Goal: Task Accomplishment & Management: Manage account settings

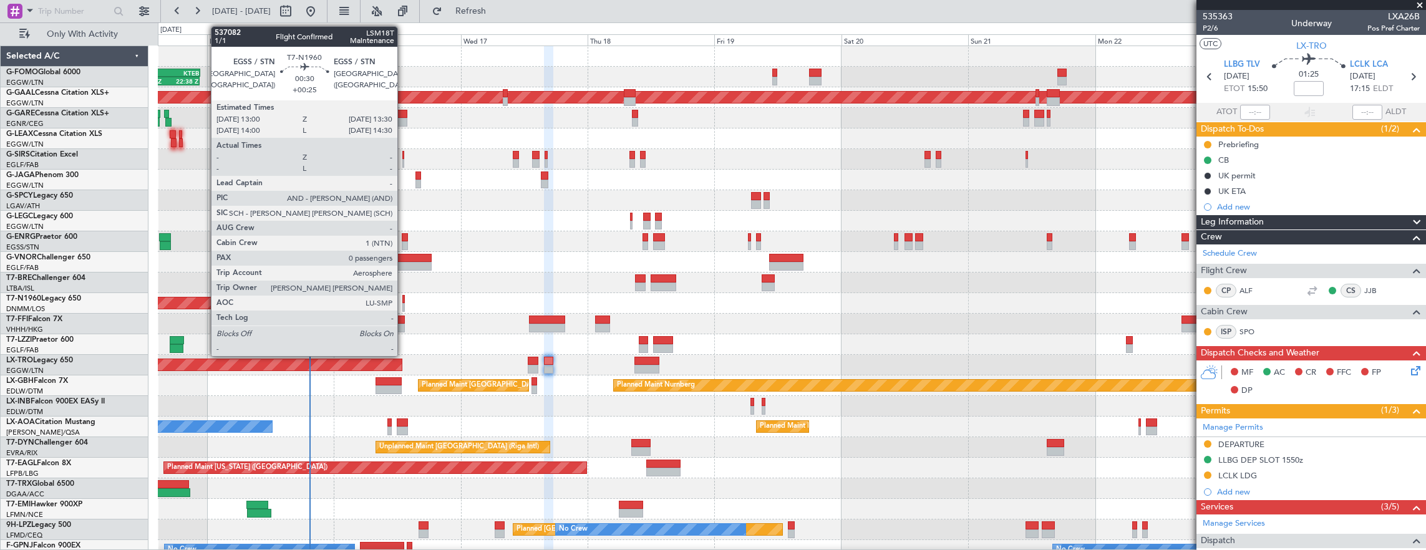
click at [404, 298] on div at bounding box center [403, 299] width 3 height 9
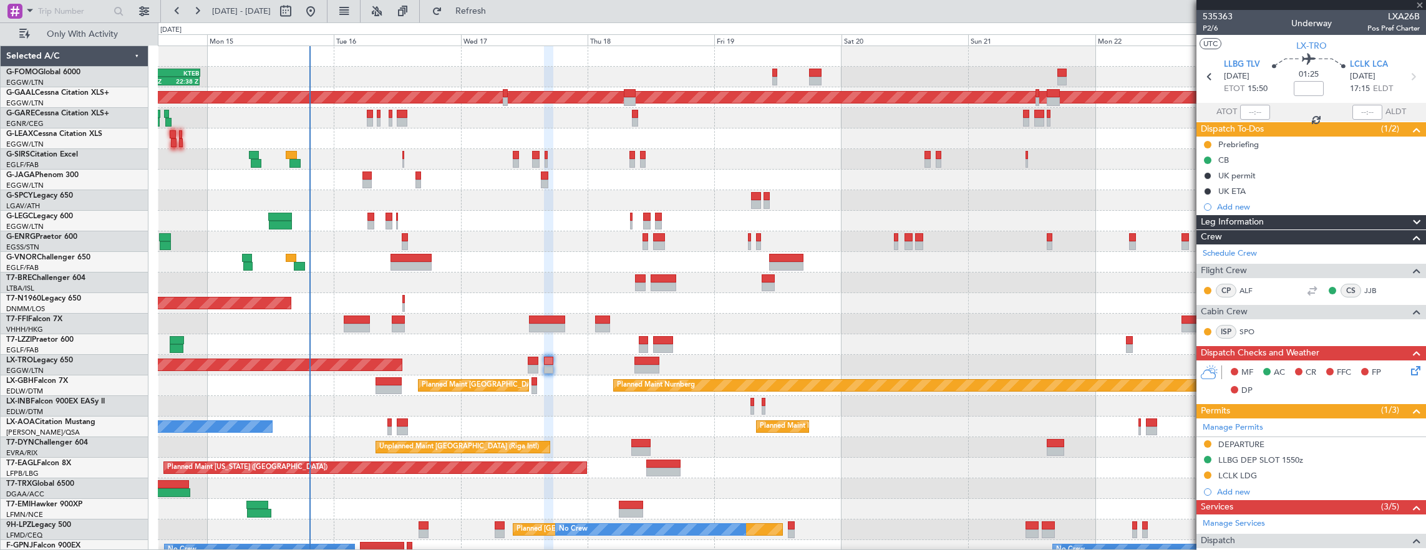
type input "+00:25"
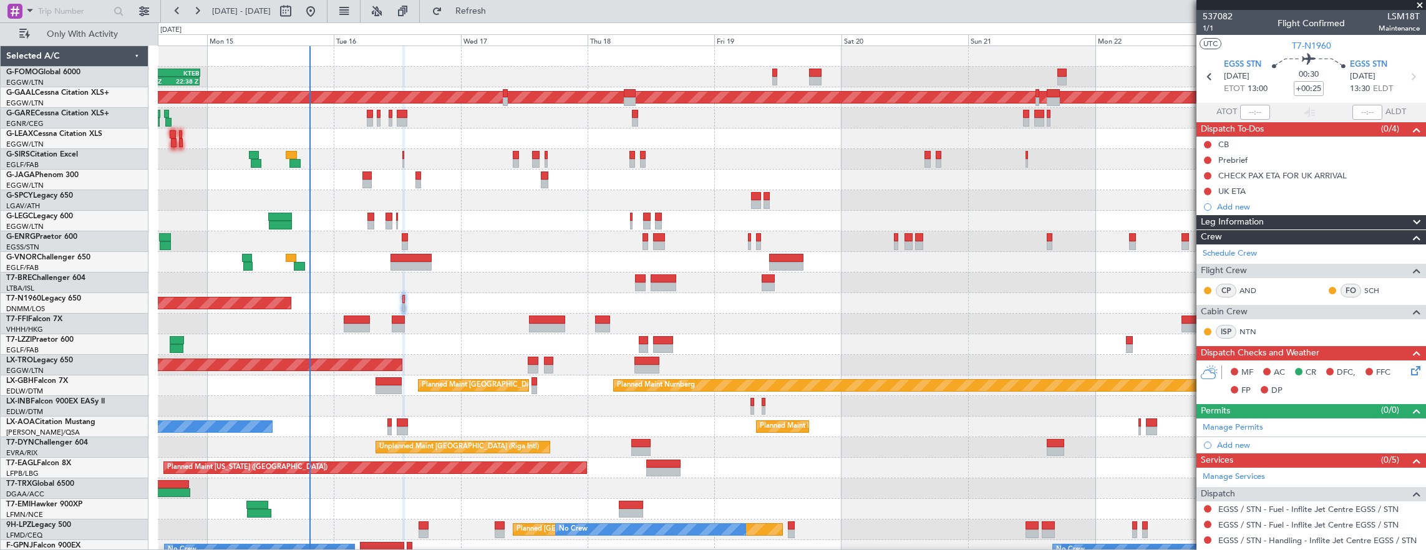
click at [417, 271] on div at bounding box center [792, 262] width 1268 height 21
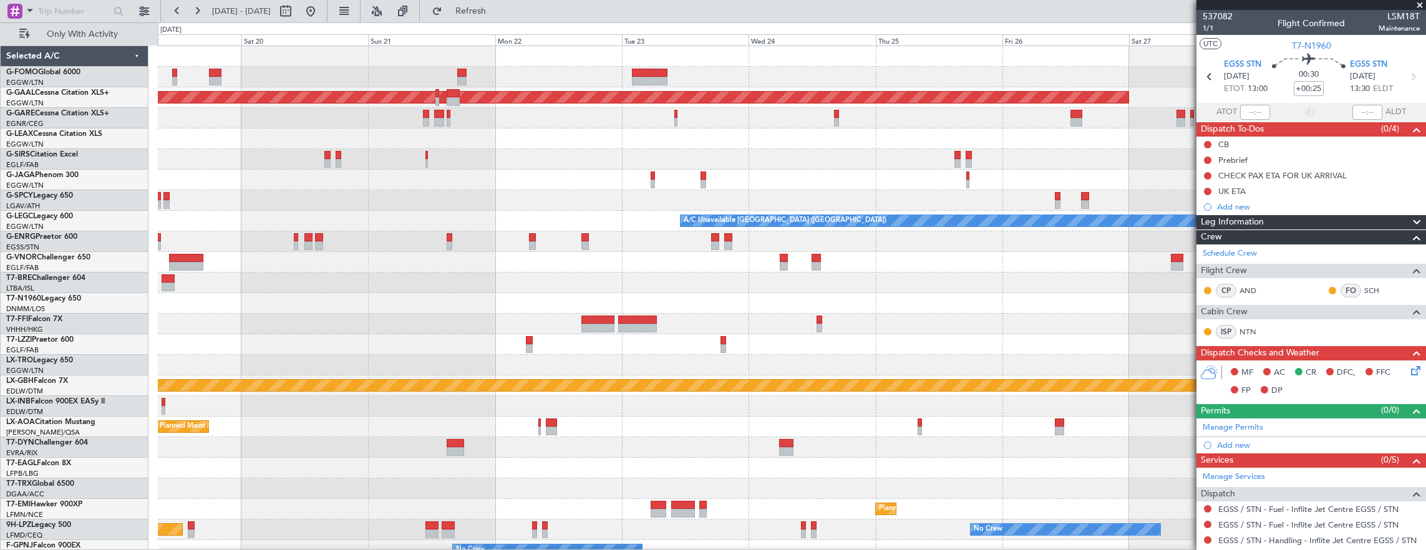
click at [383, 260] on div at bounding box center [792, 262] width 1268 height 21
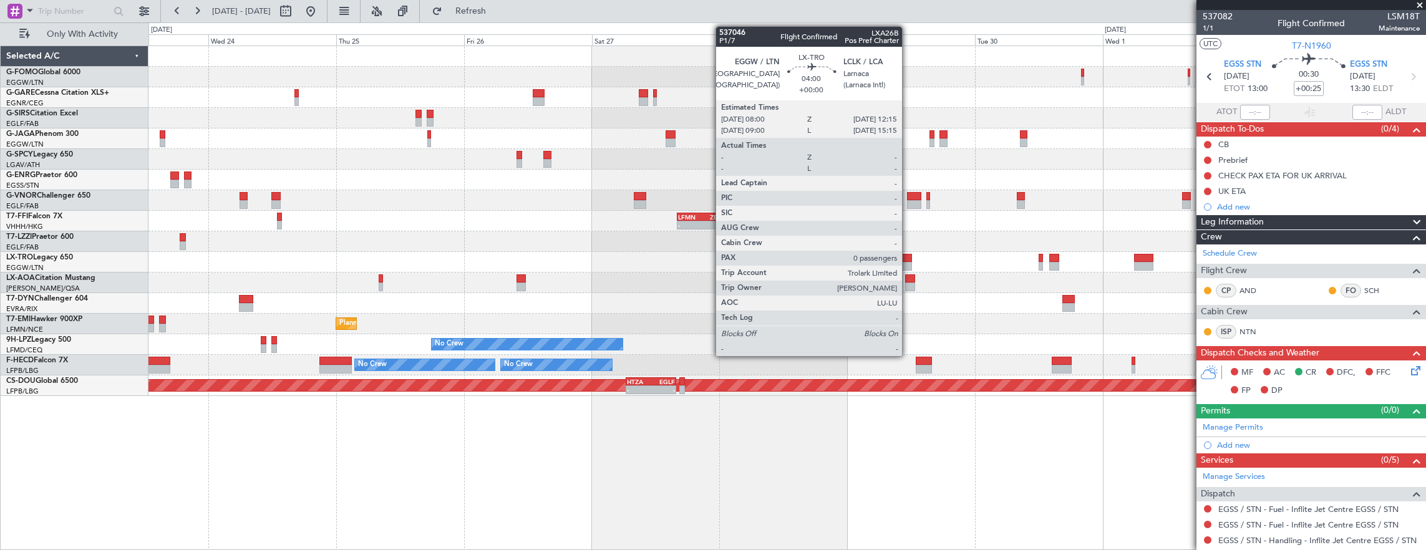
click at [908, 259] on div at bounding box center [901, 258] width 23 height 9
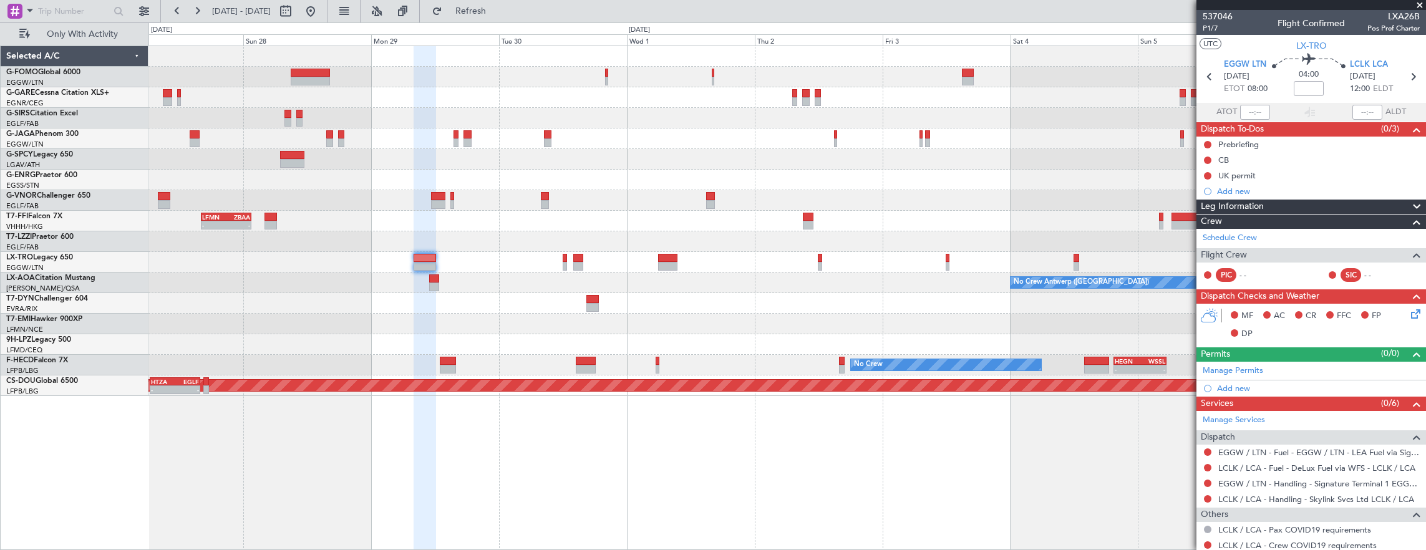
click at [555, 272] on div "- - LFMN 16:05 Z ZBAA 01:35 Z No Crew [GEOGRAPHIC_DATA] ([GEOGRAPHIC_DATA]) Pla…" at bounding box center [787, 221] width 1278 height 350
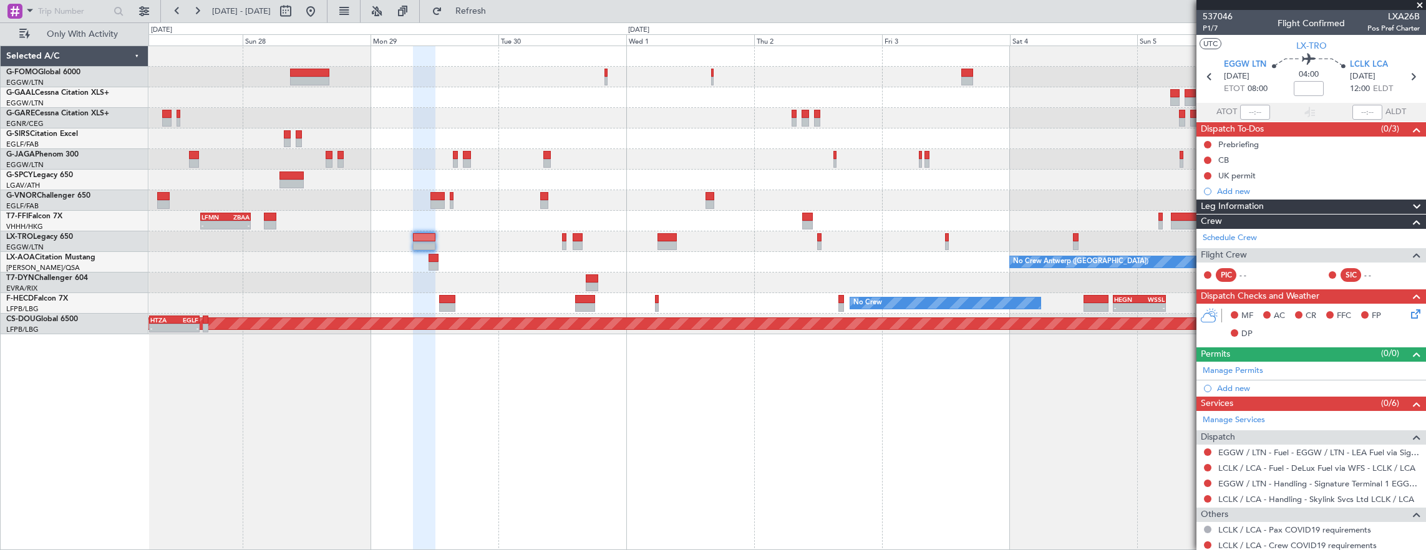
click at [837, 272] on div "Planned Maint Dusseldorf - - LFMN 16:05 Z ZBAA 01:35 Z No Crew [GEOGRAPHIC_DATA…" at bounding box center [787, 190] width 1278 height 288
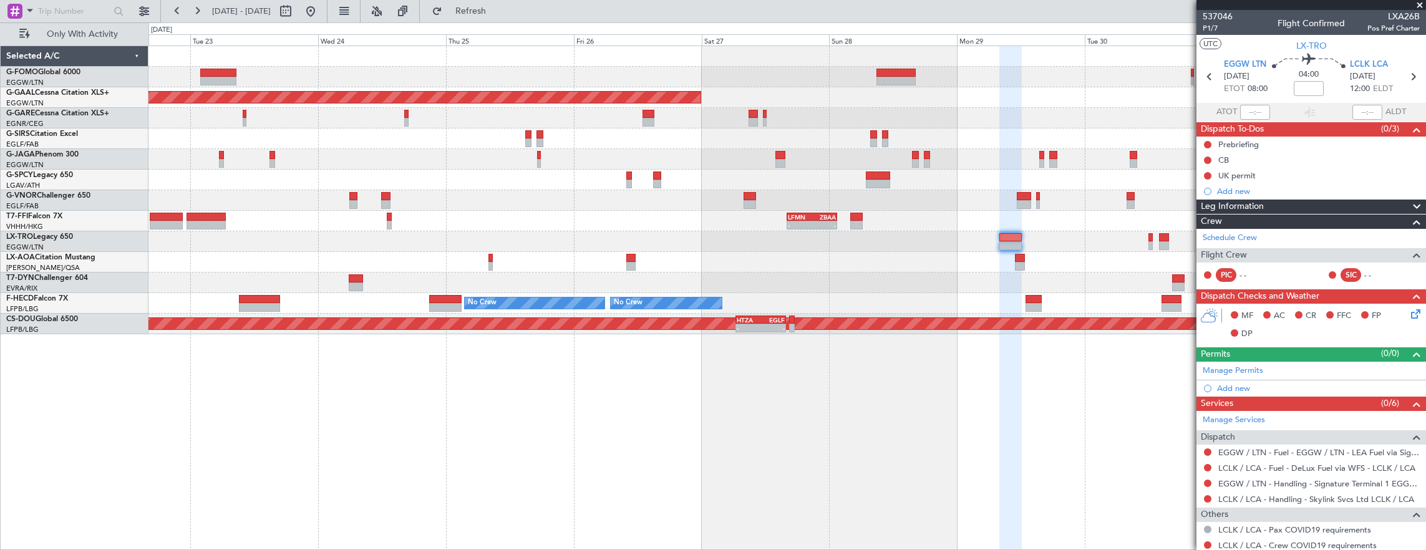
click at [895, 273] on div "Planned Maint Dusseldorf - - LFMN 16:05 Z ZBAA 01:35 Z No Crew [GEOGRAPHIC_DATA…" at bounding box center [787, 190] width 1278 height 288
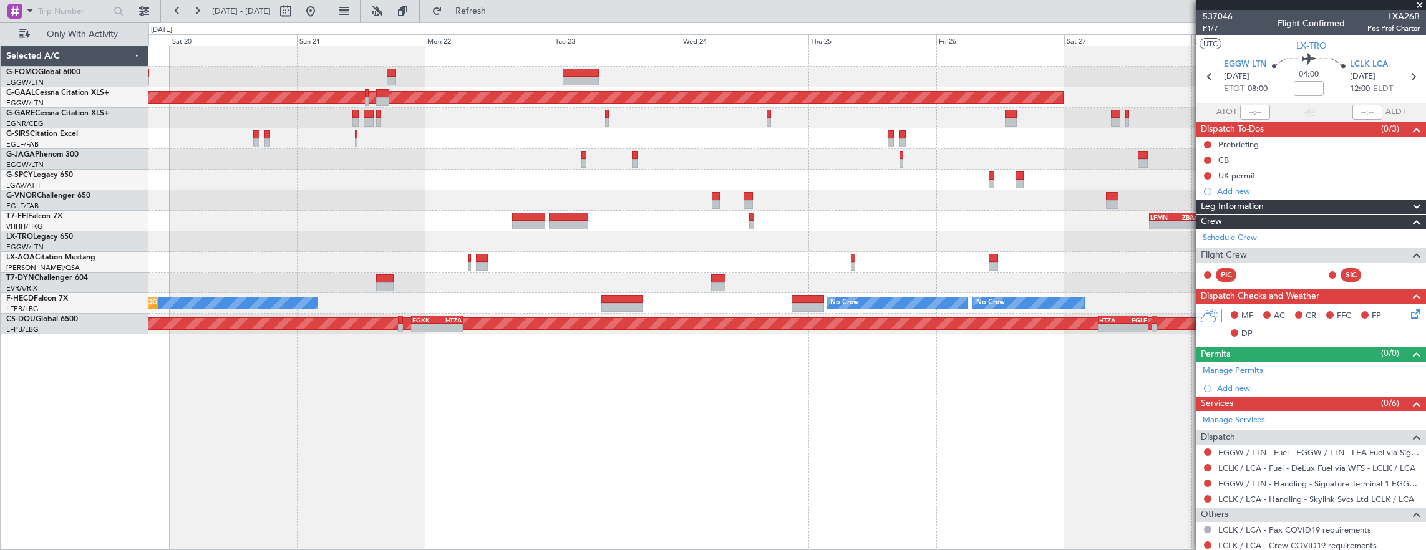
click at [961, 290] on div "Unplanned Maint [GEOGRAPHIC_DATA] (Riga Intl)" at bounding box center [787, 283] width 1278 height 21
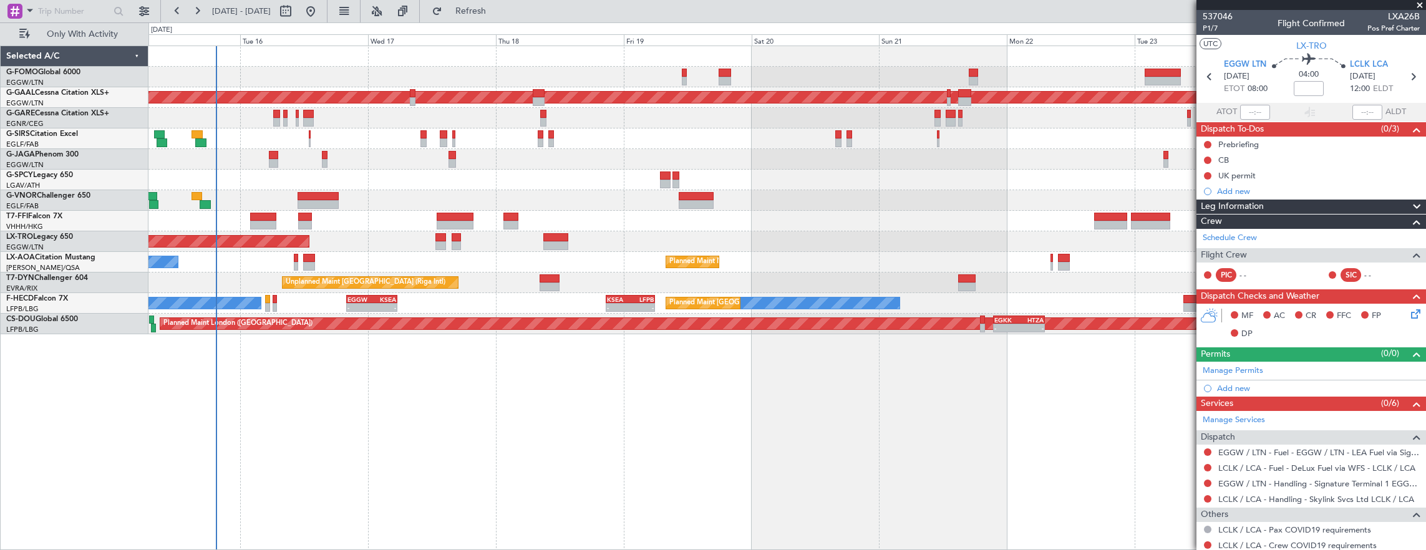
click at [836, 292] on div "Unplanned Maint [GEOGRAPHIC_DATA] (Riga Intl)" at bounding box center [787, 283] width 1278 height 21
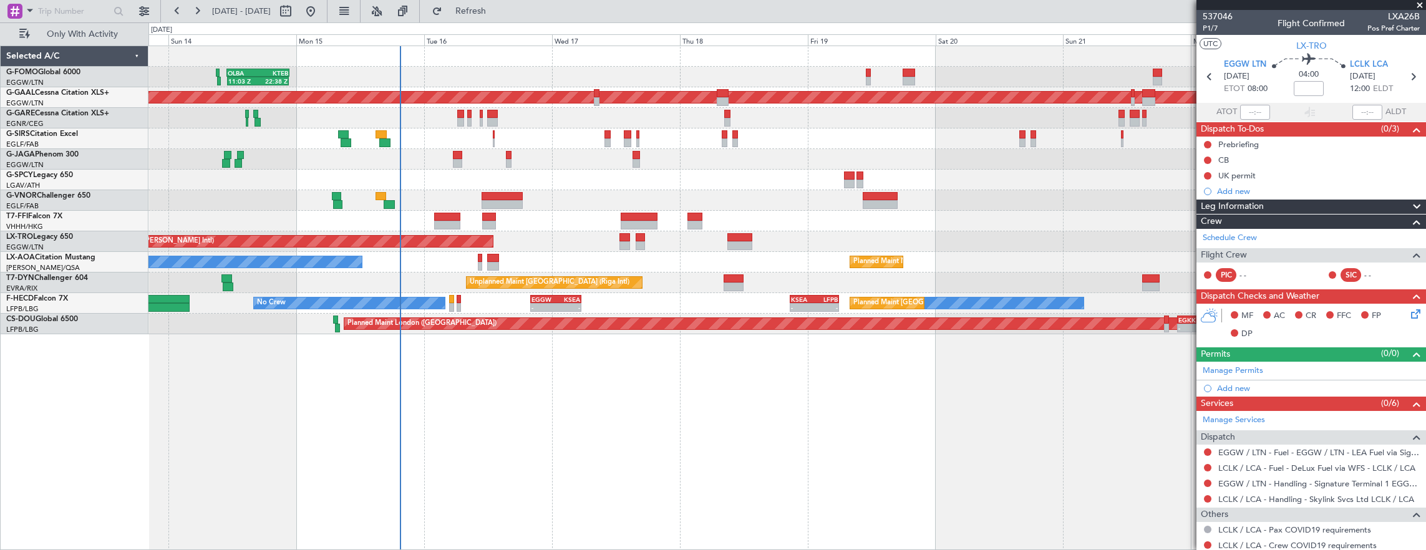
click at [563, 276] on div "11:03 Z 22:38 Z OLBA 11:00 Z KTEB 22:45 Z Planned Maint [GEOGRAPHIC_DATA] ([GEO…" at bounding box center [787, 190] width 1278 height 288
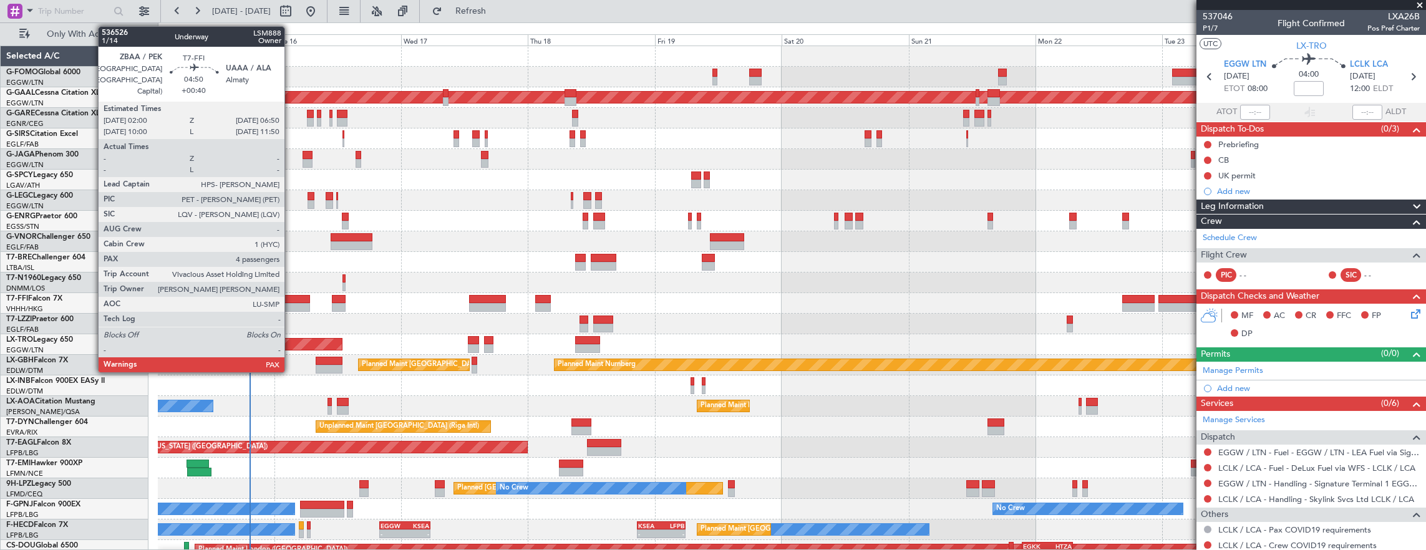
click at [291, 303] on div at bounding box center [297, 307] width 26 height 9
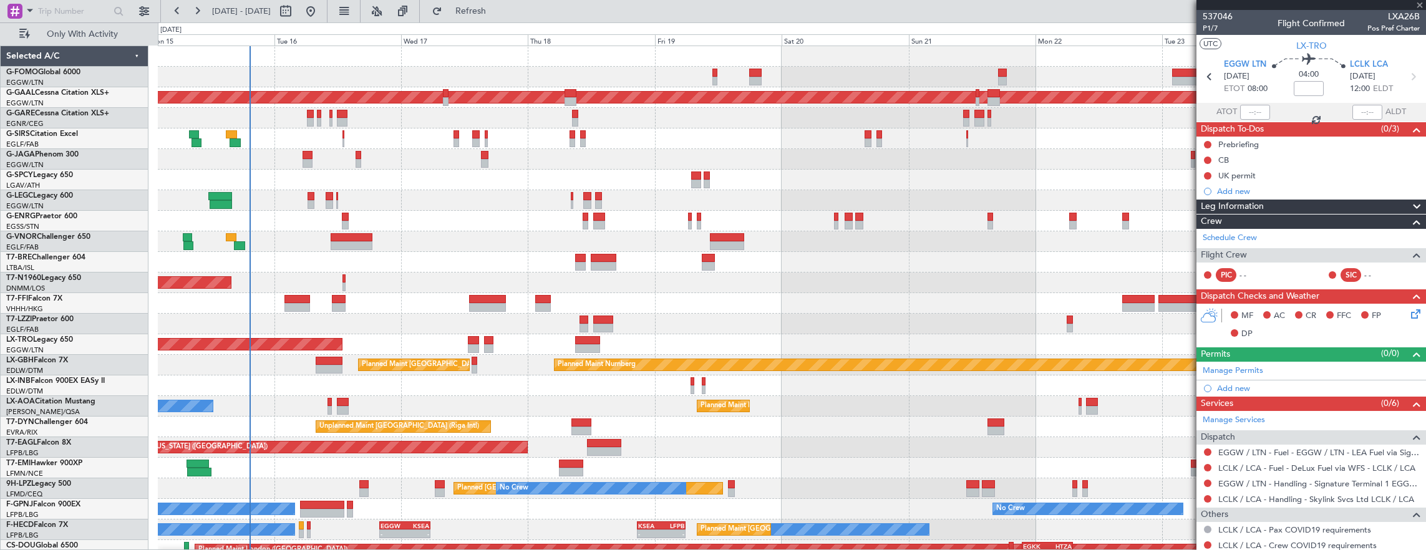
type input "+00:40"
type input "4"
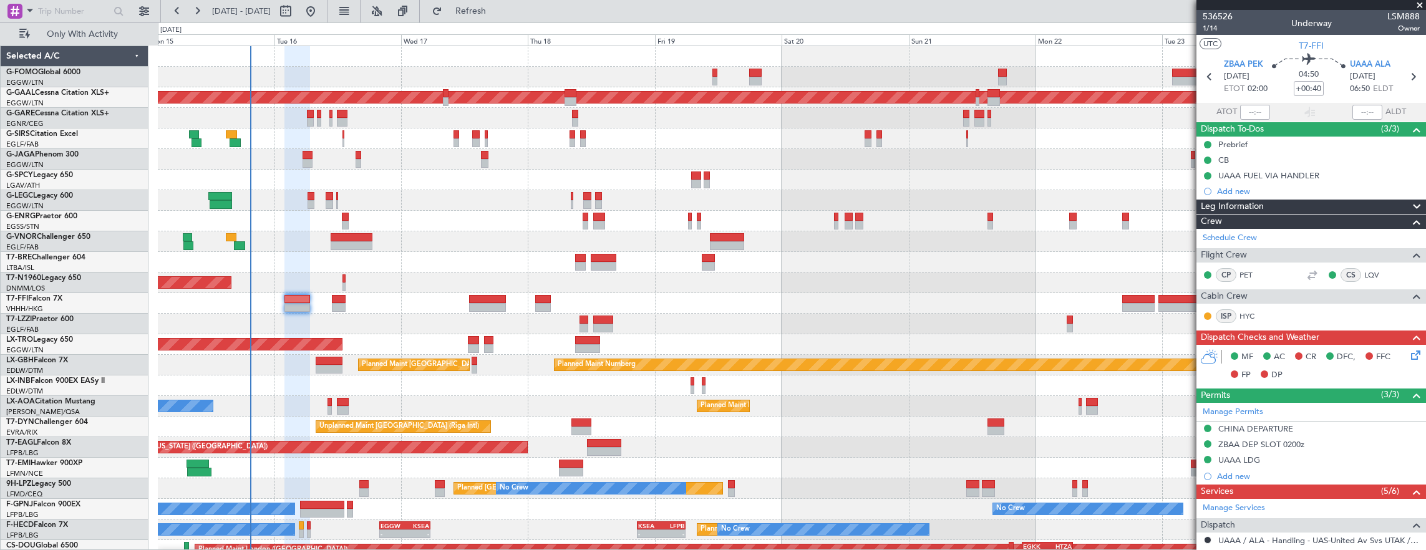
scroll to position [51, 0]
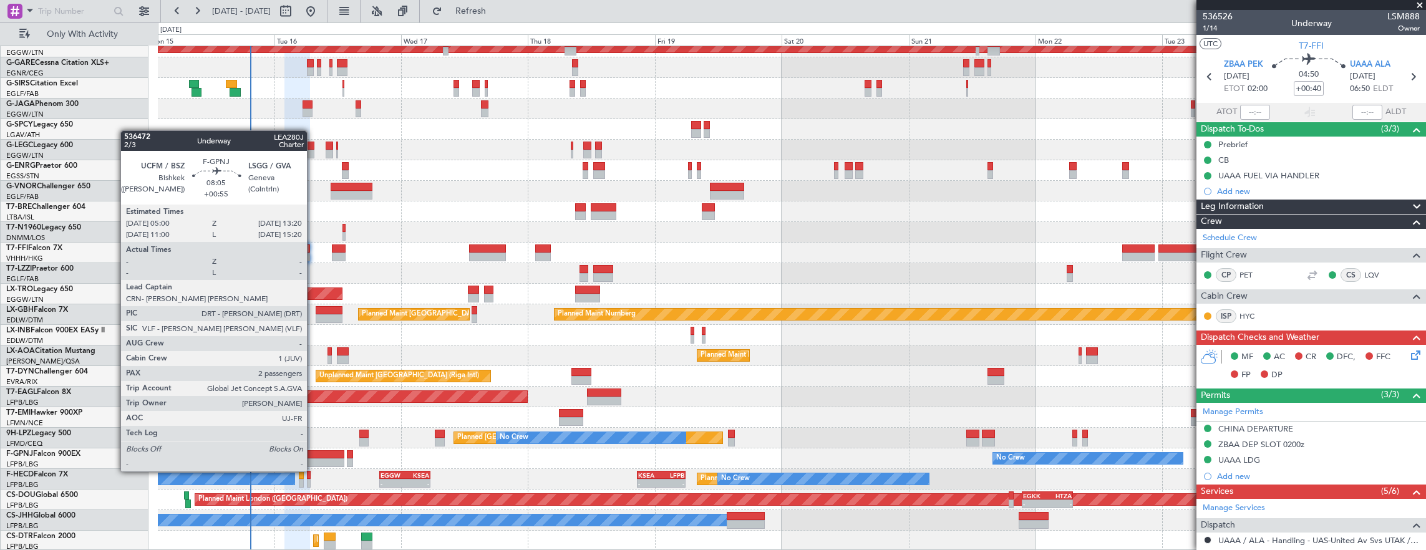
click at [313, 459] on div at bounding box center [322, 462] width 44 height 9
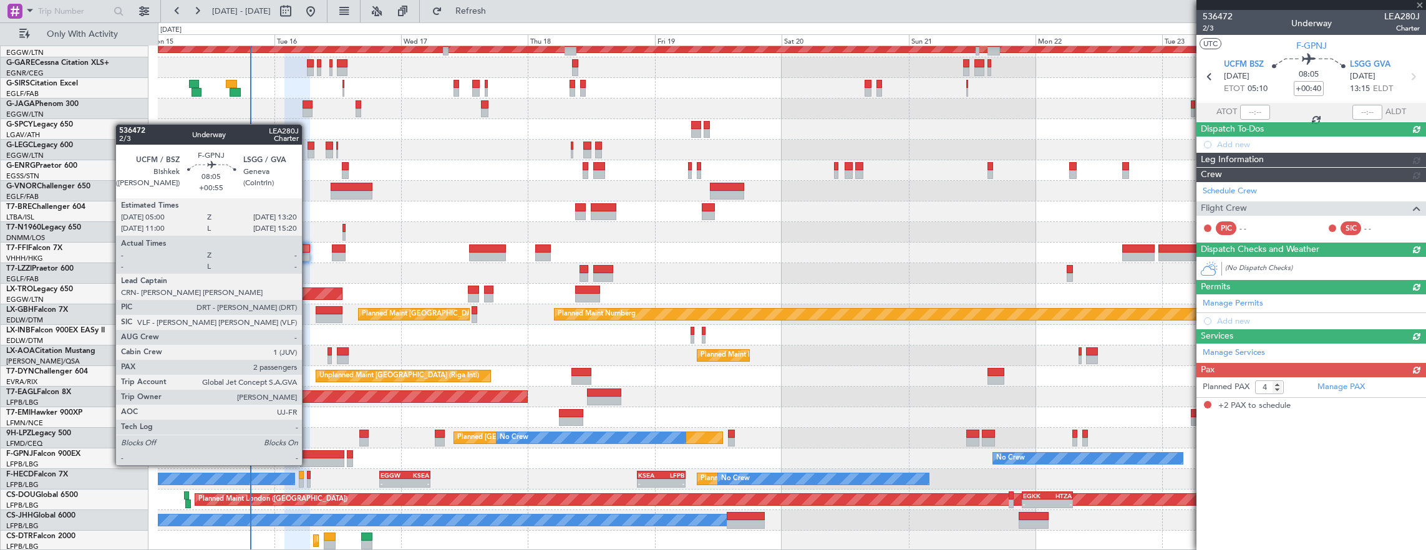
type input "+00:55"
type input "2"
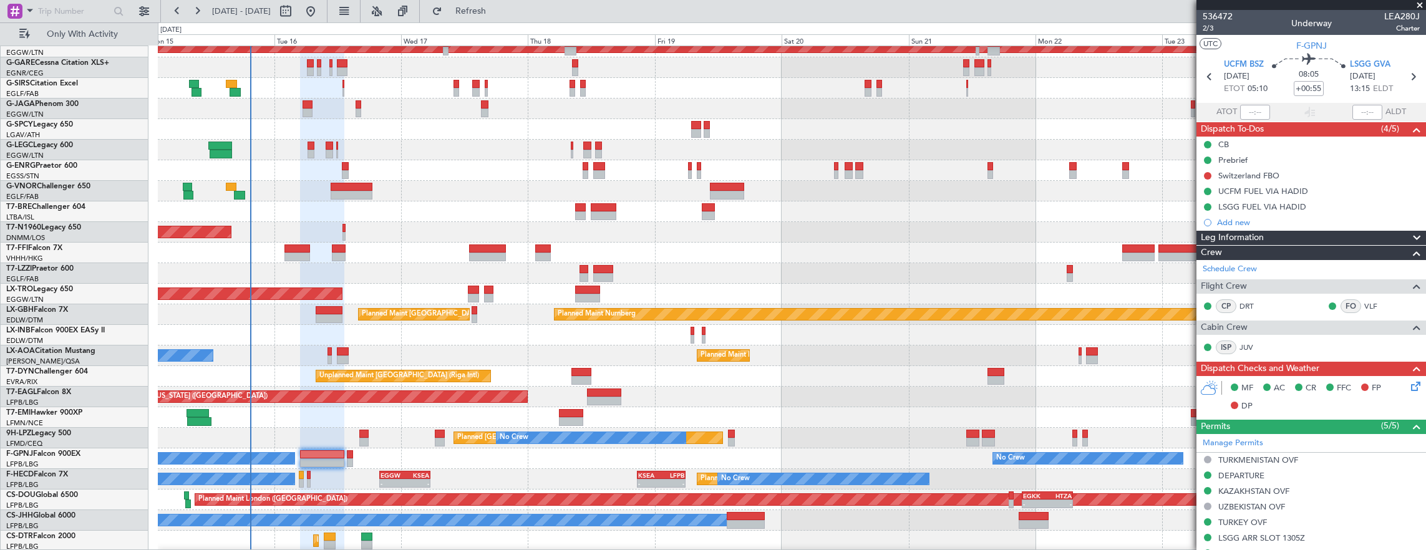
scroll to position [0, 0]
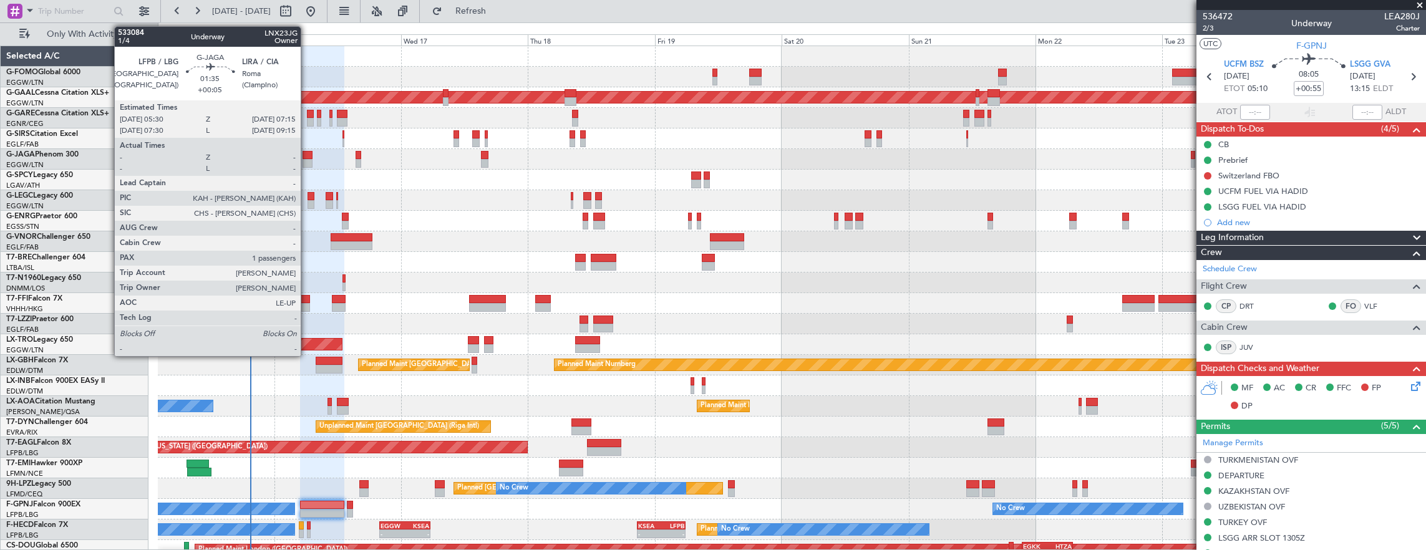
click at [307, 161] on div at bounding box center [307, 163] width 9 height 9
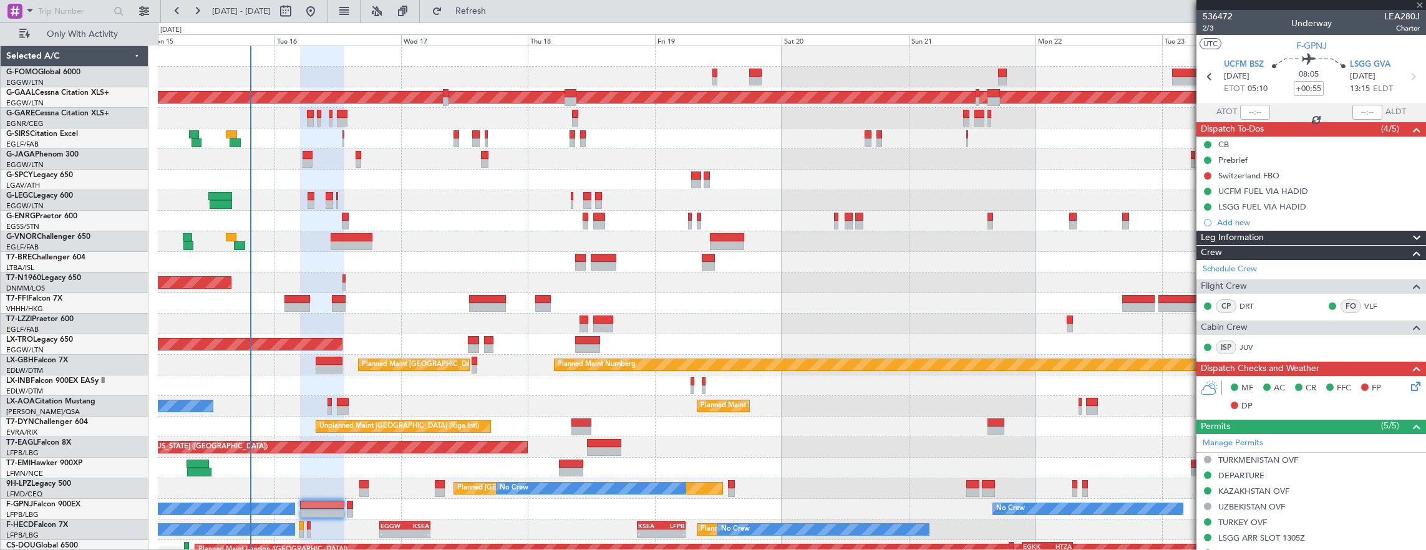
type input "+00:05"
type input "1"
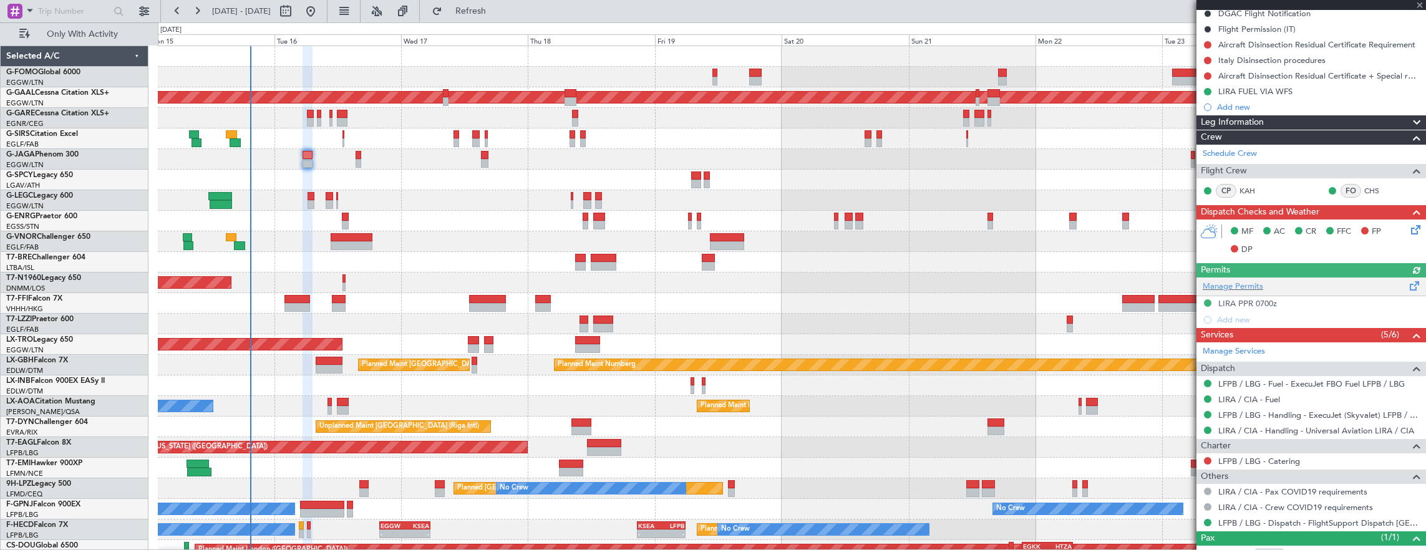
scroll to position [187, 0]
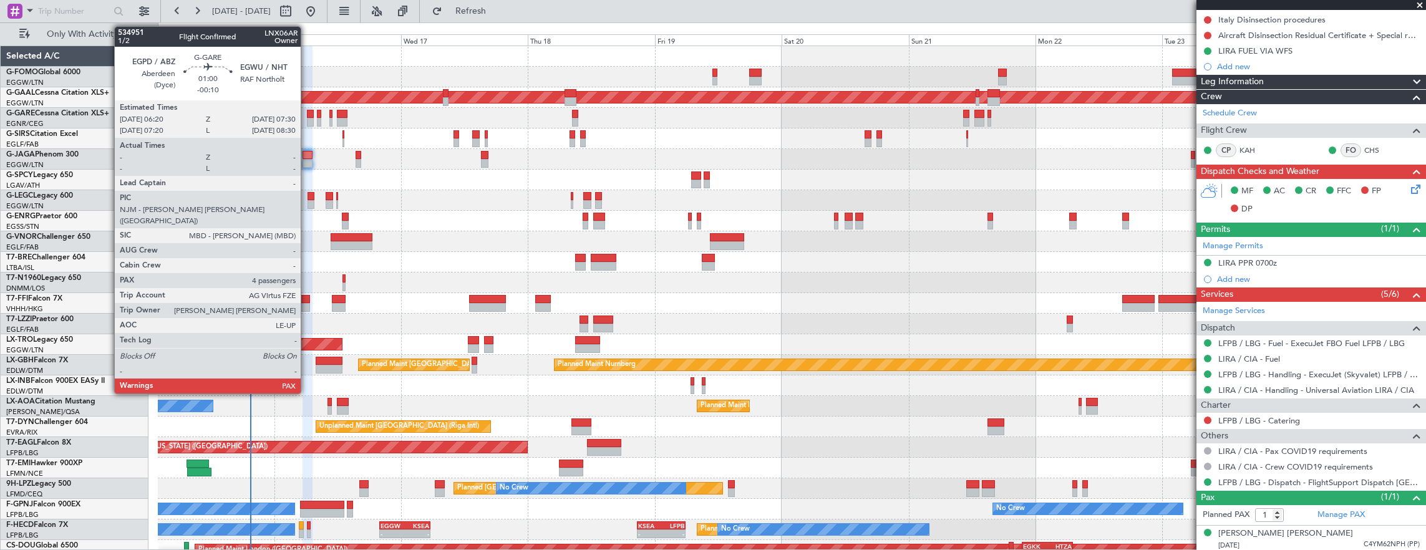
click at [309, 115] on div at bounding box center [310, 114] width 6 height 9
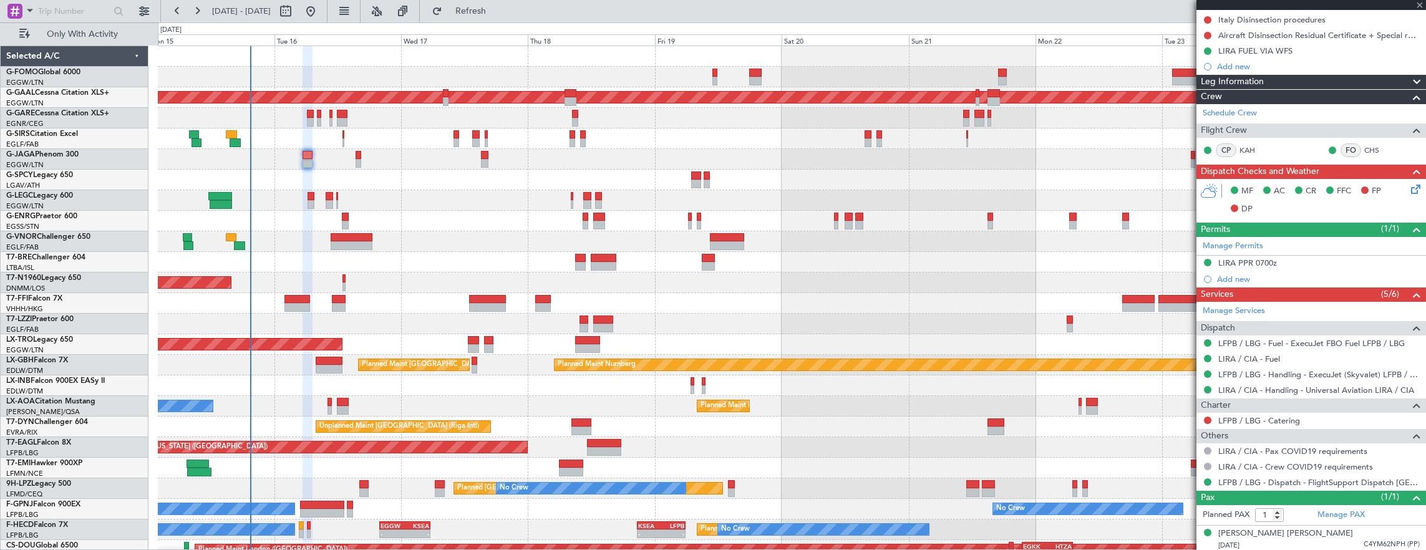
type input "-00:10"
type input "4"
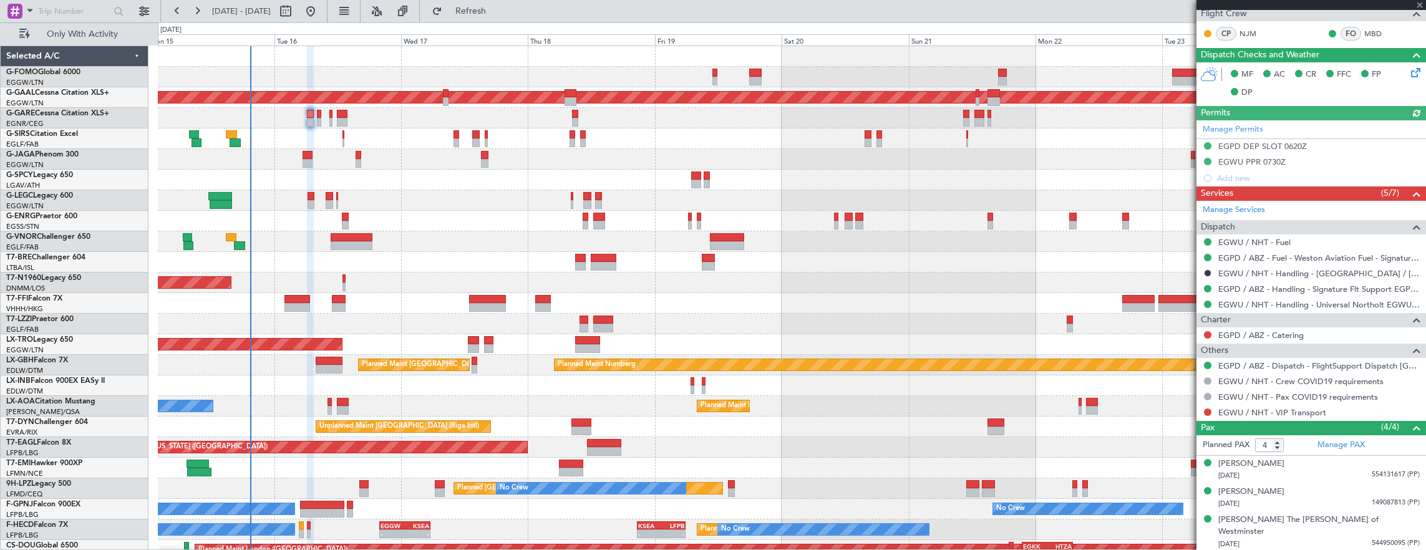
scroll to position [303, 0]
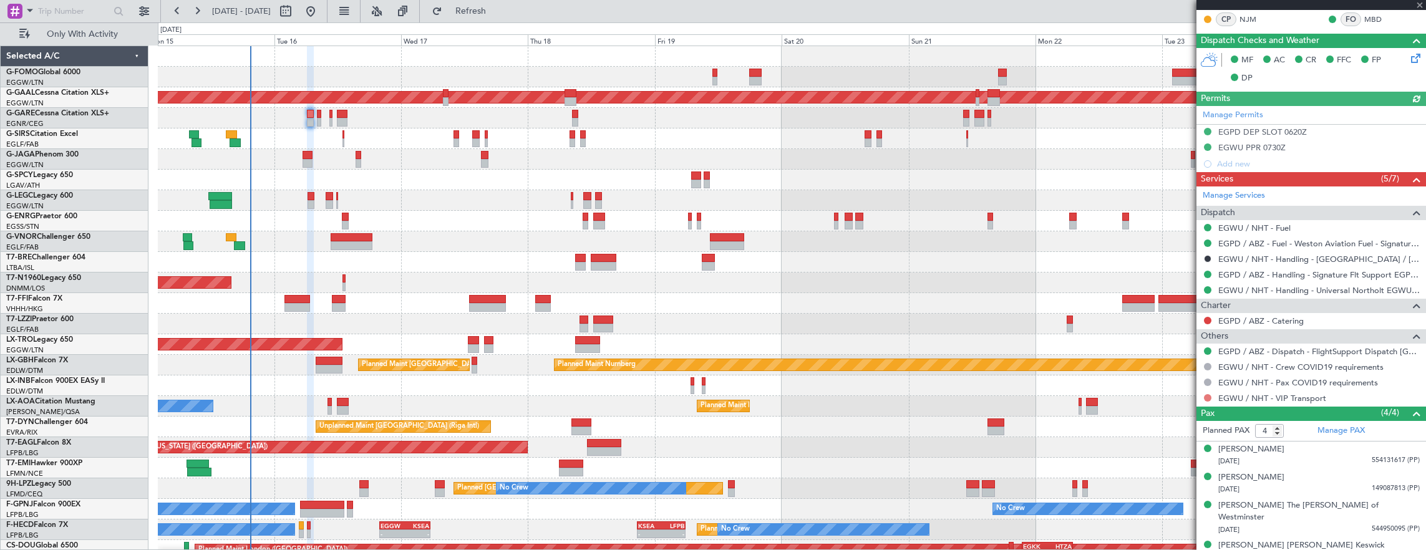
click at [1208, 396] on button at bounding box center [1207, 397] width 7 height 7
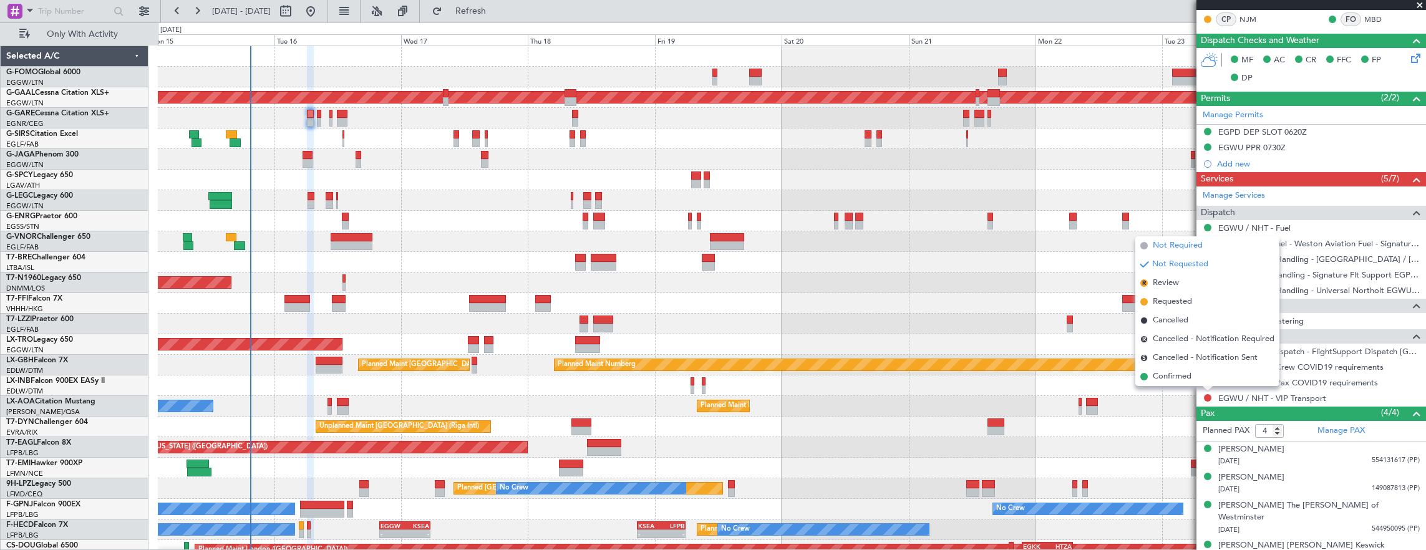
click at [1199, 248] on span "Not Required" at bounding box center [1178, 246] width 50 height 12
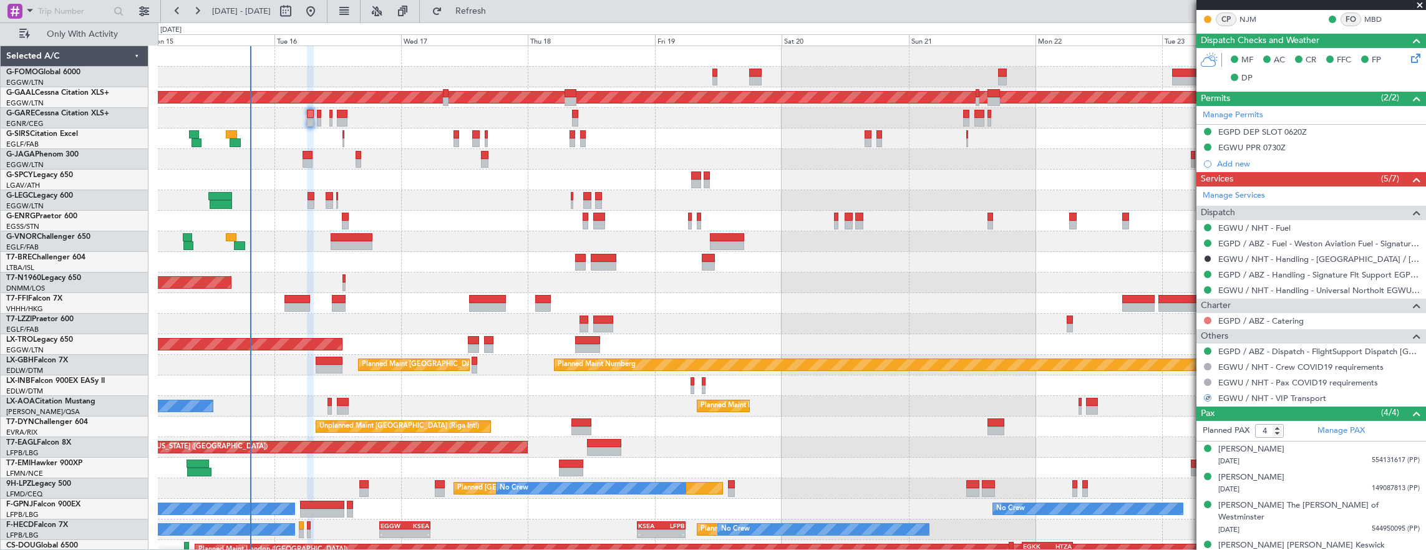
click at [1208, 319] on button at bounding box center [1207, 320] width 7 height 7
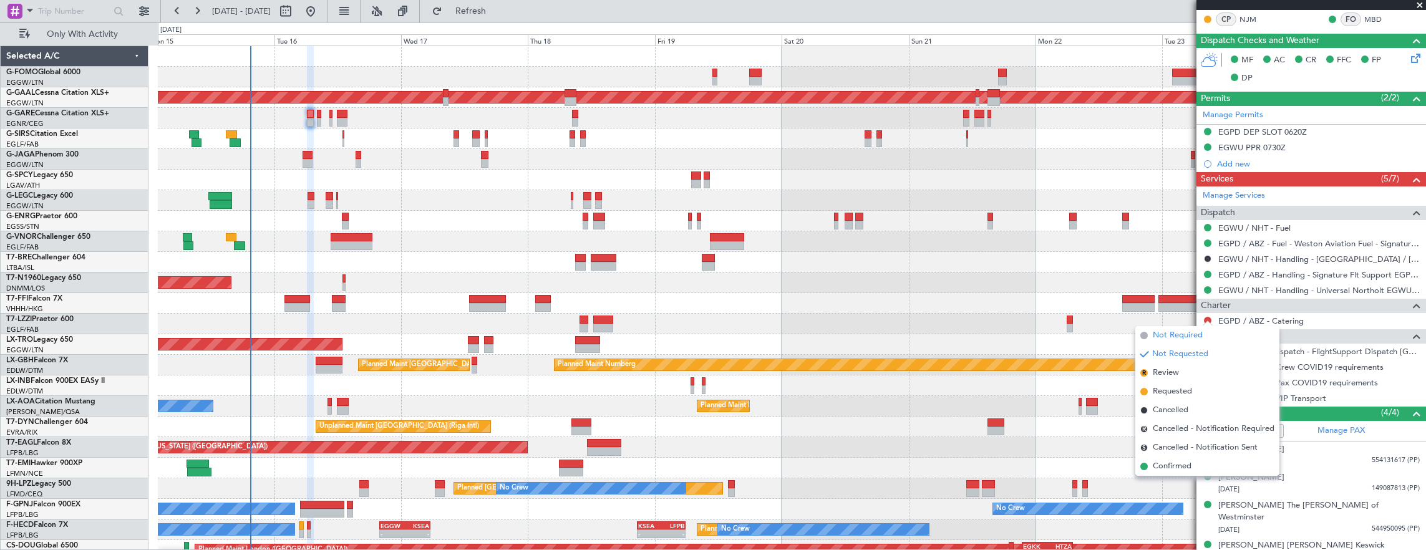
click at [1179, 336] on span "Not Required" at bounding box center [1178, 335] width 50 height 12
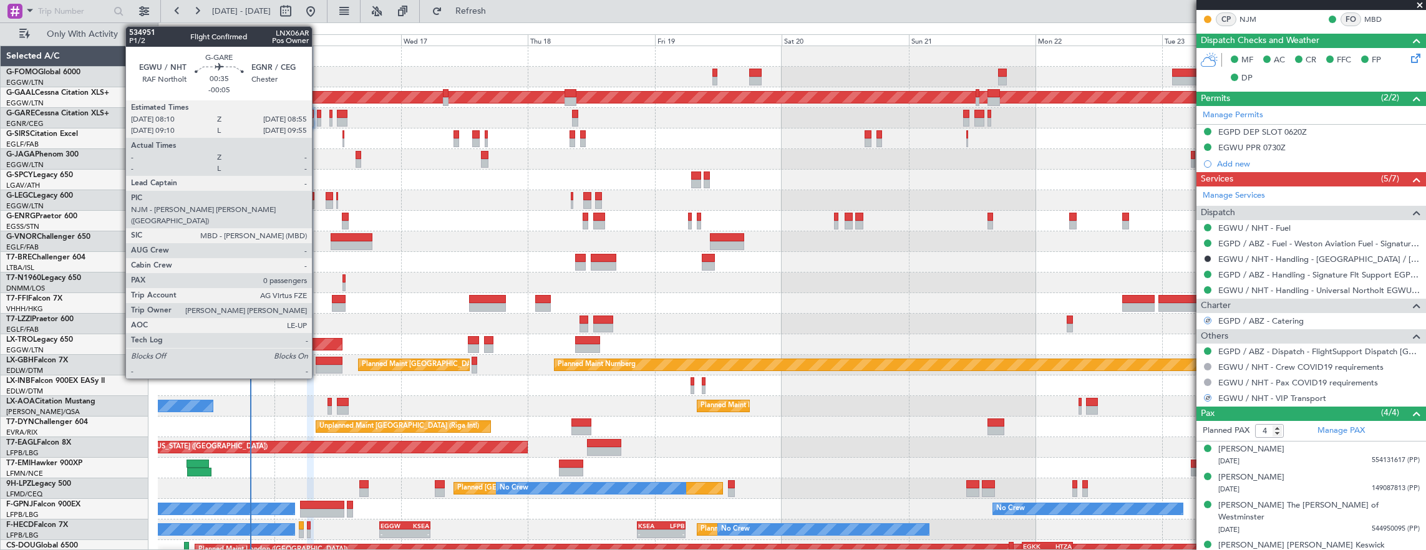
click at [319, 119] on div at bounding box center [319, 122] width 4 height 9
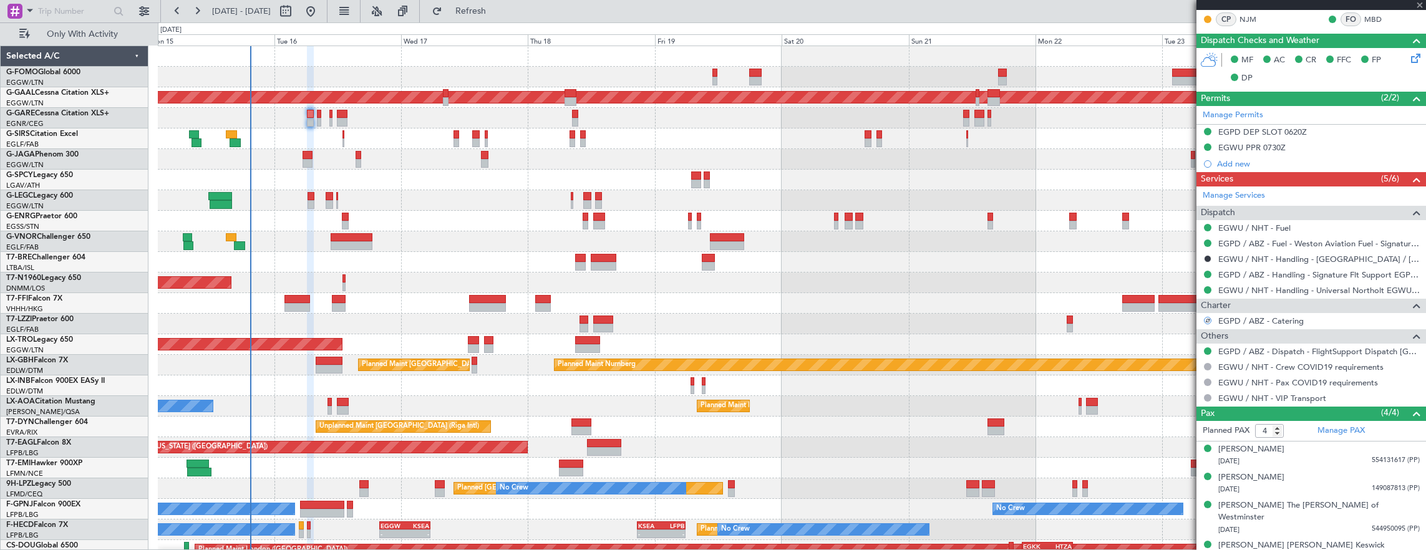
type input "-00:05"
type input "0"
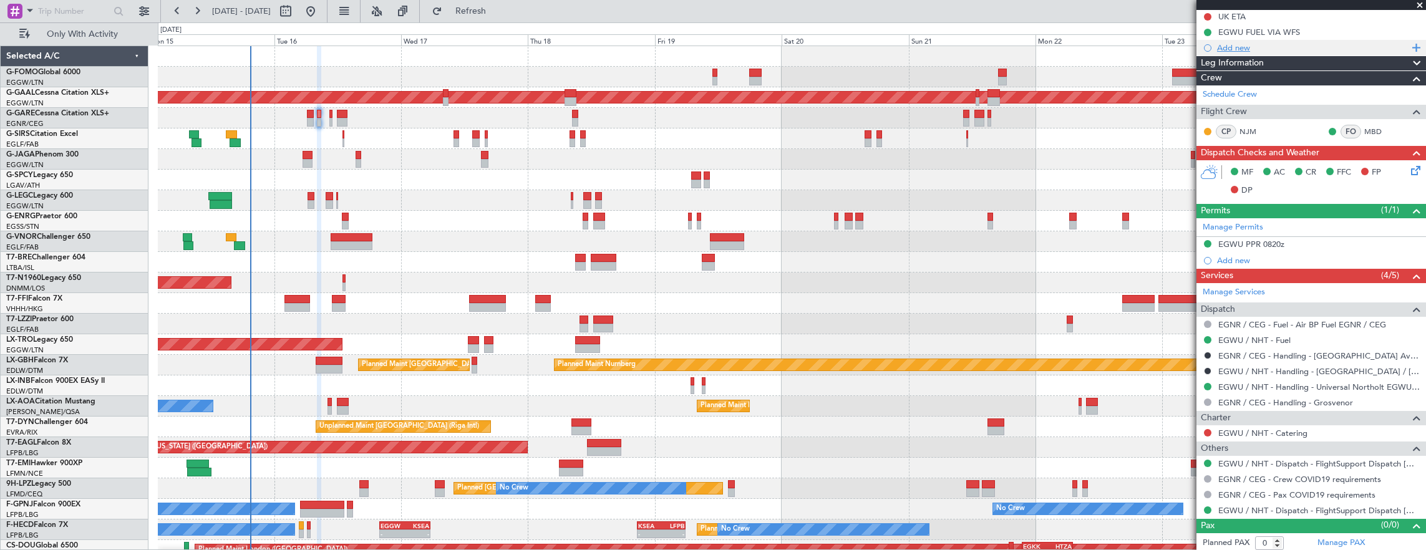
scroll to position [0, 0]
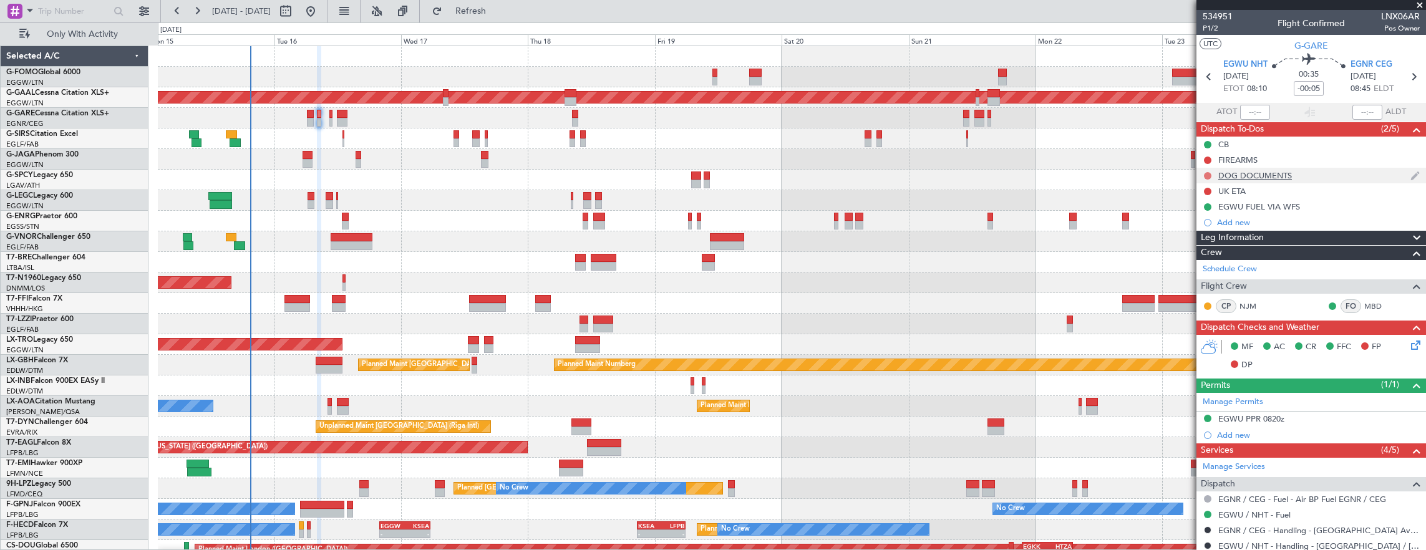
click at [1205, 174] on button at bounding box center [1207, 175] width 7 height 7
click at [1190, 248] on li "Cancelled" at bounding box center [1208, 249] width 66 height 19
click at [1208, 160] on button at bounding box center [1207, 160] width 7 height 7
click at [1196, 231] on span "Cancelled" at bounding box center [1211, 233] width 36 height 12
click at [1206, 193] on button at bounding box center [1207, 191] width 7 height 7
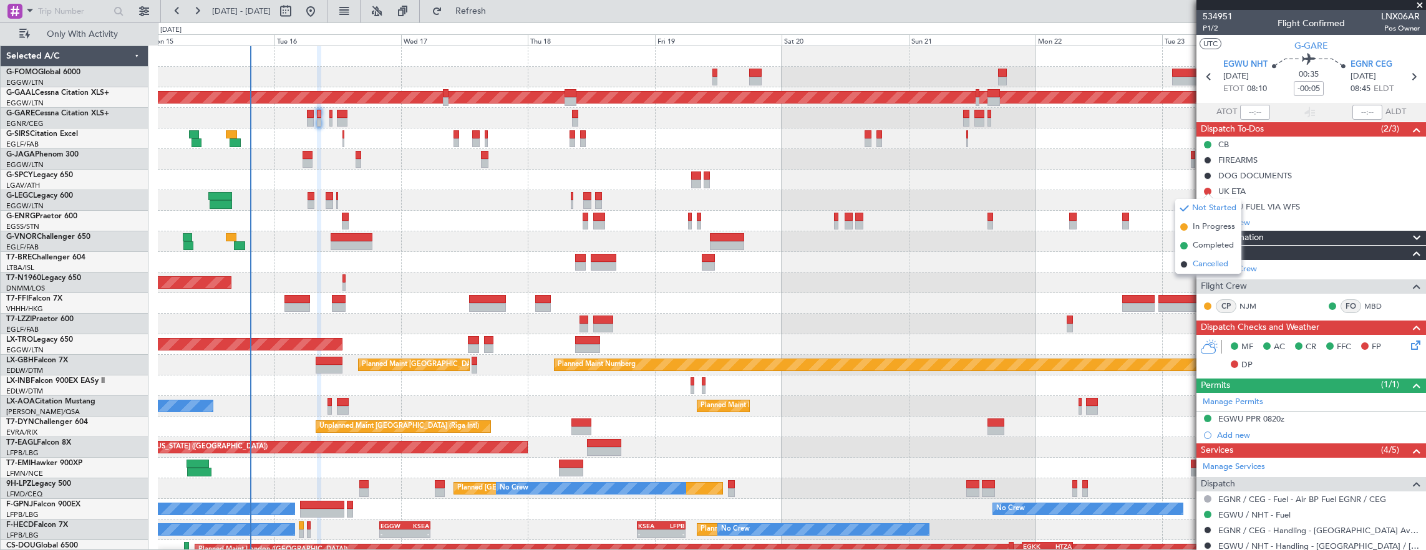
click at [1199, 258] on span "Cancelled" at bounding box center [1211, 264] width 36 height 12
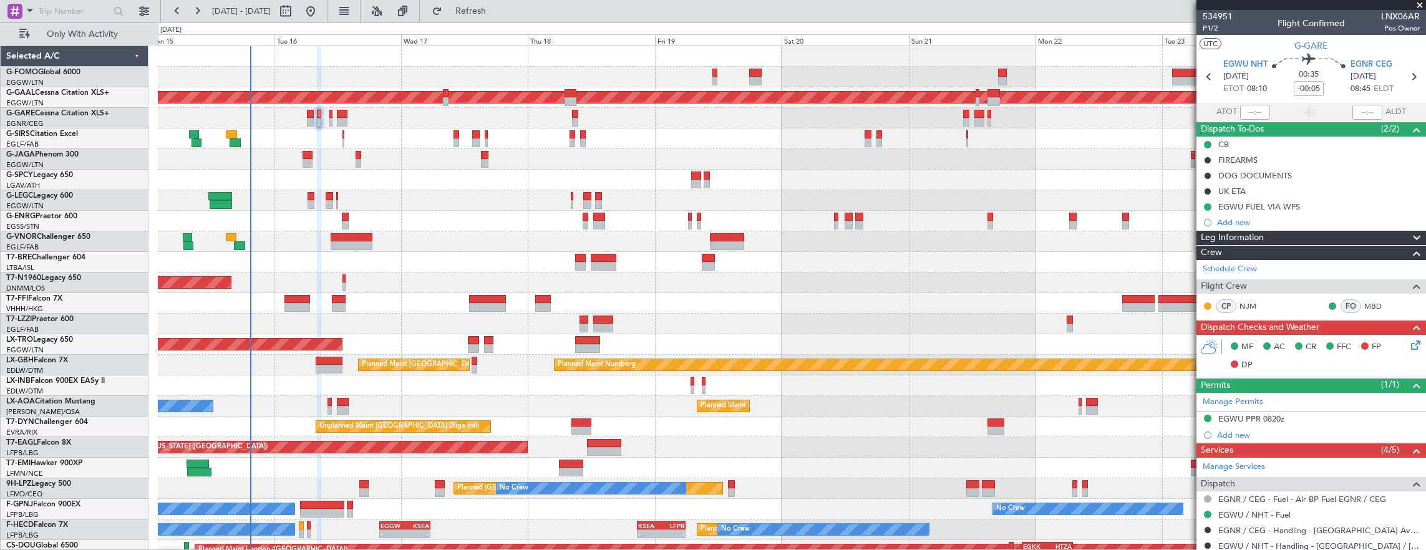
click at [1409, 346] on icon at bounding box center [1414, 343] width 10 height 10
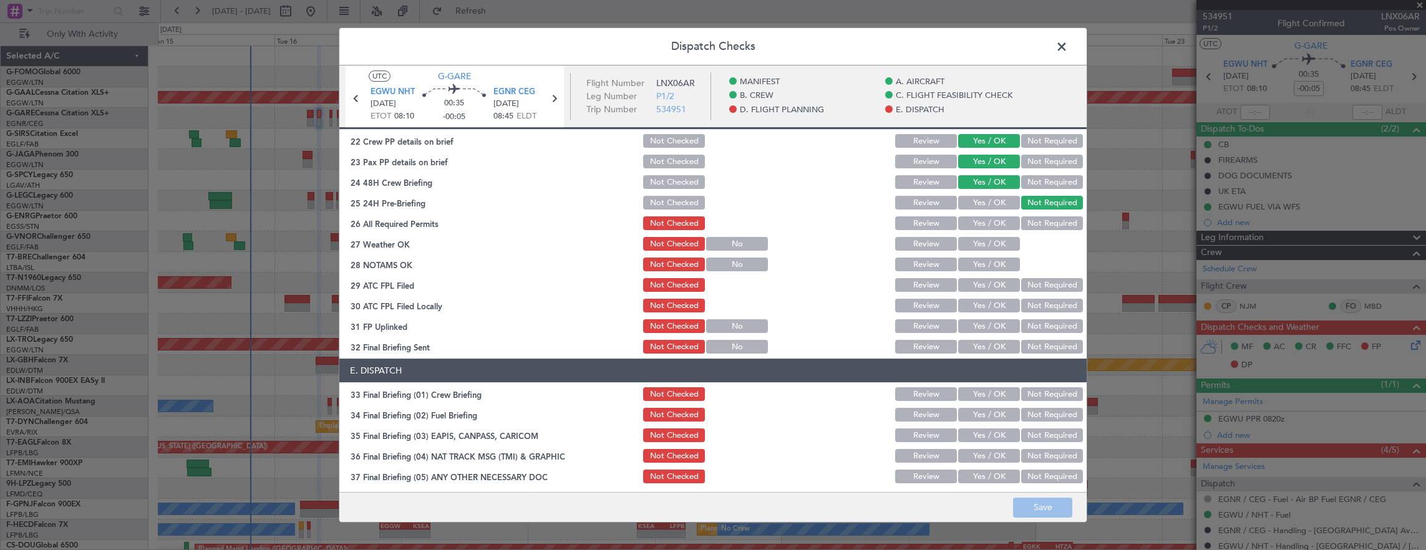
scroll to position [624, 0]
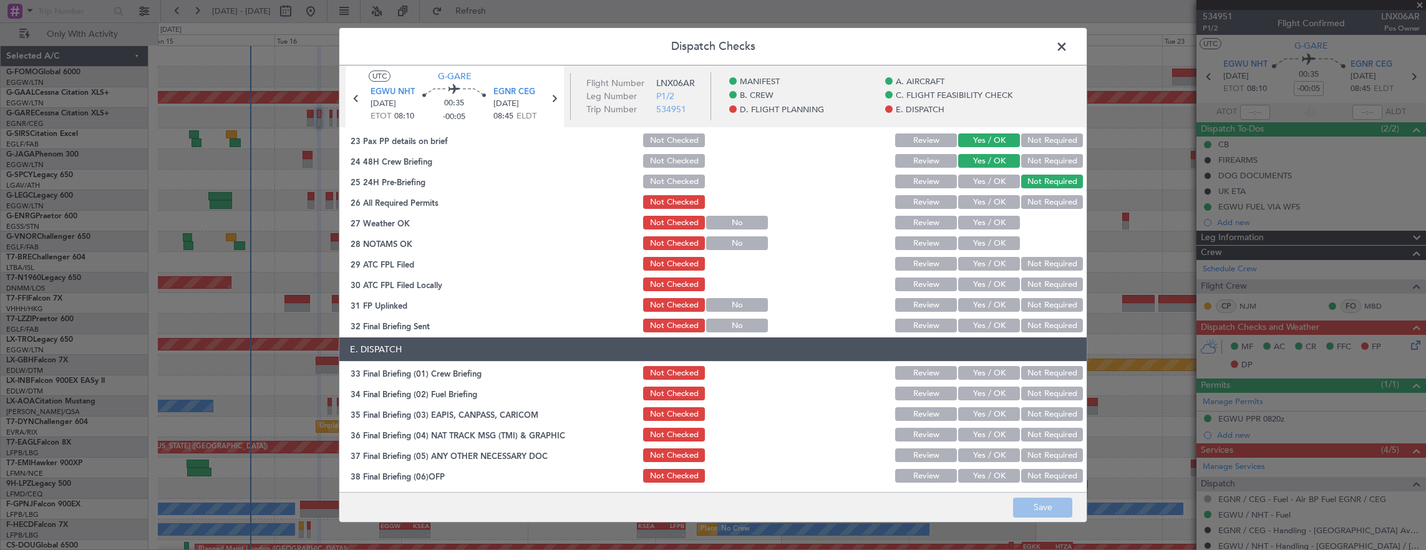
click at [989, 206] on button "Yes / OK" at bounding box center [989, 202] width 62 height 14
click at [987, 225] on button "Yes / OK" at bounding box center [989, 223] width 62 height 14
click at [985, 235] on div "Yes / OK" at bounding box center [987, 243] width 63 height 17
click at [984, 238] on button "Yes / OK" at bounding box center [989, 243] width 62 height 14
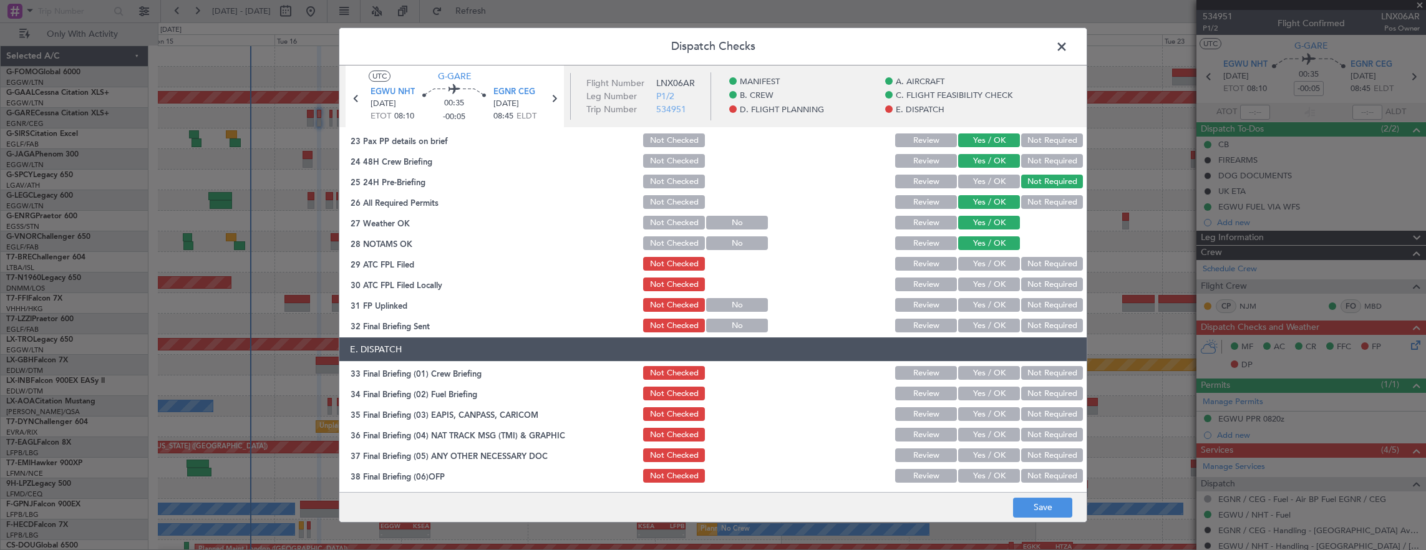
click at [981, 252] on section "D. FLIGHT PLANNING 22 Crew PP details on brief Not Checked Review Yes / OK Not …" at bounding box center [712, 209] width 747 height 250
click at [976, 264] on button "Yes / OK" at bounding box center [989, 264] width 62 height 14
click at [1029, 293] on div "Not Required" at bounding box center [1050, 284] width 63 height 17
click at [1090, 278] on div "Dispatch Checks UTC G-GARE EGWU NHT 16/09/2025 ETOT 08:10 00:35 -00:05 EGNR CEG…" at bounding box center [713, 275] width 1426 height 550
click at [1034, 287] on button "Not Required" at bounding box center [1052, 285] width 62 height 14
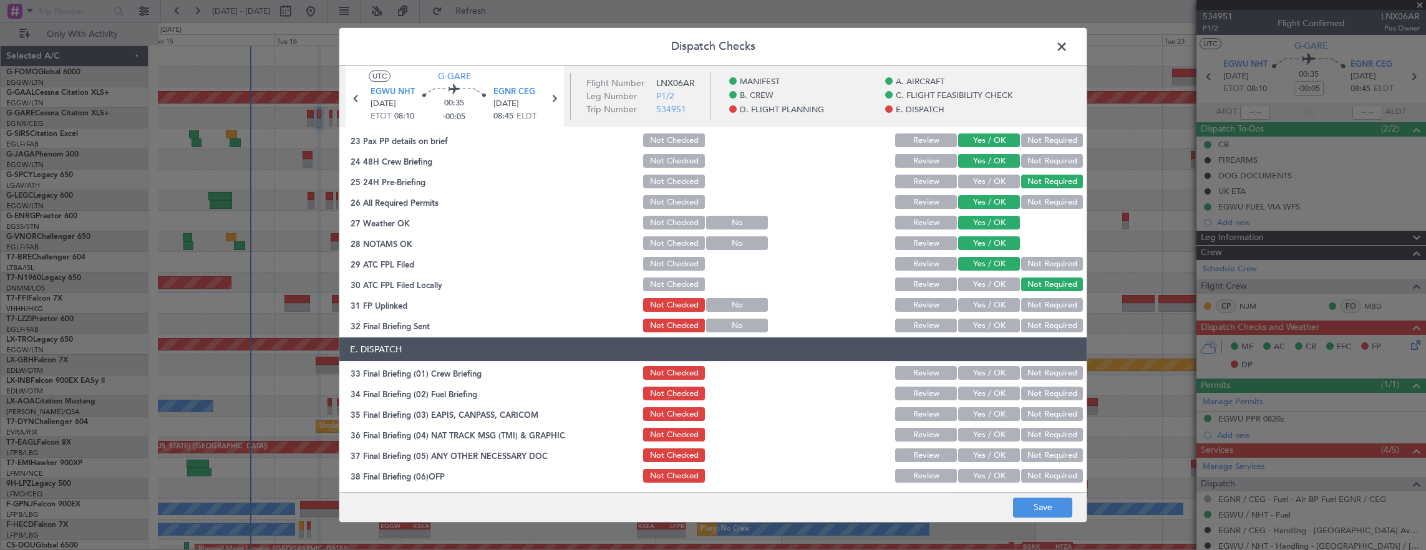
click at [992, 298] on div "Yes / OK" at bounding box center [987, 304] width 63 height 17
click at [987, 314] on section "D. FLIGHT PLANNING 22 Crew PP details on brief Not Checked Review Yes / OK Not …" at bounding box center [712, 209] width 747 height 250
click at [1001, 307] on button "Yes / OK" at bounding box center [989, 305] width 62 height 14
click at [1055, 332] on button "Not Required" at bounding box center [1052, 326] width 62 height 14
click at [981, 377] on button "Yes / OK" at bounding box center [989, 373] width 62 height 14
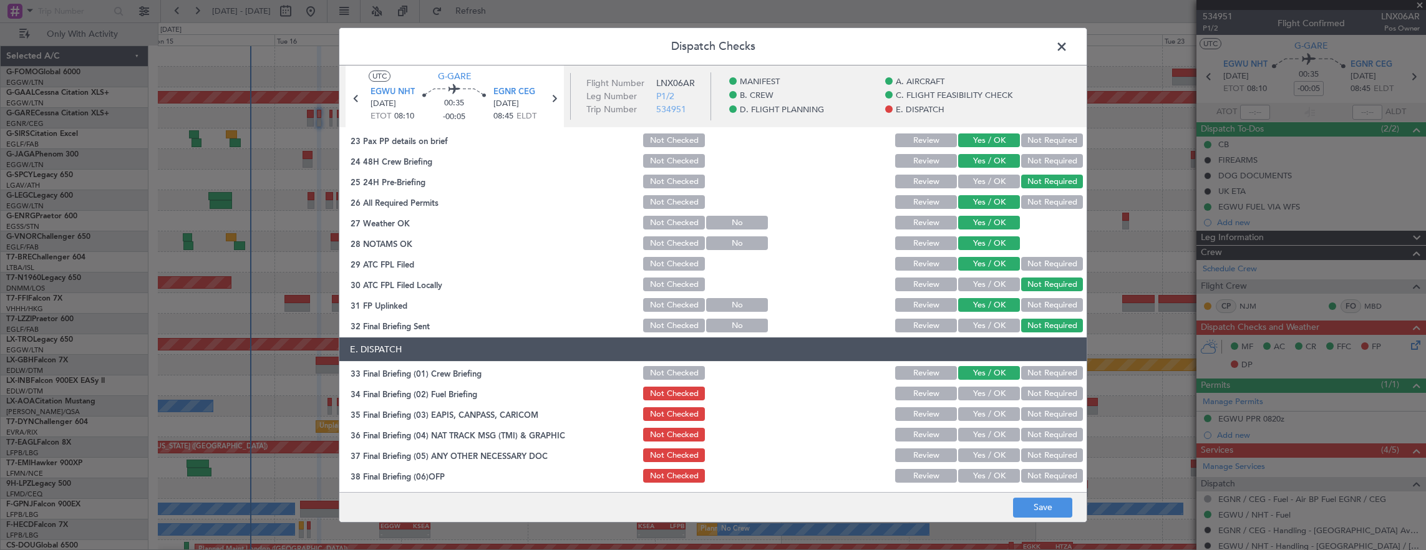
click at [981, 404] on section "E. DISPATCH 33 Final Briefing (01) Crew Briefing Not Checked Review Yes / OK No…" at bounding box center [712, 472] width 747 height 271
click at [979, 394] on button "Yes / OK" at bounding box center [989, 394] width 62 height 14
click at [1035, 412] on button "Not Required" at bounding box center [1052, 414] width 62 height 14
click at [1035, 428] on button "Not Required" at bounding box center [1052, 435] width 62 height 14
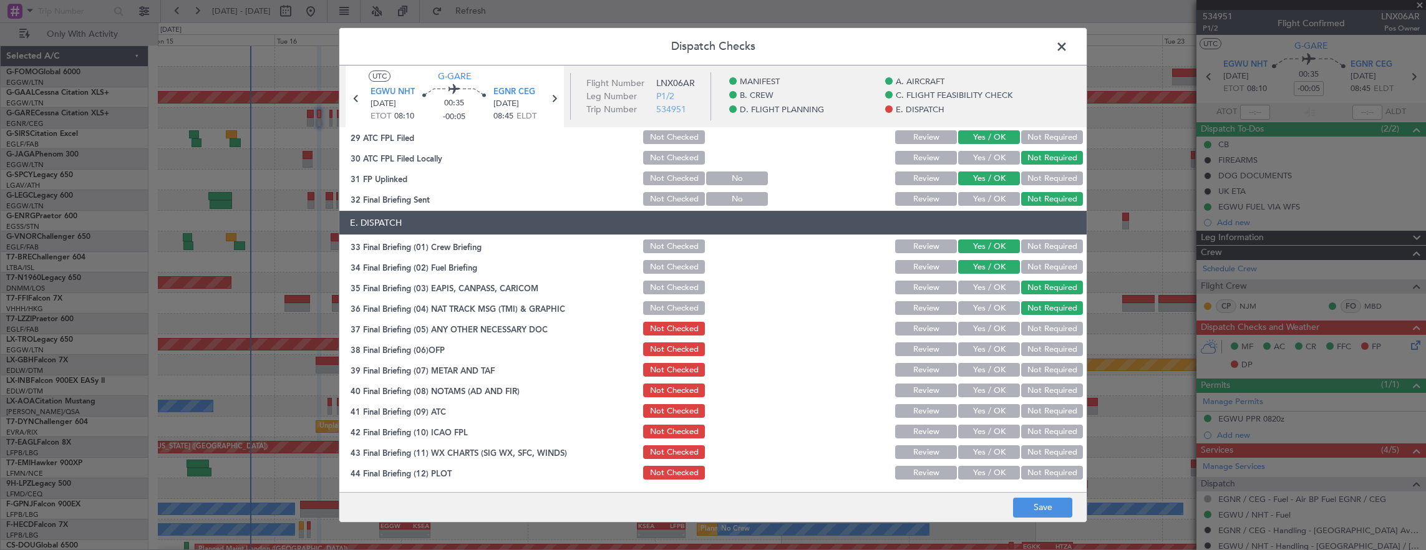
click at [982, 329] on button "Yes / OK" at bounding box center [989, 329] width 62 height 14
click at [983, 344] on button "Yes / OK" at bounding box center [989, 349] width 62 height 14
click at [975, 358] on section "E. DISPATCH 33 Final Briefing (01) Crew Briefing Not Checked Review Yes / OK No…" at bounding box center [712, 346] width 747 height 271
click at [976, 368] on button "Yes / OK" at bounding box center [989, 370] width 62 height 14
click at [977, 371] on button "Yes / OK" at bounding box center [989, 370] width 62 height 14
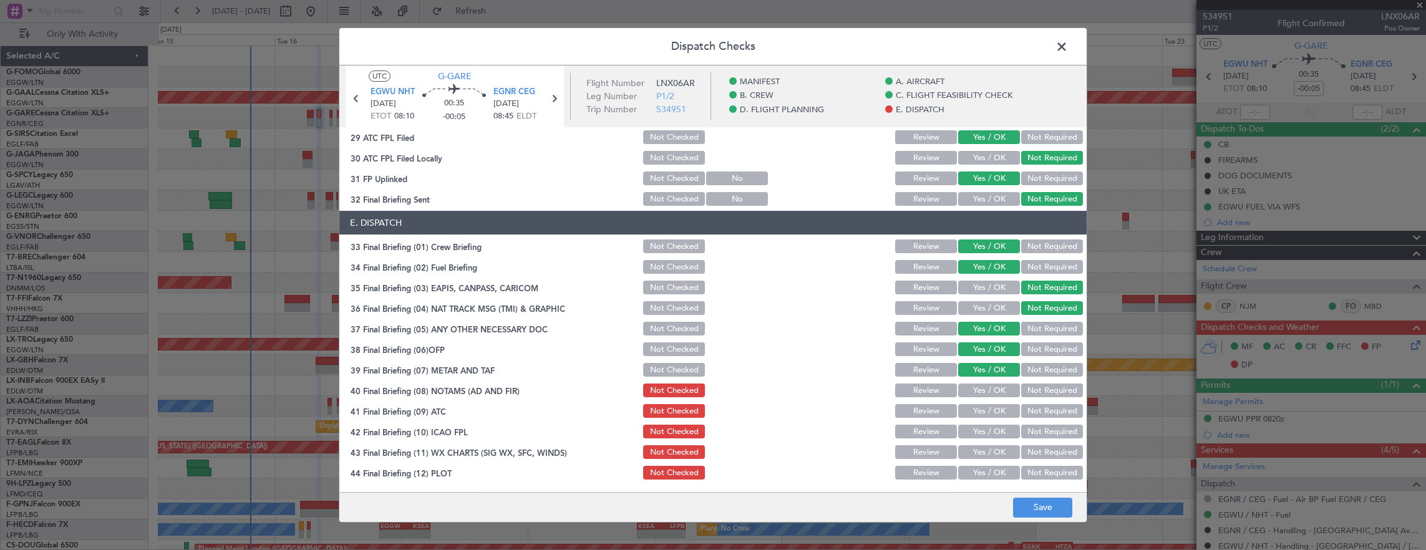
click at [976, 390] on button "Yes / OK" at bounding box center [989, 391] width 62 height 14
click at [976, 398] on div "Yes / OK" at bounding box center [987, 390] width 63 height 17
click at [976, 407] on button "Yes / OK" at bounding box center [989, 411] width 62 height 14
drag, startPoint x: 976, startPoint y: 407, endPoint x: 972, endPoint y: 417, distance: 10.1
click at [975, 410] on button "Yes / OK" at bounding box center [989, 411] width 62 height 14
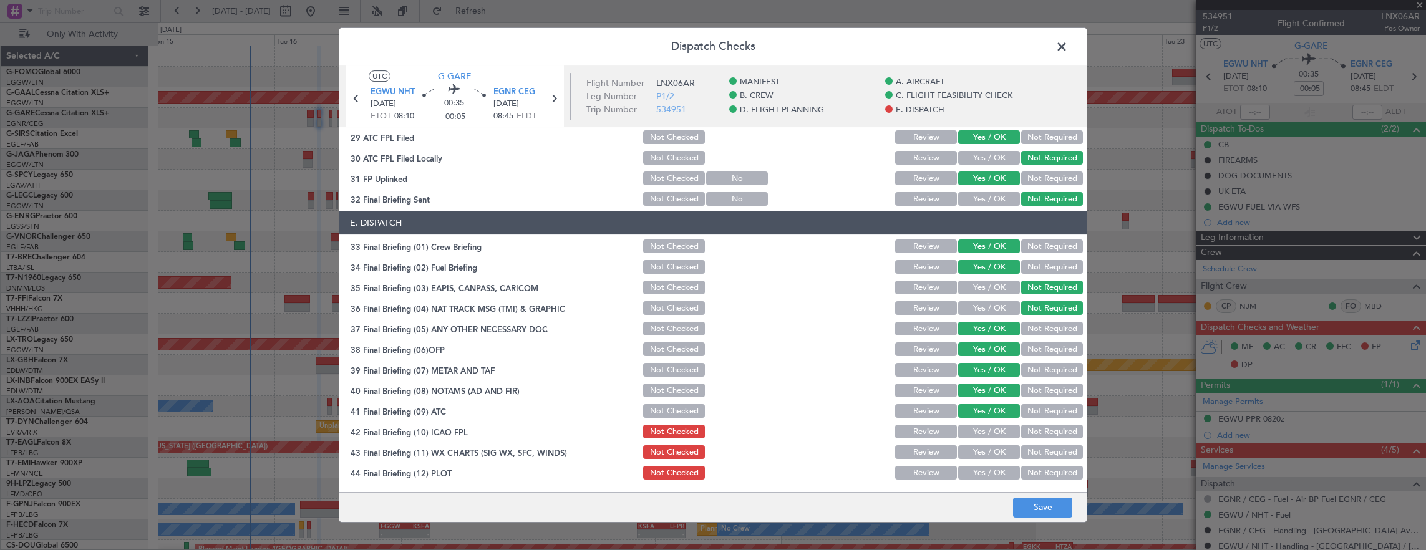
click at [974, 423] on div "Yes / OK" at bounding box center [987, 431] width 63 height 17
click at [976, 429] on button "Yes / OK" at bounding box center [989, 432] width 62 height 14
click at [966, 447] on button "Yes / OK" at bounding box center [989, 452] width 62 height 14
click at [961, 458] on button "Yes / OK" at bounding box center [989, 452] width 62 height 14
click at [964, 470] on button "Yes / OK" at bounding box center [989, 473] width 62 height 14
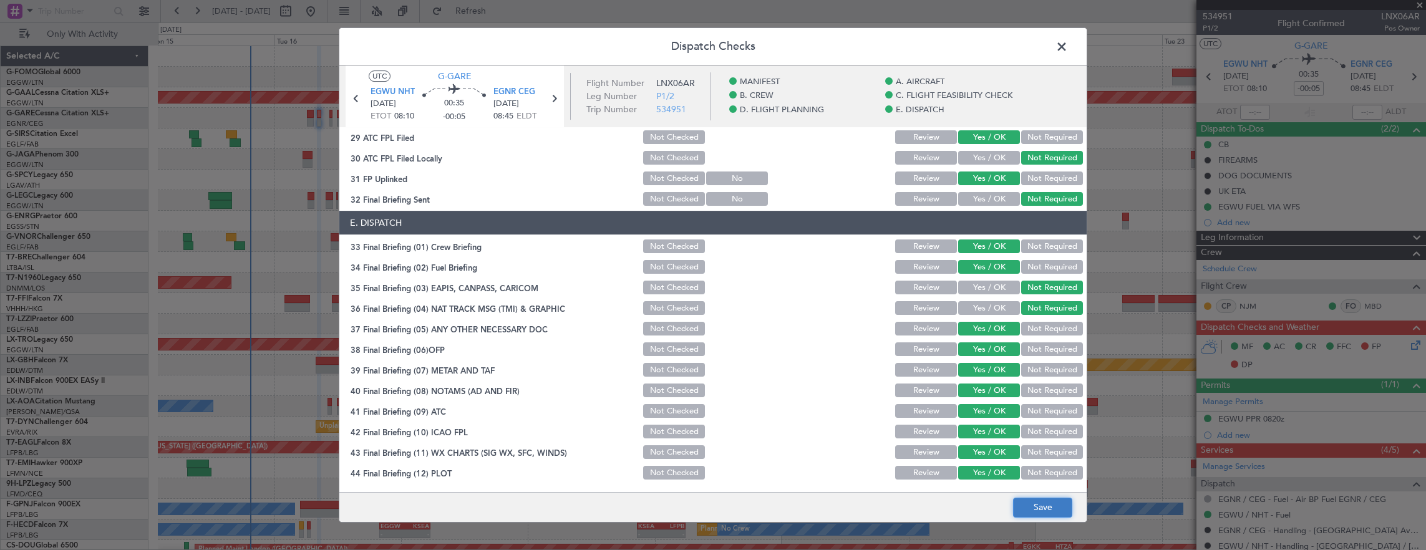
click at [1040, 510] on button "Save" at bounding box center [1042, 508] width 59 height 20
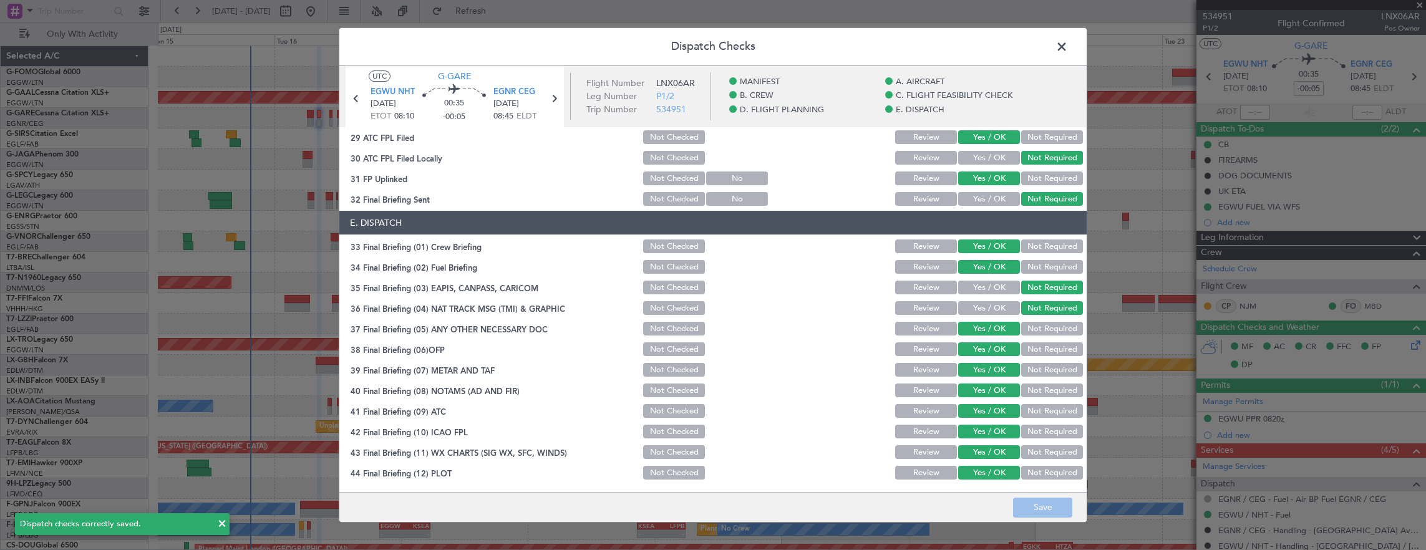
click at [1068, 49] on span at bounding box center [1068, 49] width 0 height 25
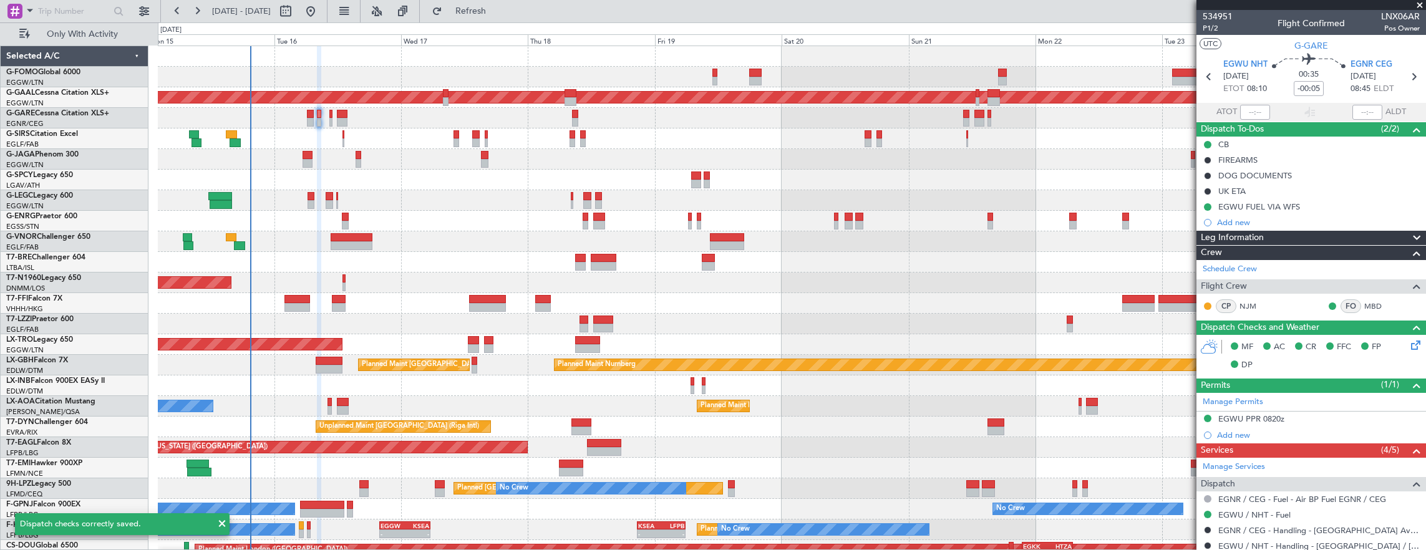
scroll to position [175, 0]
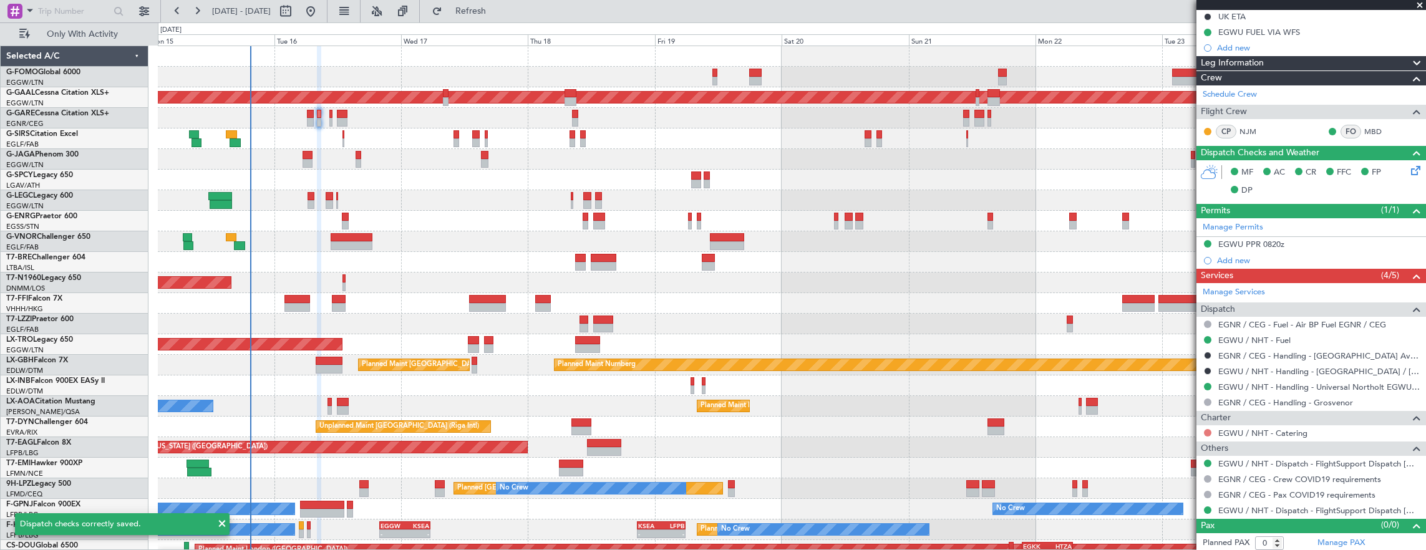
click at [1207, 430] on button at bounding box center [1207, 432] width 7 height 7
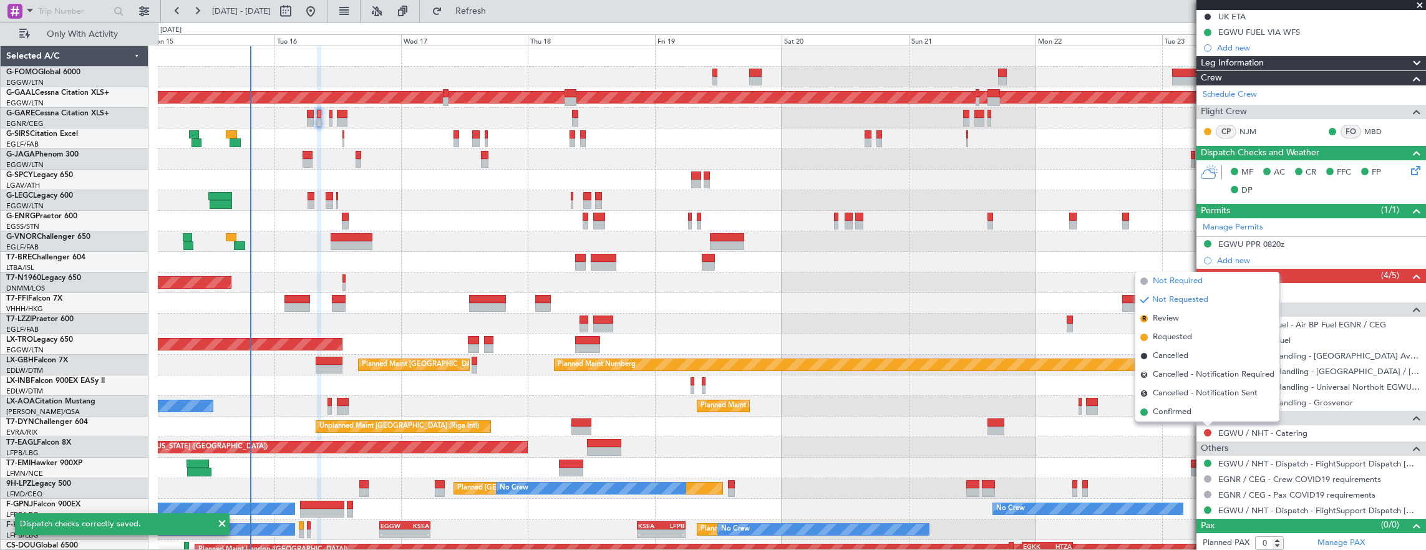
click at [1176, 283] on span "Not Required" at bounding box center [1178, 281] width 50 height 12
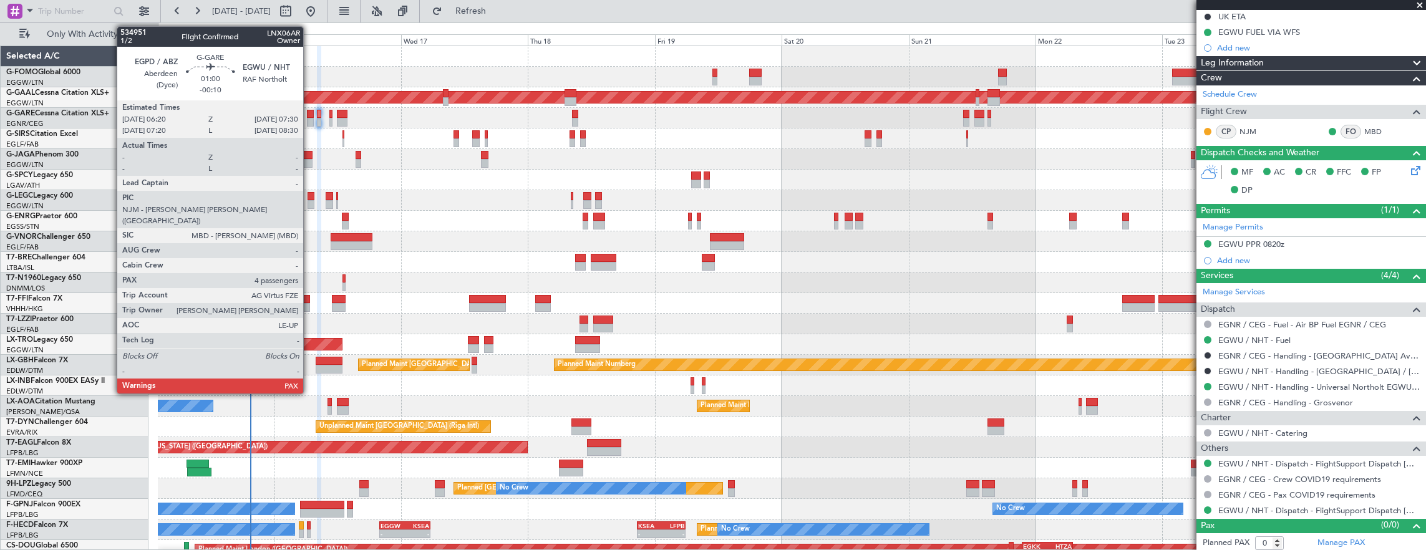
click at [309, 114] on div at bounding box center [310, 114] width 6 height 9
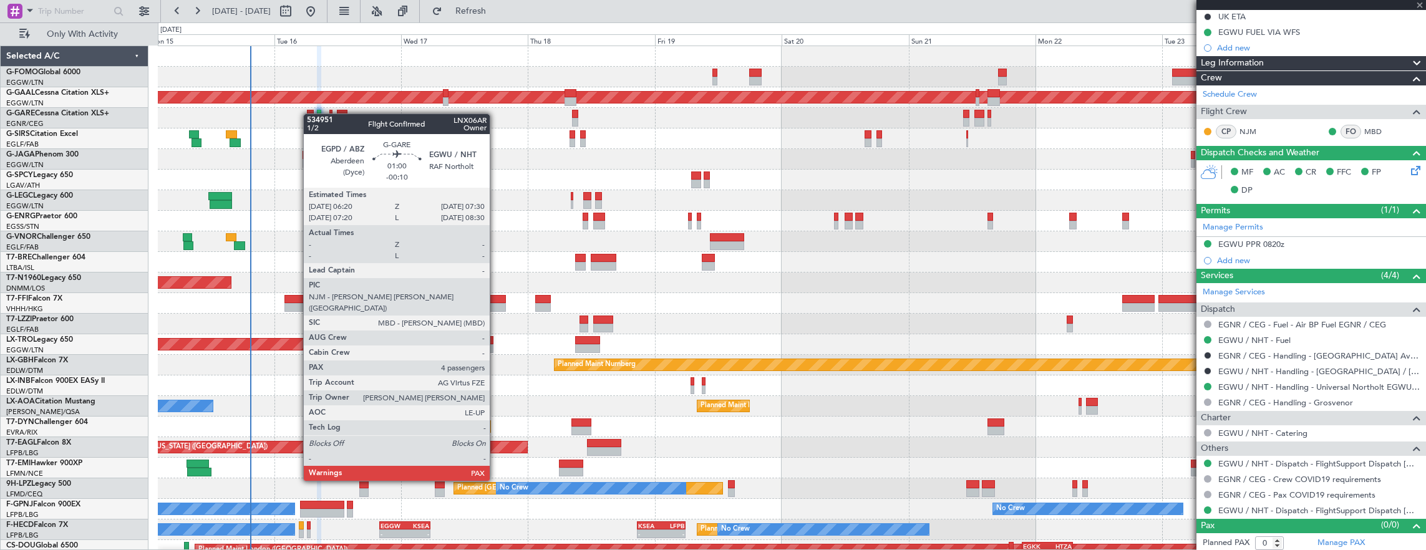
type input "-00:10"
type input "4"
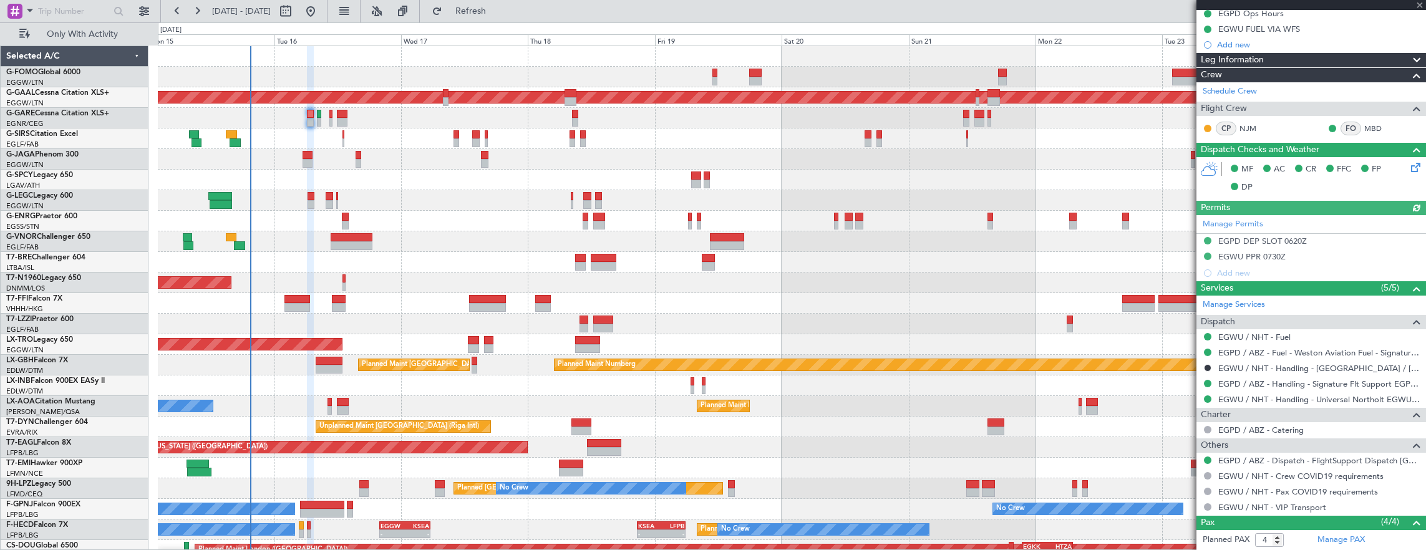
scroll to position [303, 0]
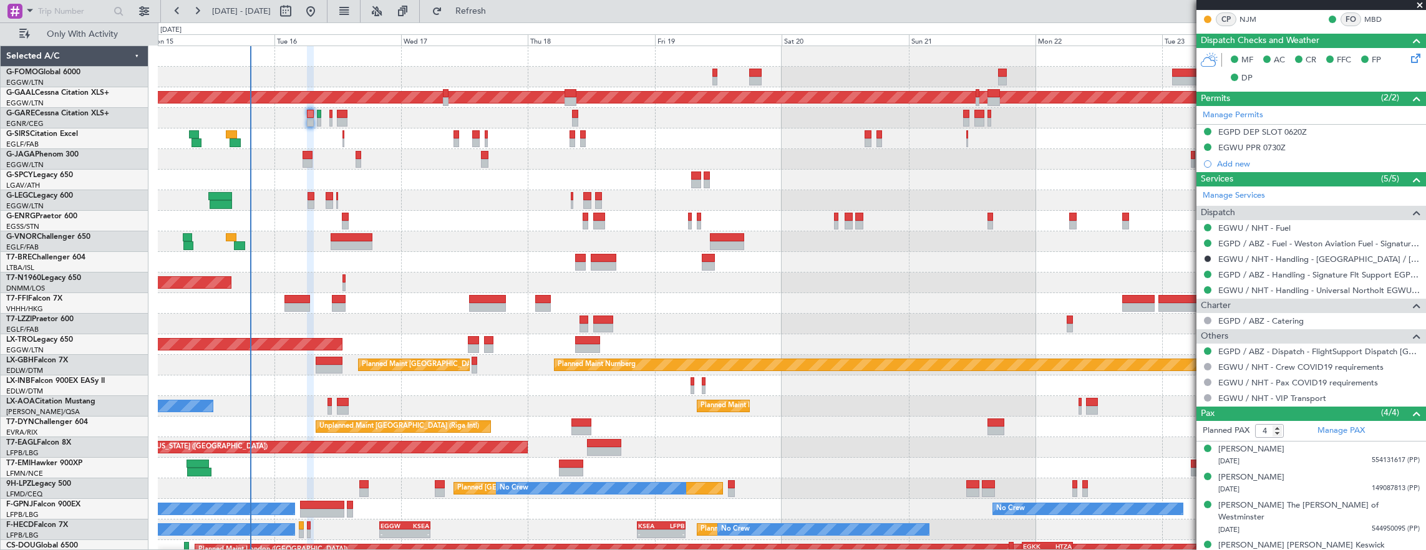
click at [1203, 347] on div at bounding box center [1208, 351] width 10 height 10
click at [1205, 347] on button at bounding box center [1207, 350] width 7 height 7
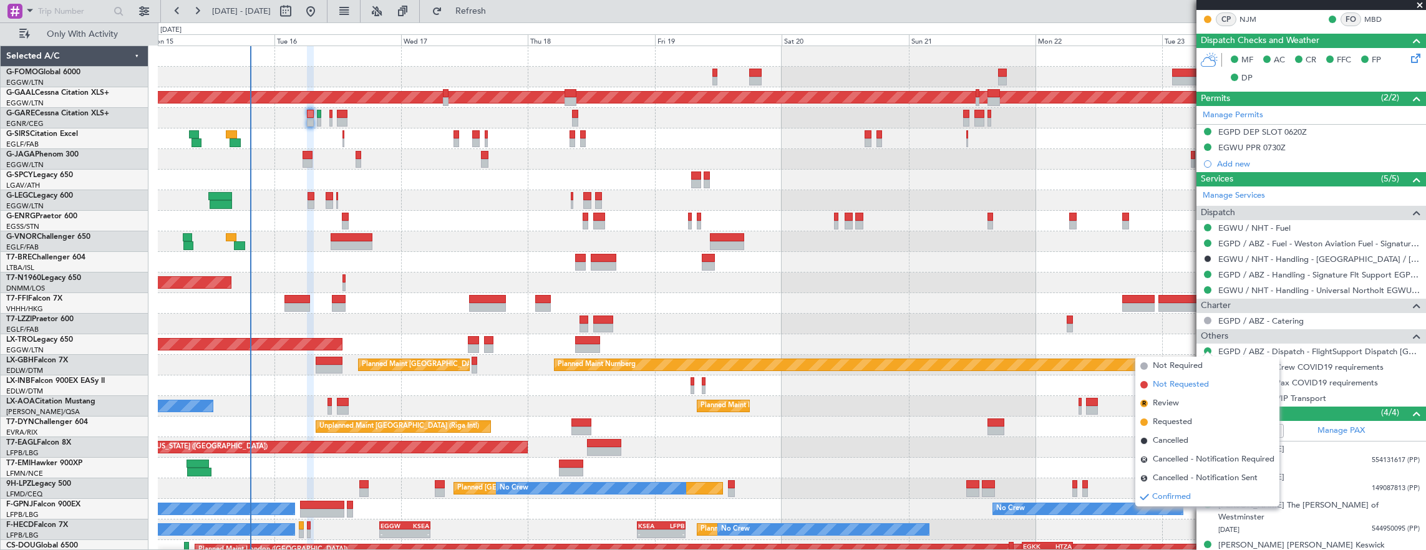
click at [1186, 388] on span "Not Requested" at bounding box center [1181, 385] width 56 height 12
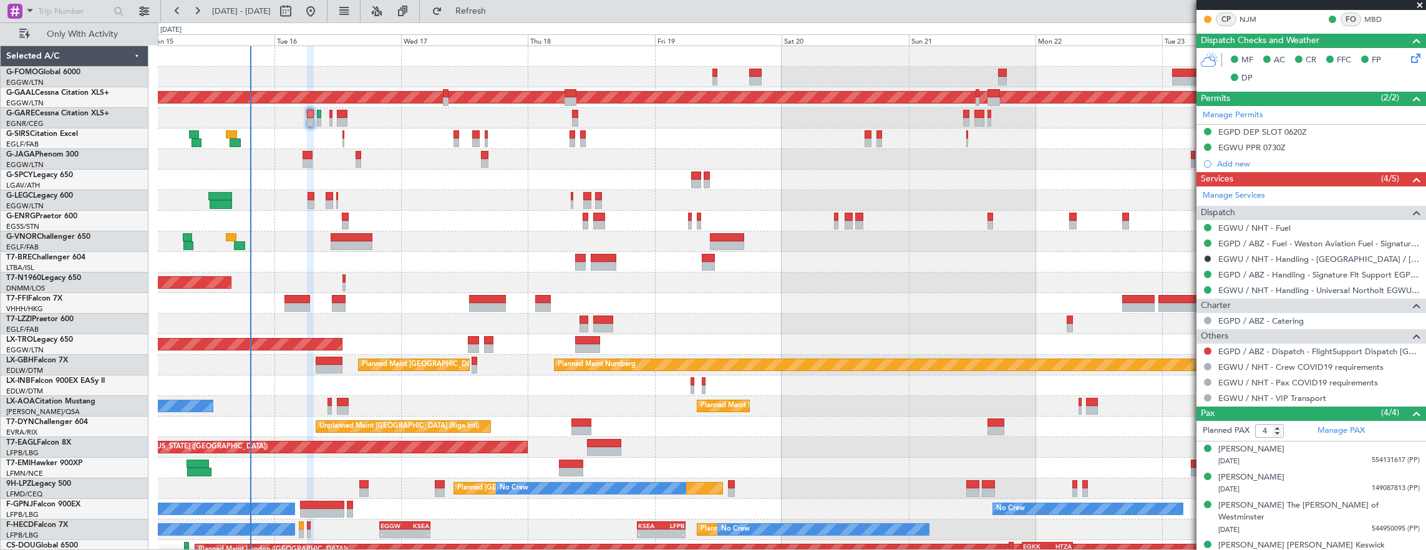
click at [1206, 354] on div "EGPD / ABZ - Dispatch - FlightSupport Dispatch UK" at bounding box center [1311, 352] width 230 height 16
click at [1209, 348] on button at bounding box center [1207, 350] width 7 height 7
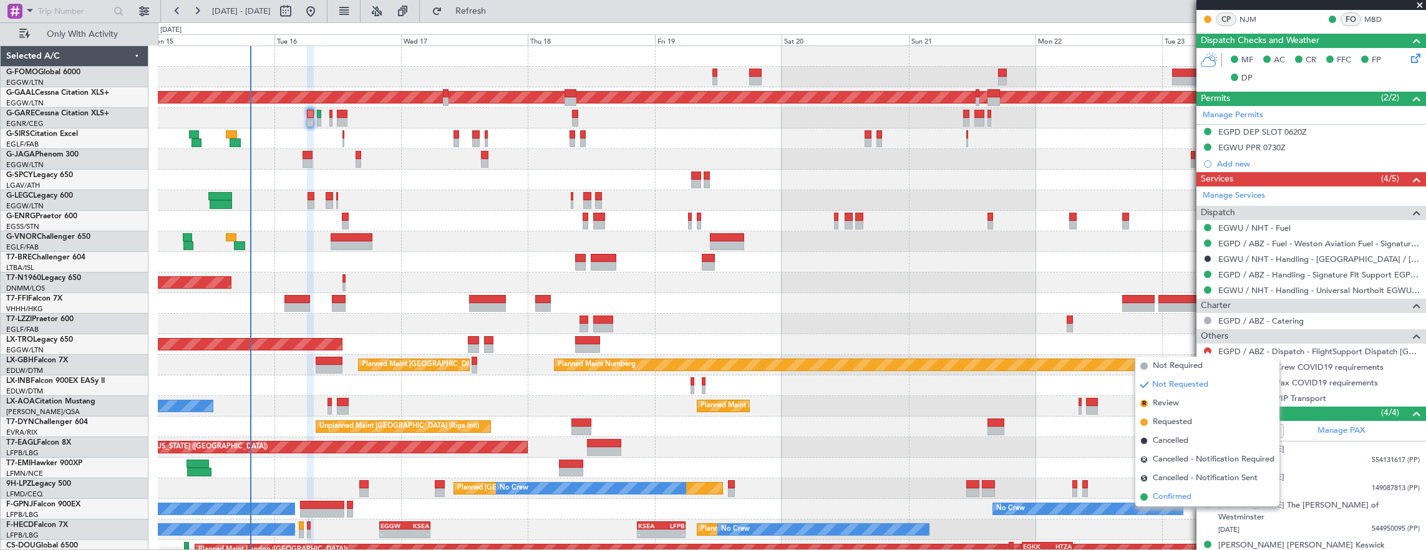
click at [1180, 500] on span "Confirmed" at bounding box center [1172, 497] width 39 height 12
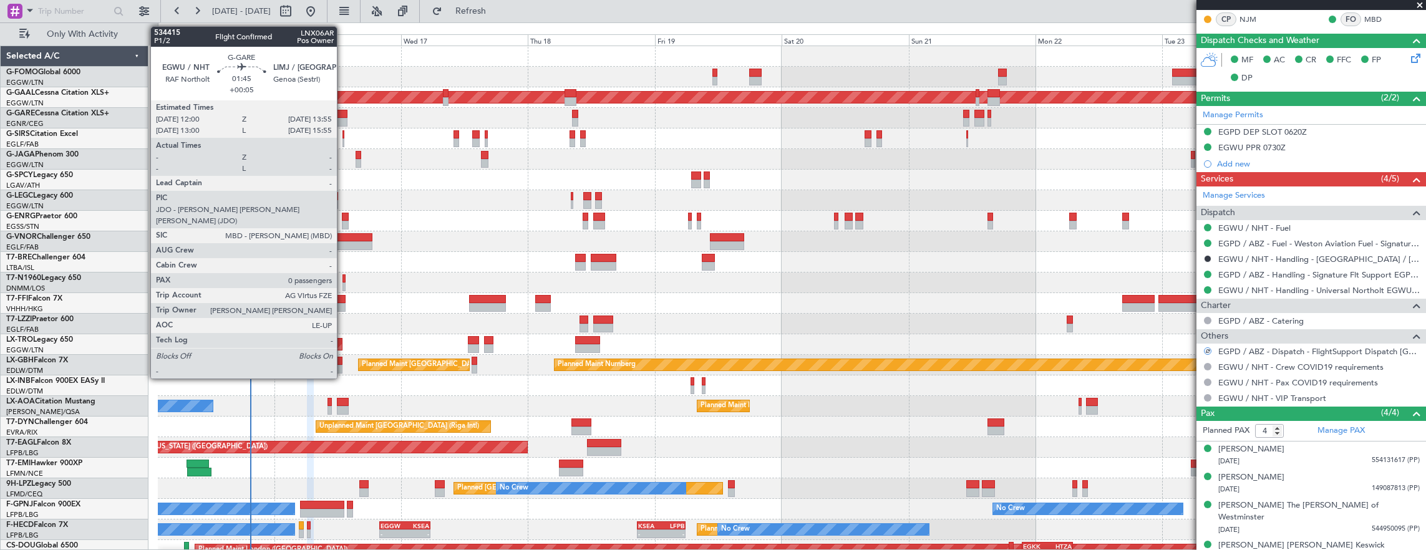
click at [343, 115] on div at bounding box center [342, 114] width 11 height 9
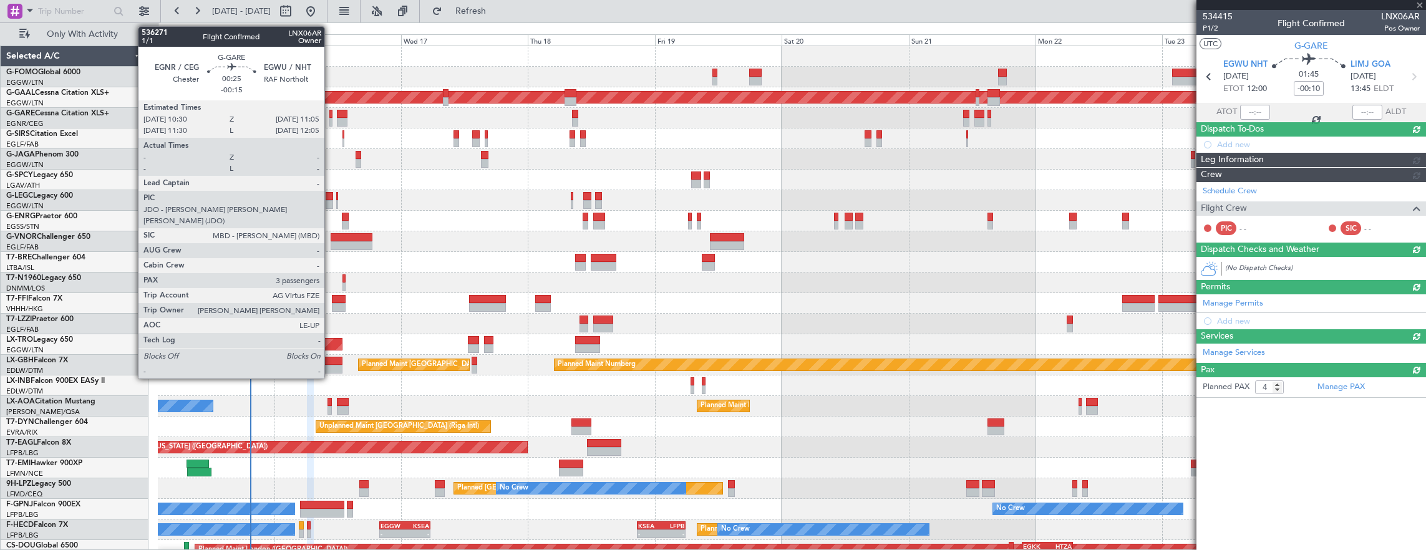
type input "+00:05"
type input "0"
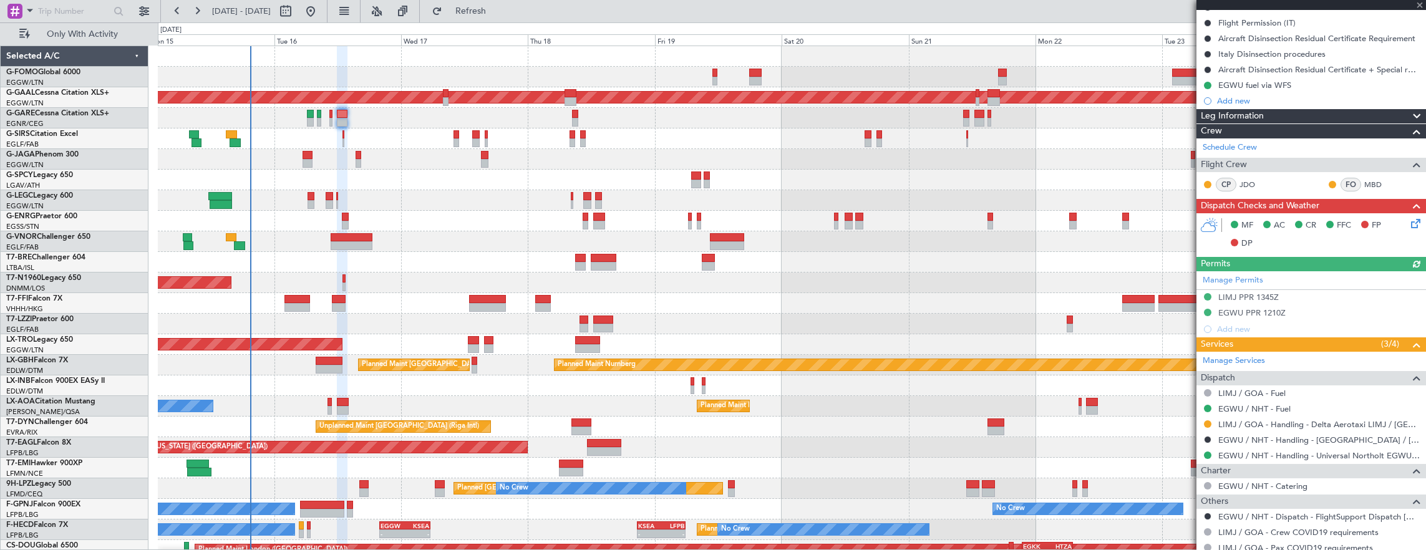
scroll to position [221, 0]
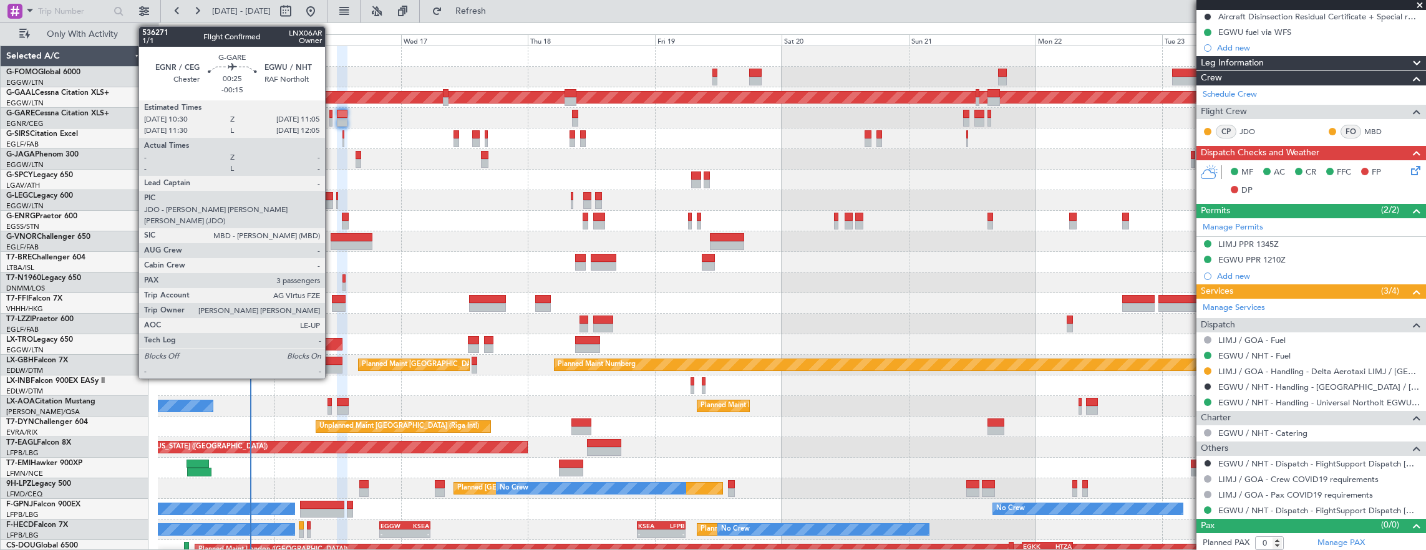
click at [330, 110] on div at bounding box center [330, 114] width 3 height 9
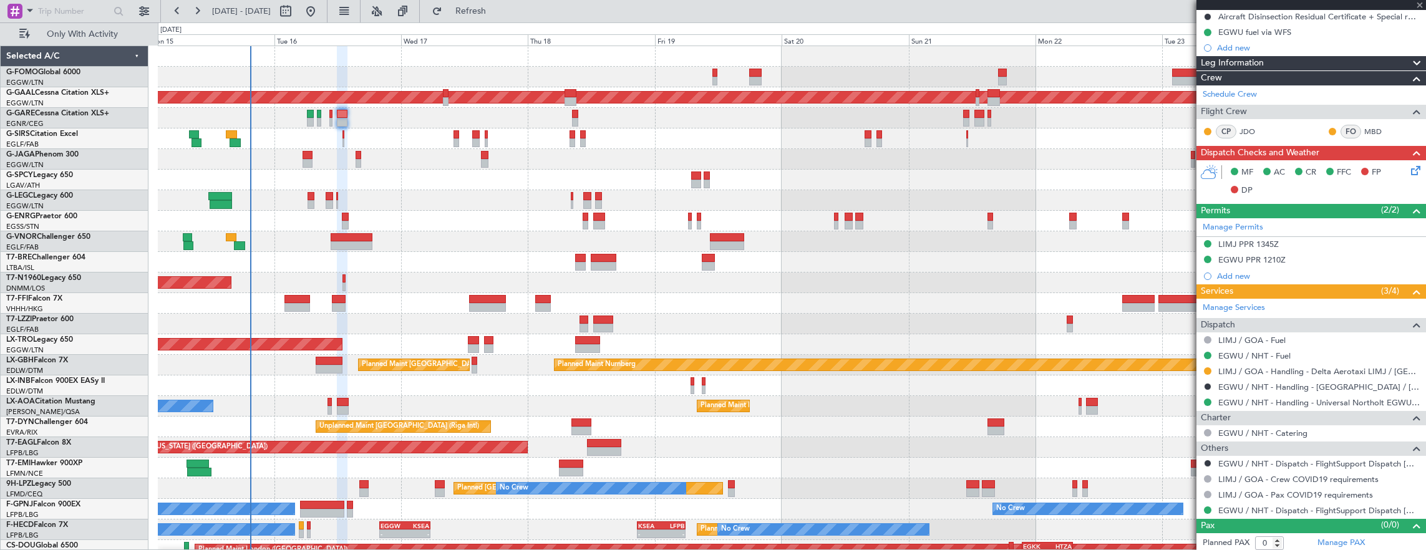
type input "-00:15"
type input "3"
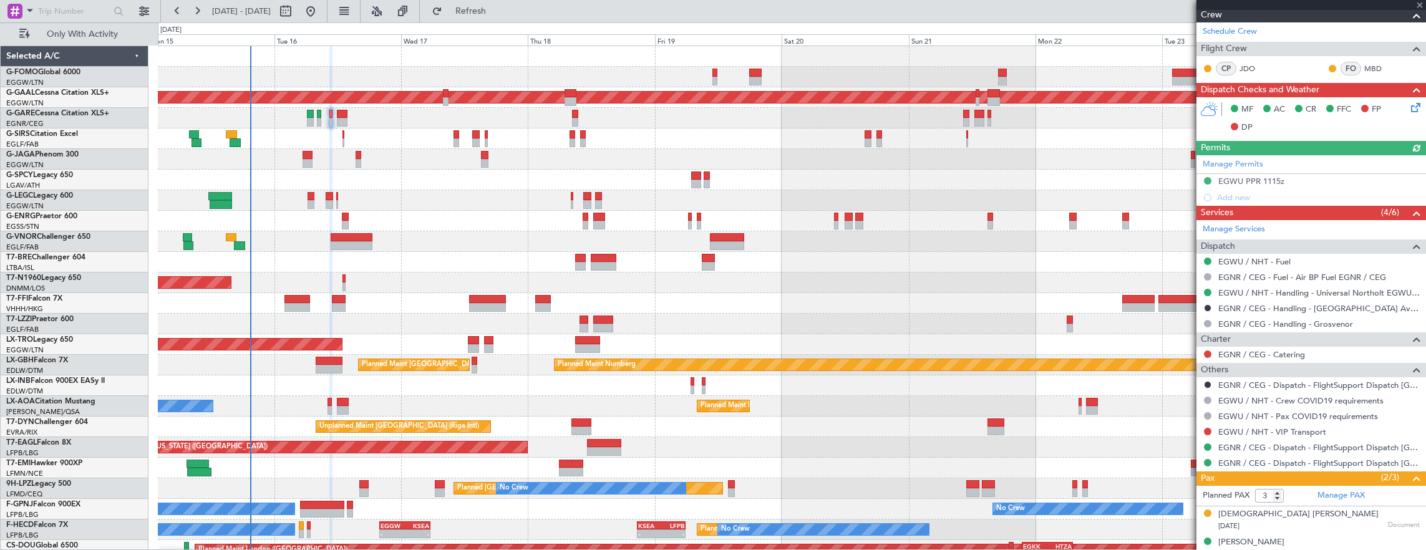
scroll to position [290, 0]
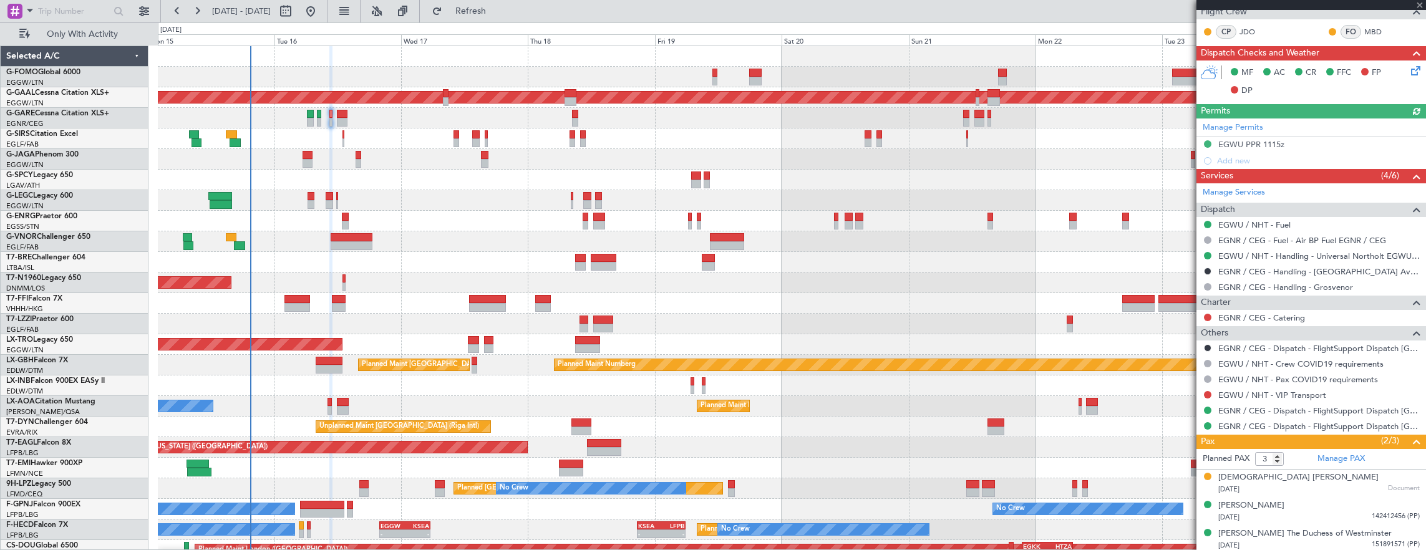
click at [1208, 390] on div at bounding box center [1208, 395] width 10 height 10
click at [1210, 392] on button at bounding box center [1207, 394] width 7 height 7
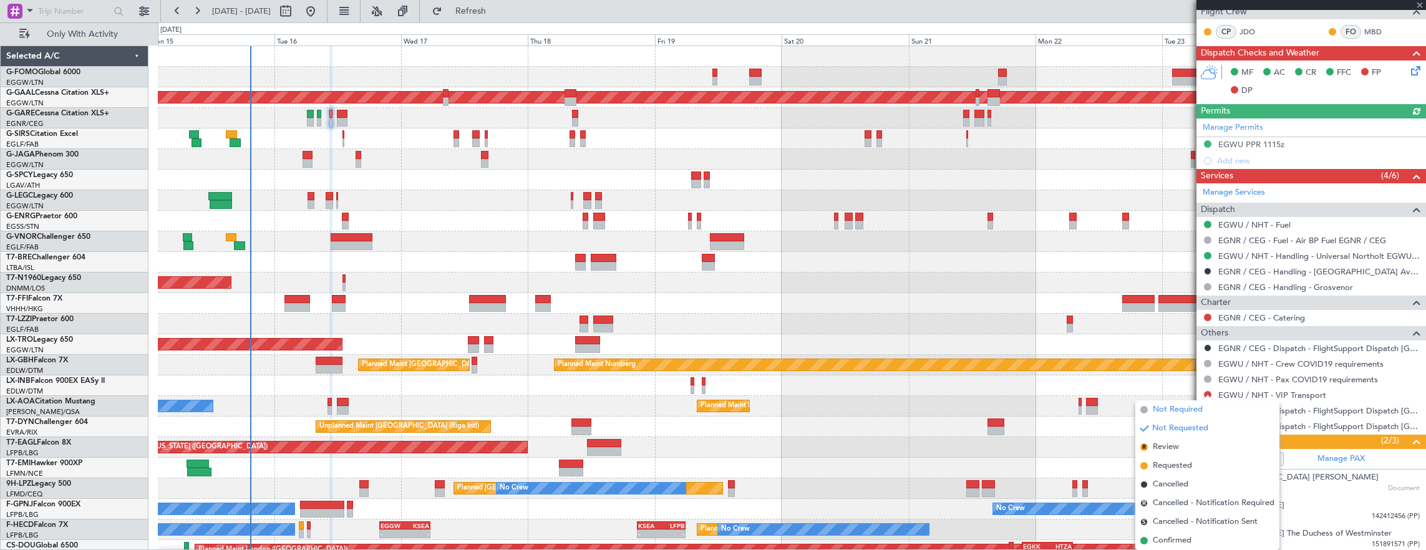
click at [1168, 404] on span "Not Required" at bounding box center [1178, 410] width 50 height 12
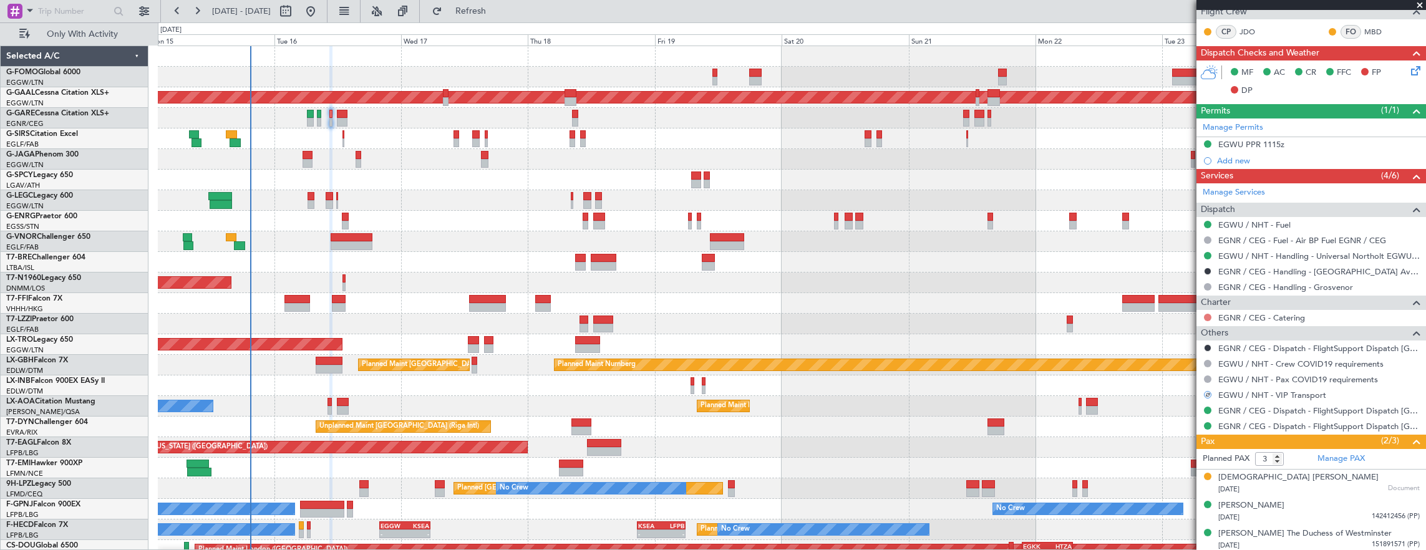
click at [1208, 317] on button at bounding box center [1207, 317] width 7 height 7
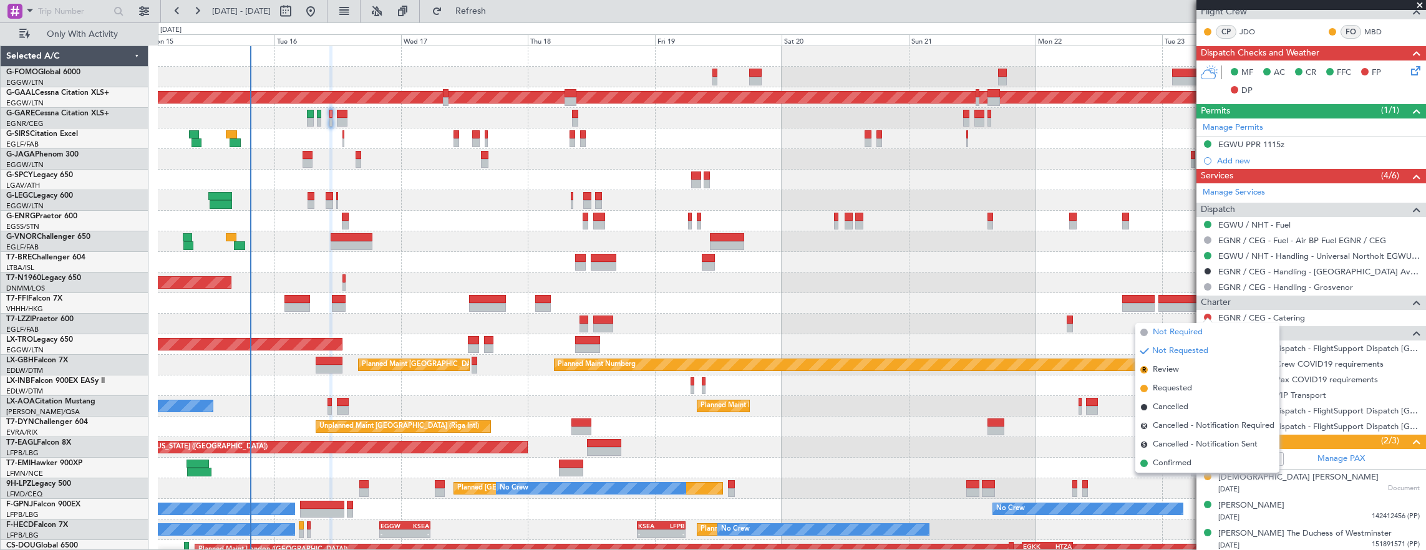
click at [1186, 334] on span "Not Required" at bounding box center [1178, 332] width 50 height 12
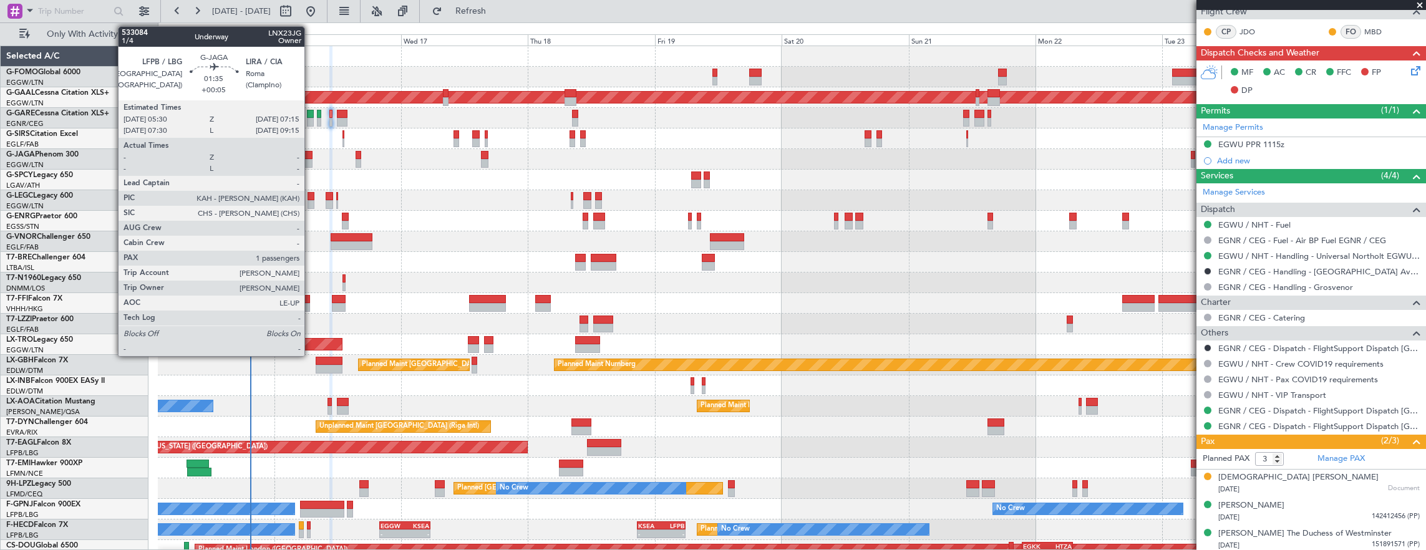
click at [309, 159] on div at bounding box center [307, 163] width 9 height 9
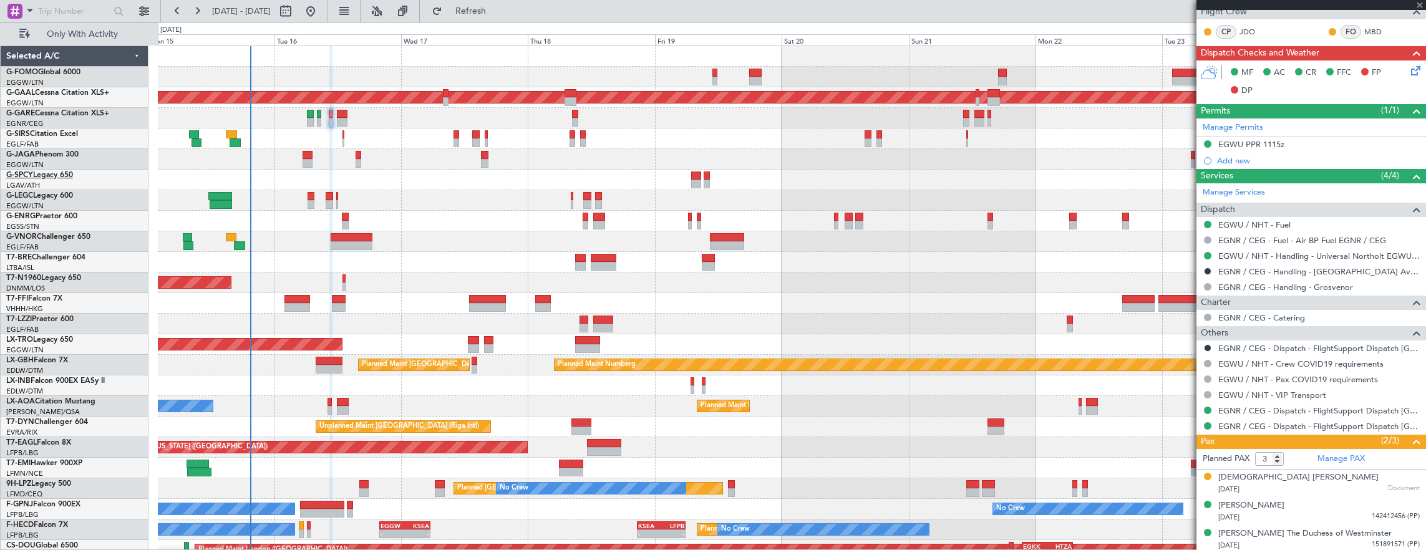
type input "+00:05"
type input "1"
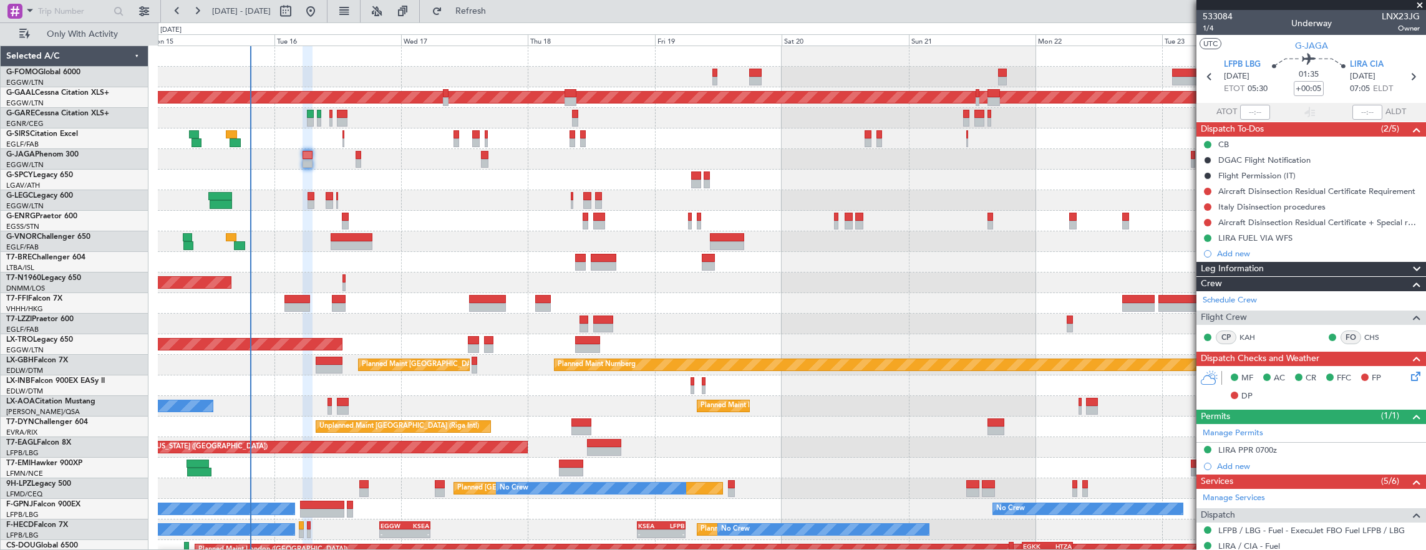
scroll to position [187, 0]
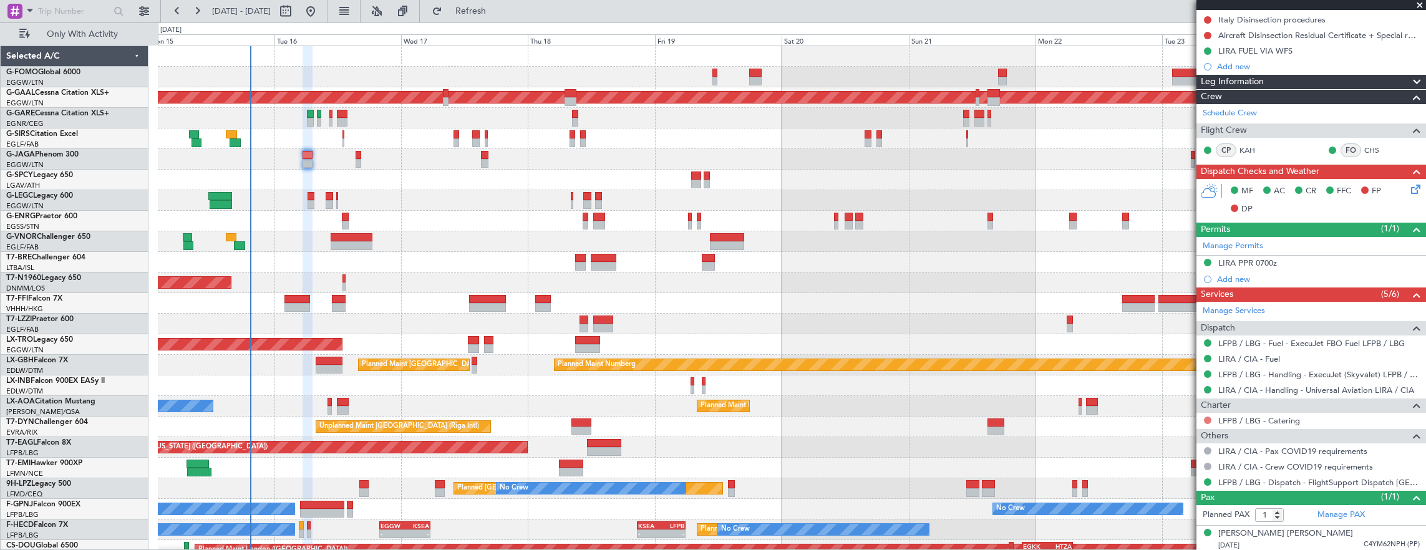
click at [1208, 417] on button at bounding box center [1207, 420] width 7 height 7
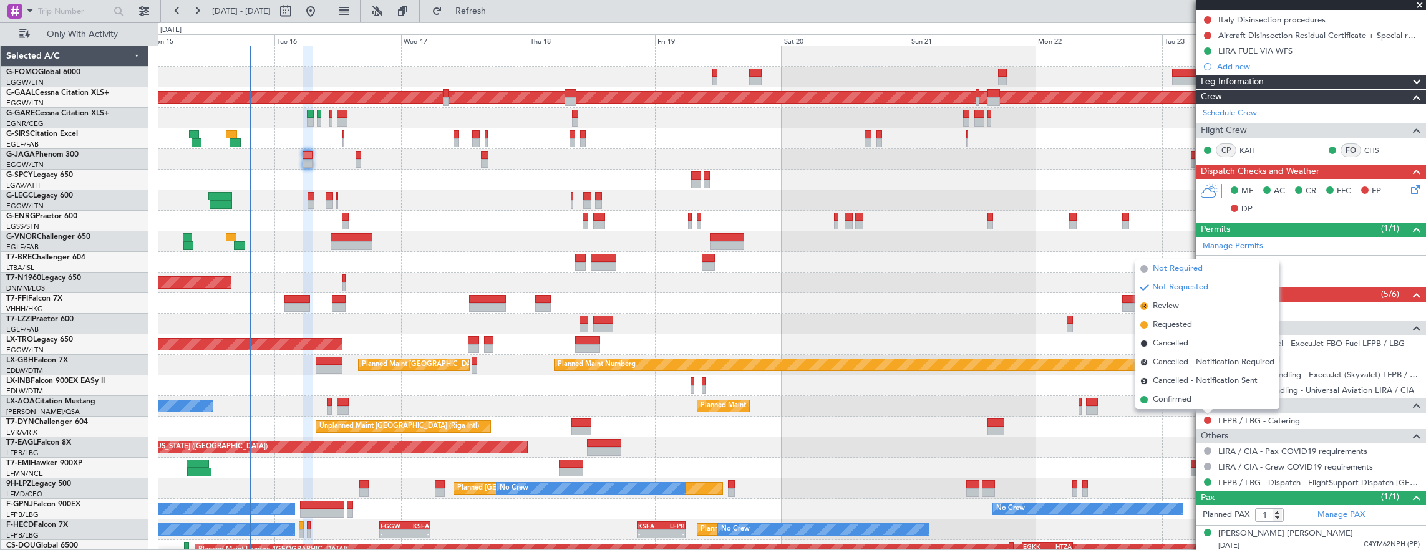
click at [1171, 261] on li "Not Required" at bounding box center [1207, 268] width 144 height 19
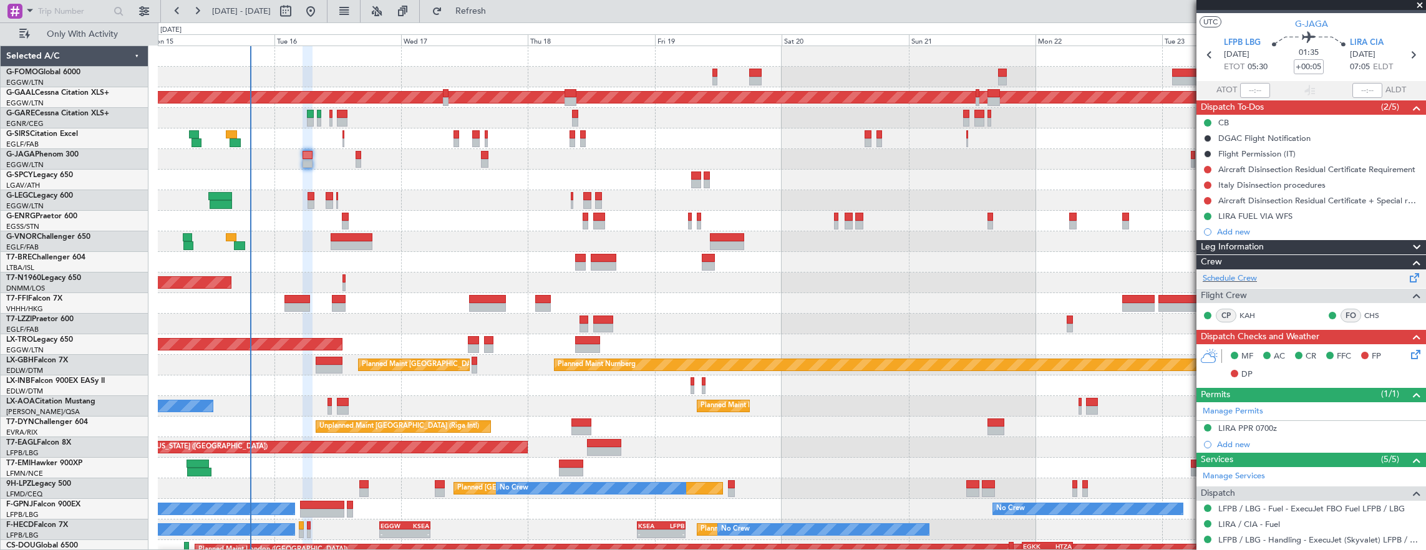
scroll to position [0, 0]
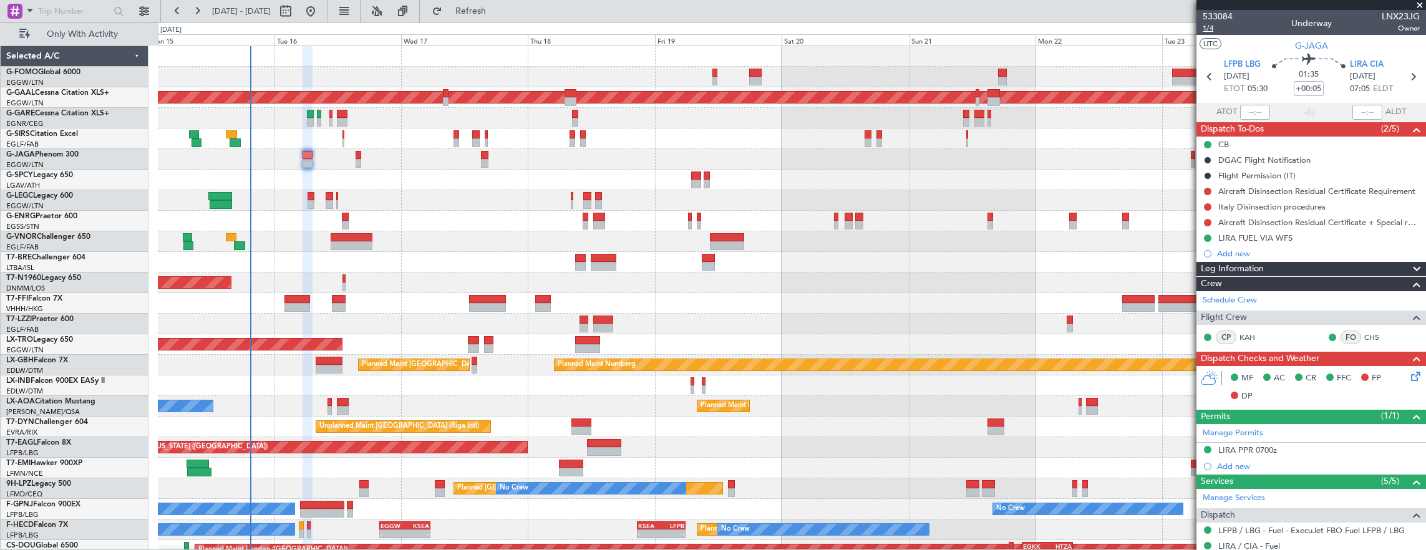
click at [1215, 24] on span "1/4" at bounding box center [1218, 28] width 30 height 11
click at [1208, 188] on button at bounding box center [1207, 191] width 7 height 7
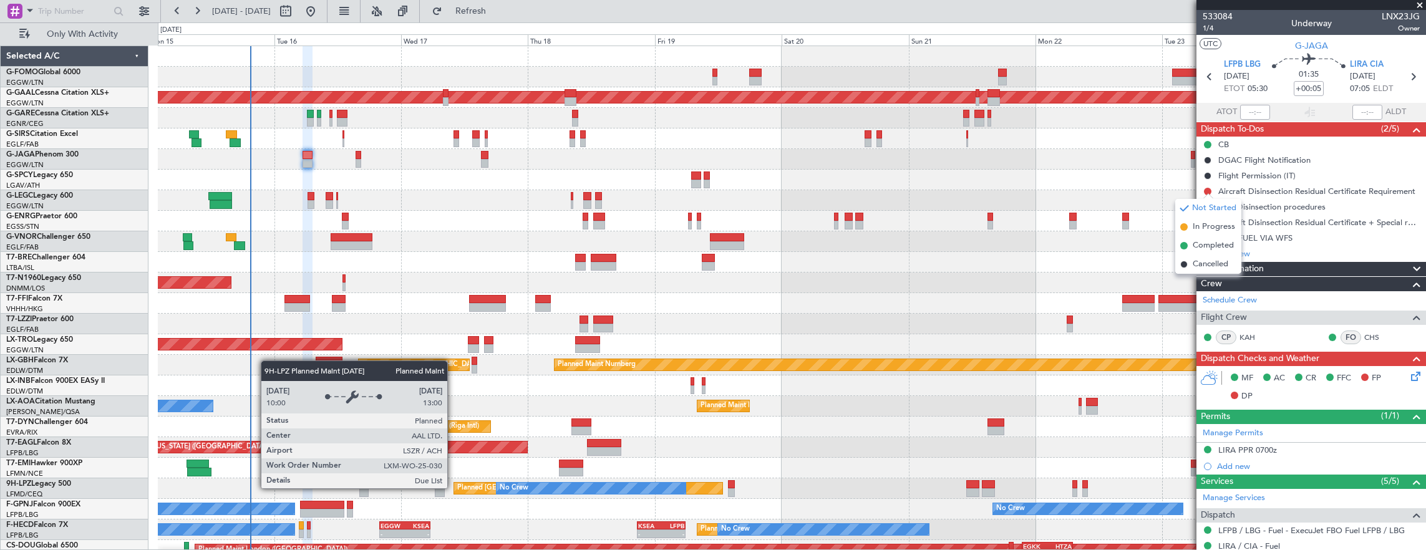
click at [454, 488] on div "Planned [GEOGRAPHIC_DATA] ([GEOGRAPHIC_DATA])" at bounding box center [588, 488] width 269 height 11
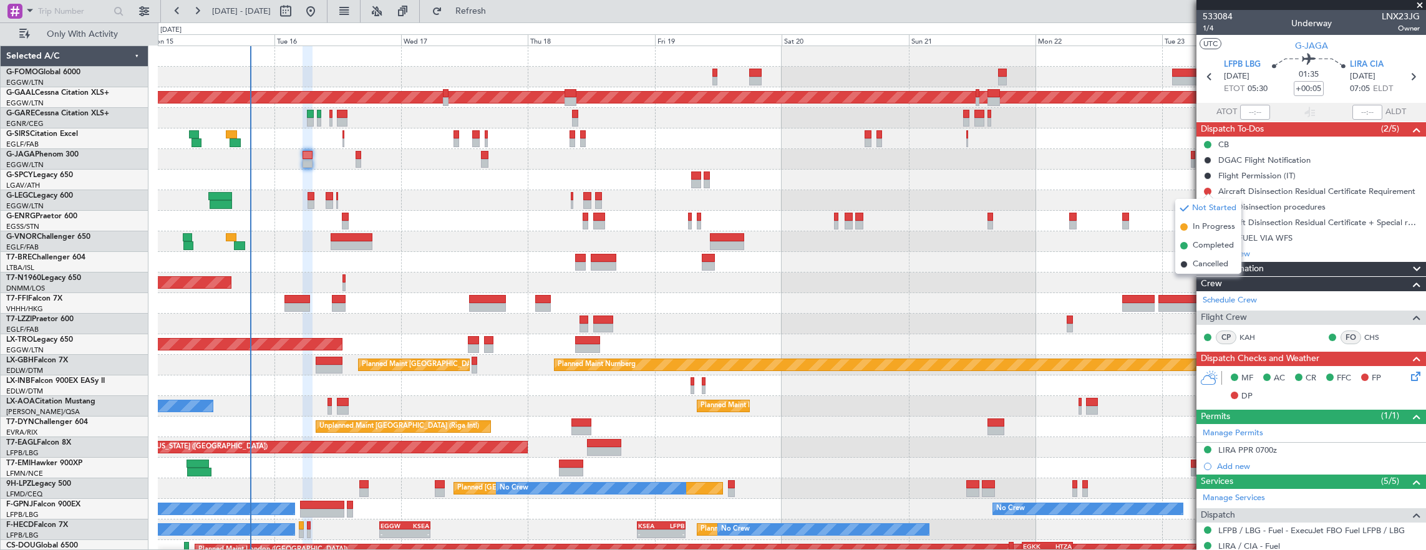
click at [805, 321] on div at bounding box center [792, 324] width 1268 height 21
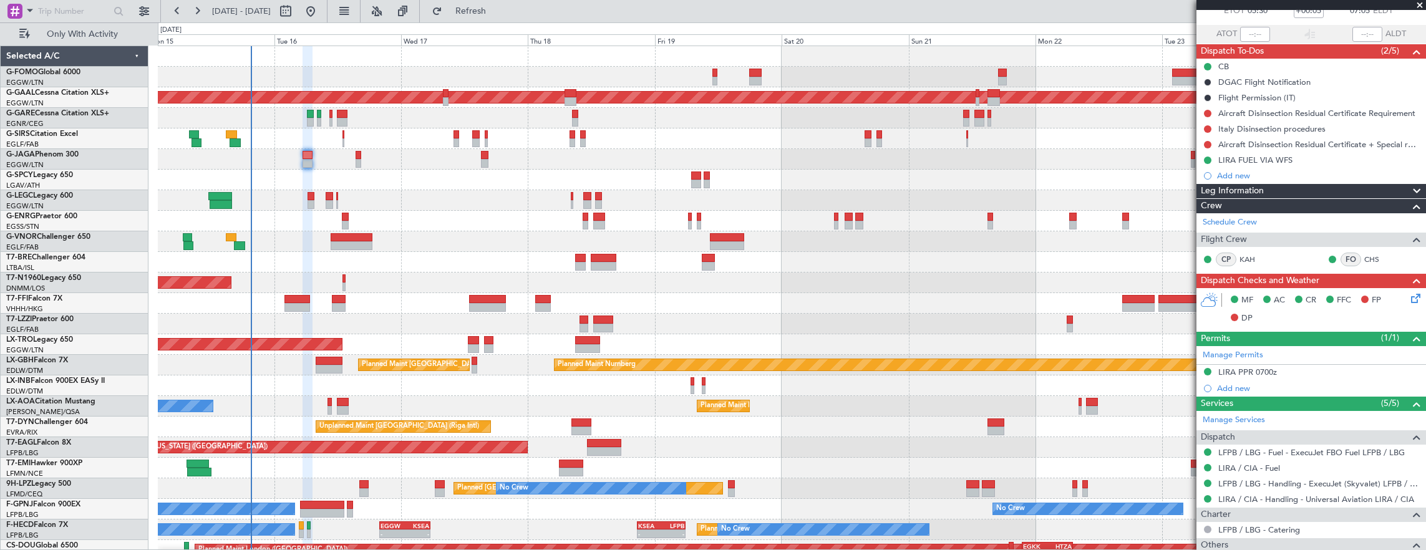
scroll to position [51, 0]
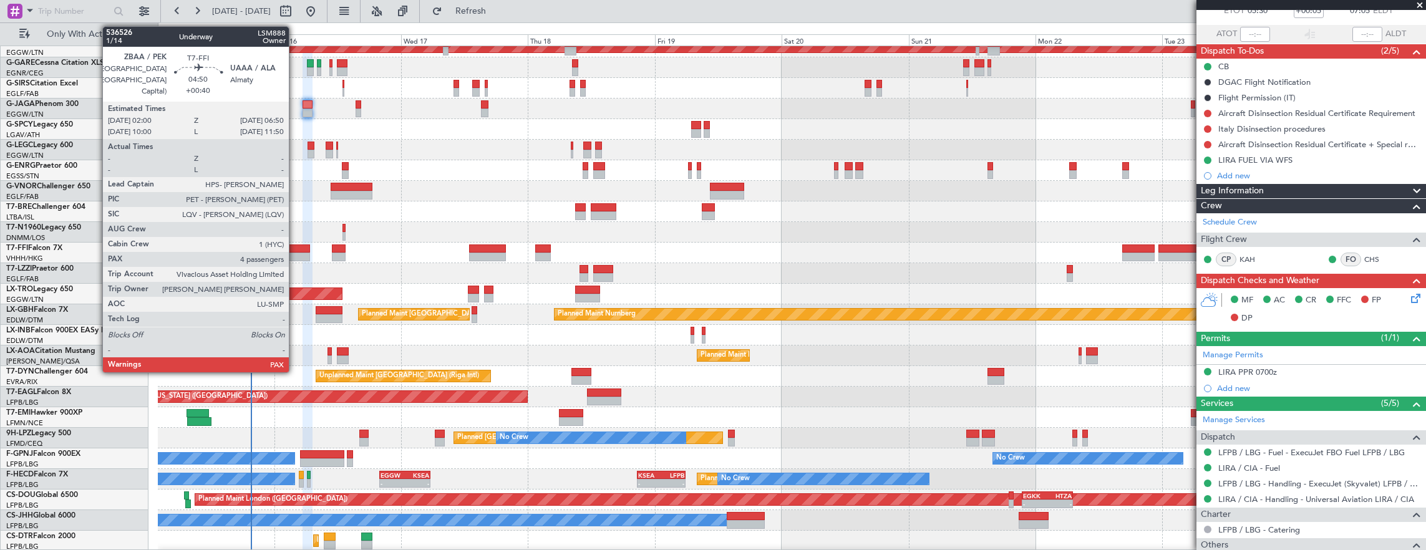
click at [296, 255] on div at bounding box center [297, 257] width 26 height 9
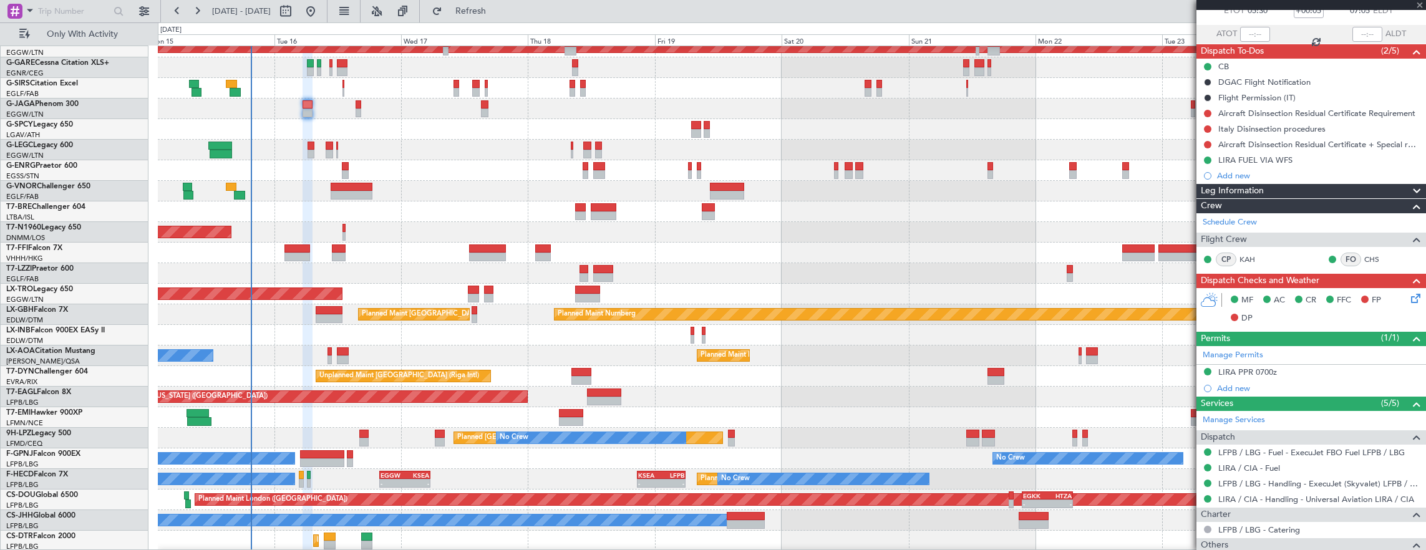
type input "+00:40"
type input "4"
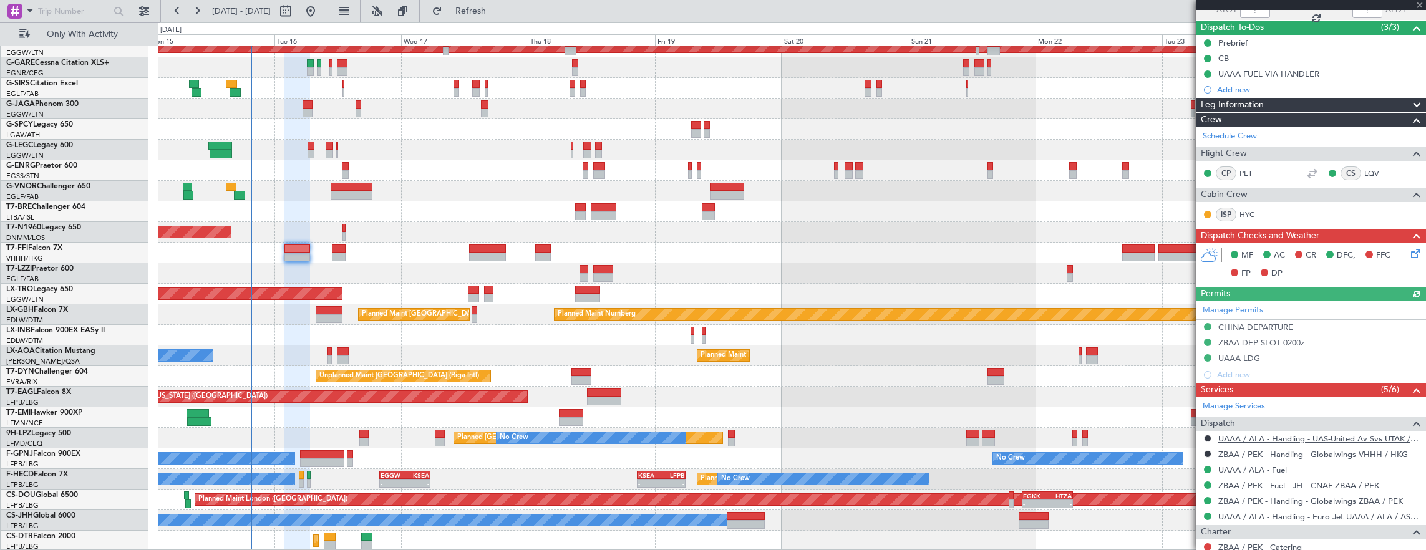
scroll to position [187, 0]
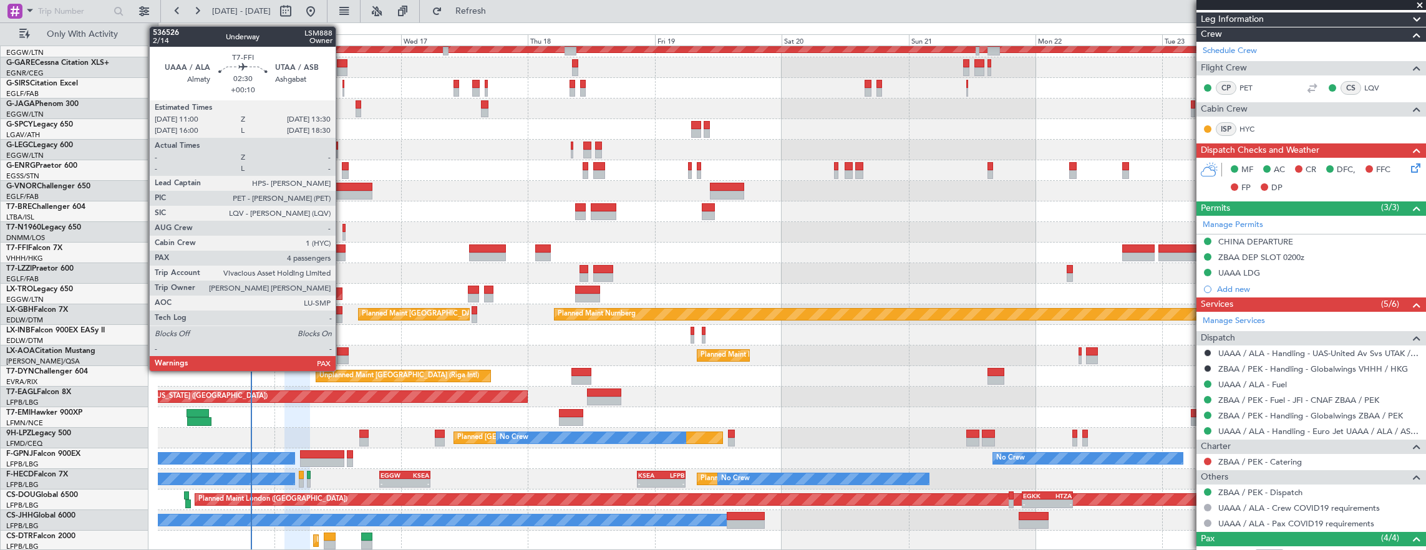
click at [342, 248] on div at bounding box center [339, 249] width 14 height 9
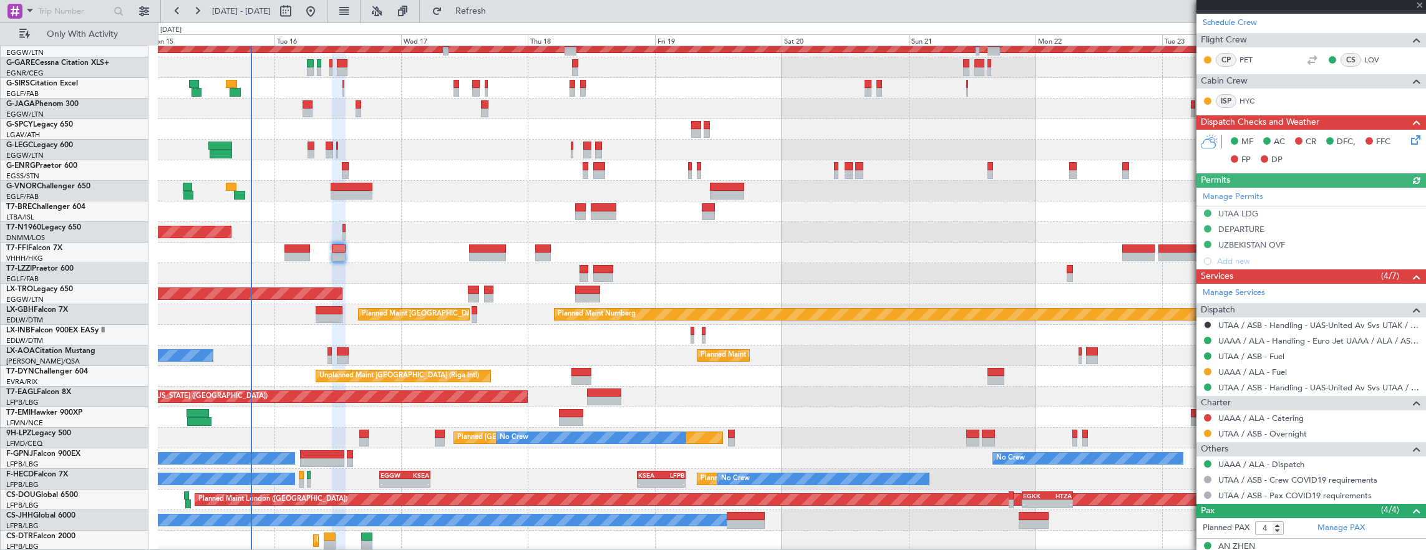
scroll to position [250, 0]
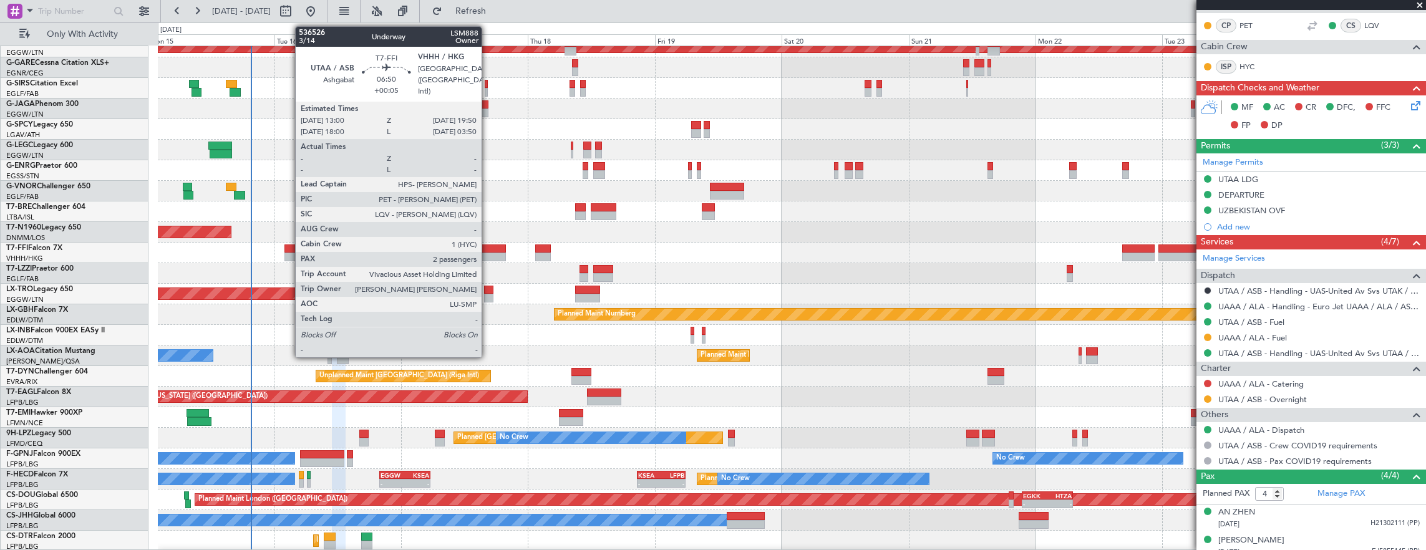
click at [486, 253] on div at bounding box center [487, 257] width 36 height 9
type input "+00:05"
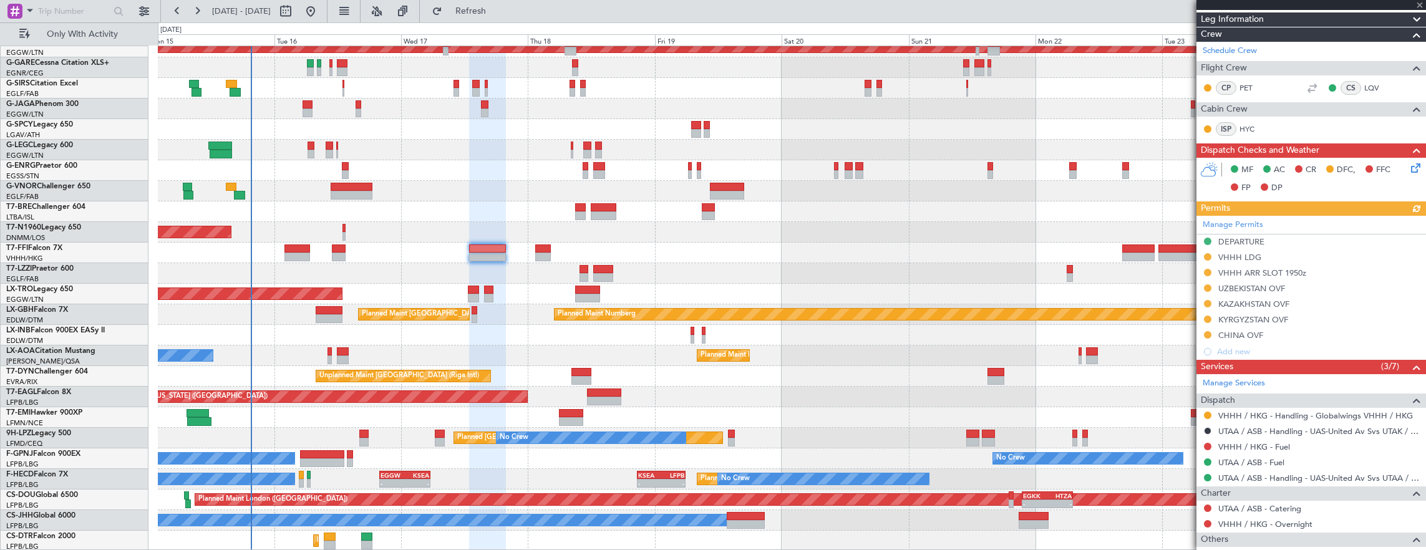
click at [1241, 439] on mat-tooltip-component "UTAA / ASB - Handling - UAS-United Av Svs UTAK / KRW" at bounding box center [1315, 450] width 201 height 33
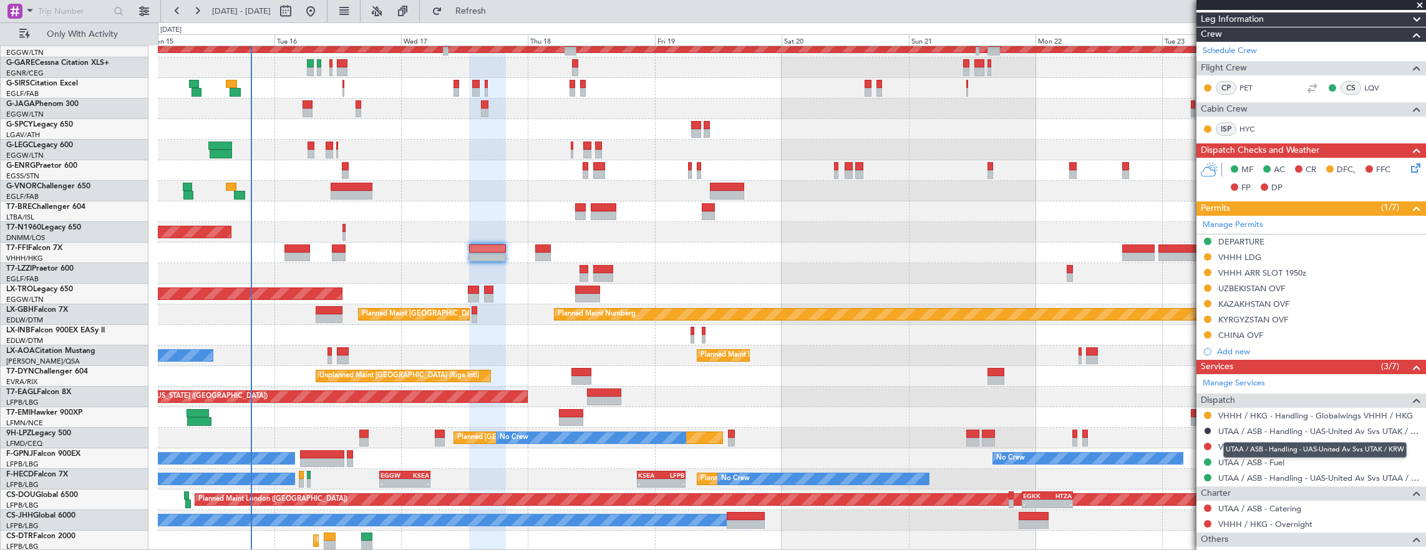
click at [1242, 450] on div "UTAA / ASB - Handling - UAS-United Av Svs UTAK / KRW" at bounding box center [1314, 450] width 183 height 16
click at [1290, 442] on div "VHHH / HKG - Fuel" at bounding box center [1311, 447] width 230 height 16
click at [1265, 445] on link "VHHH / HKG - Fuel" at bounding box center [1254, 447] width 72 height 11
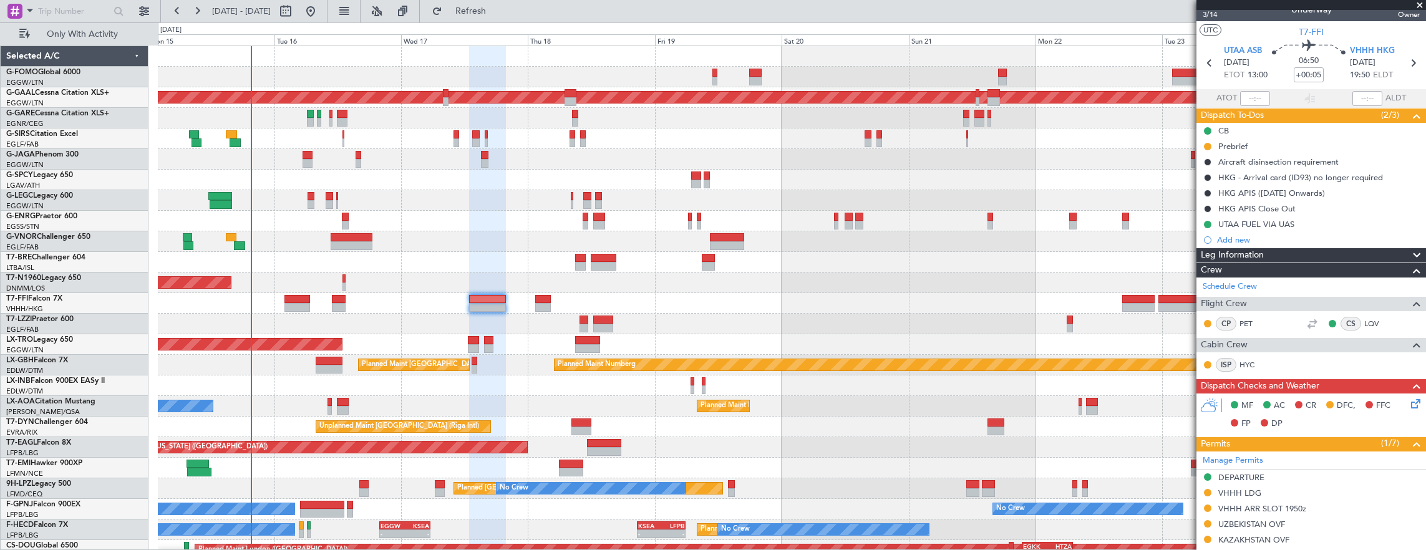
scroll to position [0, 0]
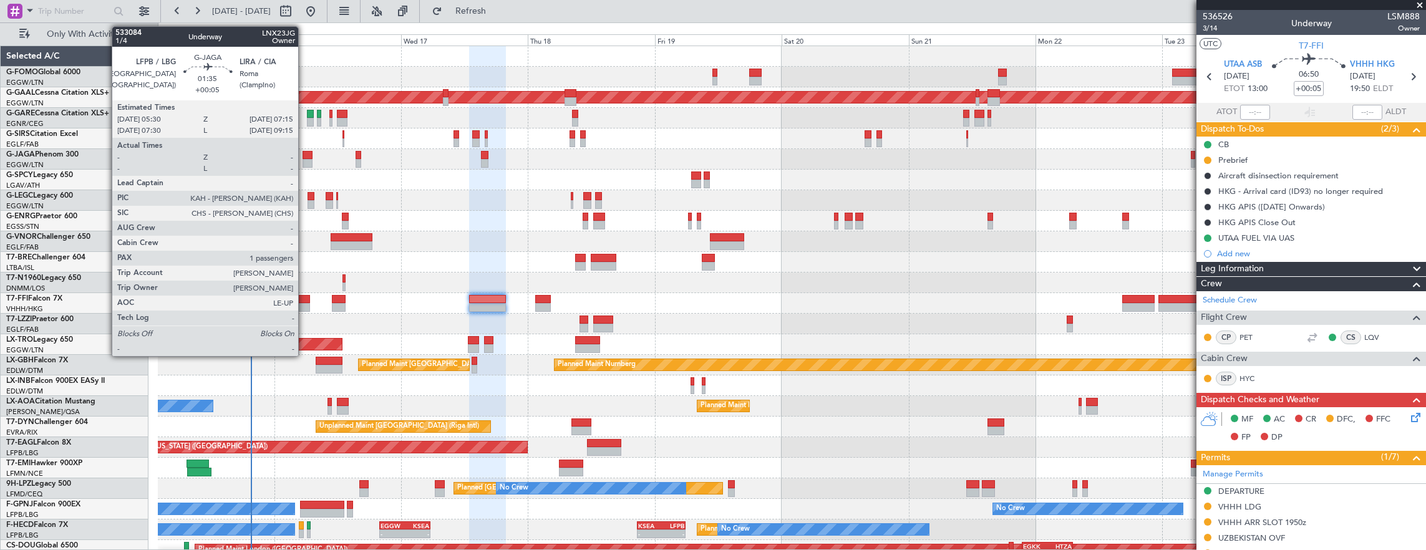
click at [311, 157] on div at bounding box center [307, 155] width 9 height 9
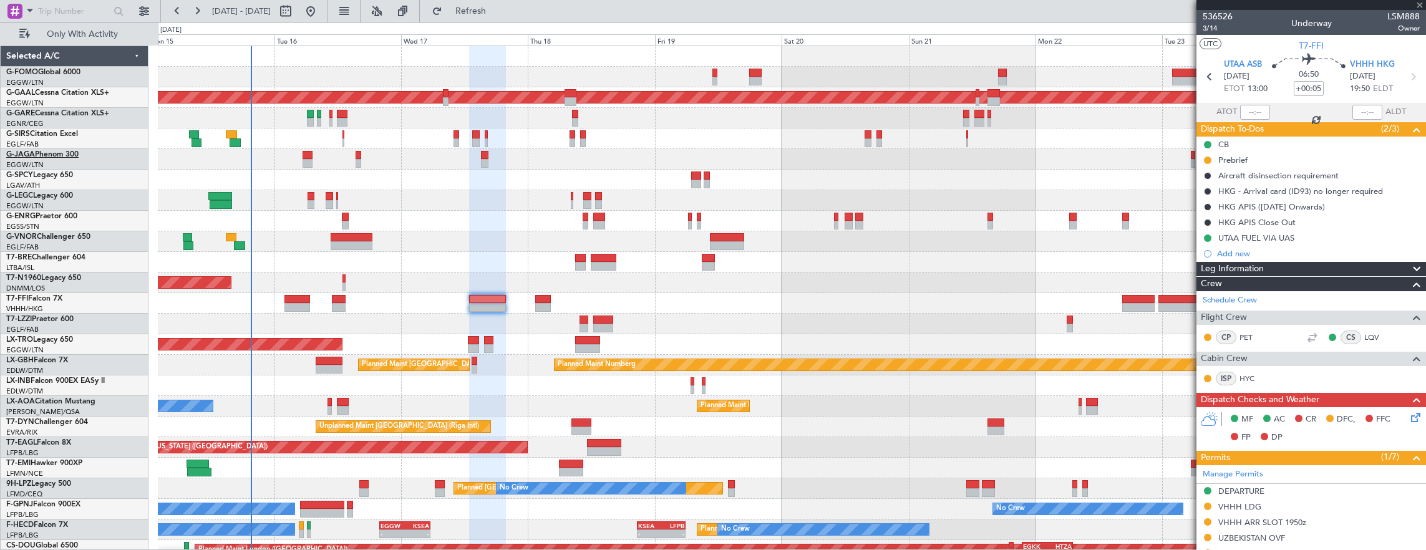
type input "1"
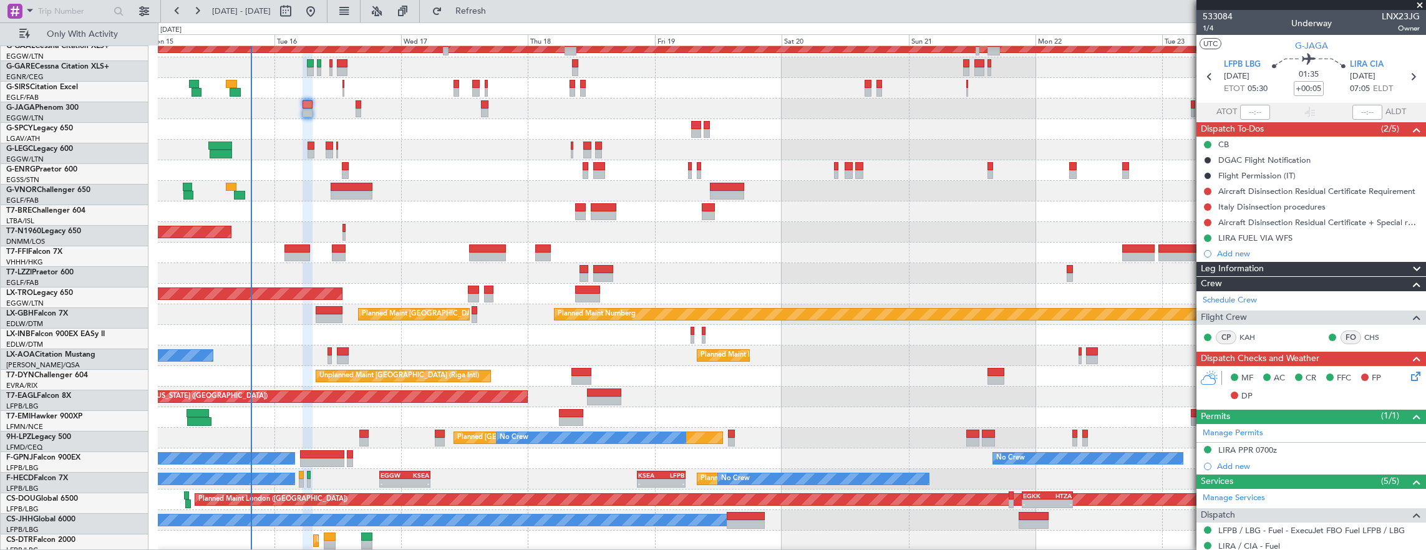
scroll to position [51, 0]
click at [1311, 454] on div "LIRA PPR 0700z" at bounding box center [1311, 451] width 230 height 16
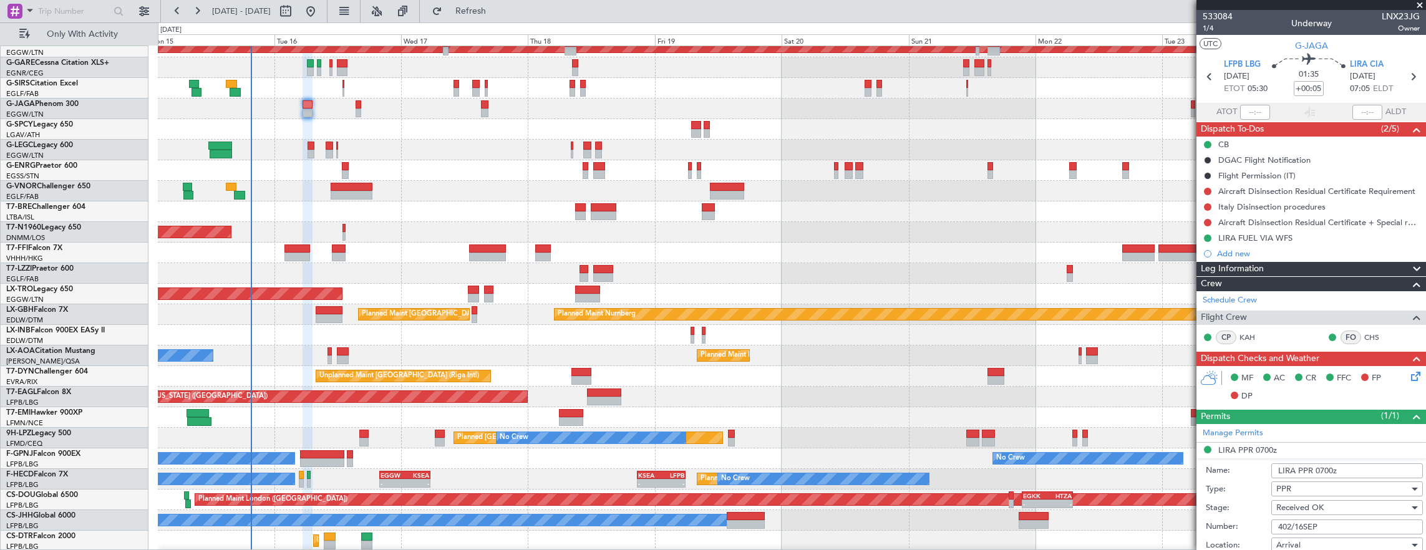
click at [1359, 520] on input "402/16SEP" at bounding box center [1347, 527] width 152 height 15
drag, startPoint x: 1404, startPoint y: 365, endPoint x: 1404, endPoint y: 376, distance: 10.6
click at [1404, 366] on div "MF AC CR FFC FP DP" at bounding box center [1311, 387] width 230 height 43
click at [1409, 378] on icon at bounding box center [1414, 374] width 10 height 10
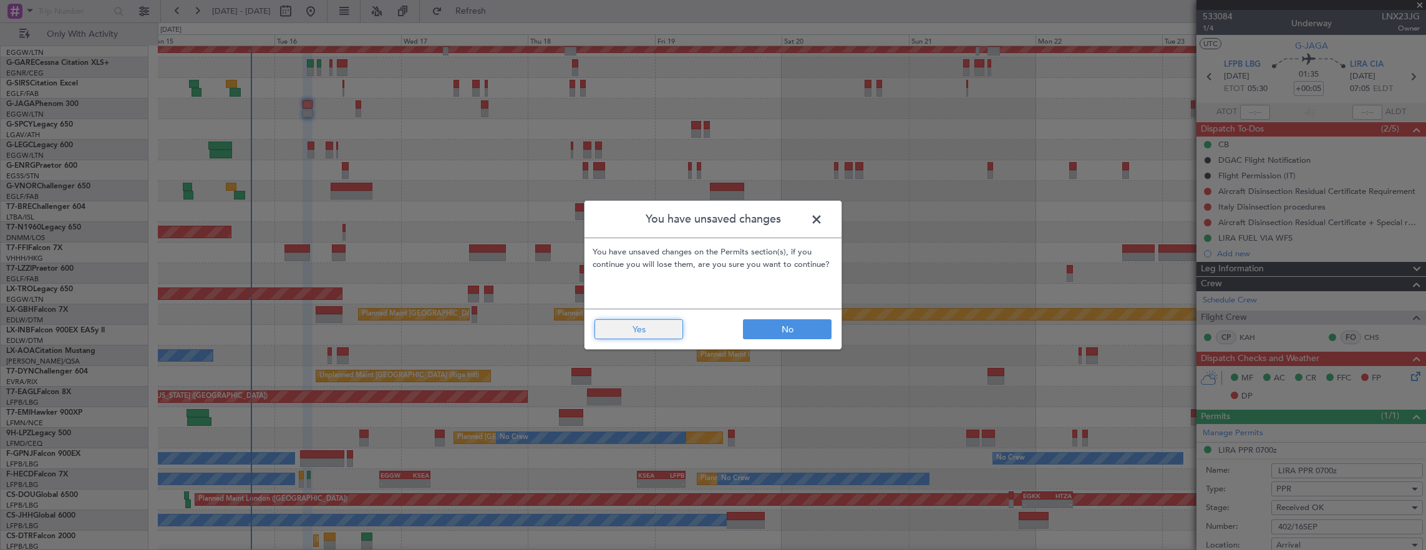
click at [634, 330] on button "Yes" at bounding box center [638, 329] width 89 height 20
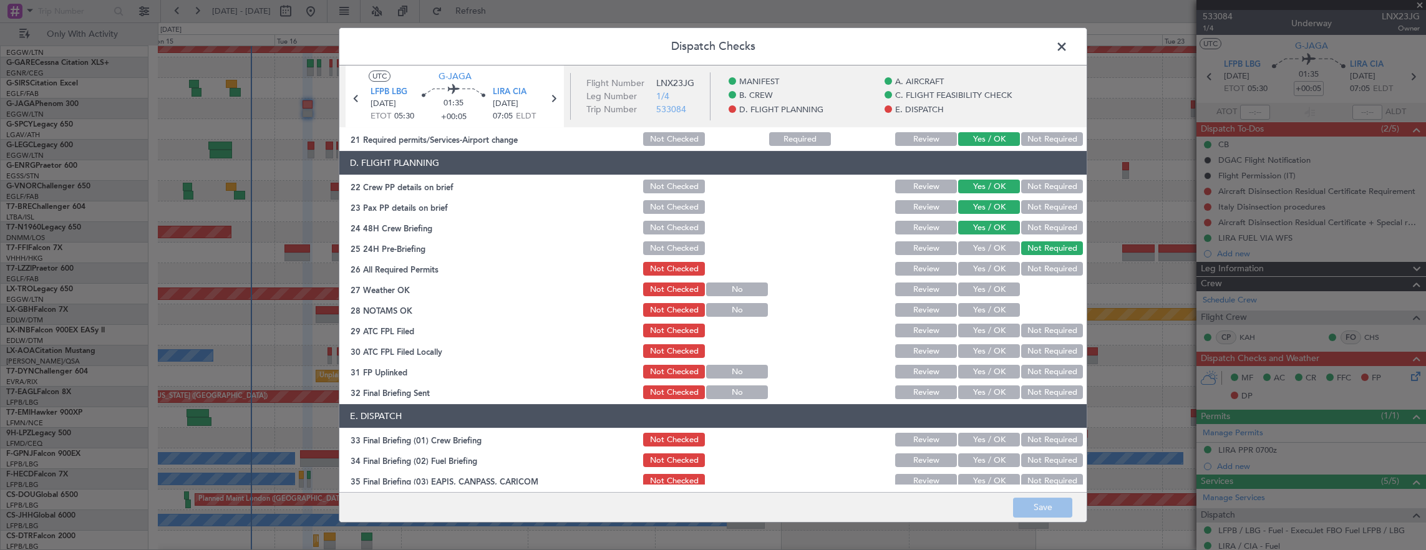
scroll to position [561, 0]
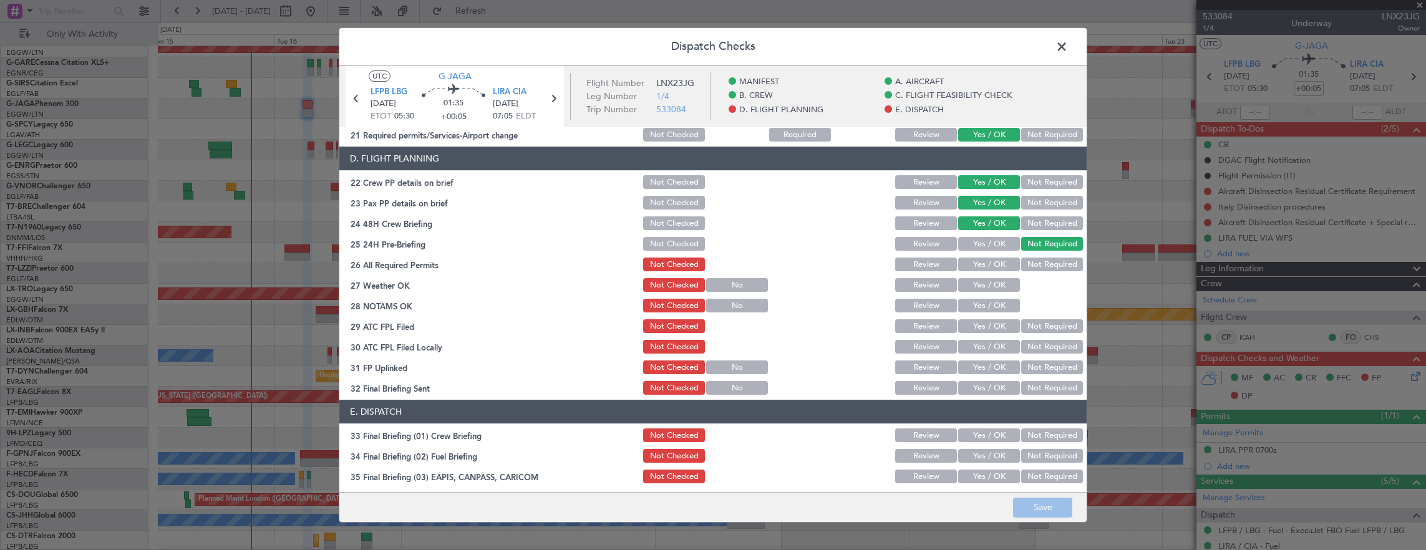
drag, startPoint x: 986, startPoint y: 251, endPoint x: 971, endPoint y: 267, distance: 22.5
click at [986, 252] on div "Yes / OK" at bounding box center [987, 243] width 63 height 17
click at [971, 267] on button "Yes / OK" at bounding box center [989, 265] width 62 height 14
click at [981, 291] on button "Yes / OK" at bounding box center [989, 285] width 62 height 14
click at [981, 304] on button "Yes / OK" at bounding box center [989, 306] width 62 height 14
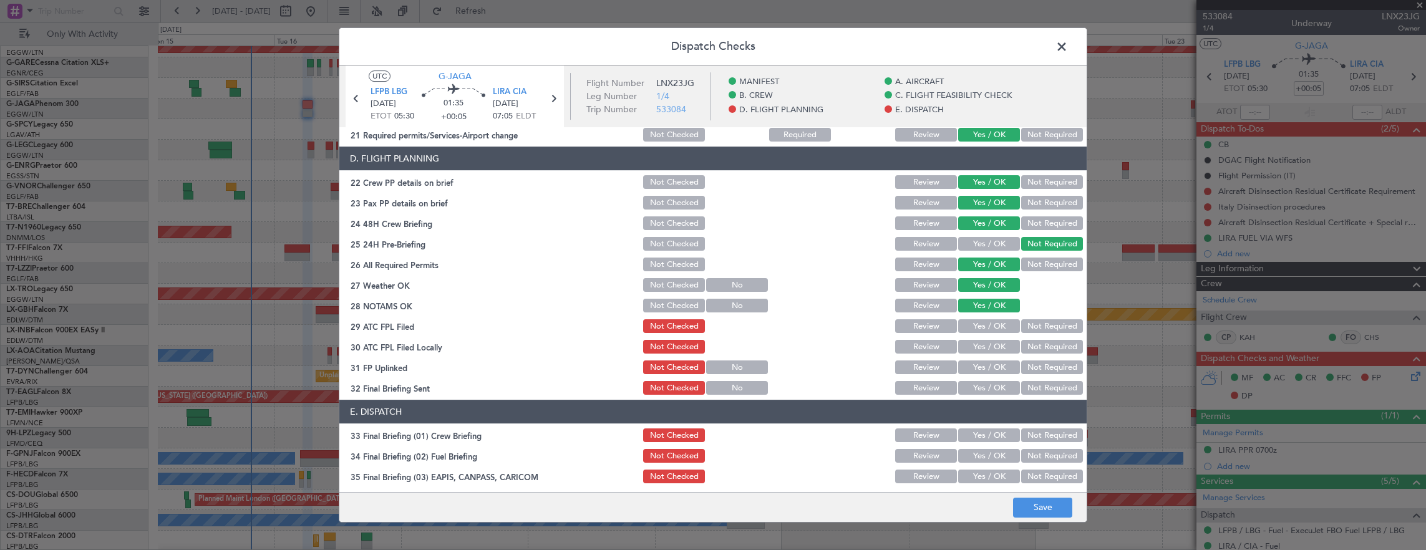
click at [976, 322] on button "Yes / OK" at bounding box center [989, 326] width 62 height 14
drag, startPoint x: 1061, startPoint y: 351, endPoint x: 1052, endPoint y: 350, distance: 8.8
click at [1058, 350] on button "Not Required" at bounding box center [1052, 347] width 62 height 14
click at [938, 372] on button "Review" at bounding box center [926, 368] width 62 height 14
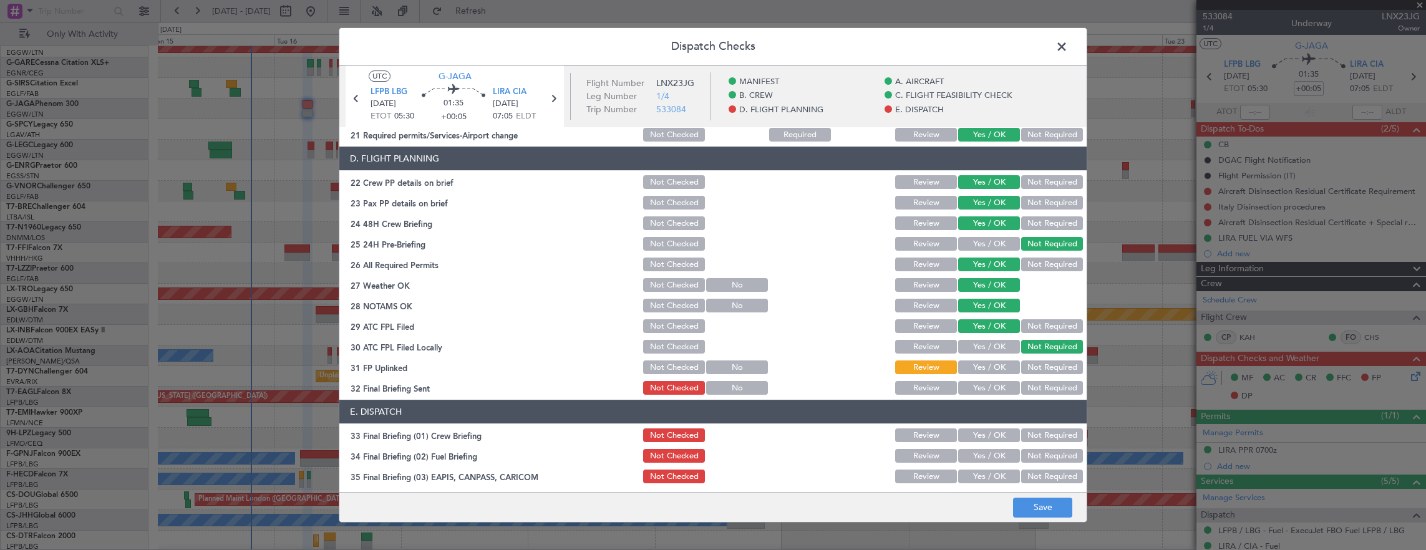
click at [983, 369] on button "Yes / OK" at bounding box center [989, 368] width 62 height 14
click at [1045, 384] on button "Not Required" at bounding box center [1052, 388] width 62 height 14
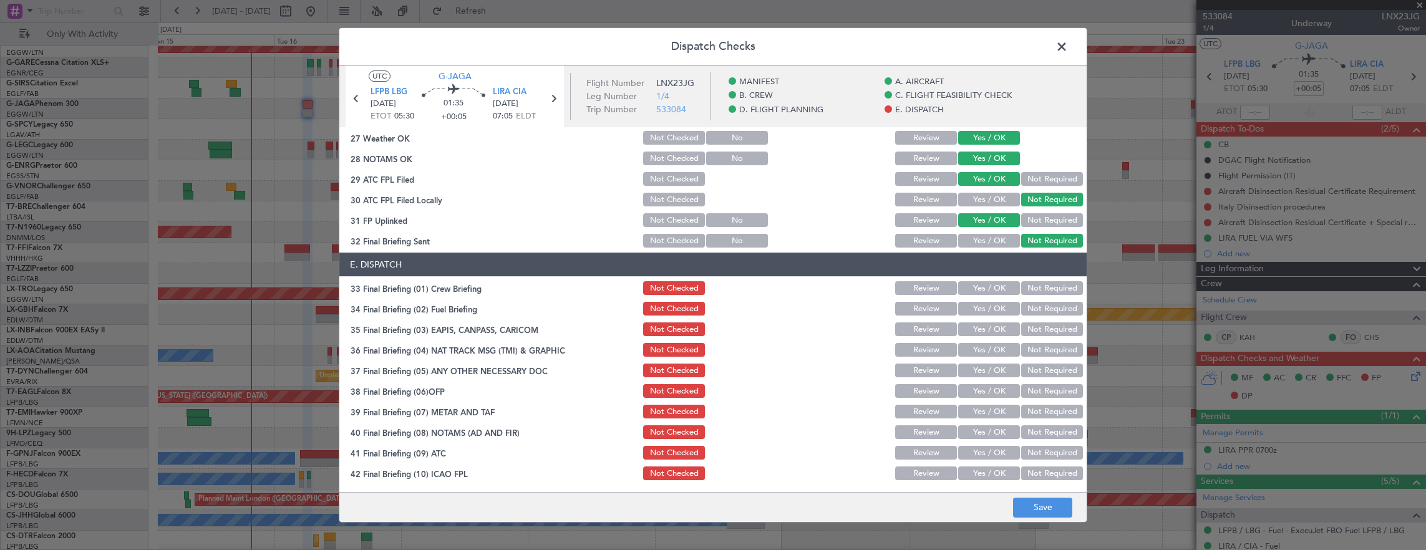
scroll to position [749, 0]
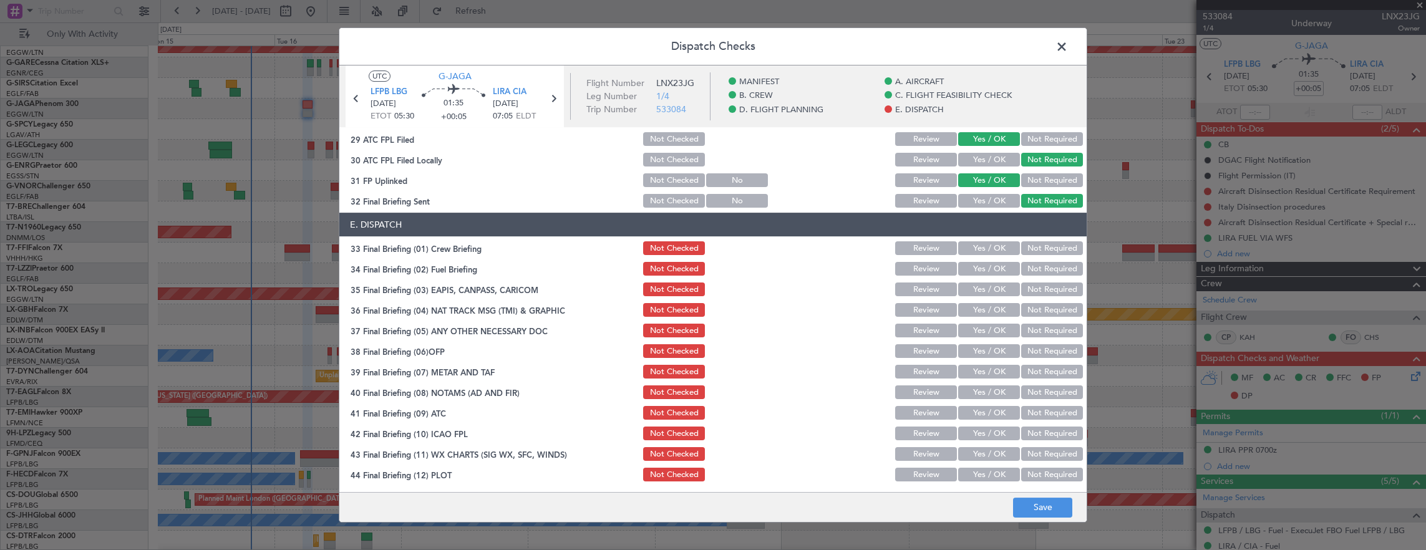
click at [984, 256] on div "Yes / OK" at bounding box center [987, 248] width 63 height 17
drag, startPoint x: 984, startPoint y: 251, endPoint x: 972, endPoint y: 278, distance: 29.9
click at [983, 254] on button "Yes / OK" at bounding box center [989, 248] width 62 height 14
click at [972, 278] on section "E. DISPATCH 33 Final Briefing (01) Crew Briefing Not Checked Review Yes / OK No…" at bounding box center [712, 348] width 747 height 271
click at [977, 274] on button "Yes / OK" at bounding box center [989, 269] width 62 height 14
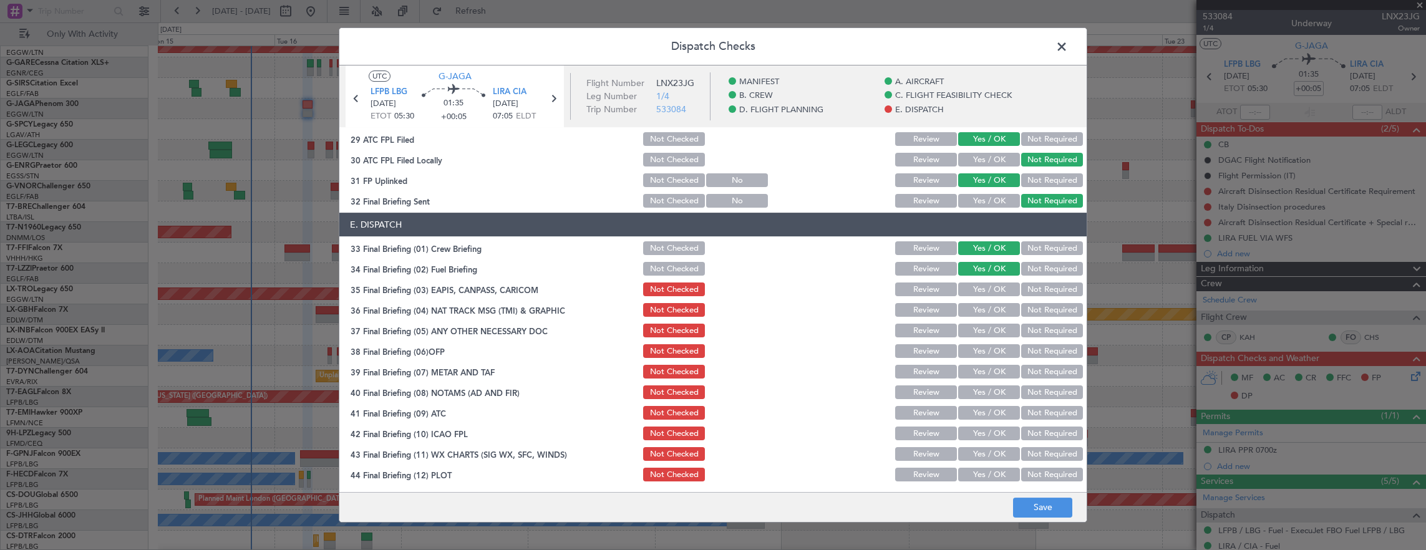
drag, startPoint x: 1025, startPoint y: 283, endPoint x: 1030, endPoint y: 295, distance: 13.2
click at [1026, 284] on button "Not Required" at bounding box center [1052, 290] width 62 height 14
click at [1036, 317] on section "E. DISPATCH 33 Final Briefing (01) Crew Briefing Not Checked Review Yes / OK No…" at bounding box center [712, 348] width 747 height 271
click at [1035, 316] on button "Not Required" at bounding box center [1052, 310] width 62 height 14
click at [1032, 311] on button "Not Required" at bounding box center [1052, 310] width 62 height 14
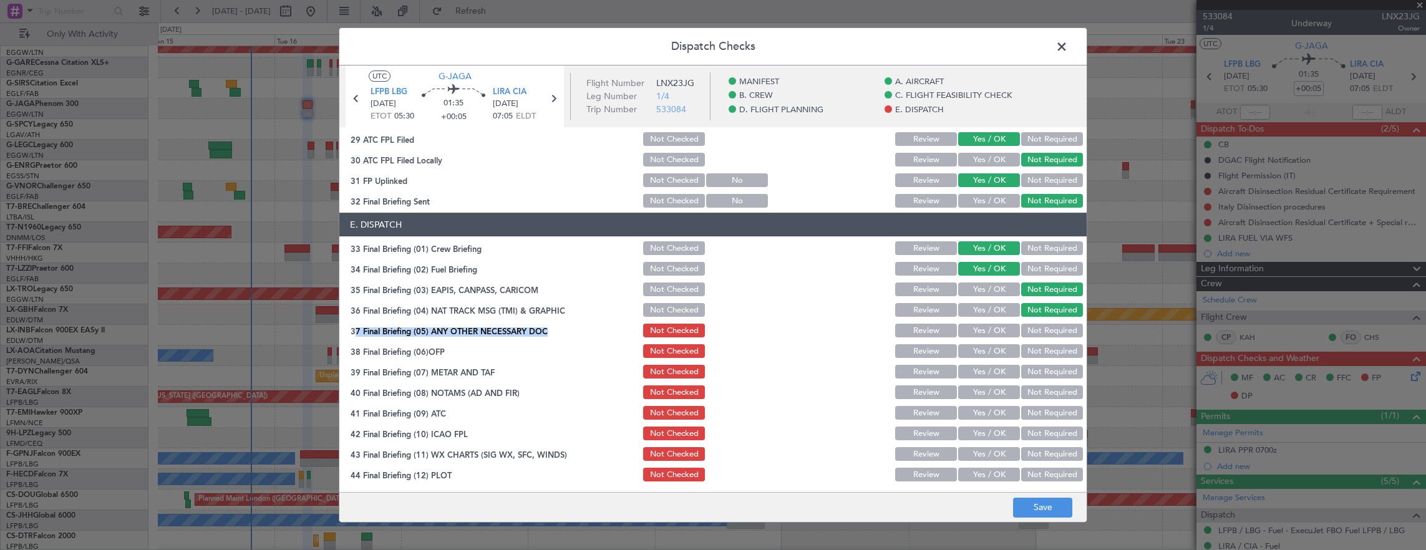
click at [971, 337] on div "Yes / OK" at bounding box center [987, 330] width 63 height 17
click at [984, 332] on button "Yes / OK" at bounding box center [989, 331] width 62 height 14
click at [987, 344] on div "Yes / OK" at bounding box center [987, 350] width 63 height 17
click at [977, 360] on section "E. DISPATCH 33 Final Briefing (01) Crew Briefing Not Checked Review Yes / OK No…" at bounding box center [712, 348] width 747 height 271
click at [979, 349] on button "Yes / OK" at bounding box center [989, 351] width 62 height 14
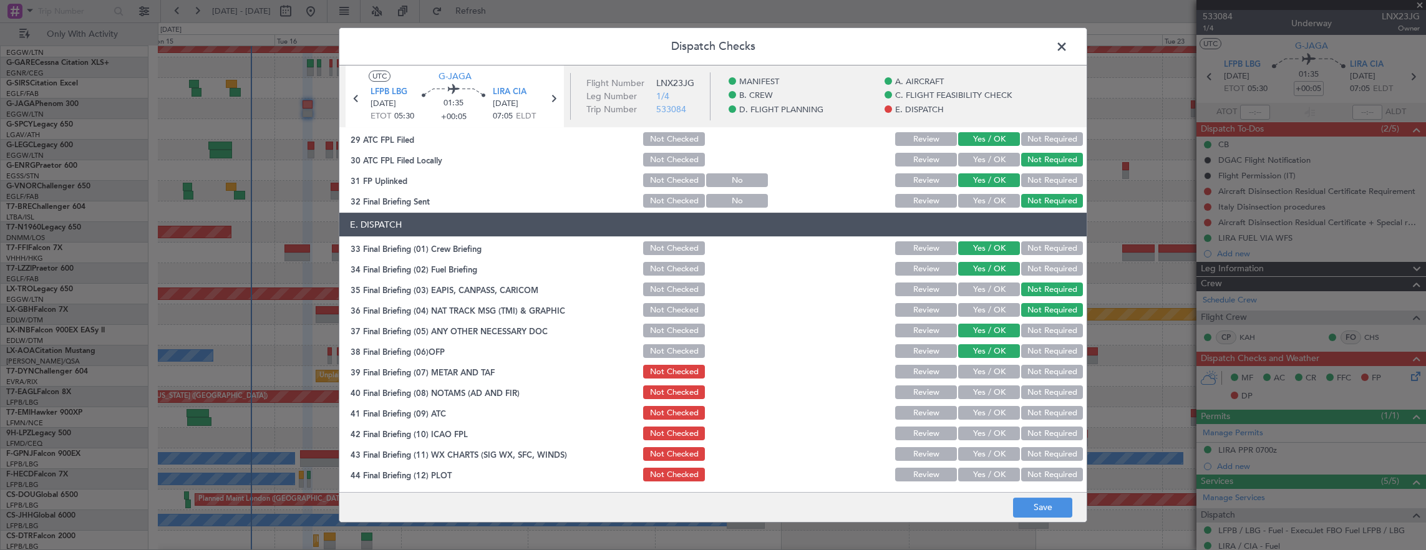
click at [978, 367] on button "Yes / OK" at bounding box center [989, 372] width 62 height 14
click at [994, 389] on button "Yes / OK" at bounding box center [989, 392] width 62 height 14
click at [993, 395] on button "Yes / OK" at bounding box center [989, 392] width 62 height 14
click at [989, 407] on button "Yes / OK" at bounding box center [989, 413] width 62 height 14
drag, startPoint x: 984, startPoint y: 417, endPoint x: 981, endPoint y: 434, distance: 17.9
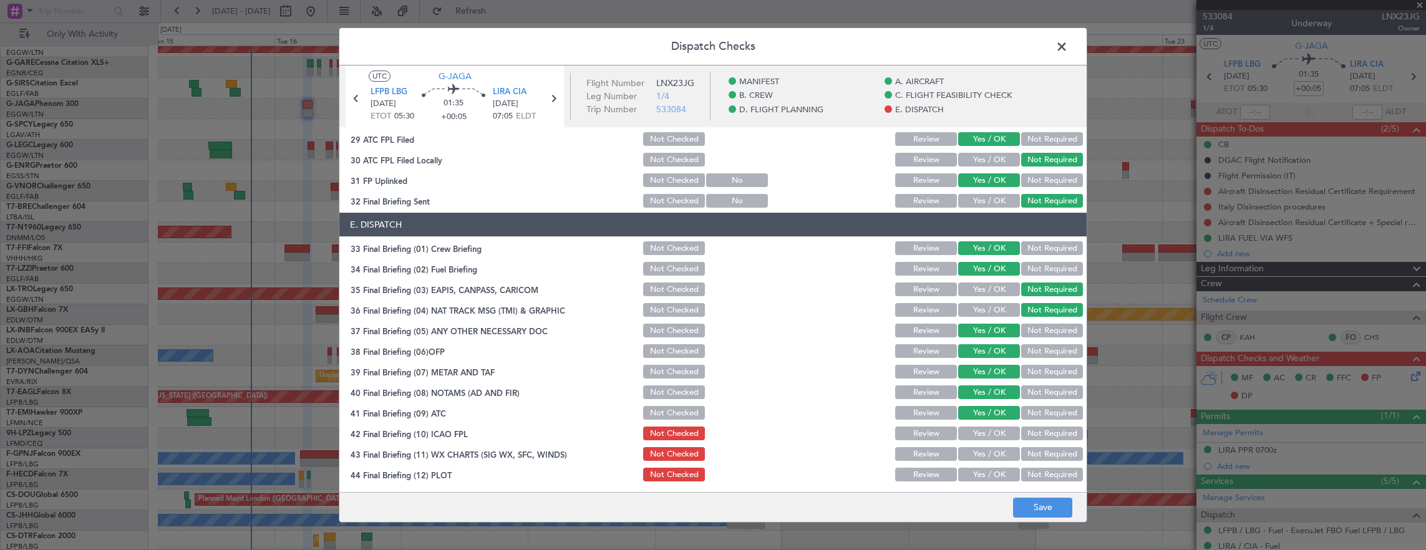
click at [984, 419] on button "Yes / OK" at bounding box center [989, 413] width 62 height 14
click at [981, 434] on button "Yes / OK" at bounding box center [989, 434] width 62 height 14
drag, startPoint x: 981, startPoint y: 442, endPoint x: 979, endPoint y: 448, distance: 7.0
click at [981, 446] on section "E. DISPATCH 33 Final Briefing (01) Crew Briefing Not Checked Review Yes / OK No…" at bounding box center [712, 348] width 747 height 271
click at [979, 449] on button "Yes / OK" at bounding box center [989, 454] width 62 height 14
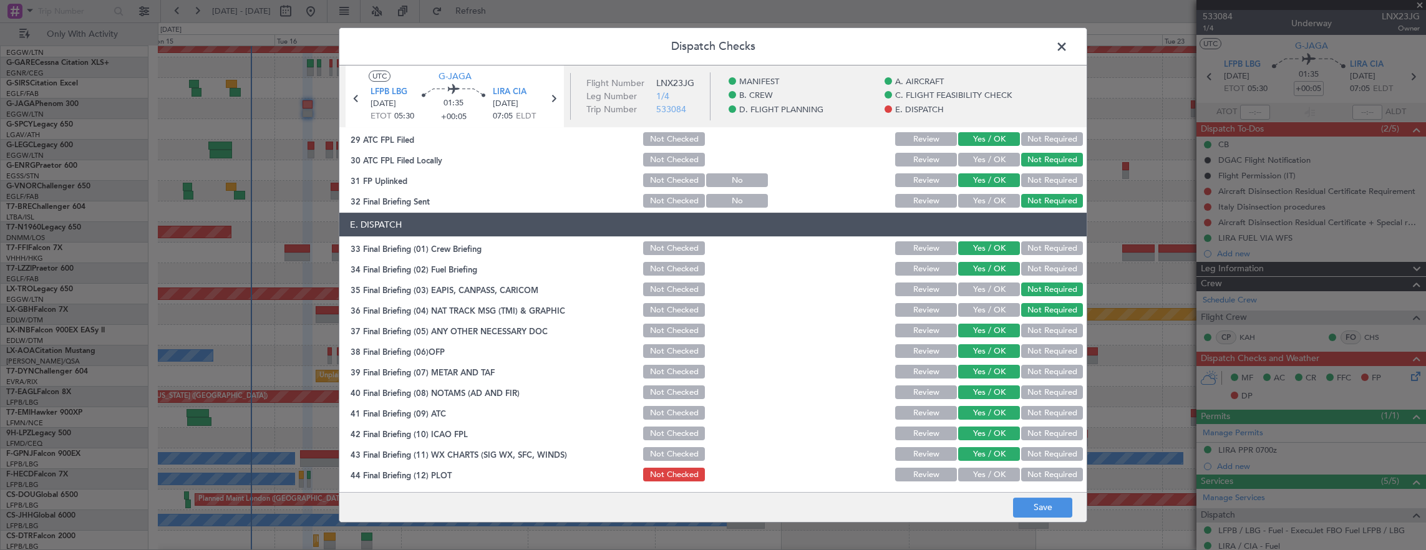
scroll to position [750, 0]
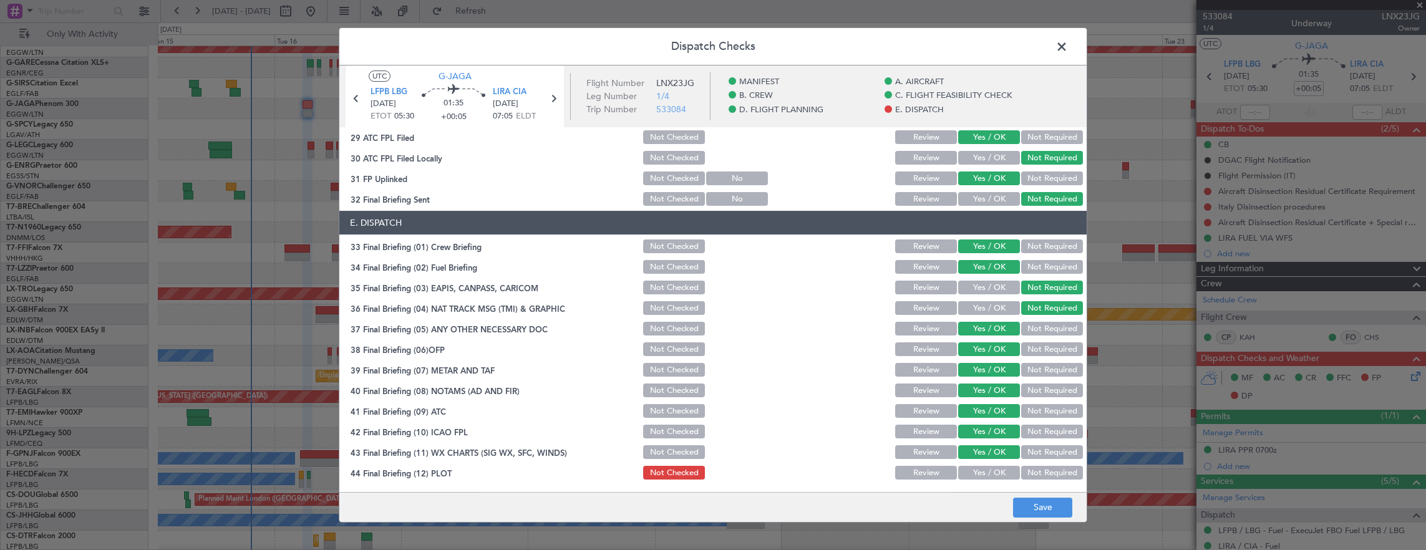
click at [984, 454] on button "Yes / OK" at bounding box center [989, 452] width 62 height 14
click at [972, 468] on button "Yes / OK" at bounding box center [989, 473] width 62 height 14
click at [1042, 504] on button "Save" at bounding box center [1042, 508] width 59 height 20
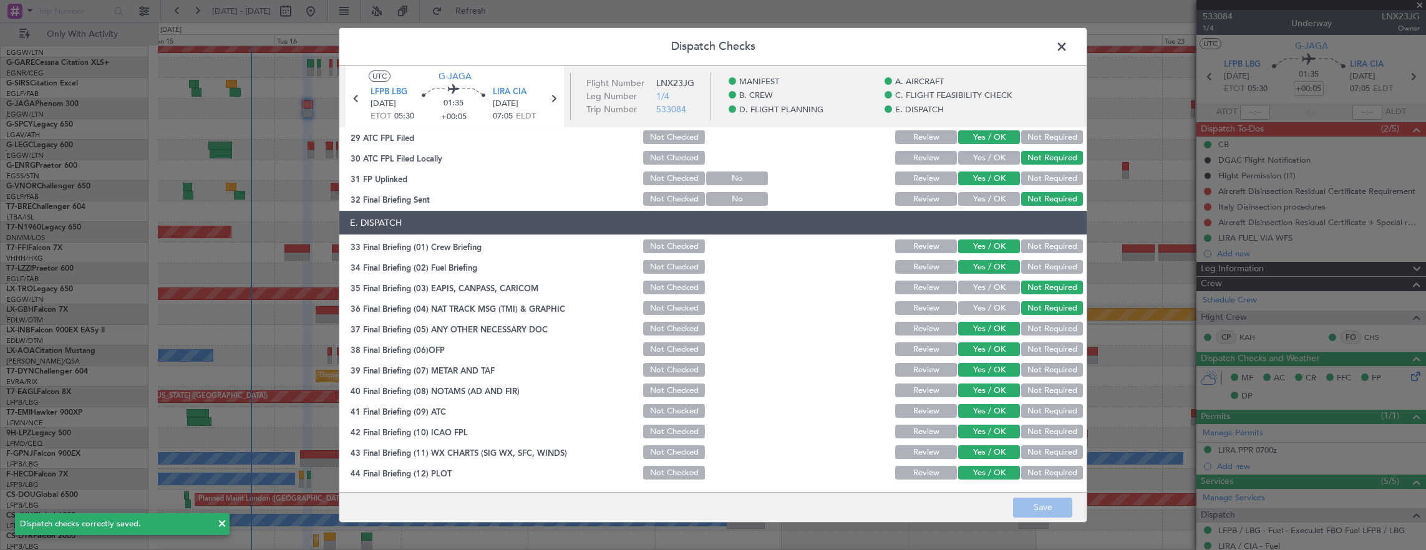
drag, startPoint x: 1059, startPoint y: 32, endPoint x: 1063, endPoint y: 42, distance: 11.5
click at [1063, 42] on div "Dispatch Checks UTC G-JAGA LFPB LBG 16/09/2025 ETOT 05:30 01:35 +00:05 LIRA CIA…" at bounding box center [713, 274] width 749 height 495
click at [1068, 46] on span at bounding box center [1068, 49] width 0 height 25
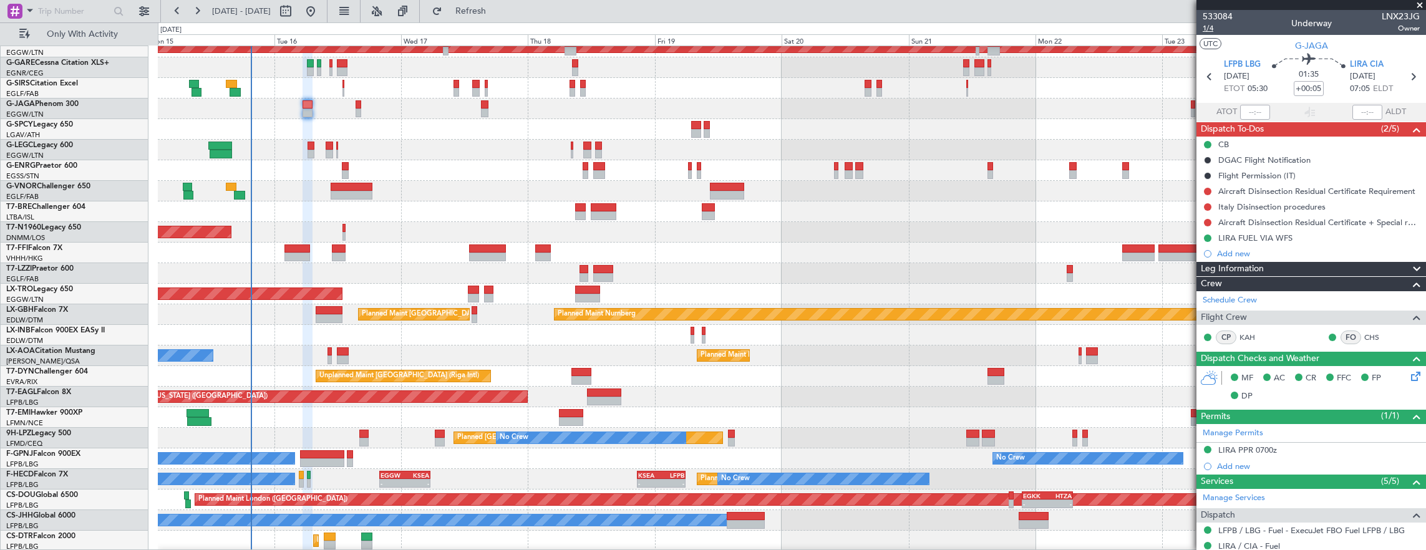
click at [1214, 27] on span "1/4" at bounding box center [1218, 28] width 30 height 11
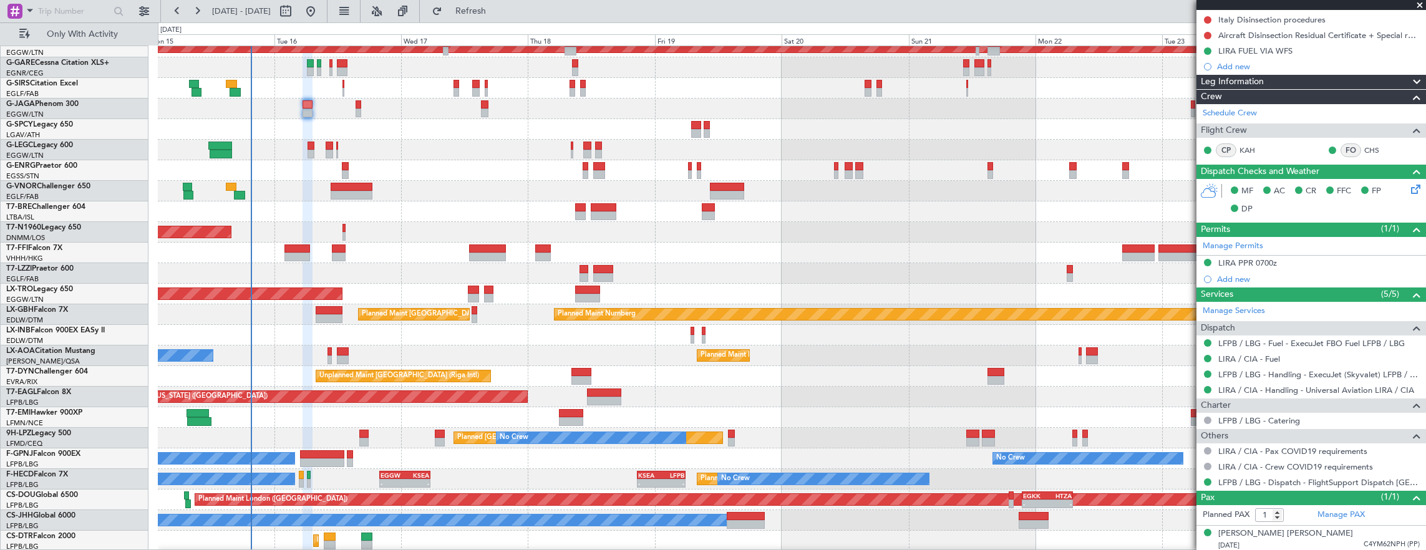
scroll to position [0, 0]
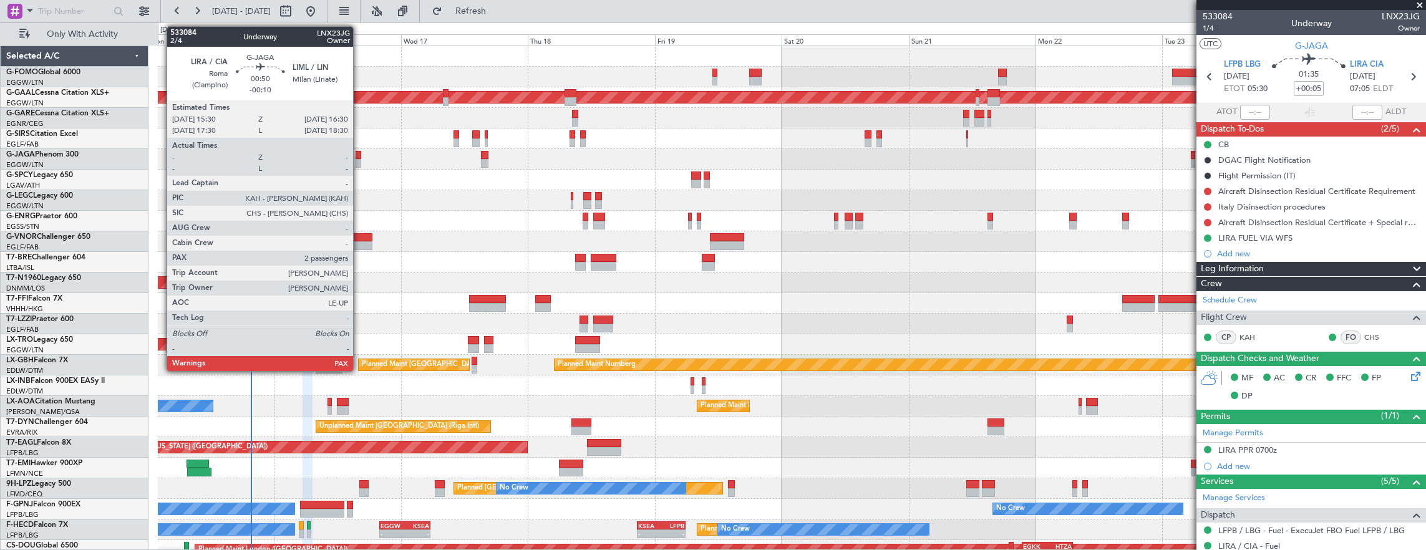
click at [359, 160] on div at bounding box center [359, 163] width 6 height 9
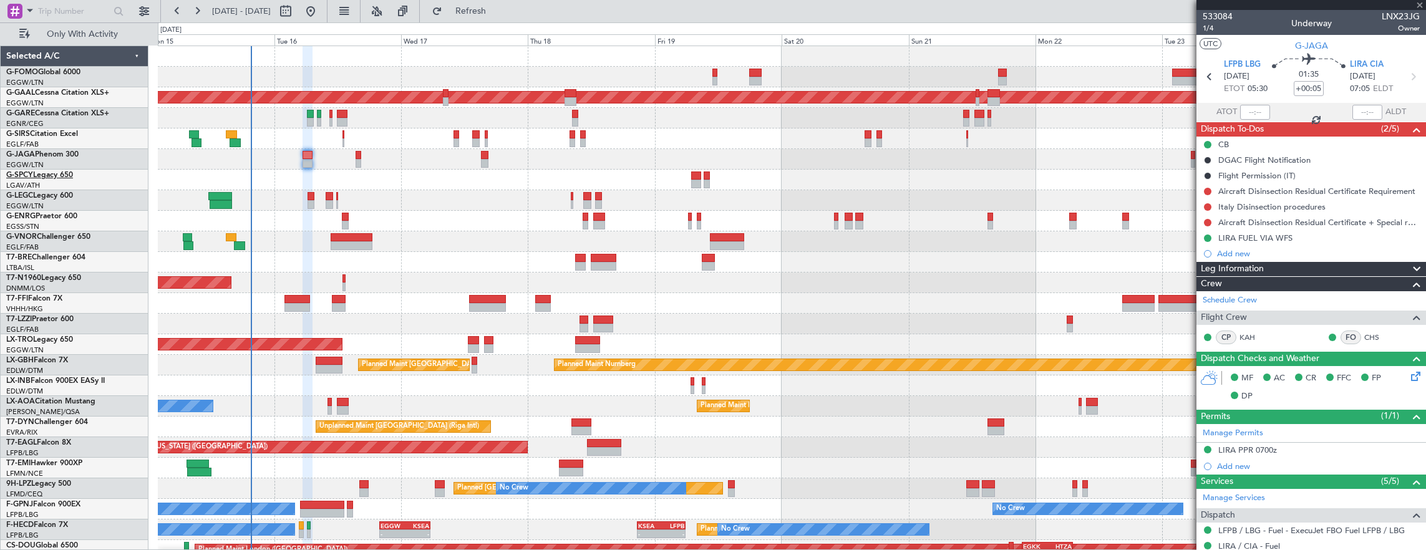
type input "-00:10"
type input "2"
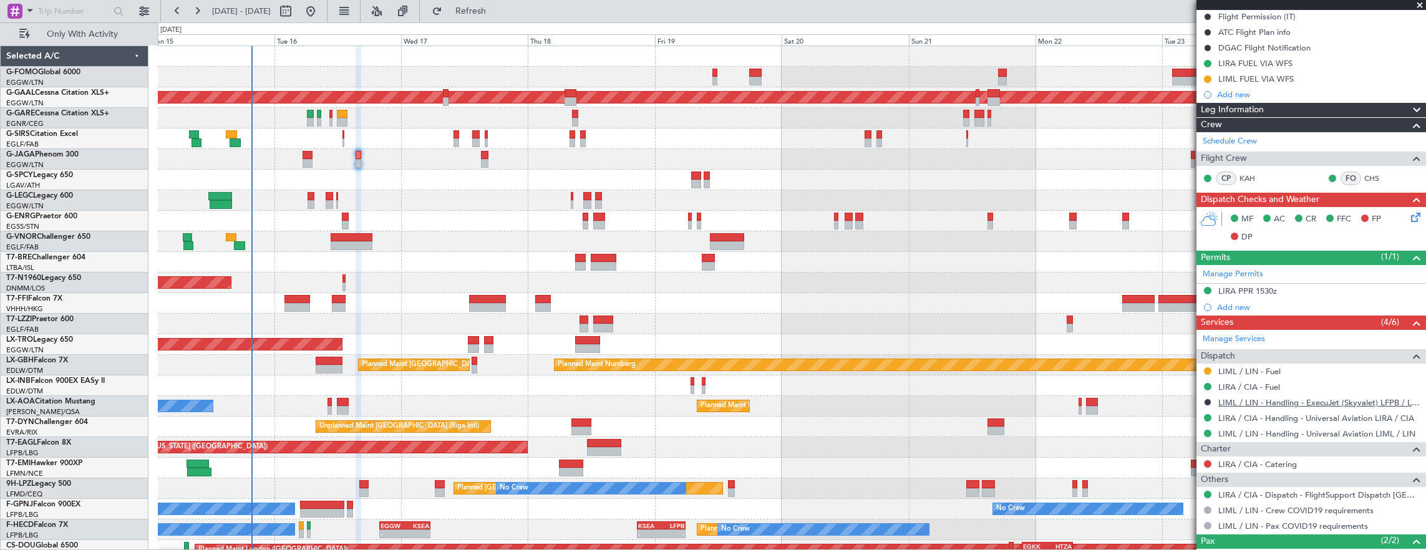
scroll to position [215, 0]
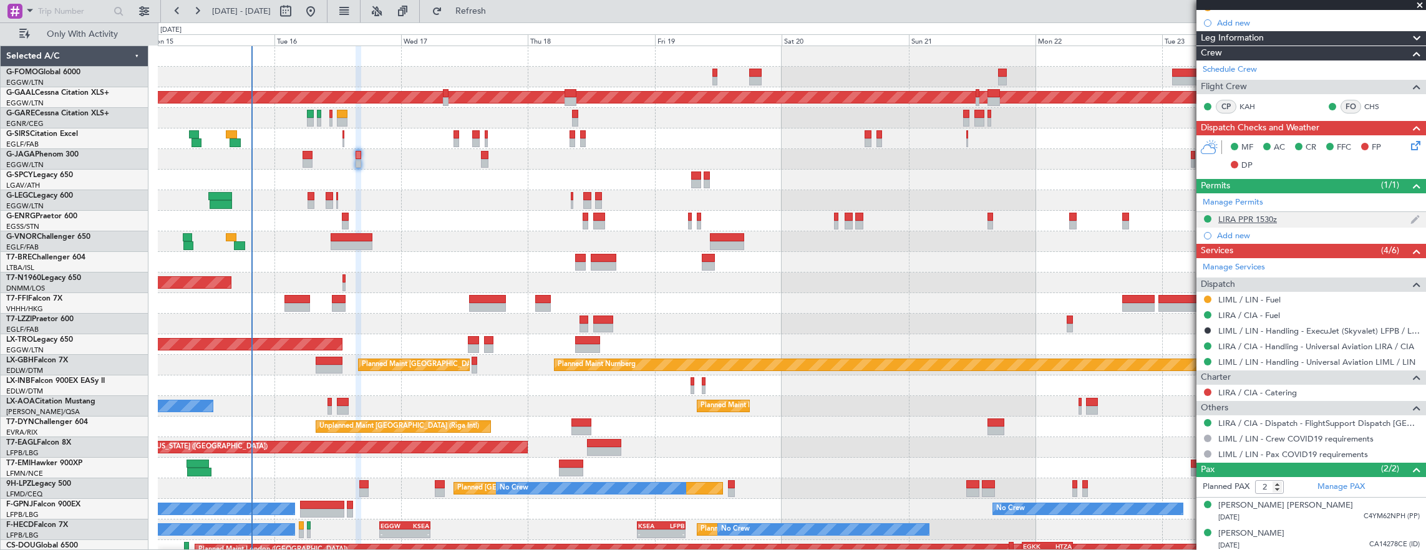
click at [1321, 217] on div "LIRA PPR 1530z" at bounding box center [1311, 220] width 230 height 16
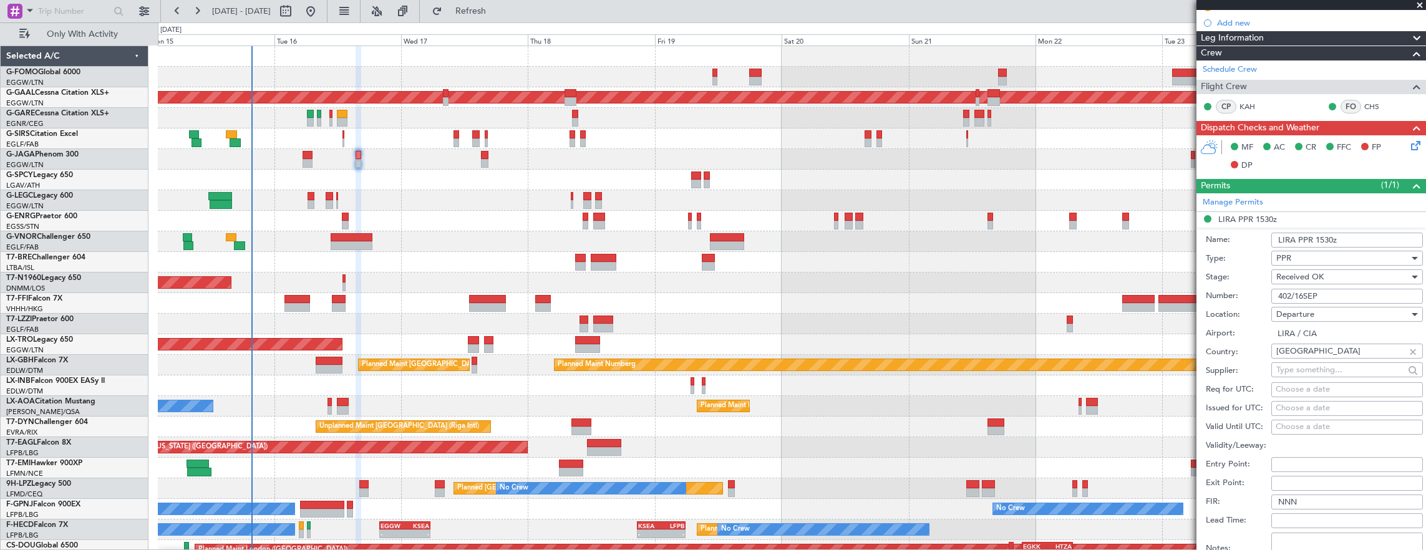
click at [1349, 308] on div "Departure" at bounding box center [1342, 314] width 133 height 19
click at [1350, 297] on div at bounding box center [713, 275] width 1426 height 550
click at [1350, 297] on input "402/16SEP" at bounding box center [1347, 296] width 152 height 15
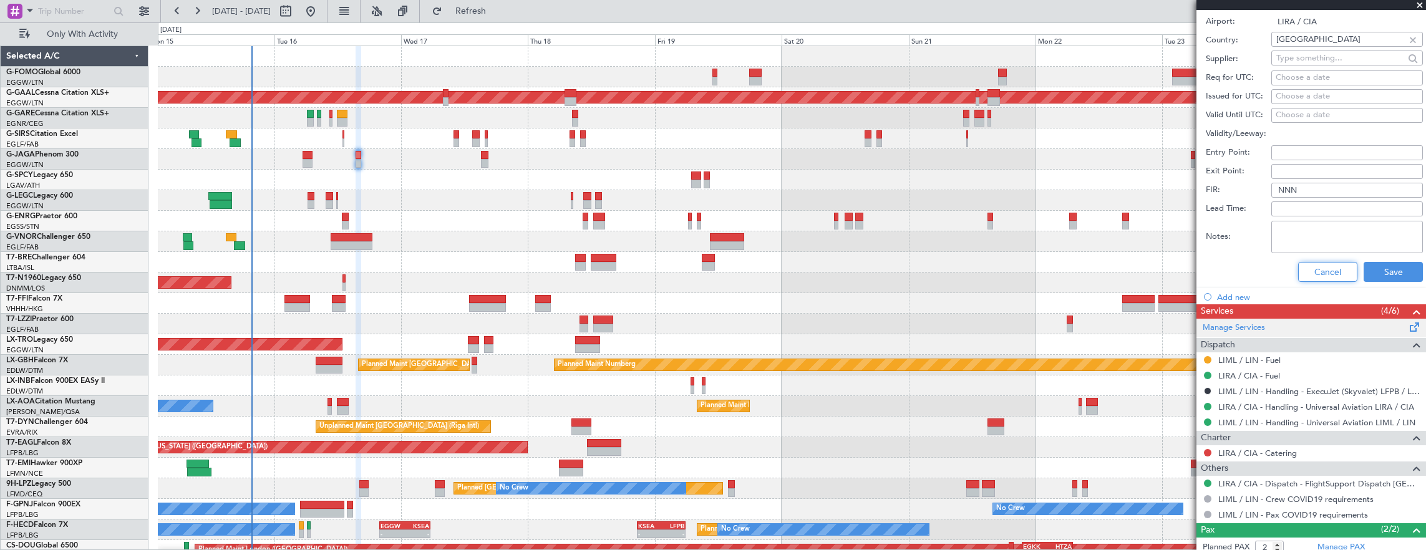
click at [1332, 268] on button "Cancel" at bounding box center [1327, 272] width 59 height 20
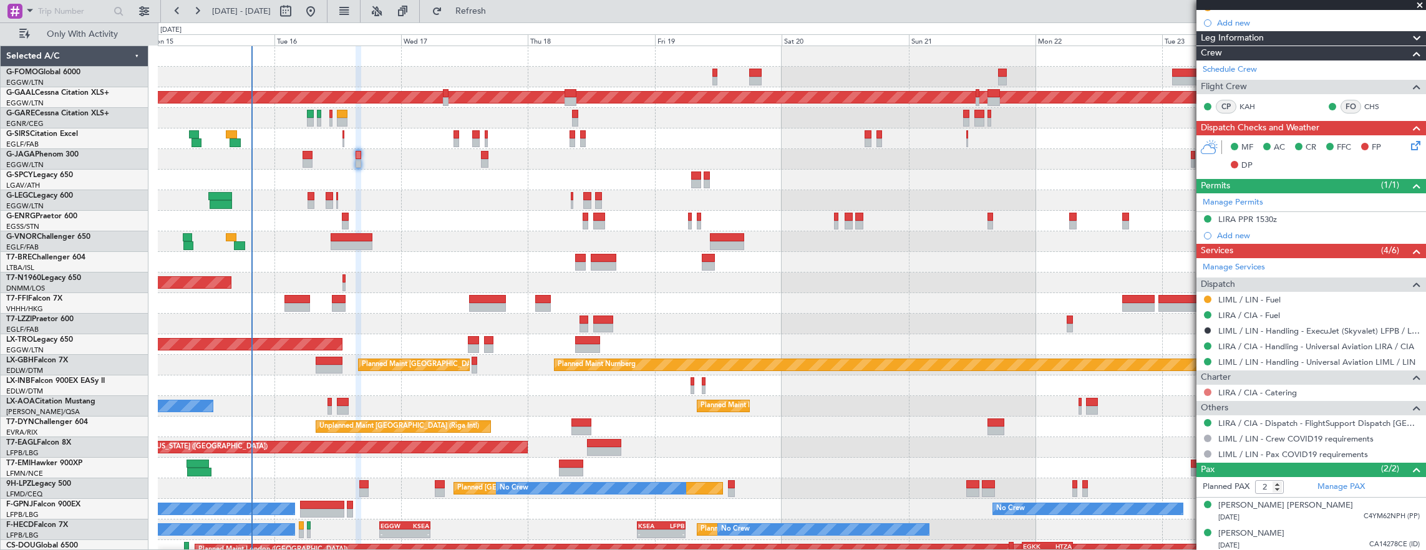
click at [1206, 389] on button at bounding box center [1207, 392] width 7 height 7
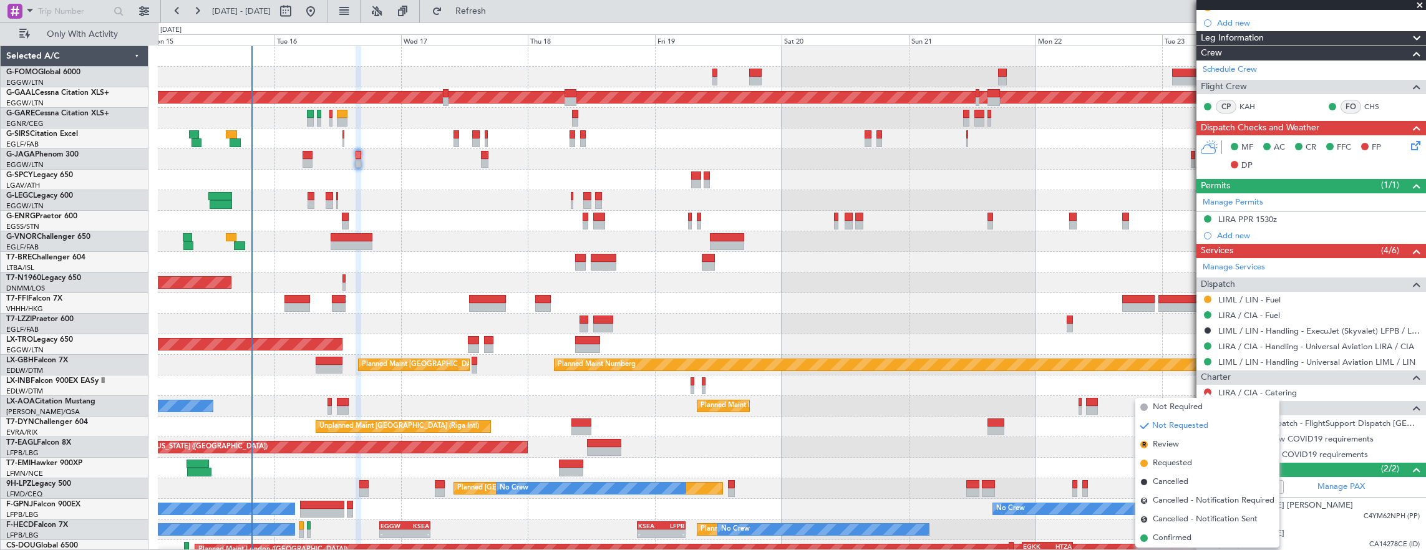
click at [1195, 402] on span "Not Required" at bounding box center [1178, 407] width 50 height 12
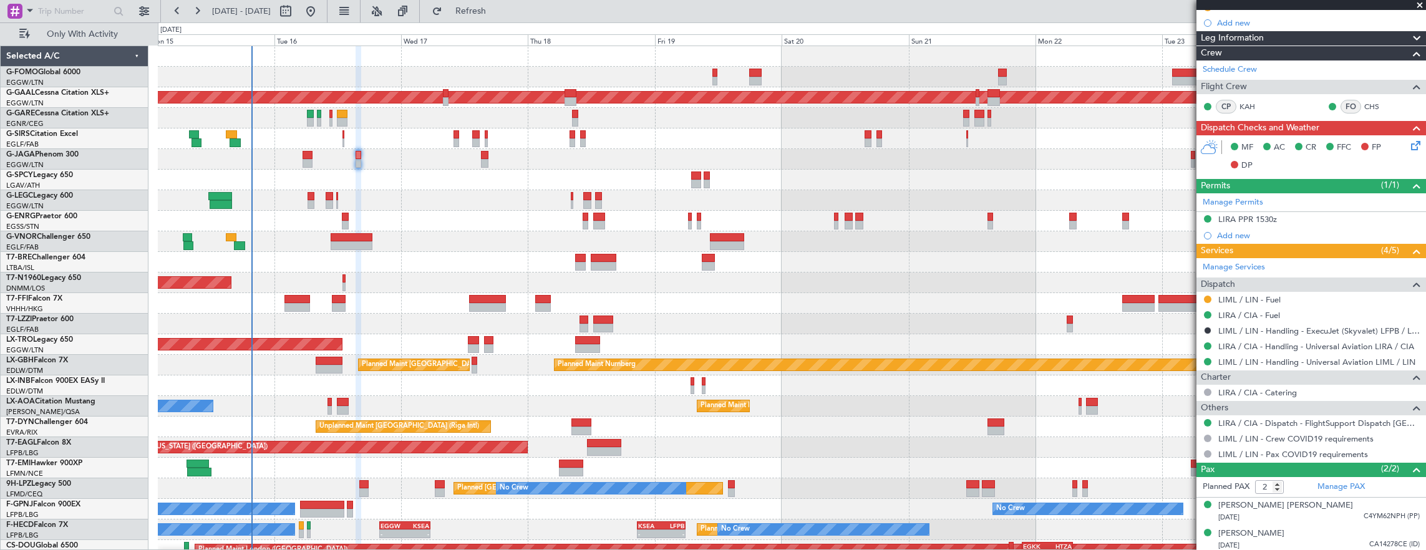
scroll to position [0, 0]
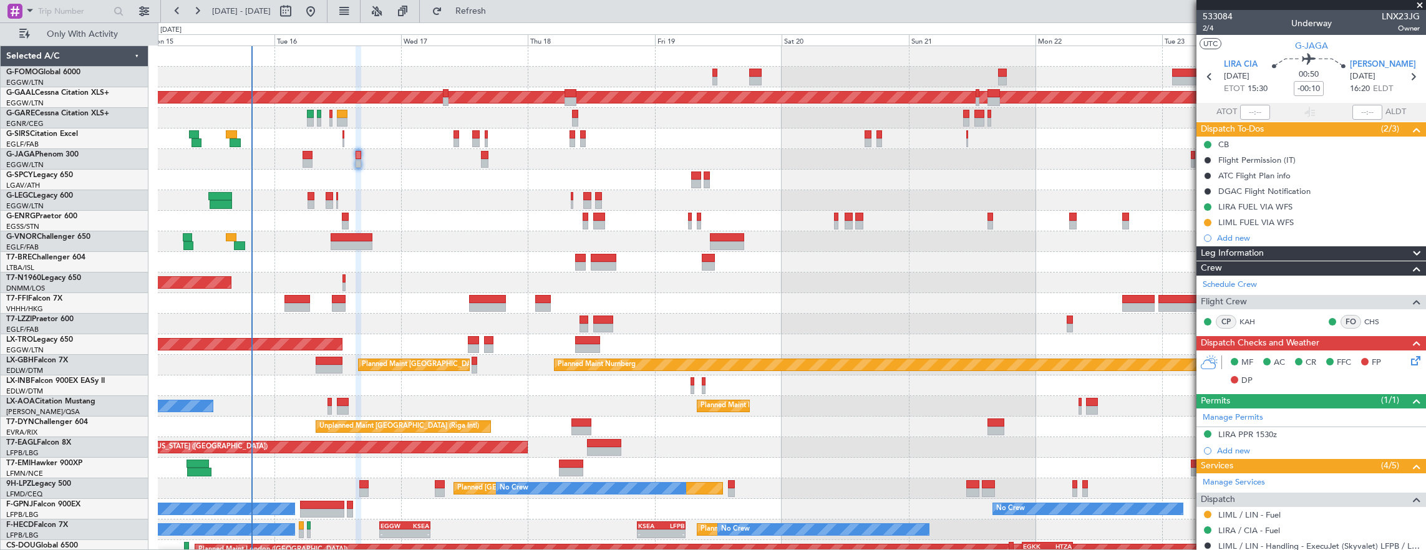
click at [1201, 29] on div "533084 2/4 Underway LNX23JG Owner" at bounding box center [1311, 22] width 230 height 25
click at [1215, 30] on span "2/4" at bounding box center [1218, 28] width 30 height 11
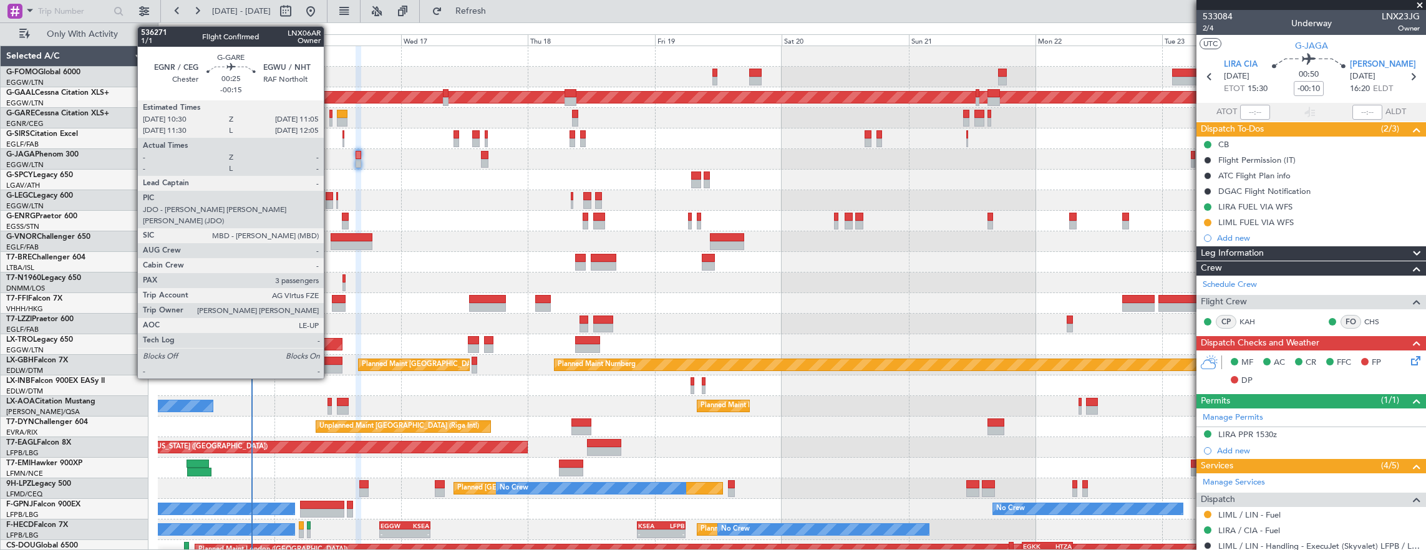
click at [330, 119] on div at bounding box center [330, 122] width 3 height 9
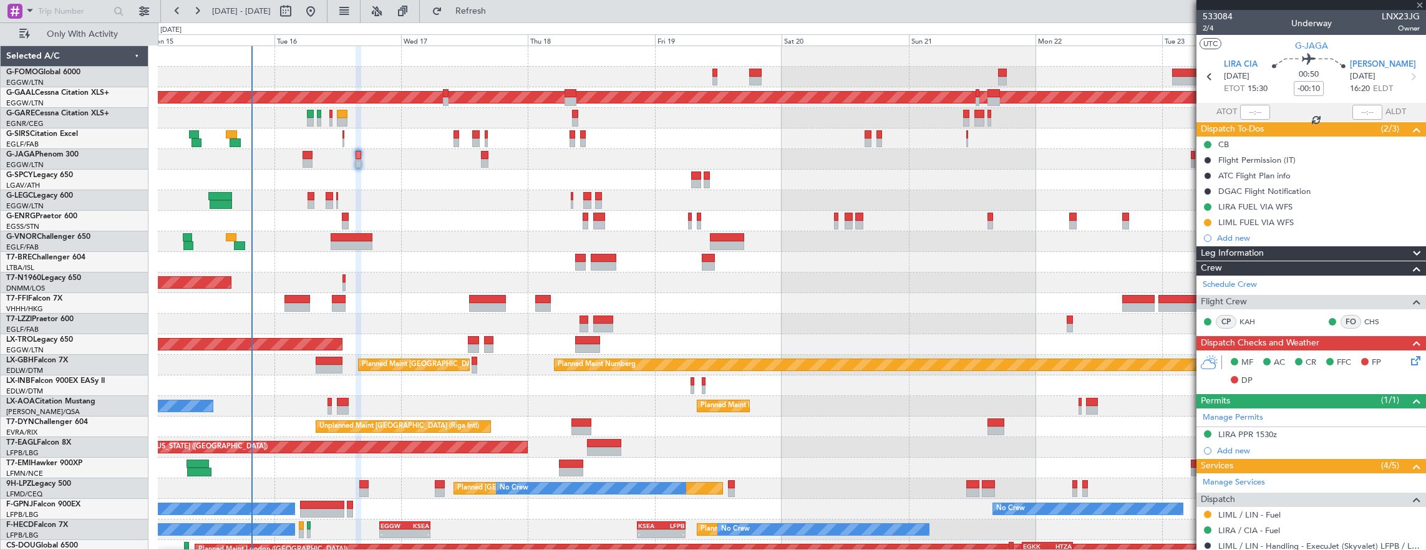
type input "-00:15"
type input "3"
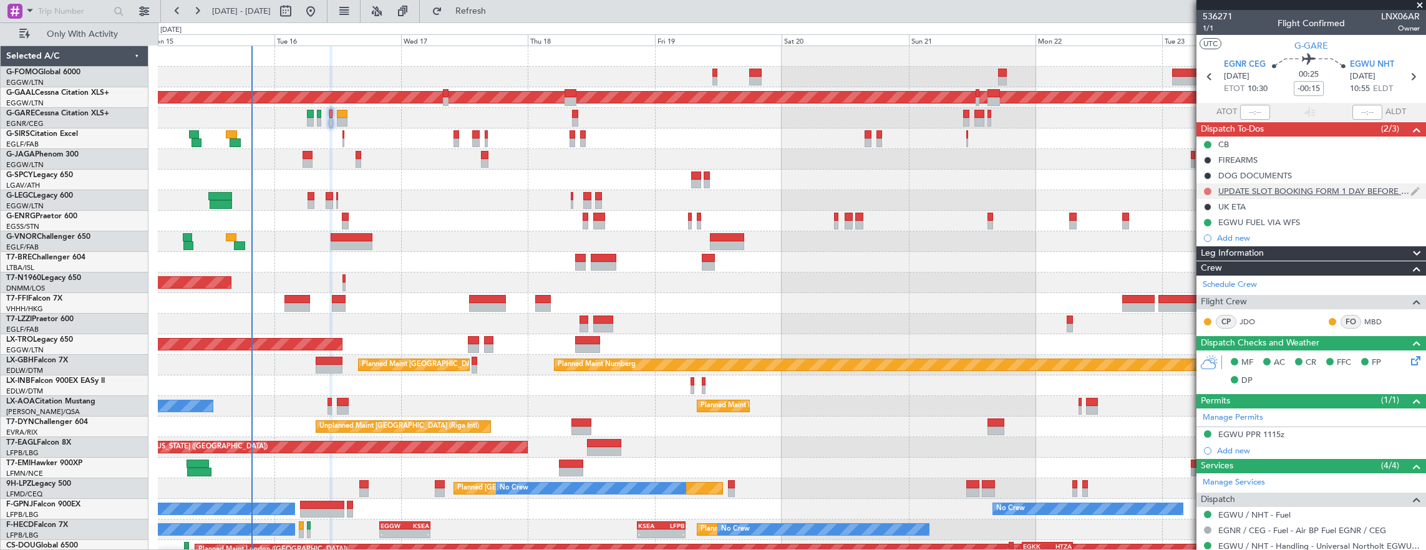
click at [1206, 188] on button at bounding box center [1207, 191] width 7 height 7
click at [1203, 264] on span "Cancelled" at bounding box center [1211, 264] width 36 height 12
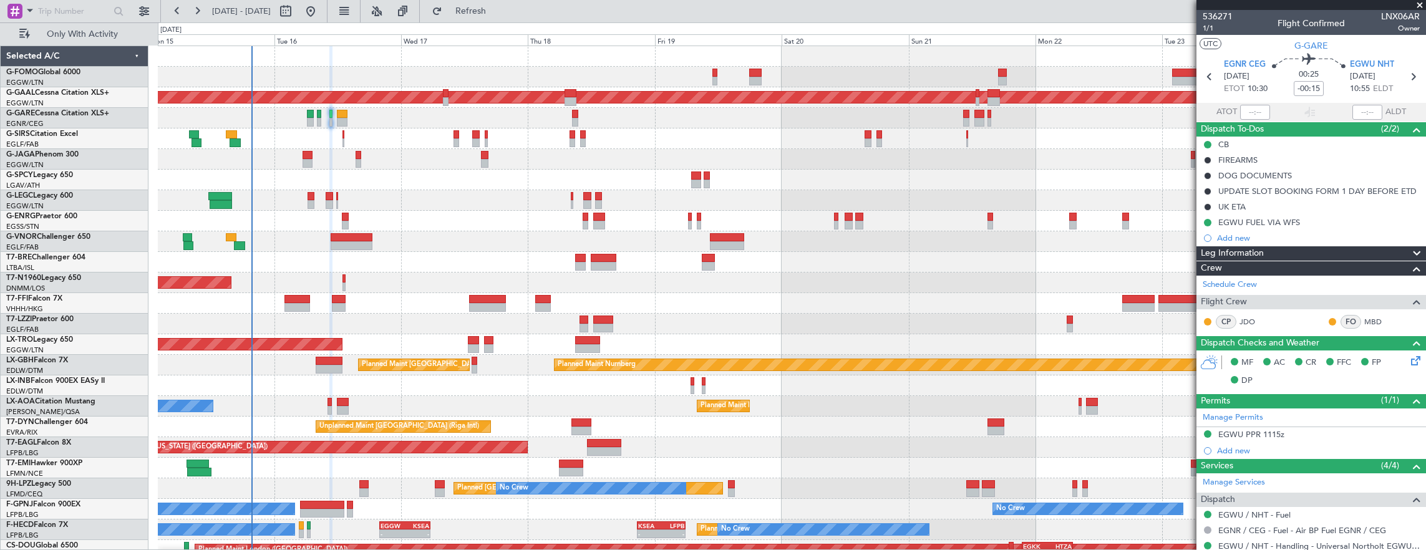
click at [347, 128] on div "Planned Maint [GEOGRAPHIC_DATA] ([GEOGRAPHIC_DATA])" at bounding box center [792, 138] width 1268 height 21
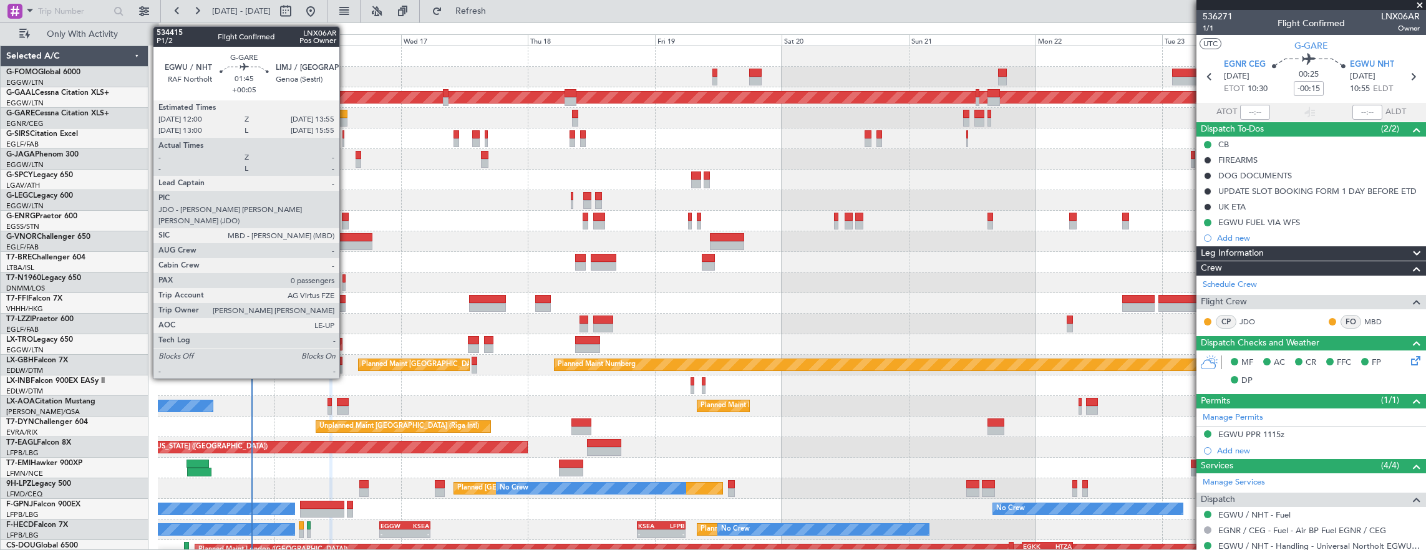
click at [346, 121] on div at bounding box center [342, 122] width 11 height 9
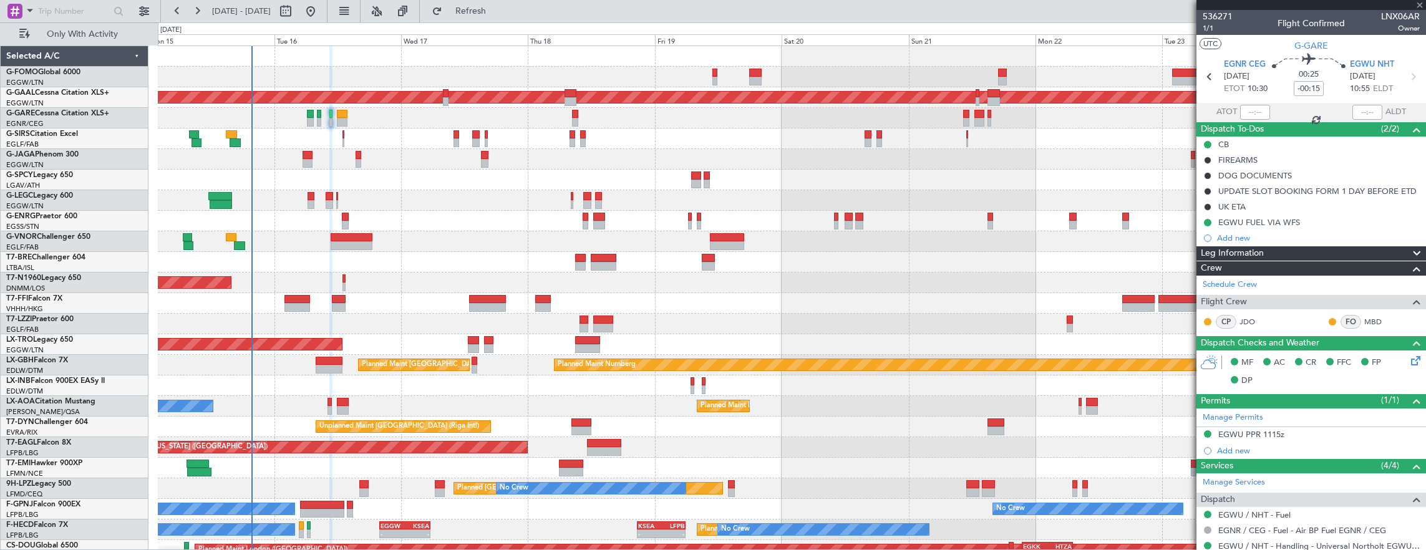
type input "+00:05"
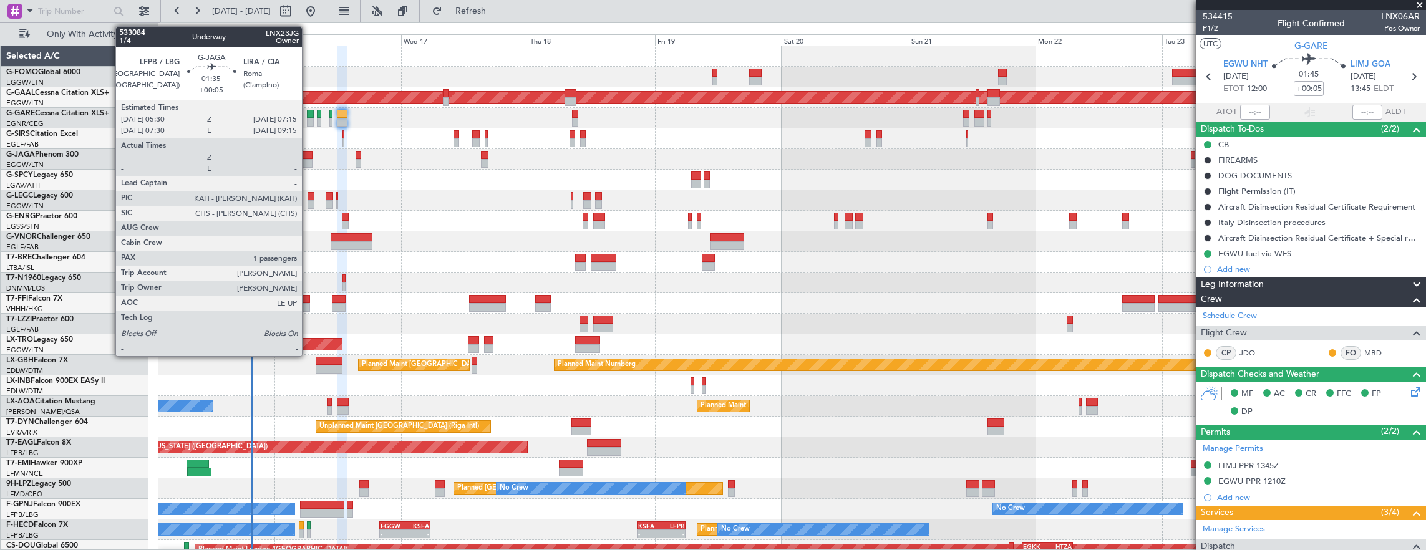
click at [308, 159] on div at bounding box center [307, 163] width 9 height 9
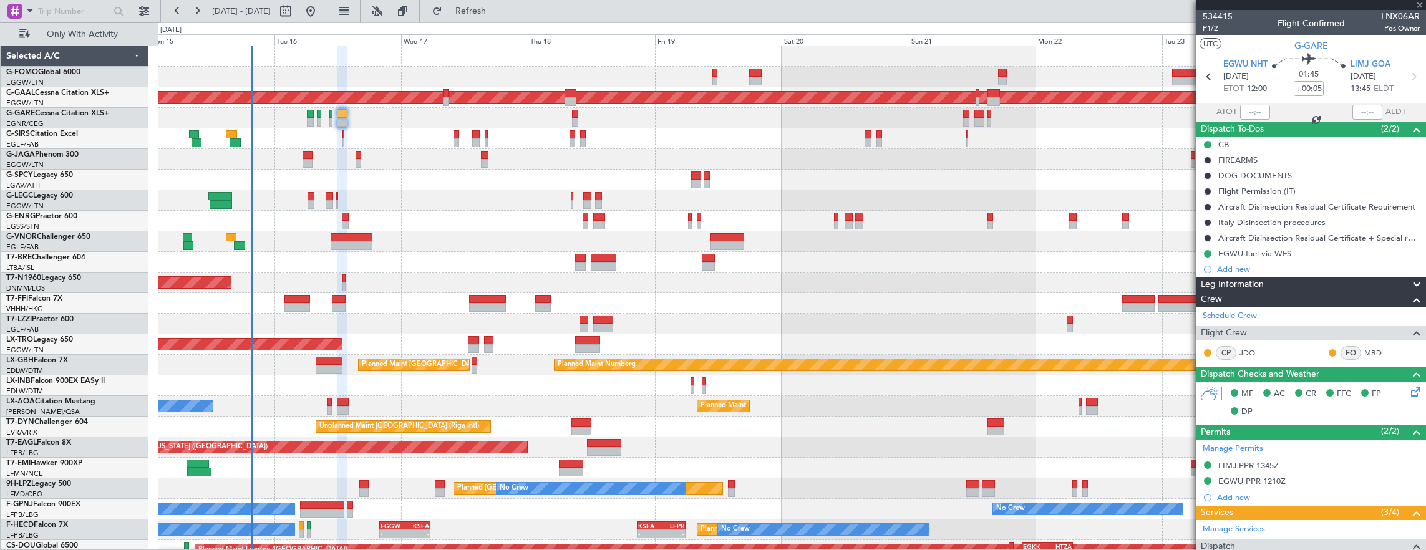
type input "1"
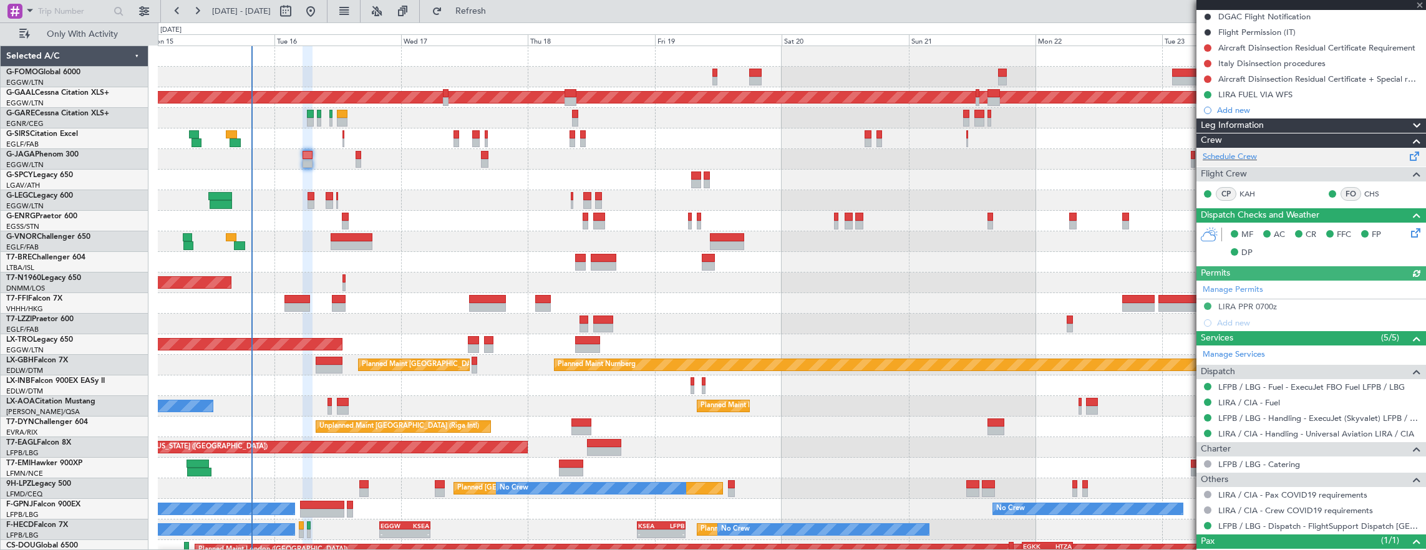
scroll to position [125, 0]
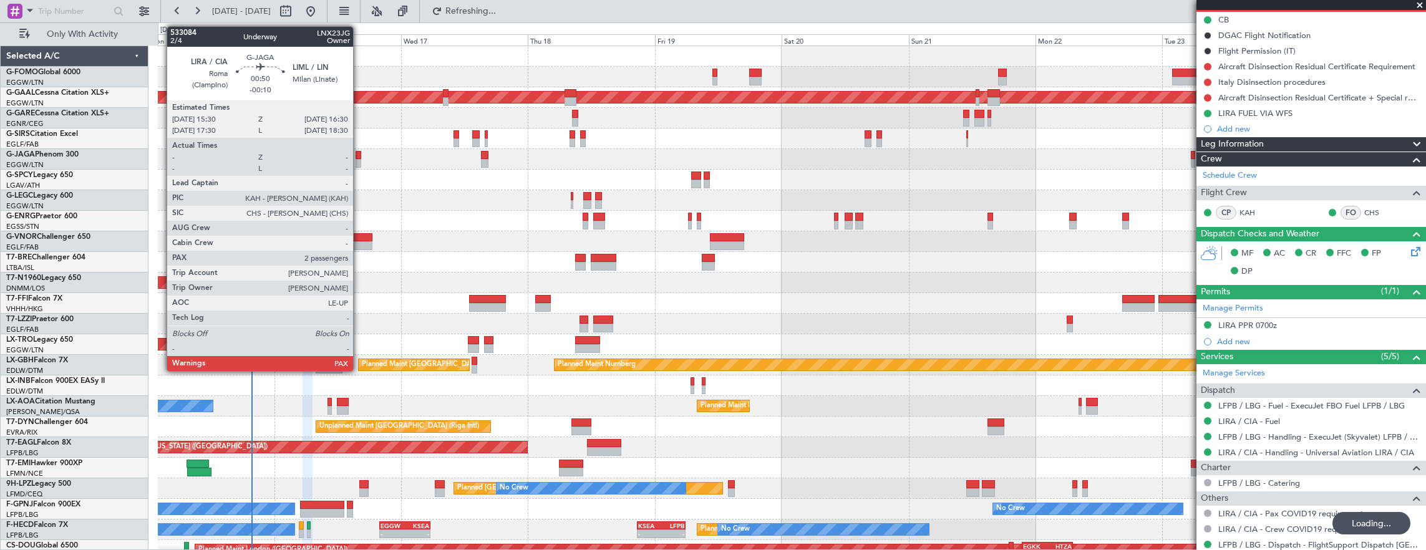
click at [359, 159] on div at bounding box center [359, 163] width 6 height 9
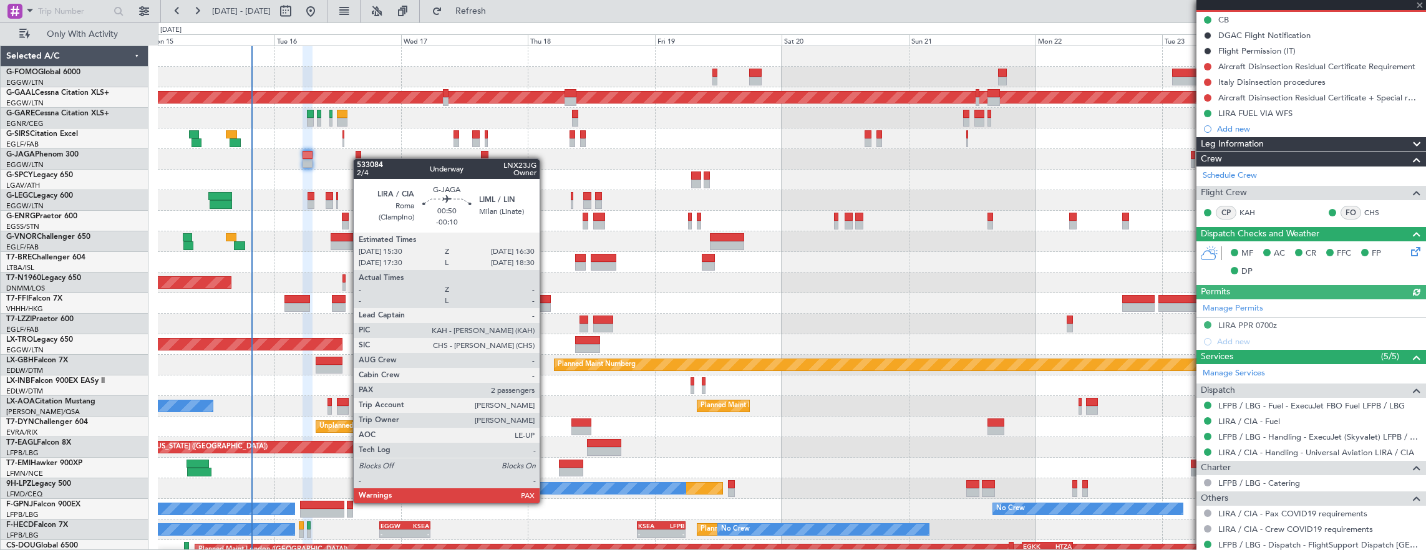
type input "-00:10"
type input "2"
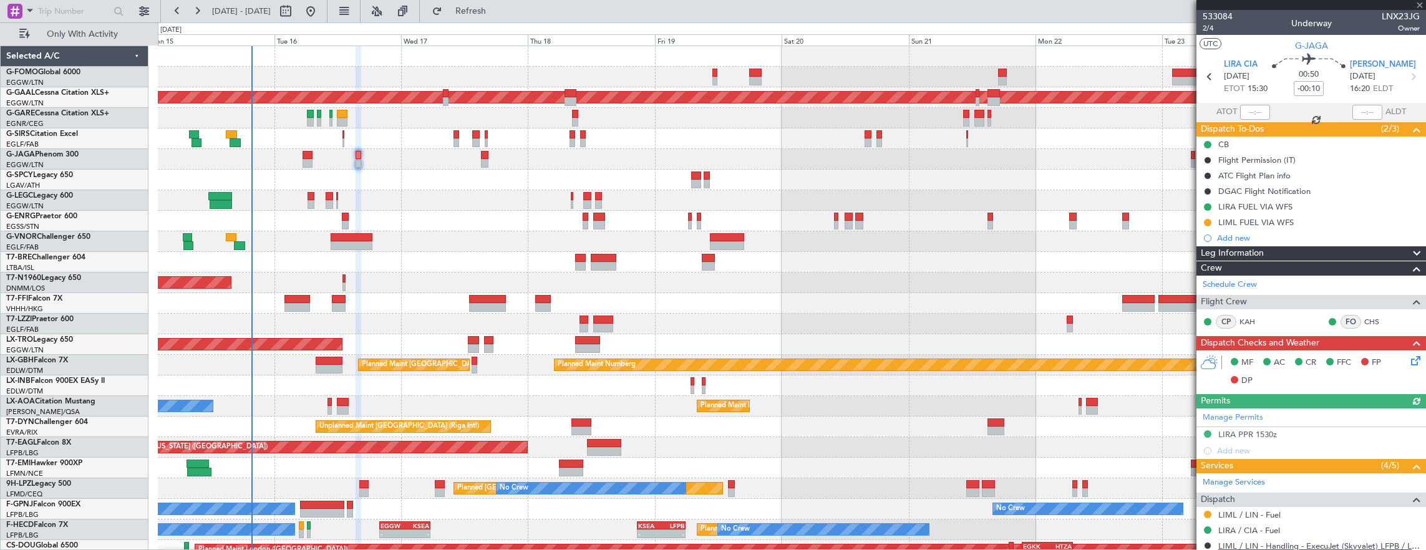
scroll to position [187, 0]
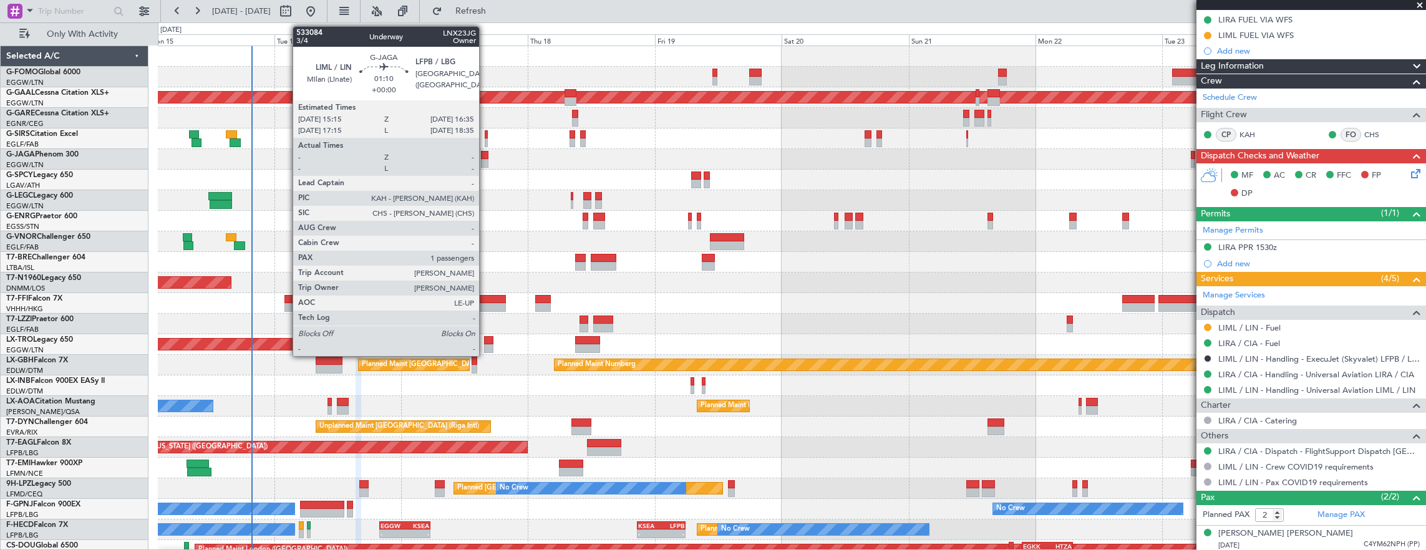
click at [485, 156] on div at bounding box center [484, 155] width 7 height 9
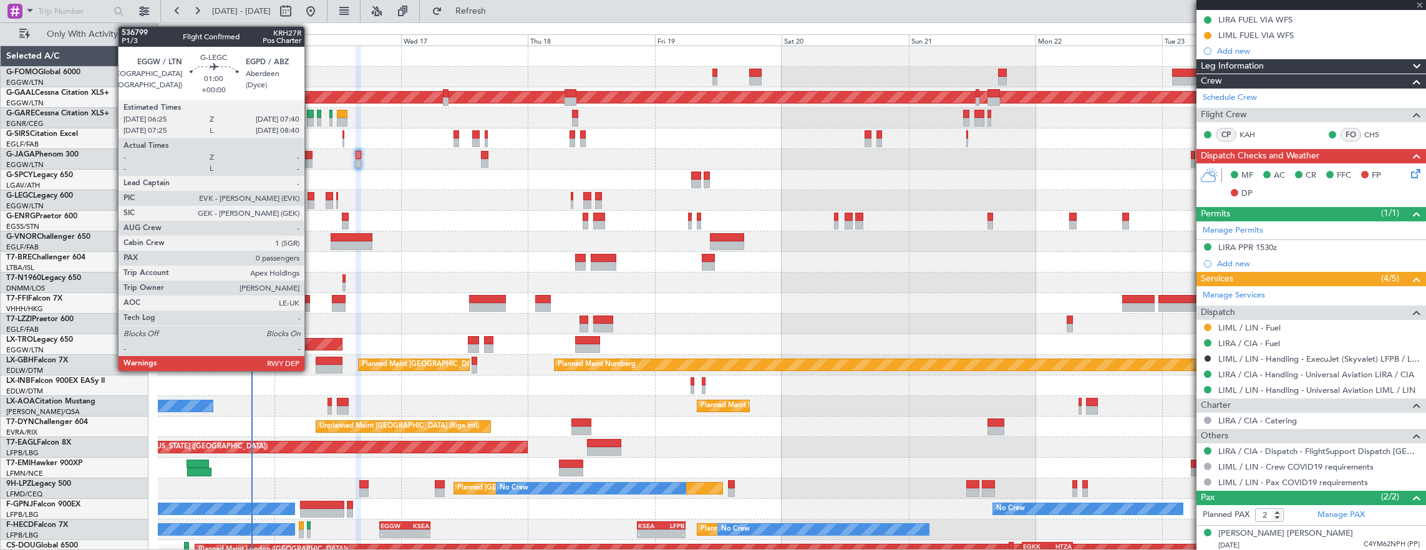
type input "1"
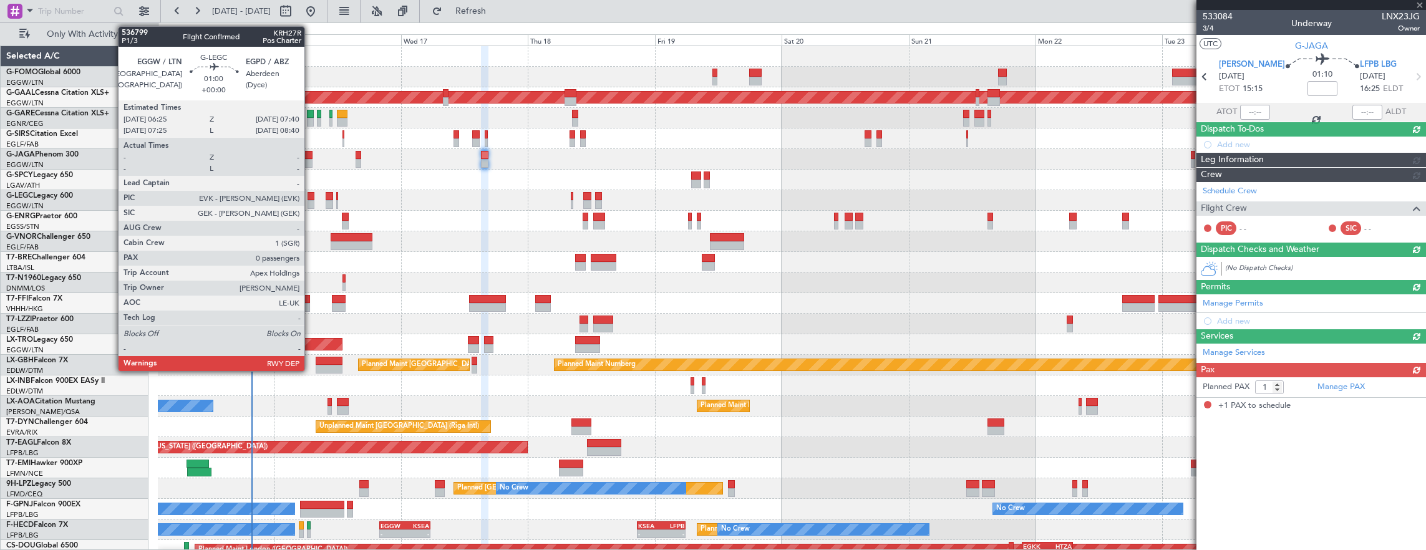
scroll to position [0, 0]
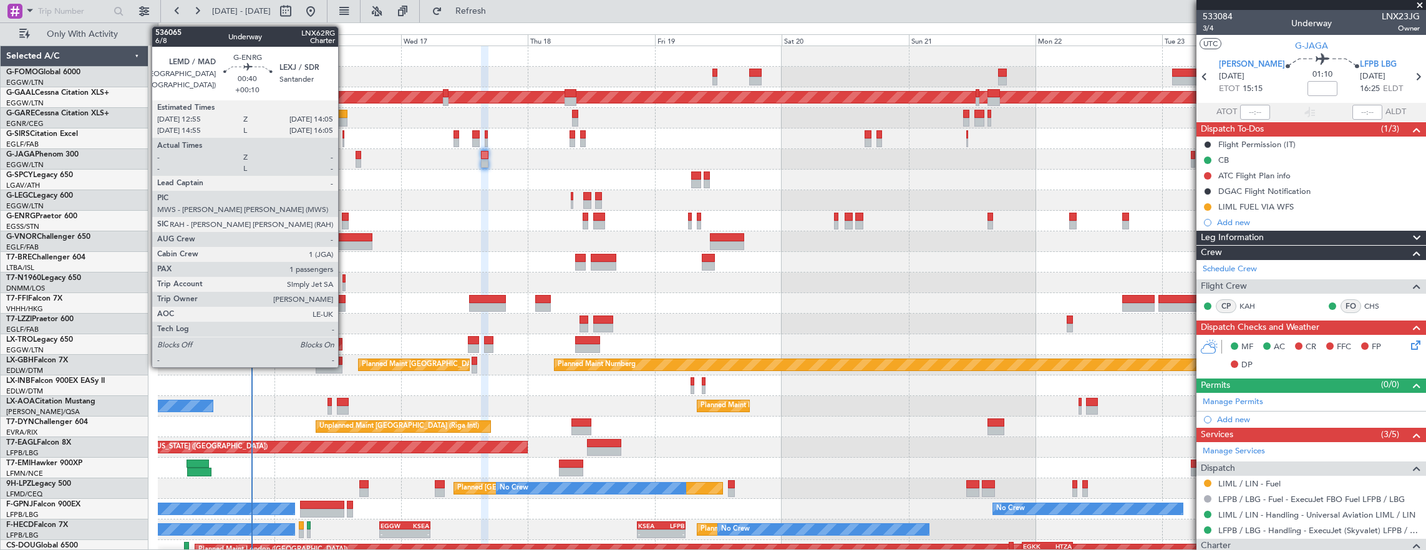
click at [344, 221] on div at bounding box center [345, 225] width 6 height 9
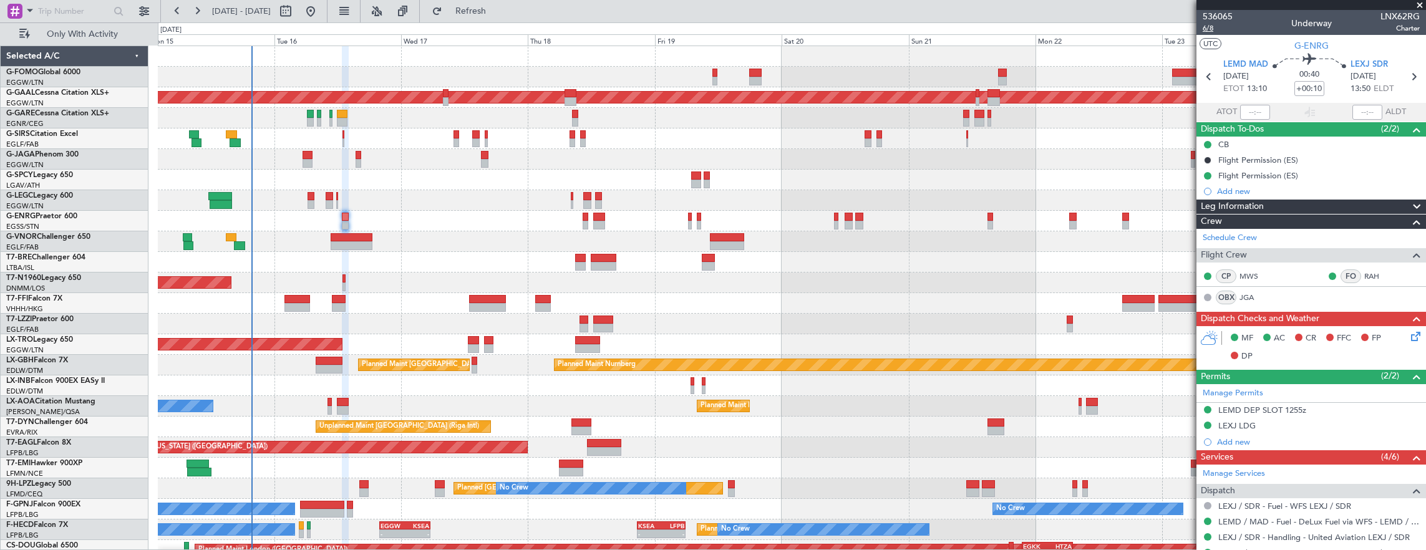
click at [1208, 24] on span "6/8" at bounding box center [1218, 28] width 30 height 11
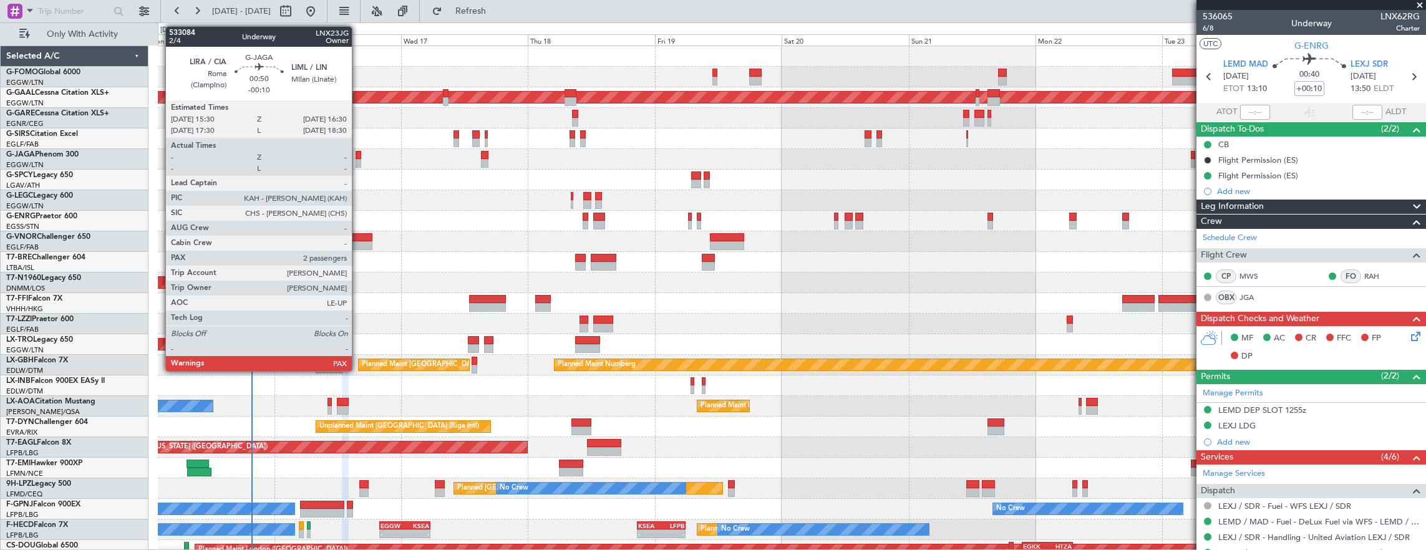
click at [357, 156] on div at bounding box center [359, 155] width 6 height 9
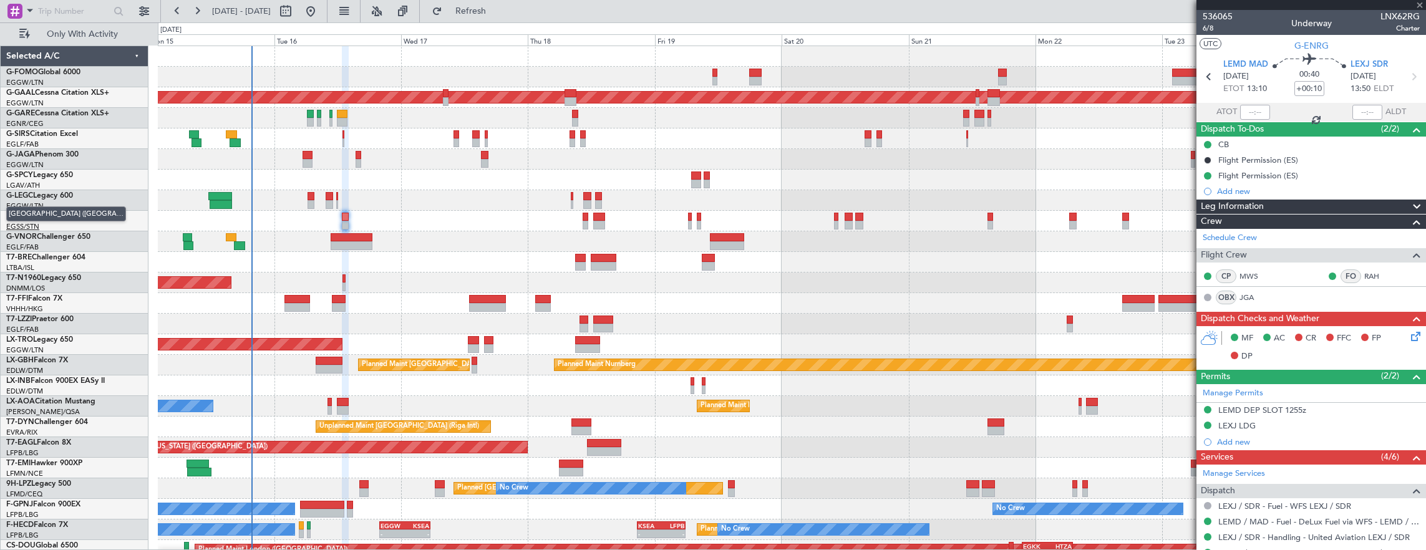
type input "-00:10"
type input "2"
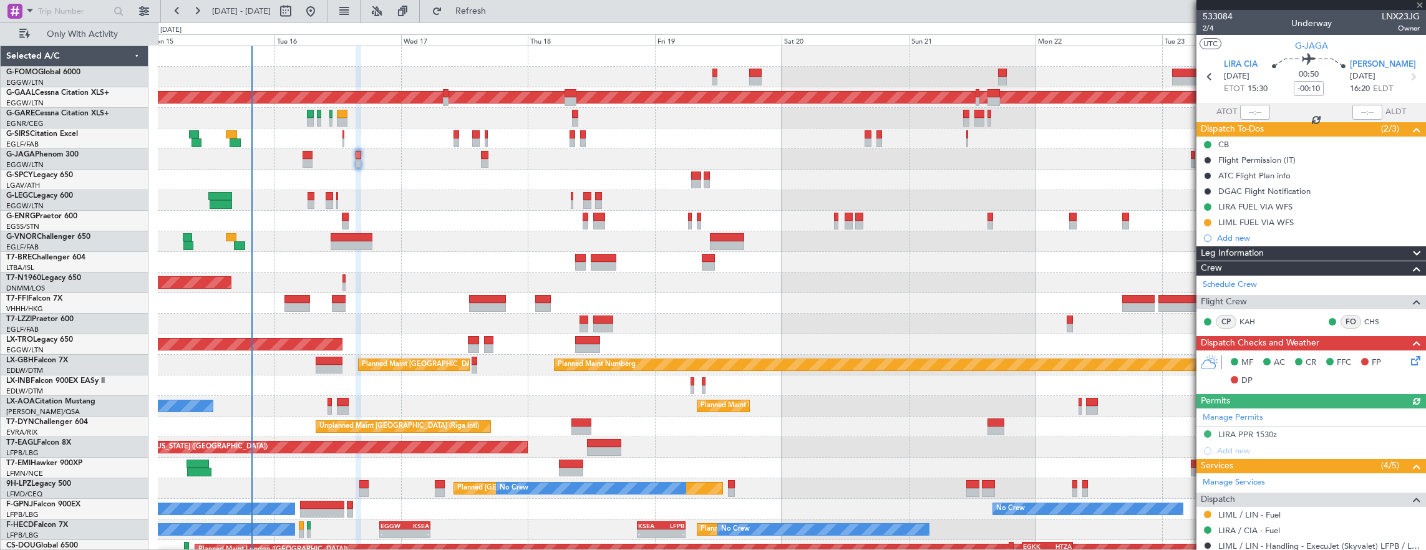
click at [1409, 358] on icon at bounding box center [1414, 359] width 10 height 10
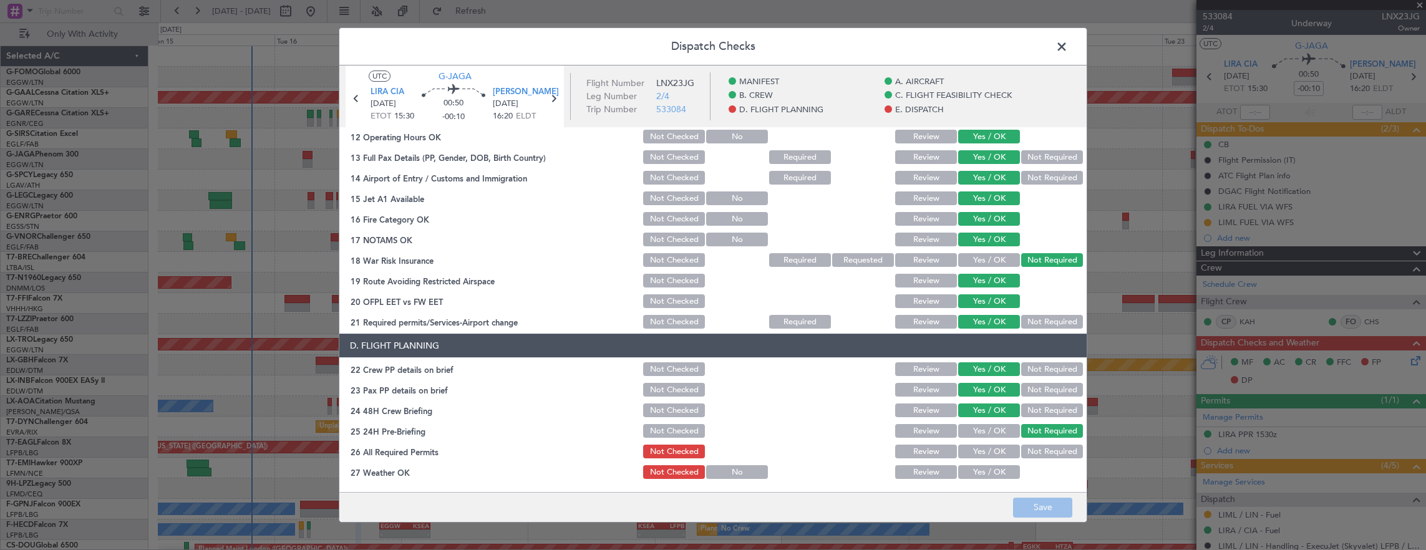
scroll to position [624, 0]
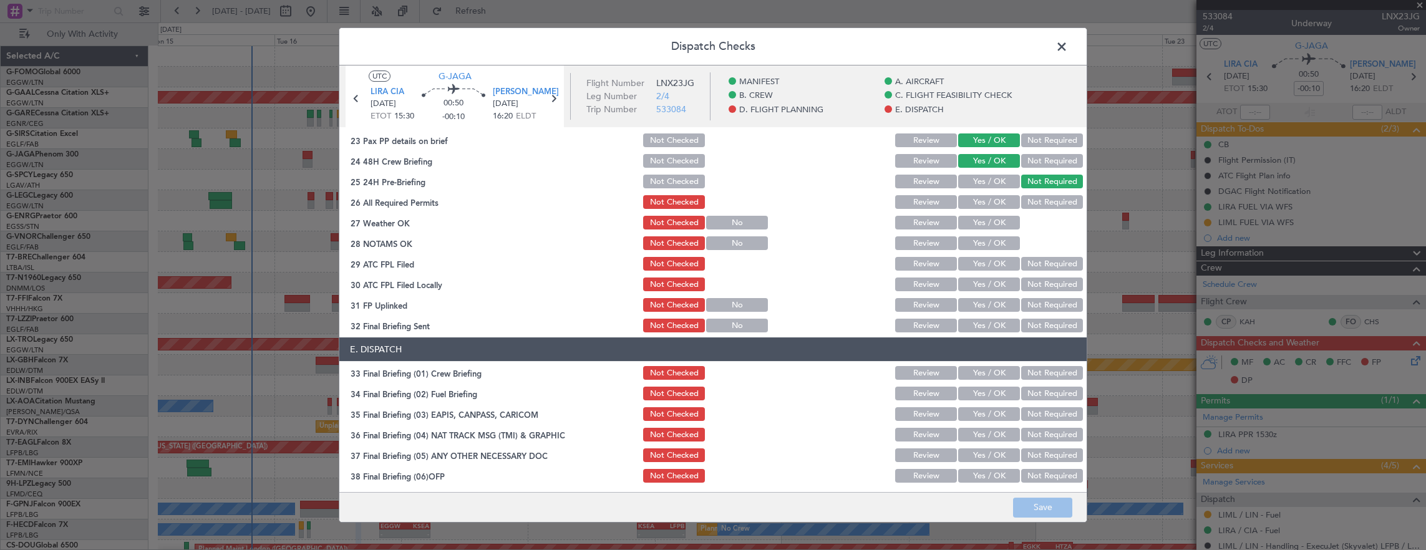
click at [982, 203] on button "Yes / OK" at bounding box center [989, 202] width 62 height 14
click at [987, 235] on div "Yes / OK" at bounding box center [987, 243] width 63 height 17
click at [986, 225] on button "Yes / OK" at bounding box center [989, 223] width 62 height 14
click at [989, 243] on button "Yes / OK" at bounding box center [989, 243] width 62 height 14
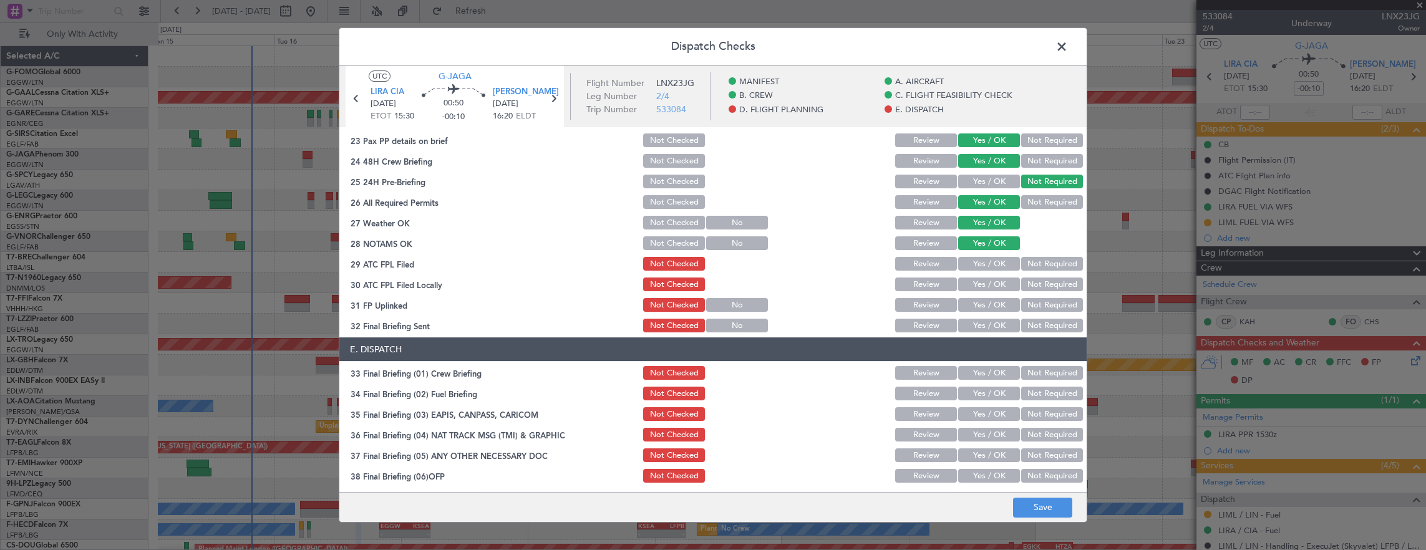
click at [973, 259] on button "Yes / OK" at bounding box center [989, 264] width 62 height 14
drag, startPoint x: 1058, startPoint y: 281, endPoint x: 1050, endPoint y: 287, distance: 10.2
click at [1053, 285] on button "Not Required" at bounding box center [1052, 285] width 62 height 14
drag, startPoint x: 964, startPoint y: 304, endPoint x: 974, endPoint y: 309, distance: 10.9
click at [966, 305] on button "Yes / OK" at bounding box center [989, 305] width 62 height 14
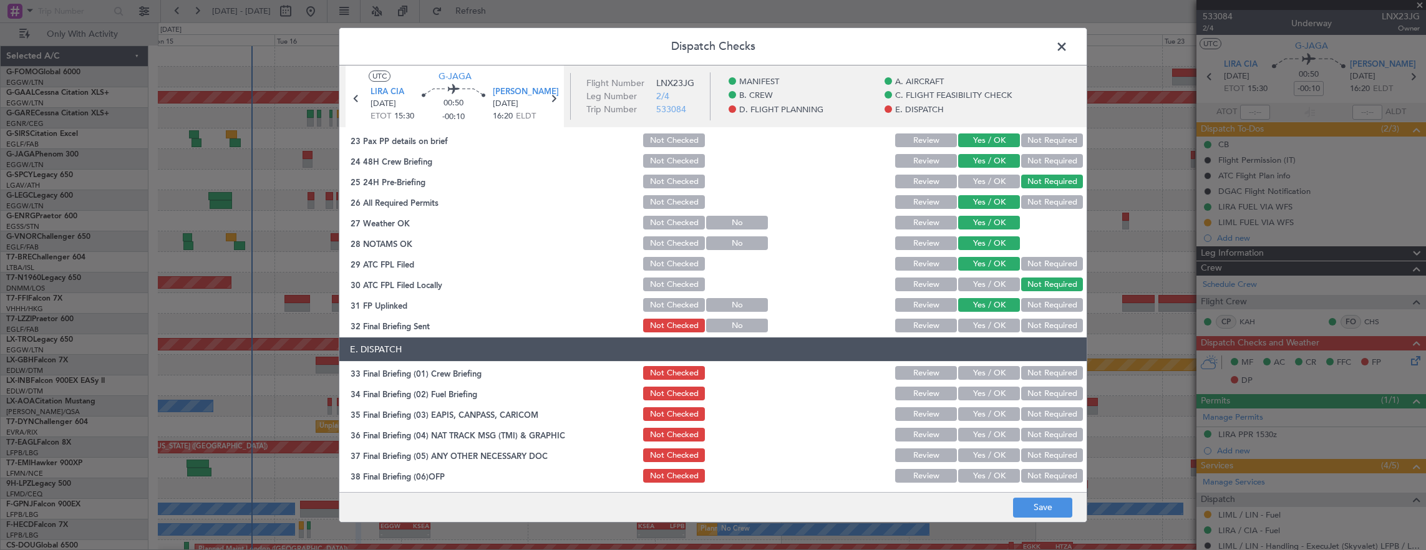
click at [1055, 329] on button "Not Required" at bounding box center [1052, 326] width 62 height 14
click at [979, 365] on div "Yes / OK" at bounding box center [987, 372] width 63 height 17
click at [977, 376] on button "Yes / OK" at bounding box center [989, 373] width 62 height 14
drag, startPoint x: 977, startPoint y: 399, endPoint x: 1008, endPoint y: 409, distance: 32.7
click at [977, 398] on button "Yes / OK" at bounding box center [989, 394] width 62 height 14
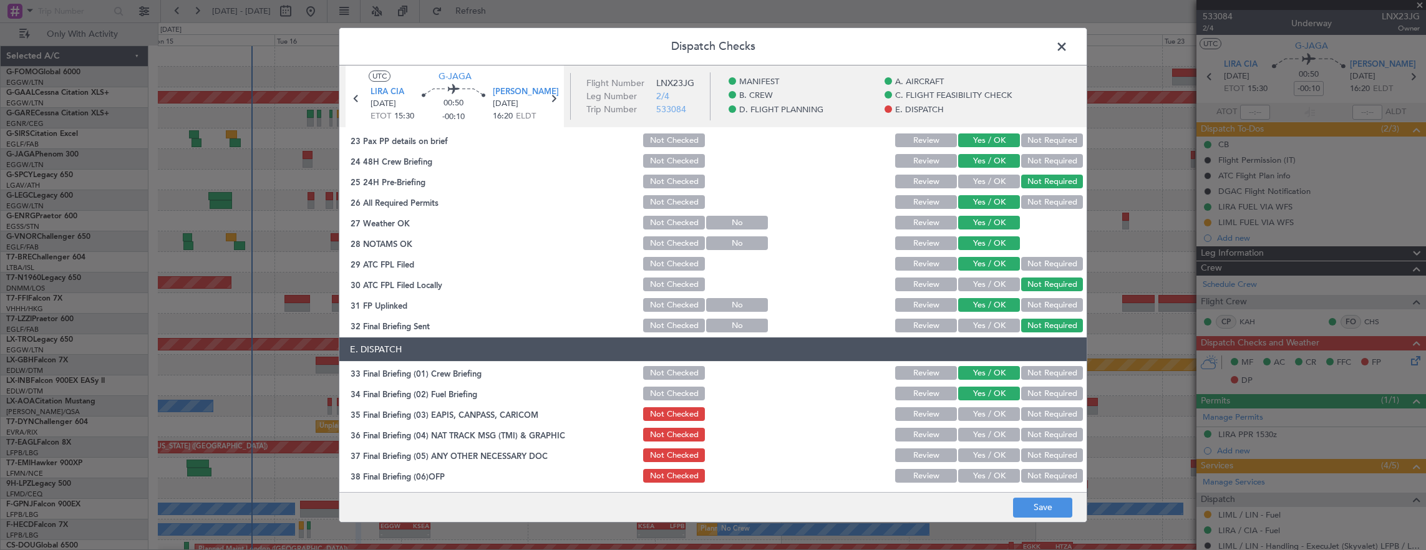
drag, startPoint x: 1032, startPoint y: 412, endPoint x: 1029, endPoint y: 433, distance: 21.4
click at [1032, 413] on button "Not Required" at bounding box center [1052, 414] width 62 height 14
click at [1029, 433] on button "Not Required" at bounding box center [1052, 435] width 62 height 14
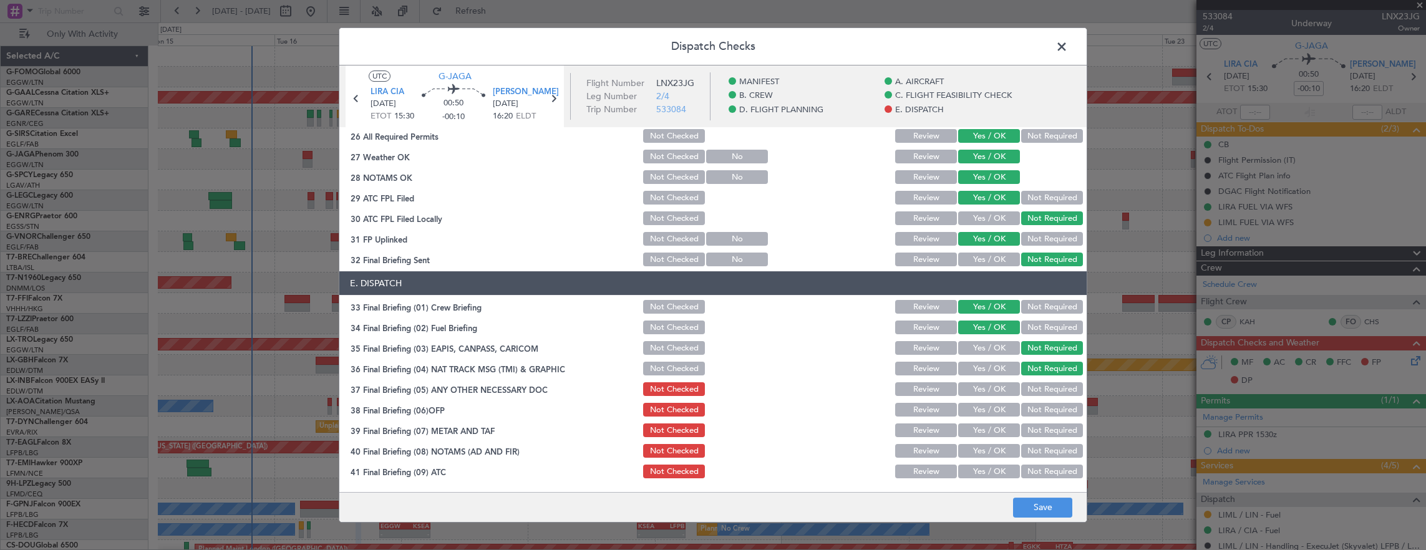
scroll to position [749, 0]
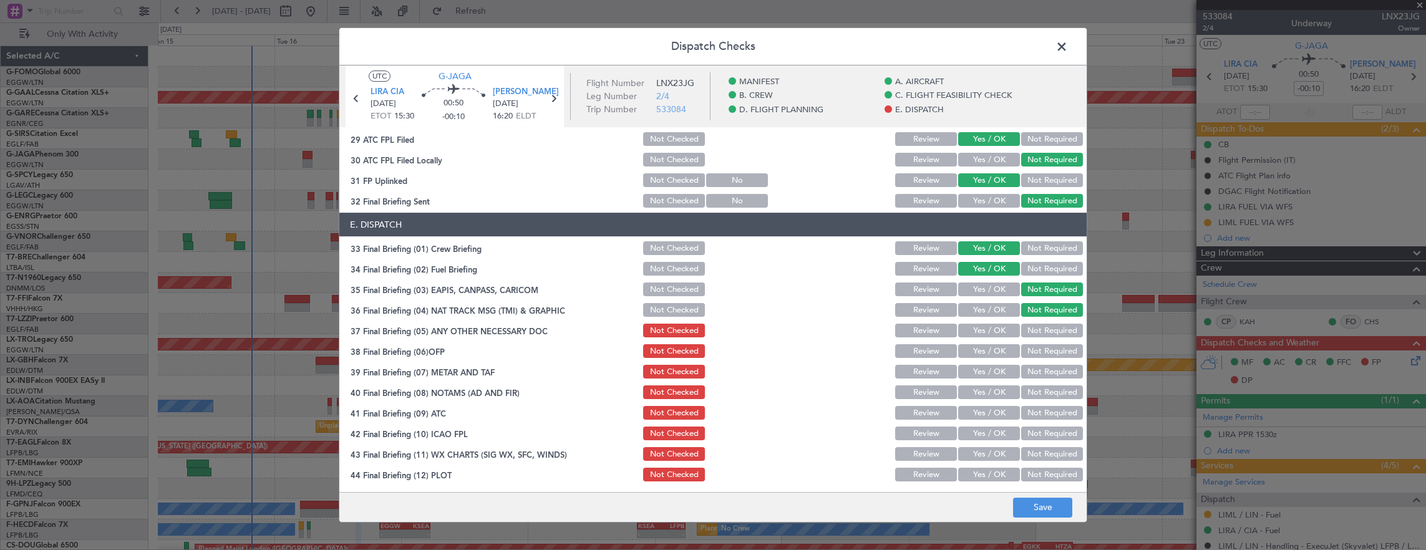
drag, startPoint x: 986, startPoint y: 316, endPoint x: 983, endPoint y: 341, distance: 24.5
click at [986, 331] on section "E. DISPATCH 33 Final Briefing (01) Crew Briefing Not Checked Review Yes / OK No…" at bounding box center [712, 348] width 747 height 271
drag, startPoint x: 983, startPoint y: 331, endPoint x: 982, endPoint y: 361, distance: 29.9
click at [983, 333] on button "Yes / OK" at bounding box center [989, 331] width 62 height 14
click at [982, 362] on section "E. DISPATCH 33 Final Briefing (01) Crew Briefing Not Checked Review Yes / OK No…" at bounding box center [712, 348] width 747 height 271
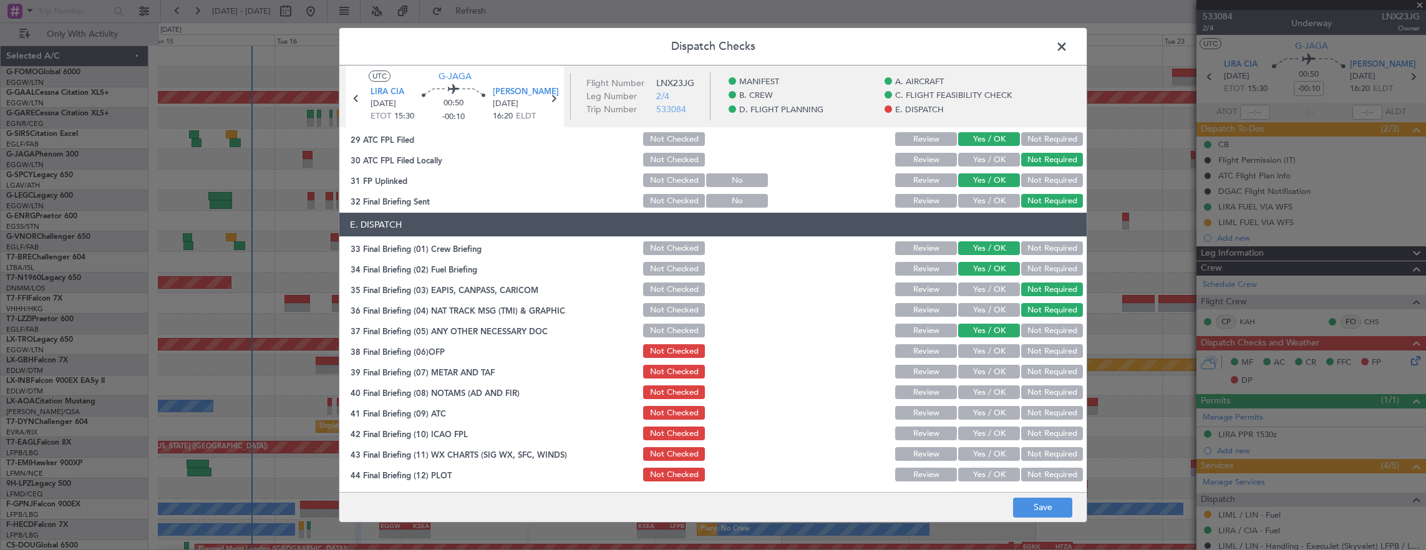
drag, startPoint x: 983, startPoint y: 372, endPoint x: 985, endPoint y: 362, distance: 10.2
click at [984, 372] on button "Yes / OK" at bounding box center [989, 372] width 62 height 14
click at [987, 357] on button "Yes / OK" at bounding box center [989, 351] width 62 height 14
drag, startPoint x: 978, startPoint y: 402, endPoint x: 979, endPoint y: 393, distance: 8.8
click at [978, 401] on section "E. DISPATCH 33 Final Briefing (01) Crew Briefing Not Checked Review Yes / OK No…" at bounding box center [712, 348] width 747 height 271
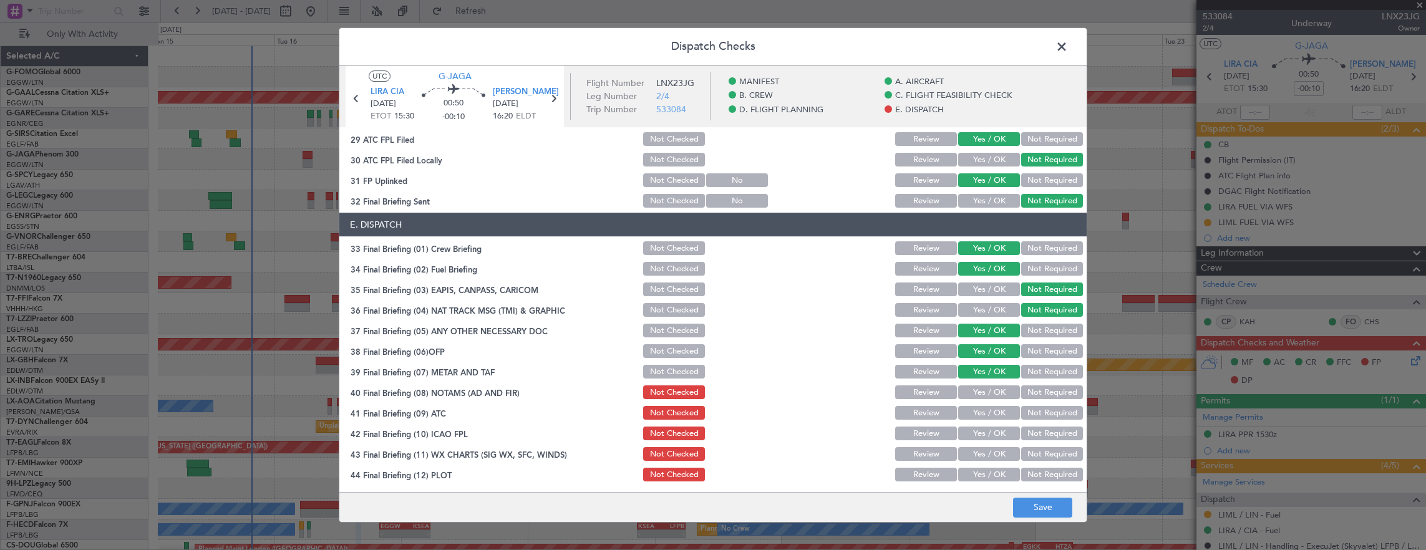
drag, startPoint x: 980, startPoint y: 390, endPoint x: 979, endPoint y: 419, distance: 28.7
click at [981, 394] on button "Yes / OK" at bounding box center [989, 392] width 62 height 14
click at [979, 419] on button "Yes / OK" at bounding box center [989, 413] width 62 height 14
click at [979, 431] on button "Yes / OK" at bounding box center [989, 434] width 62 height 14
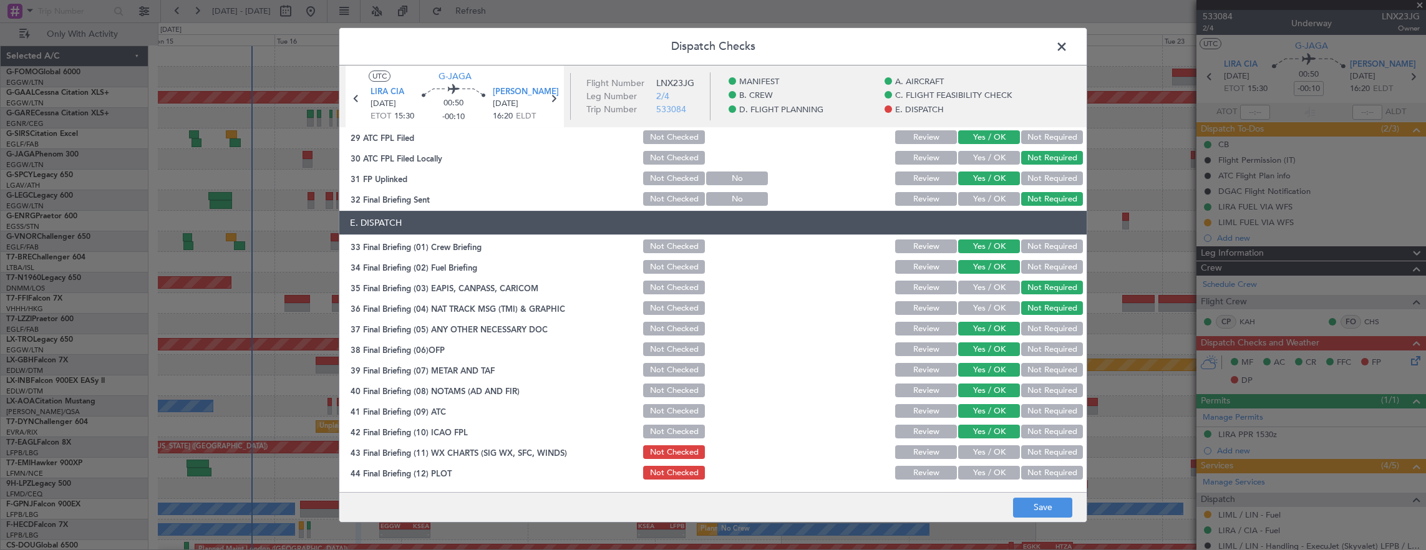
click at [989, 432] on button "Yes / OK" at bounding box center [989, 432] width 62 height 14
click at [986, 446] on button "Yes / OK" at bounding box center [989, 452] width 62 height 14
click at [984, 480] on div "Yes / OK" at bounding box center [987, 472] width 63 height 17
click at [982, 475] on button "Yes / OK" at bounding box center [989, 473] width 62 height 14
drag, startPoint x: 1077, startPoint y: 532, endPoint x: 1044, endPoint y: 513, distance: 38.0
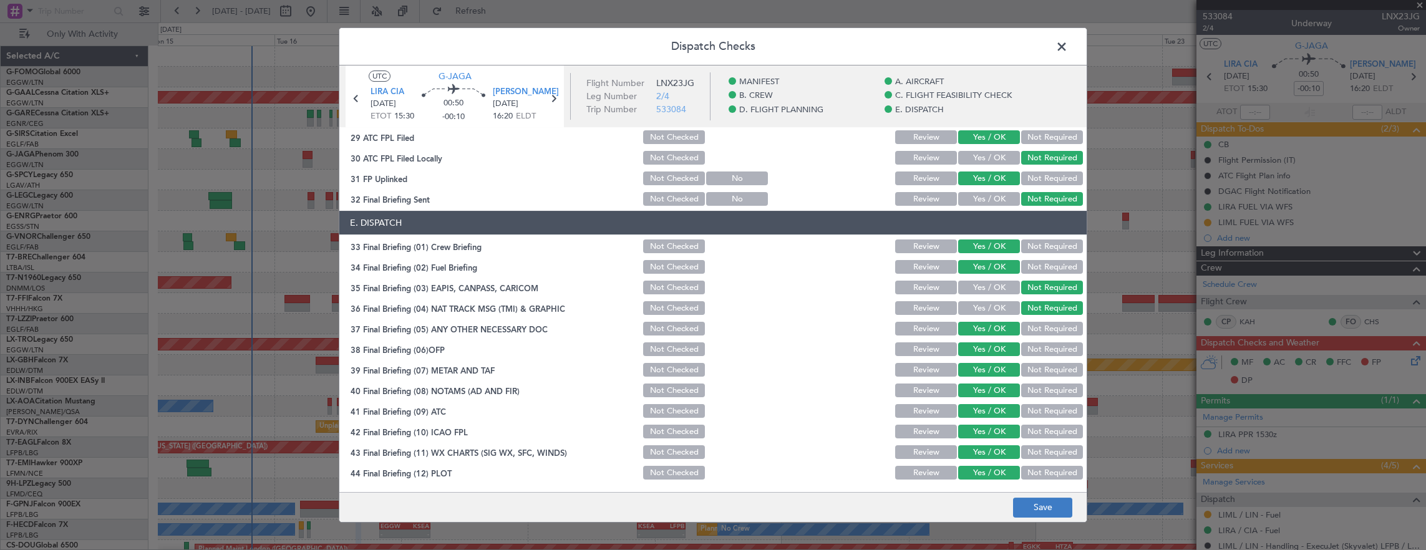
click at [1074, 530] on div "Dispatch Checks UTC G-JAGA LIRA CIA 16/09/2025 ETOT 15:30 00:50 -00:10 LIML LIN…" at bounding box center [713, 275] width 1426 height 550
click at [1042, 510] on button "Save" at bounding box center [1042, 508] width 59 height 20
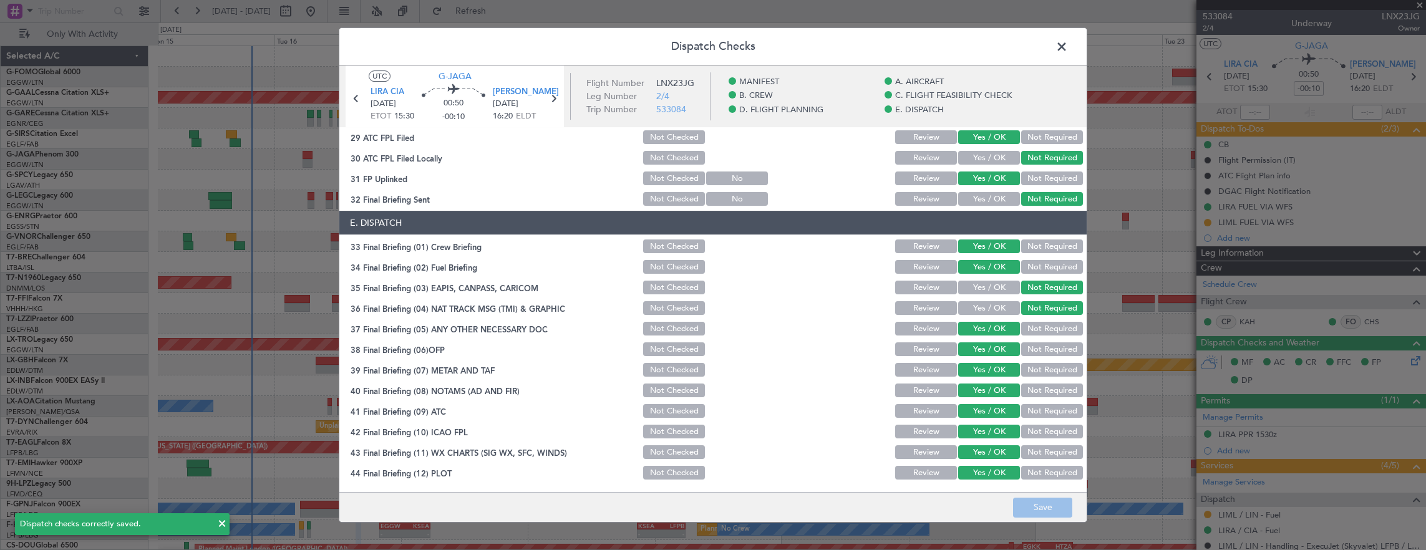
click at [1068, 51] on span at bounding box center [1068, 49] width 0 height 25
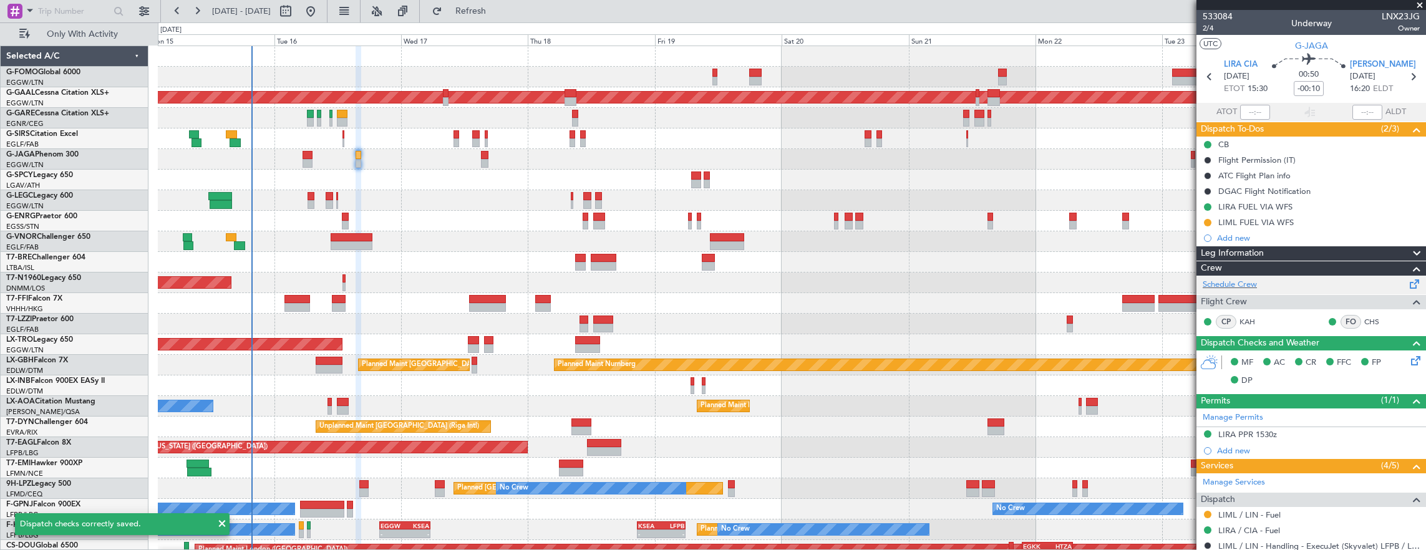
scroll to position [215, 0]
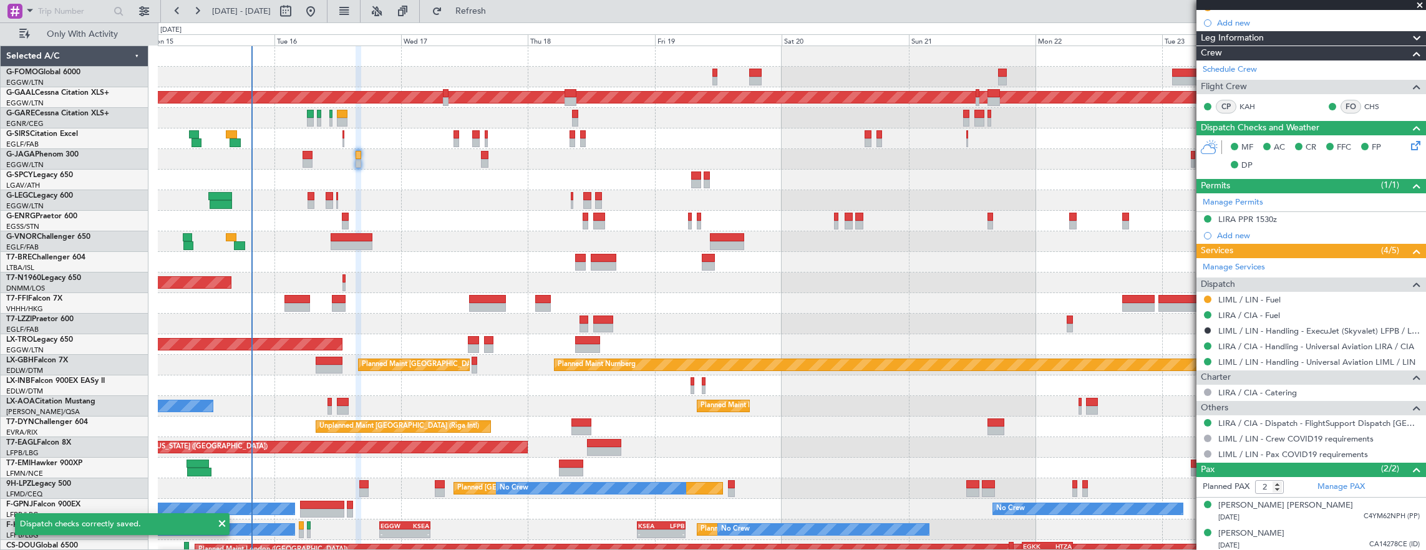
click at [305, 170] on div at bounding box center [792, 180] width 1268 height 21
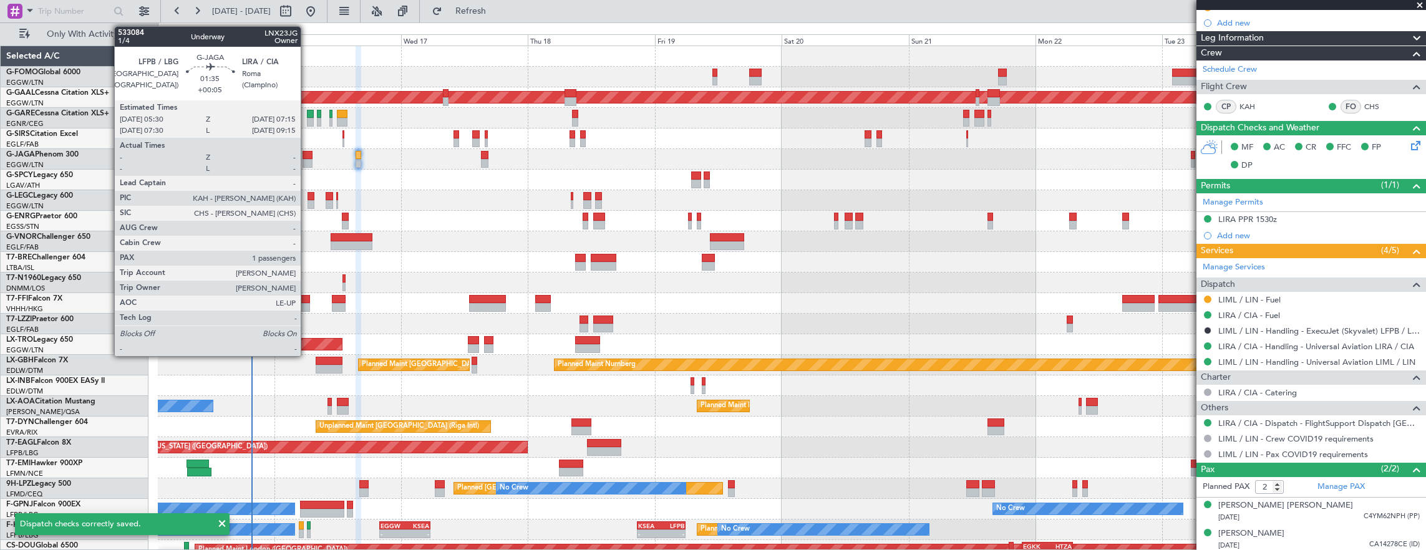
click at [311, 154] on div at bounding box center [307, 155] width 9 height 9
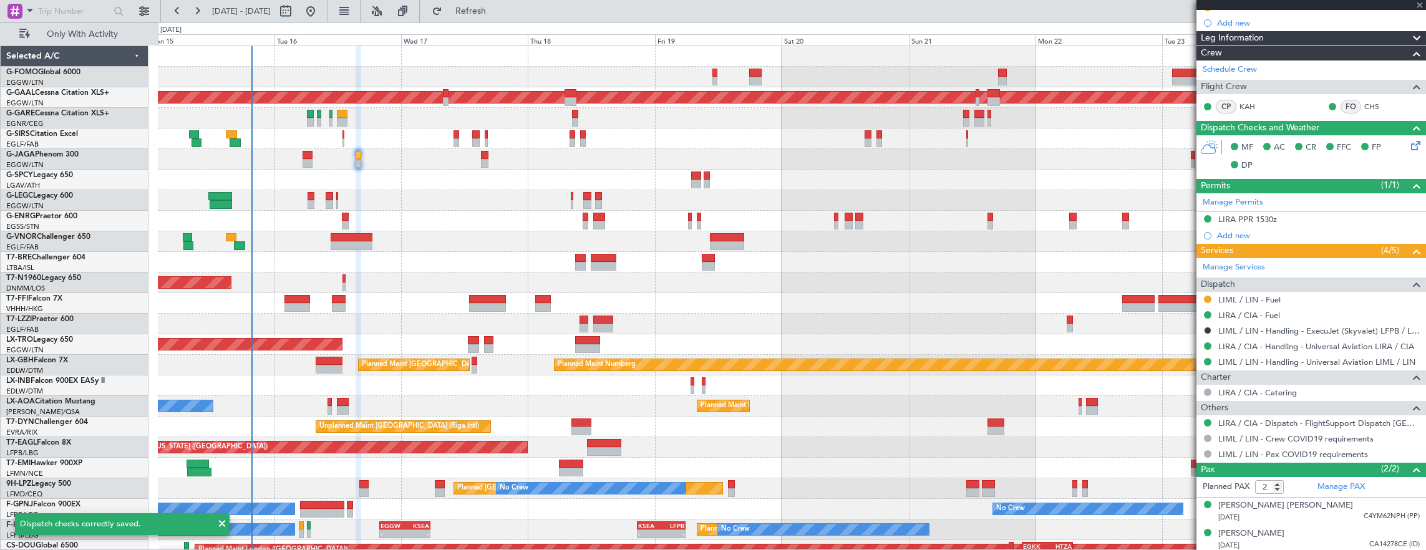
type input "+00:05"
type input "1"
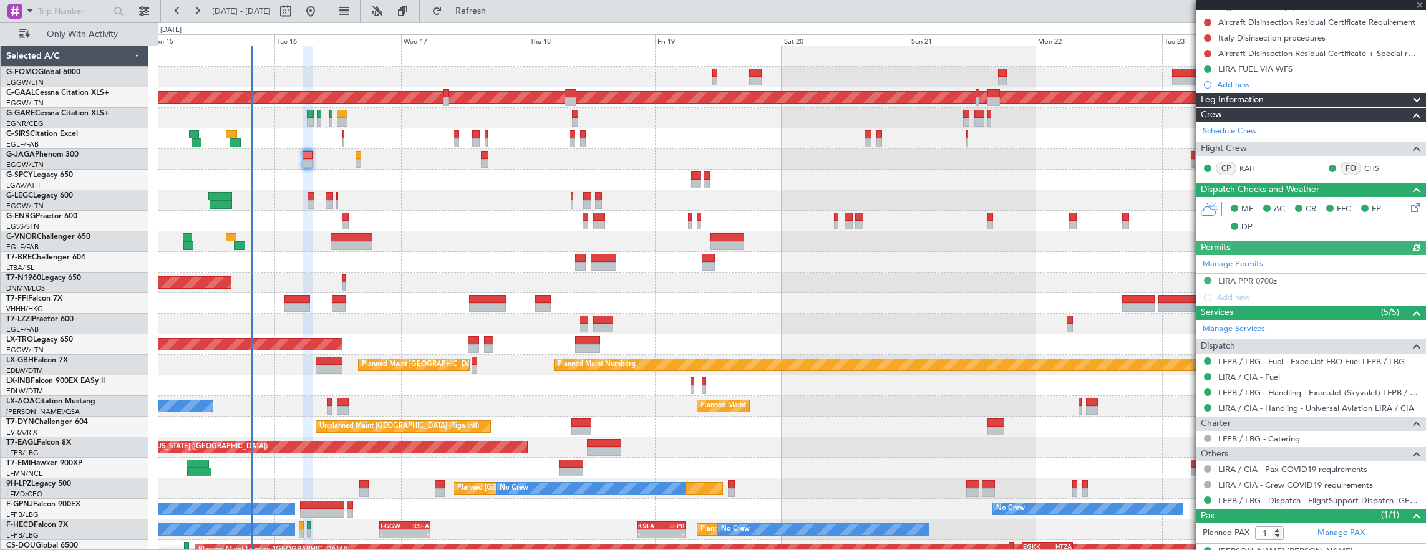
scroll to position [187, 0]
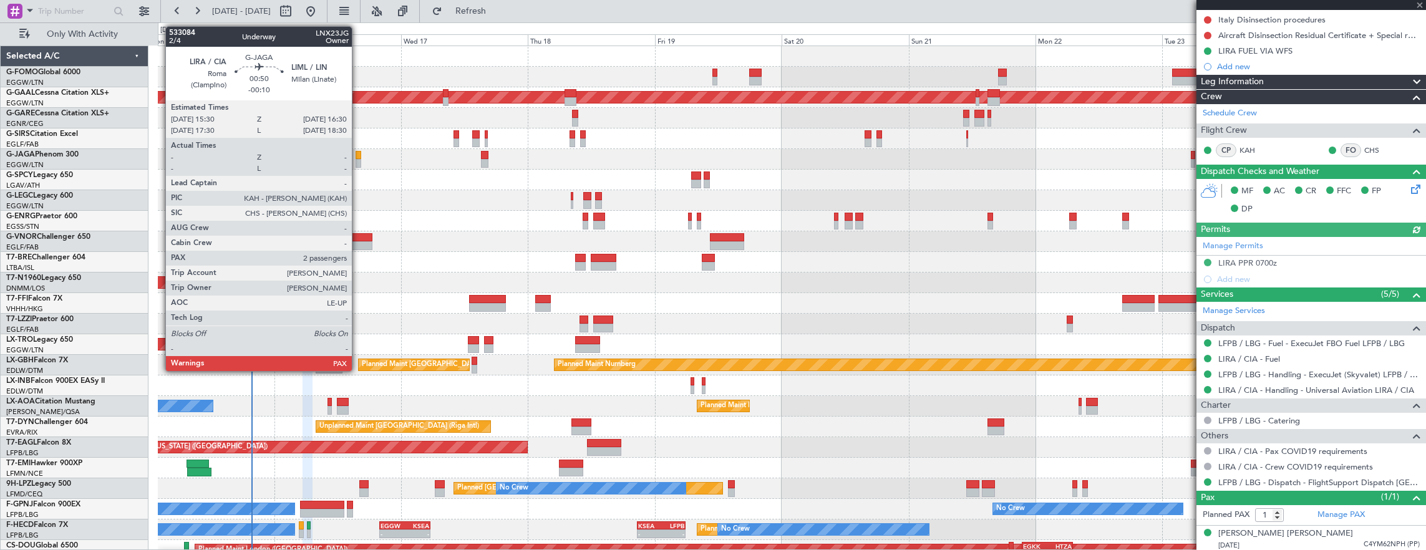
click at [358, 153] on div at bounding box center [359, 155] width 6 height 9
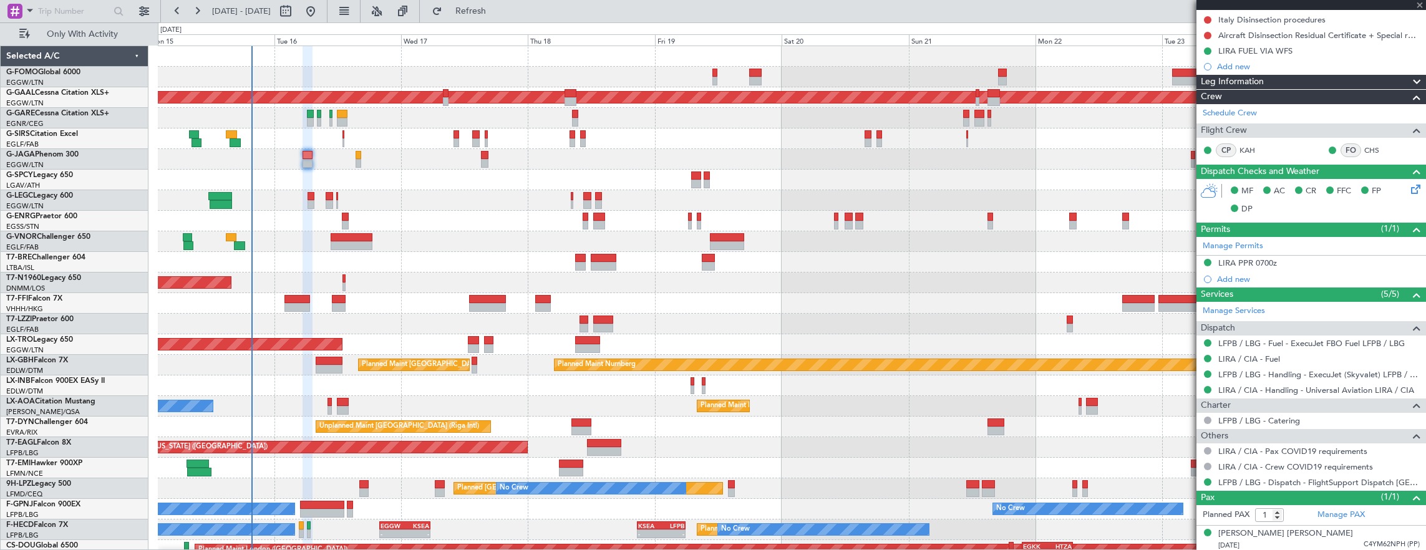
type input "-00:10"
type input "2"
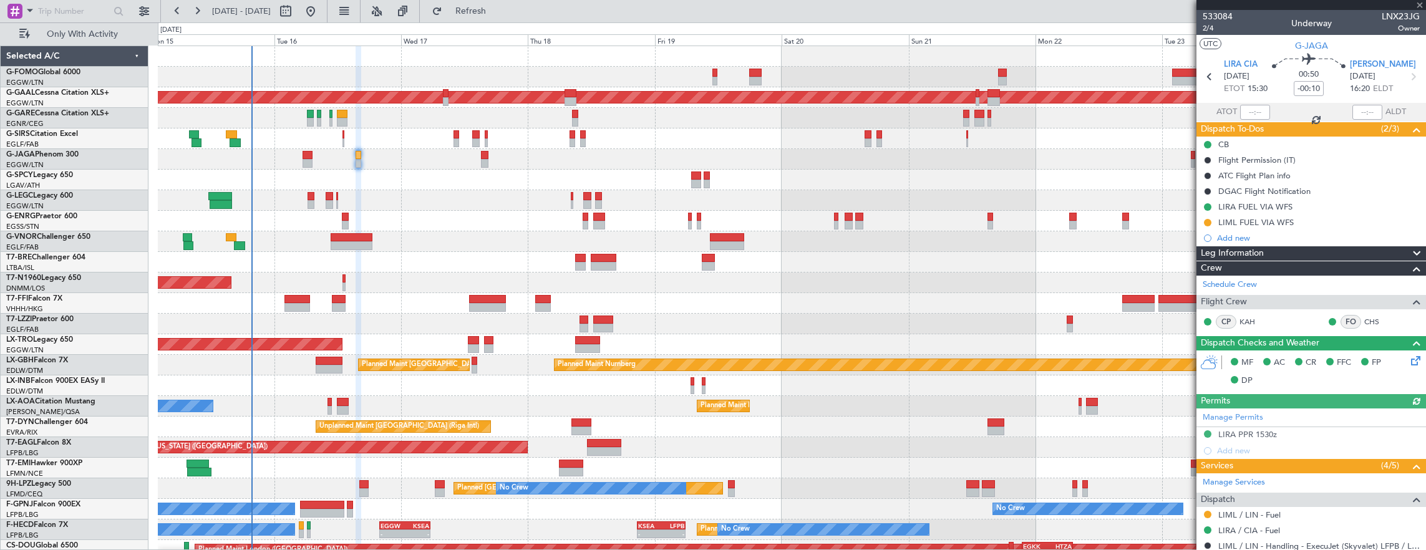
scroll to position [51, 0]
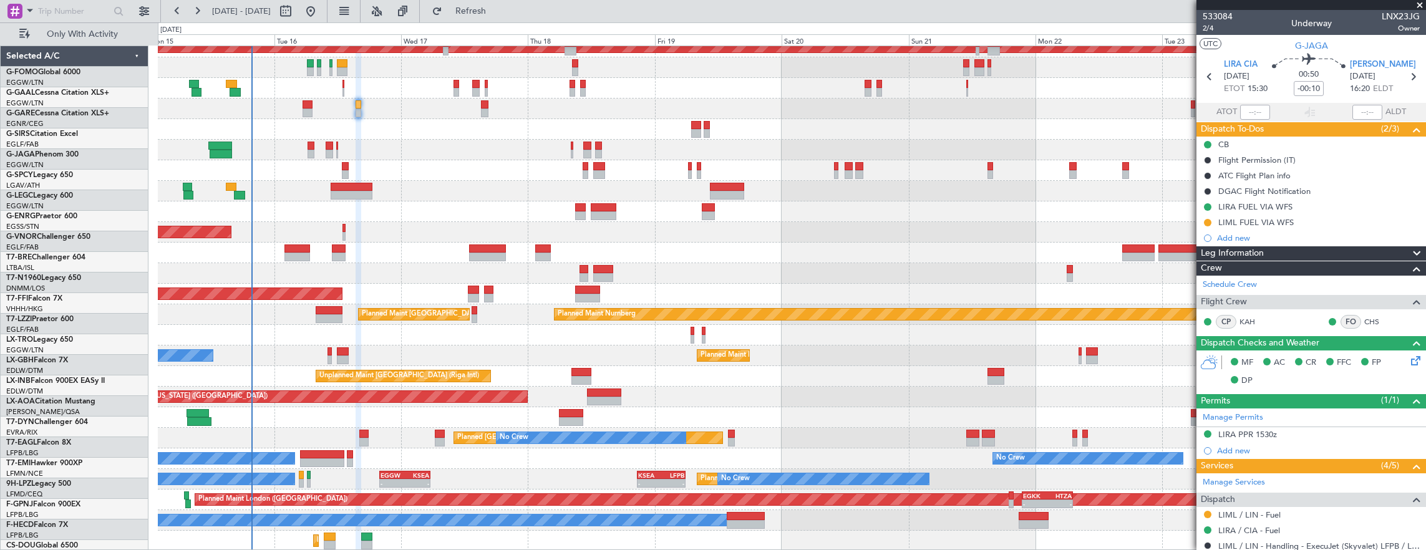
scroll to position [51, 0]
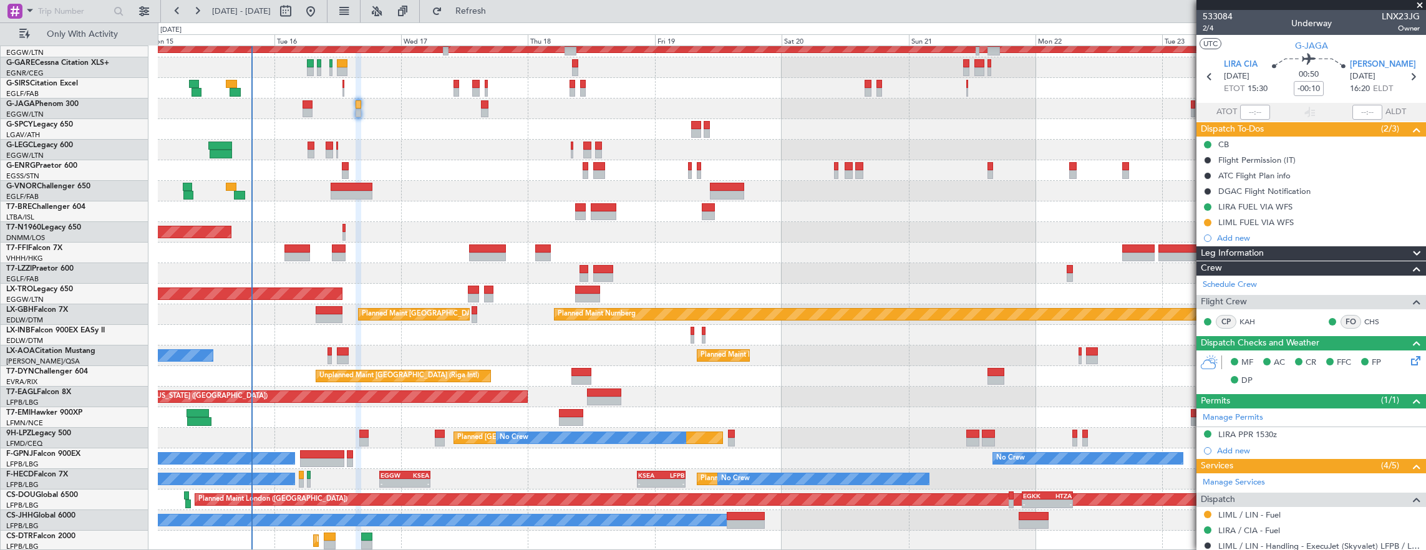
click at [335, 167] on div at bounding box center [792, 170] width 1268 height 21
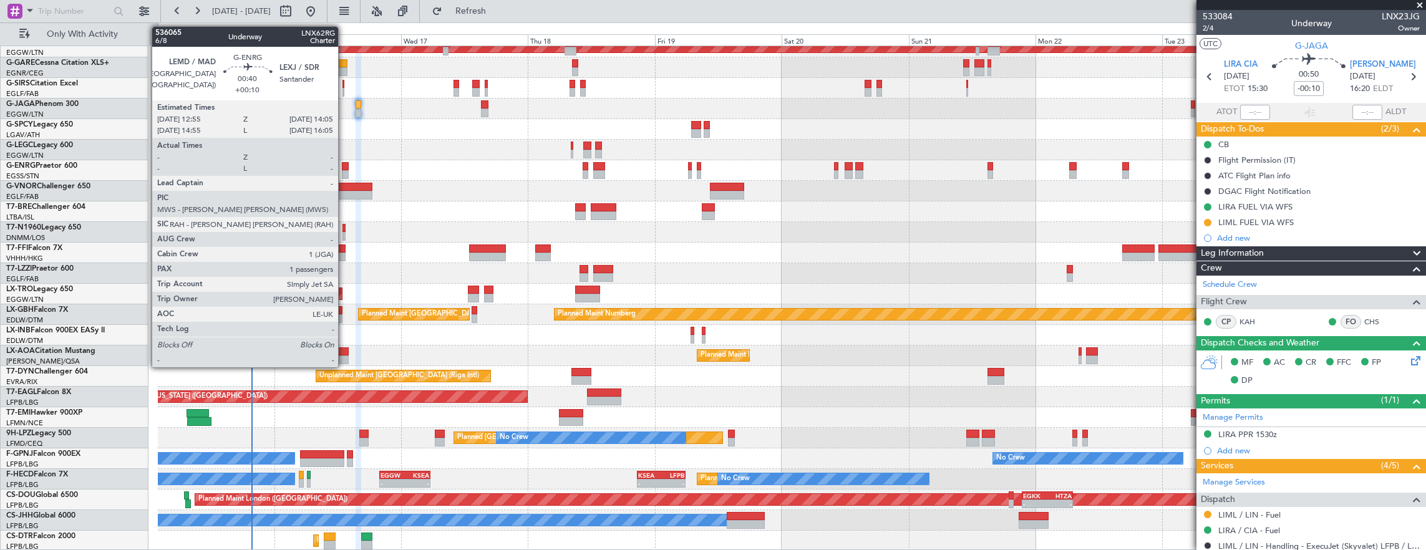
click at [344, 168] on div at bounding box center [345, 166] width 6 height 9
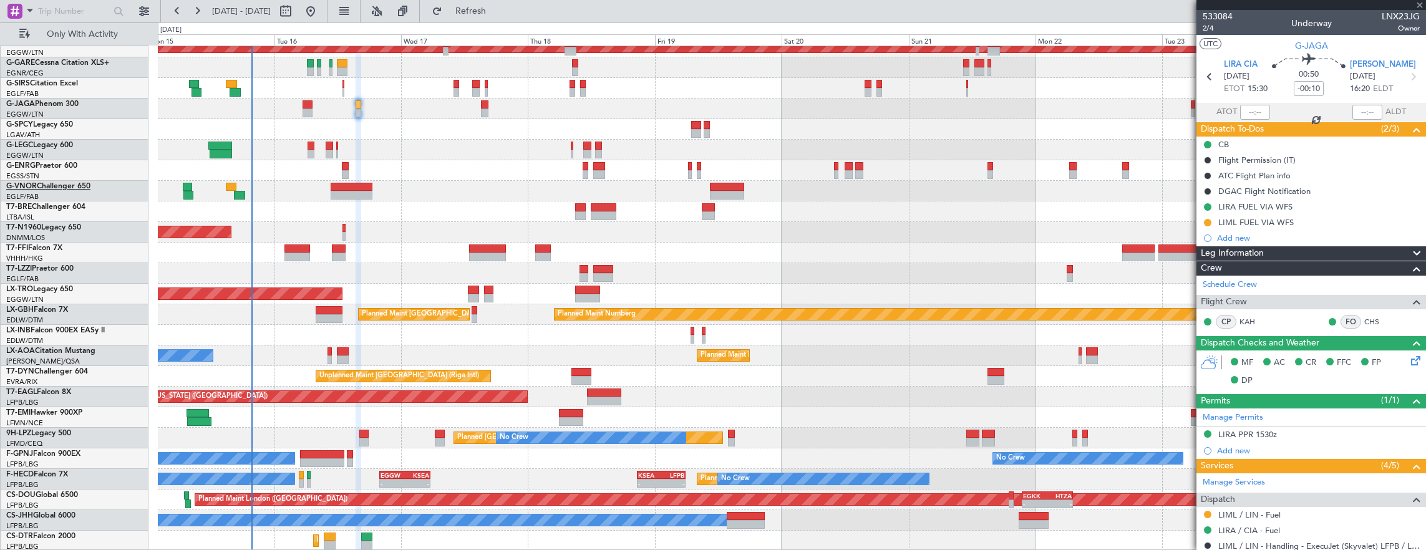
type input "+00:10"
type input "1"
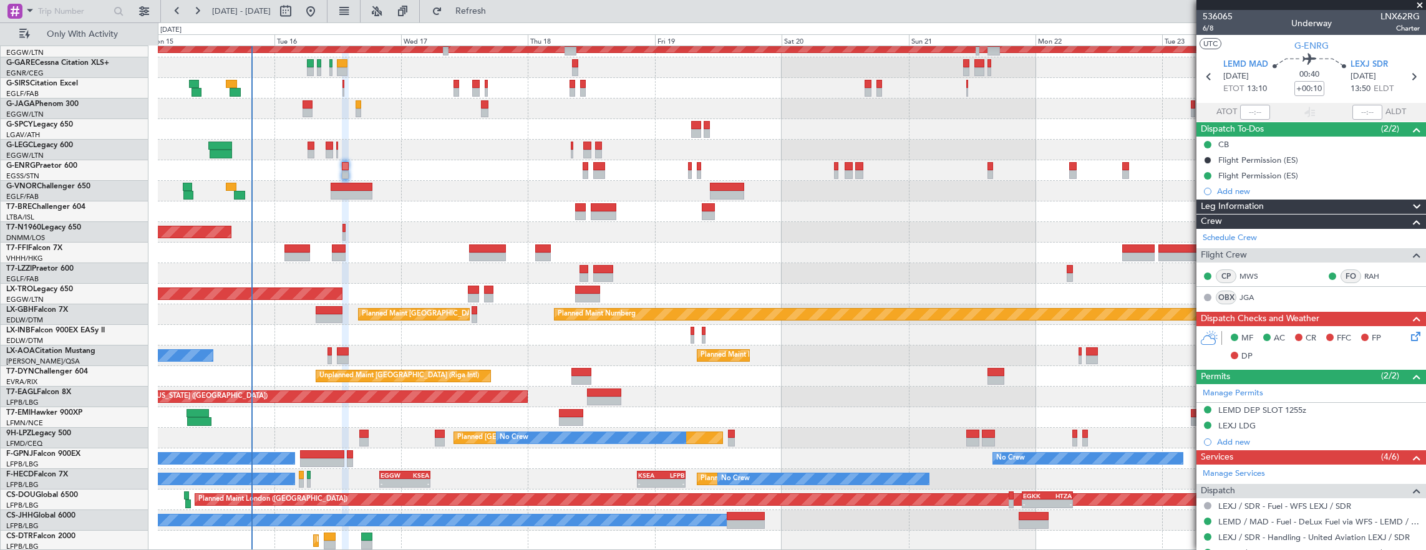
scroll to position [225, 0]
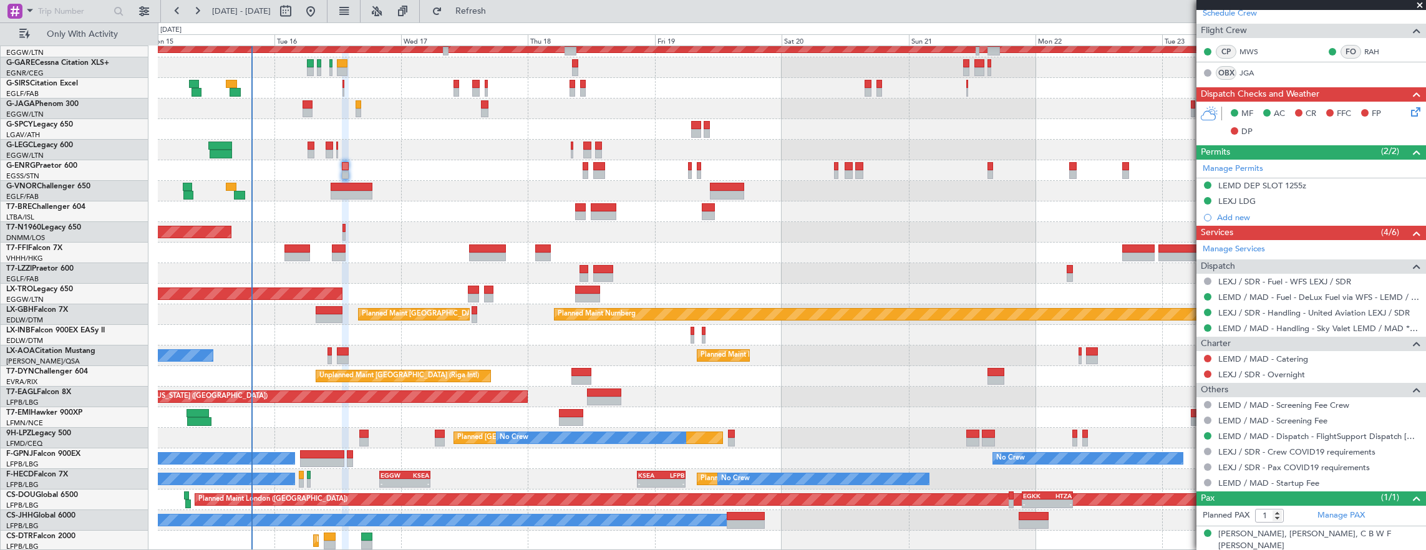
click at [1206, 355] on button at bounding box center [1207, 358] width 7 height 7
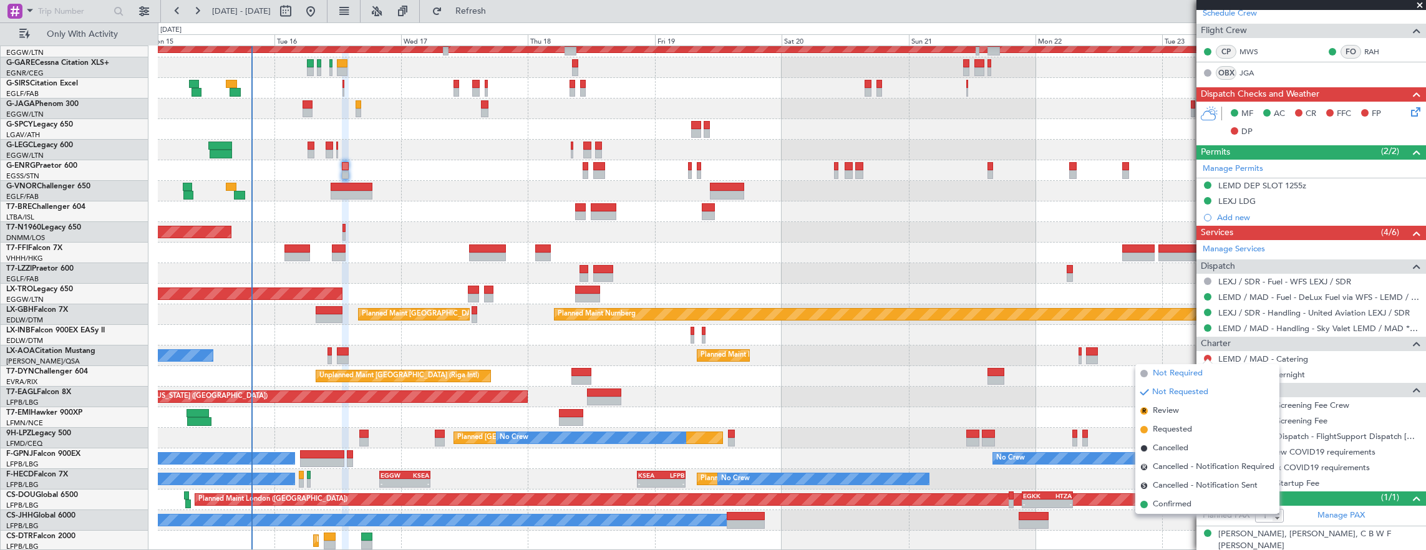
click at [1185, 373] on span "Not Required" at bounding box center [1178, 373] width 50 height 12
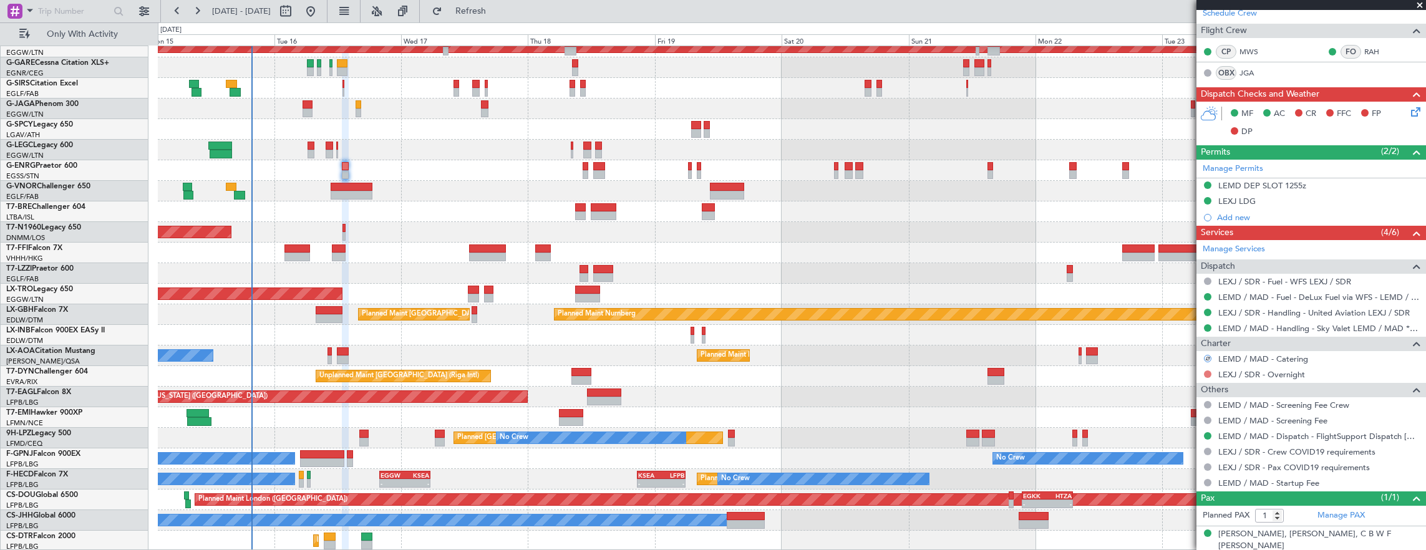
click at [1208, 371] on button at bounding box center [1207, 374] width 7 height 7
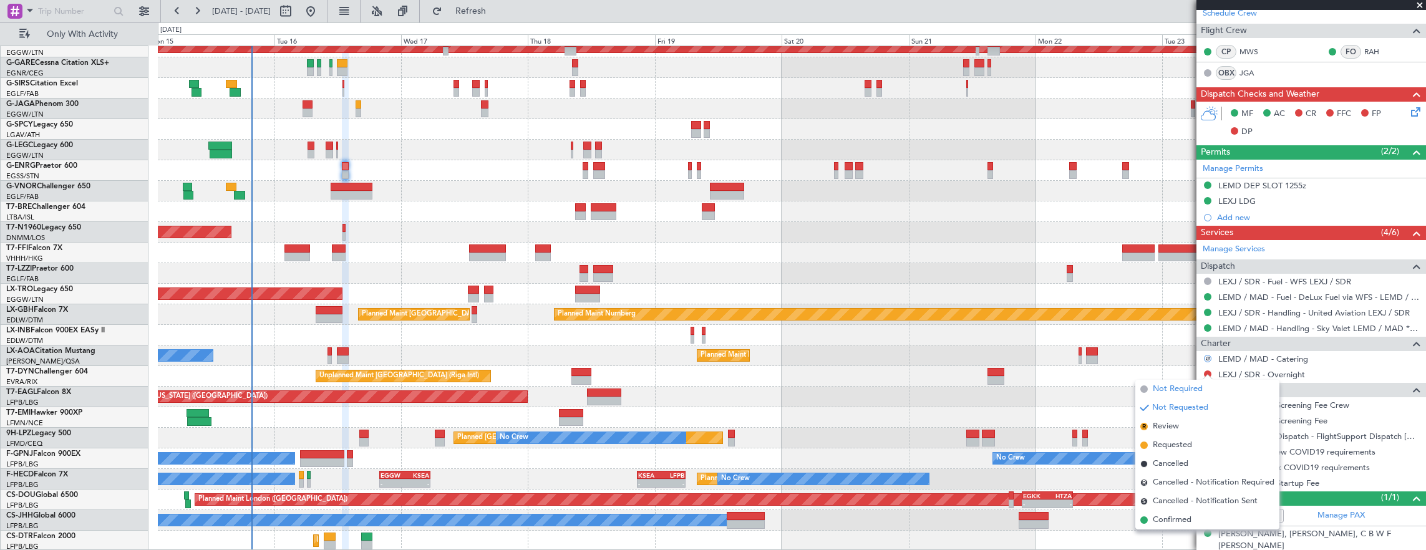
click at [1165, 388] on span "Not Required" at bounding box center [1178, 389] width 50 height 12
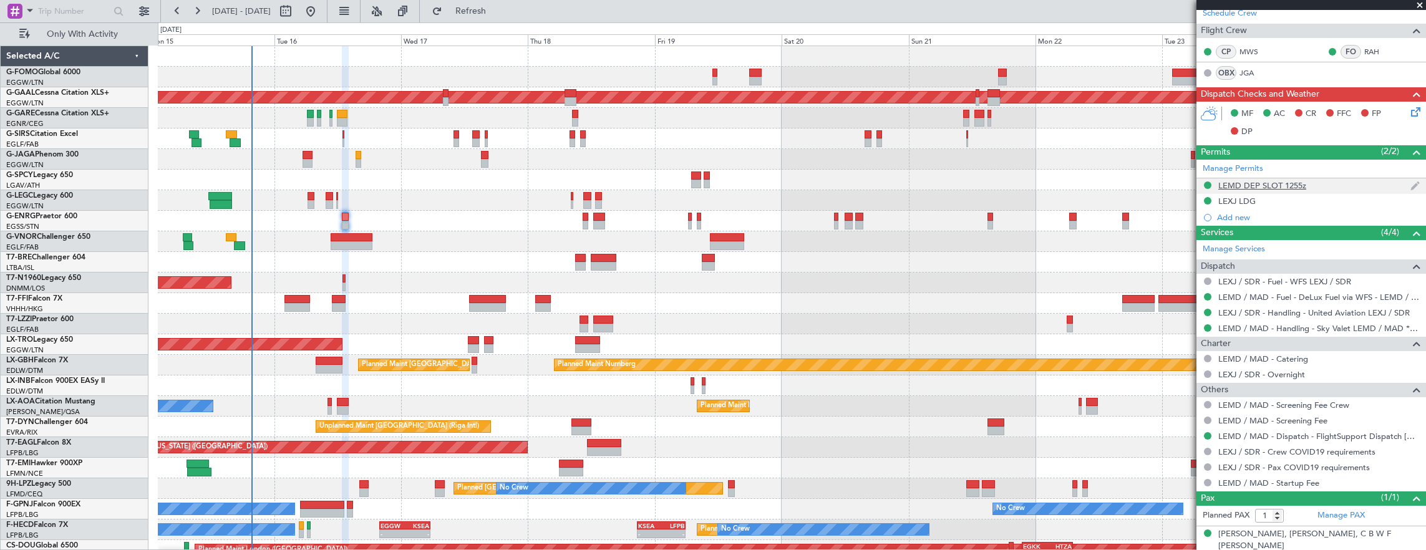
click at [1352, 183] on div "LEMD DEP SLOT 1255z" at bounding box center [1311, 186] width 230 height 16
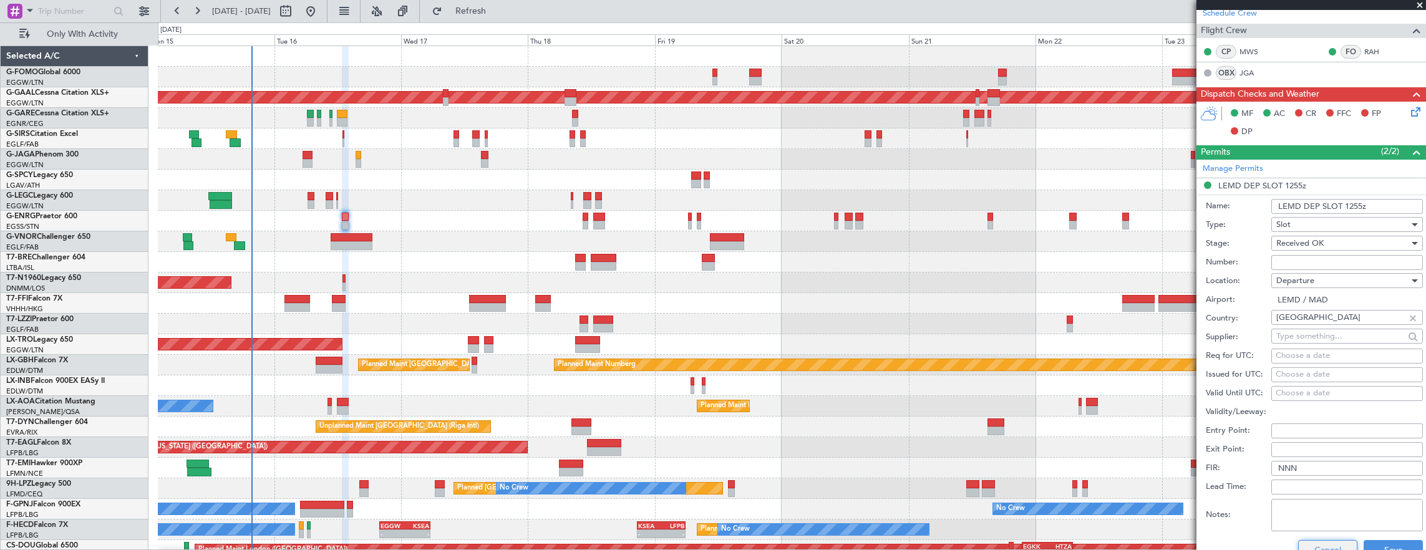
click at [1316, 547] on button "Cancel" at bounding box center [1327, 550] width 59 height 20
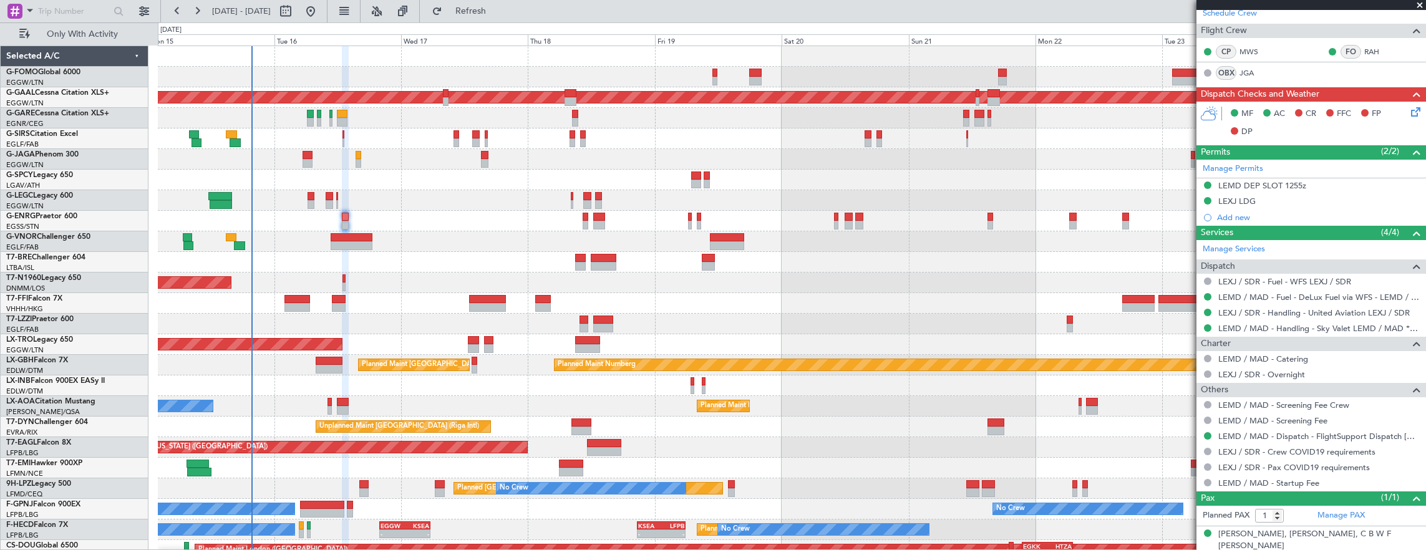
click at [1292, 199] on mat-tooltip-component "LEMD DEP SLOT 1255z" at bounding box center [1262, 204] width 96 height 33
click at [1329, 197] on div "LEXJ LDG" at bounding box center [1311, 202] width 230 height 16
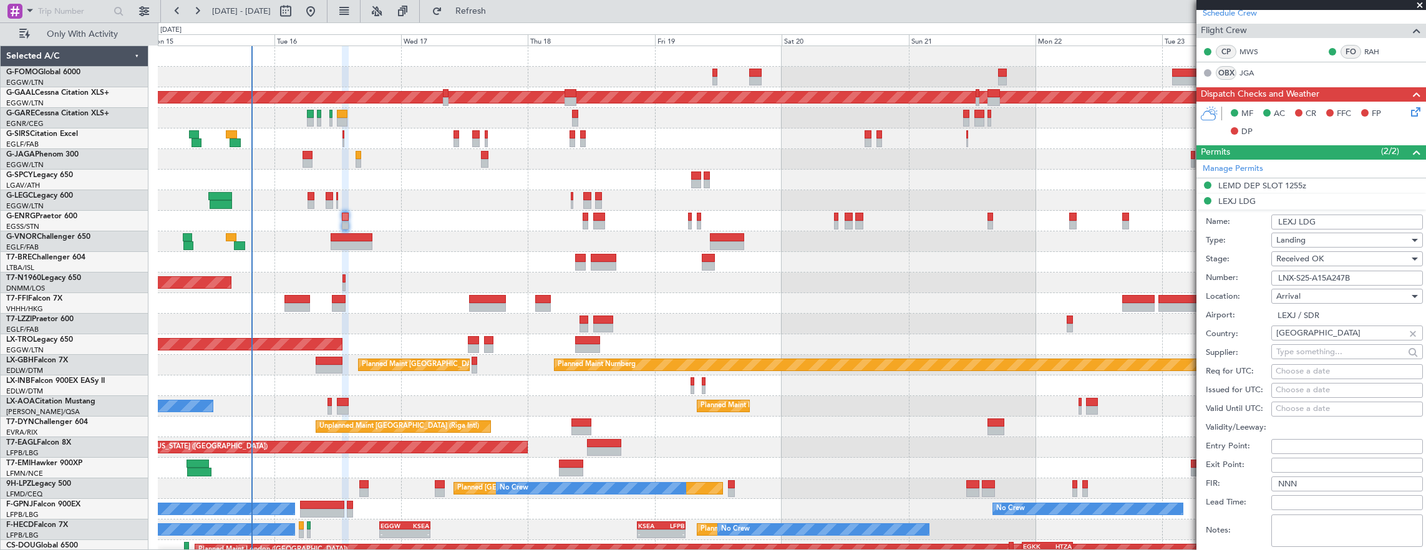
click at [1381, 278] on input "LNX-S25-A15A247B" at bounding box center [1347, 278] width 152 height 15
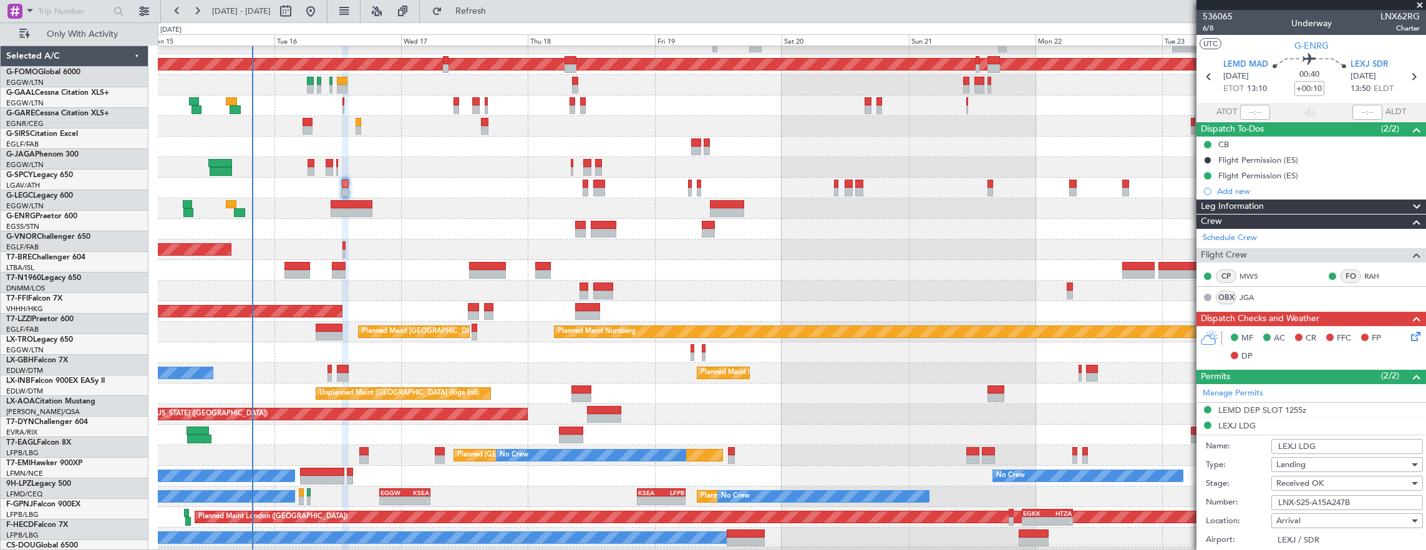
scroll to position [51, 0]
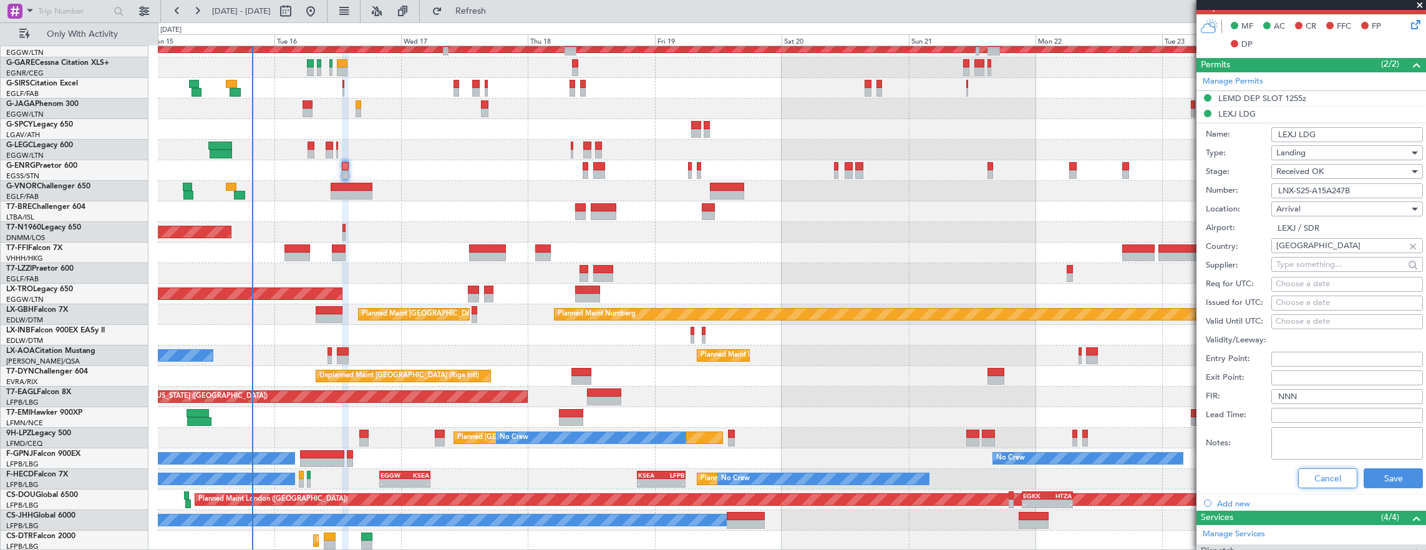
click at [1307, 475] on button "Cancel" at bounding box center [1327, 478] width 59 height 20
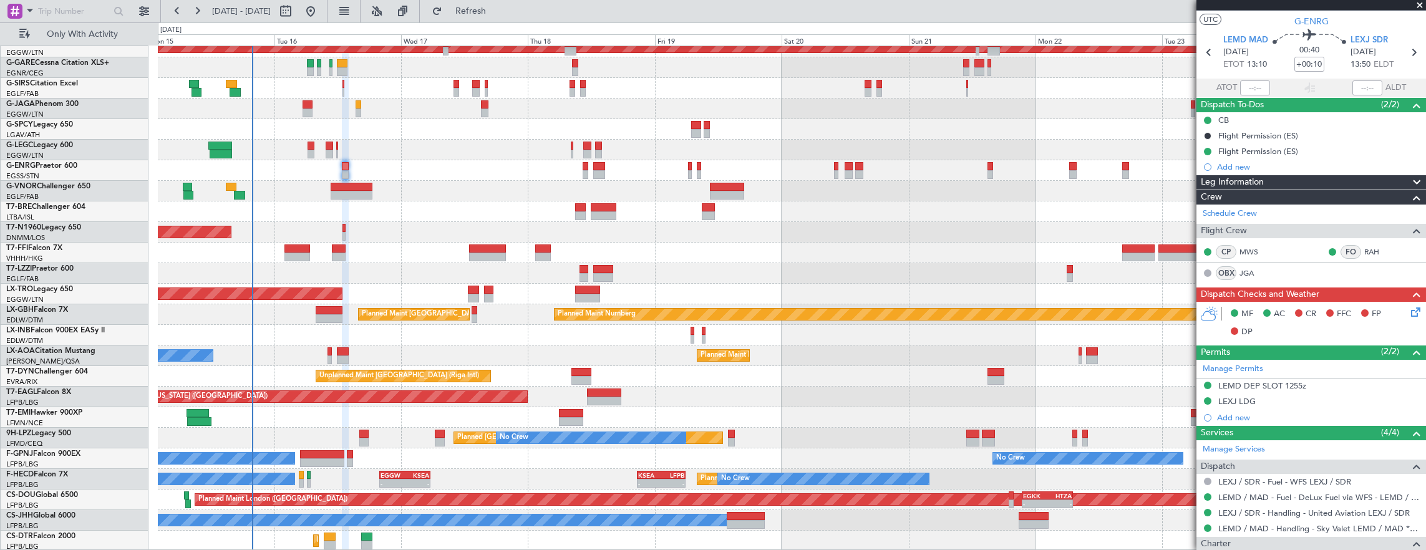
scroll to position [0, 0]
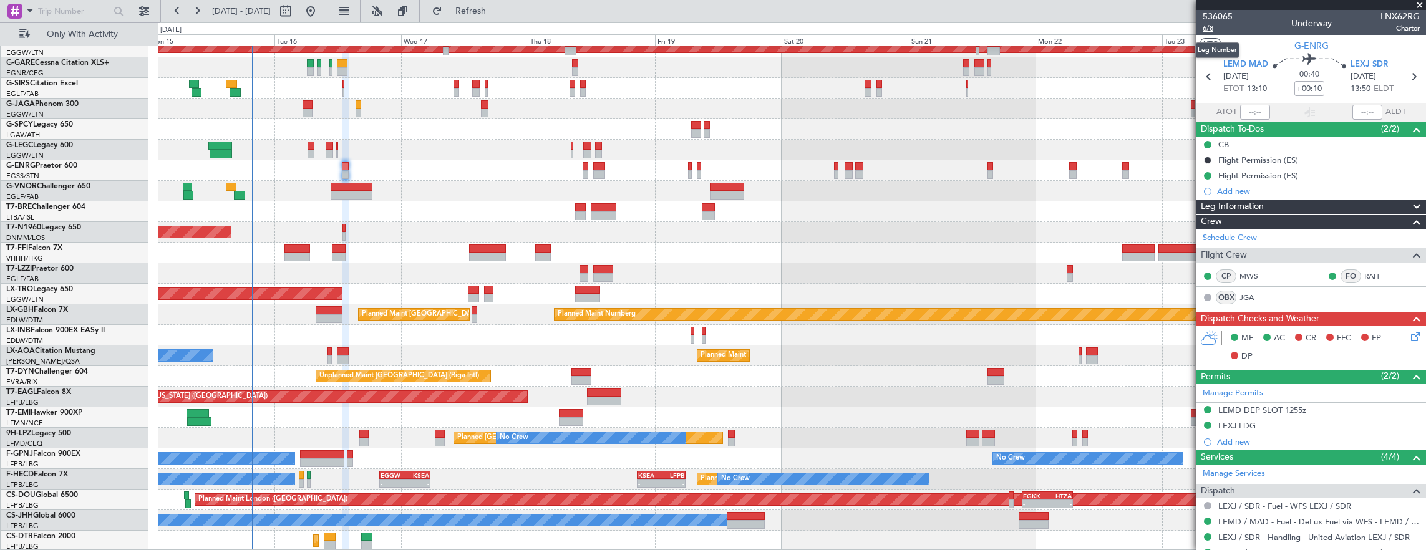
click at [1211, 24] on span "6/8" at bounding box center [1218, 28] width 30 height 11
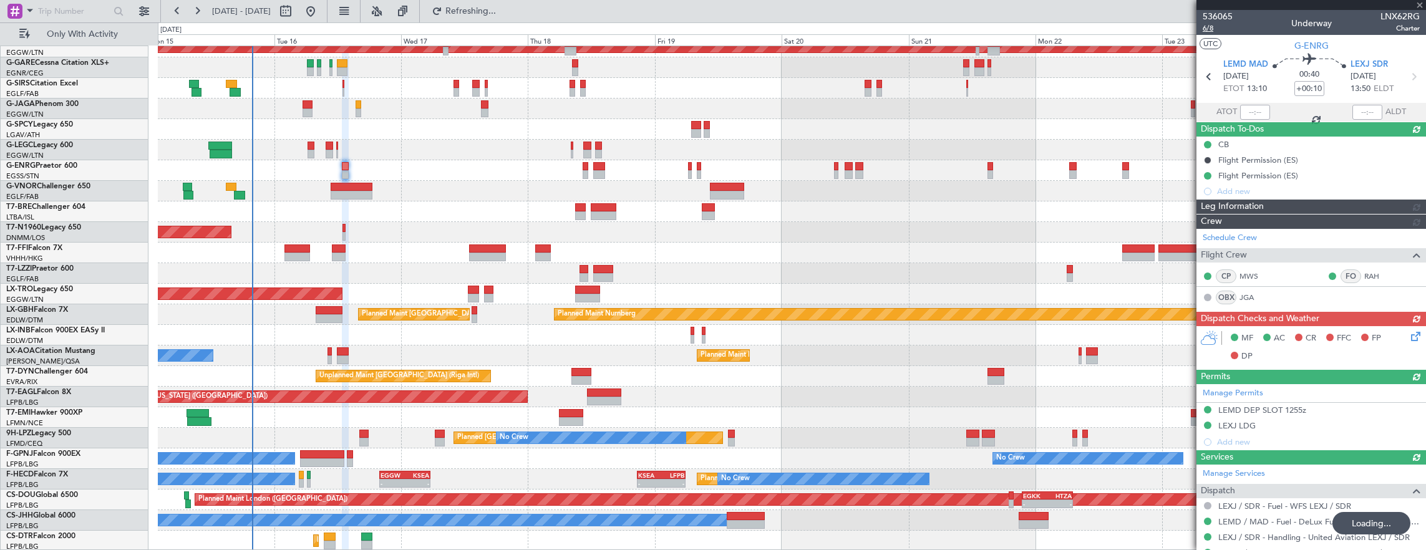
click at [1215, 23] on span "6/8" at bounding box center [1218, 28] width 30 height 11
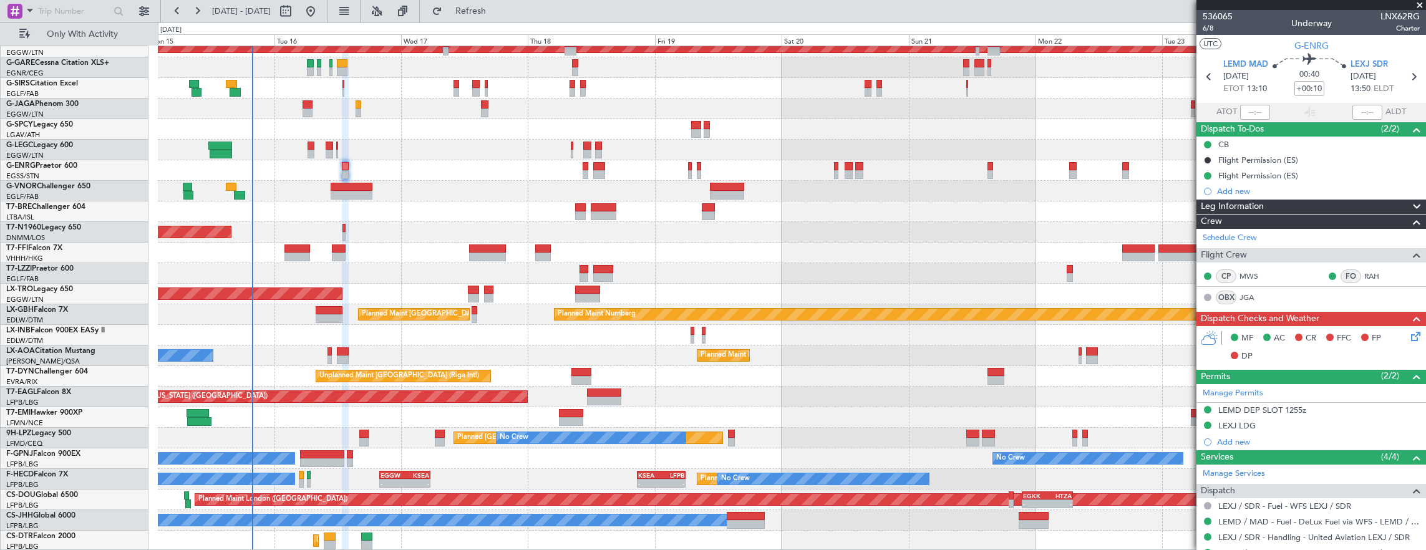
scroll to position [225, 0]
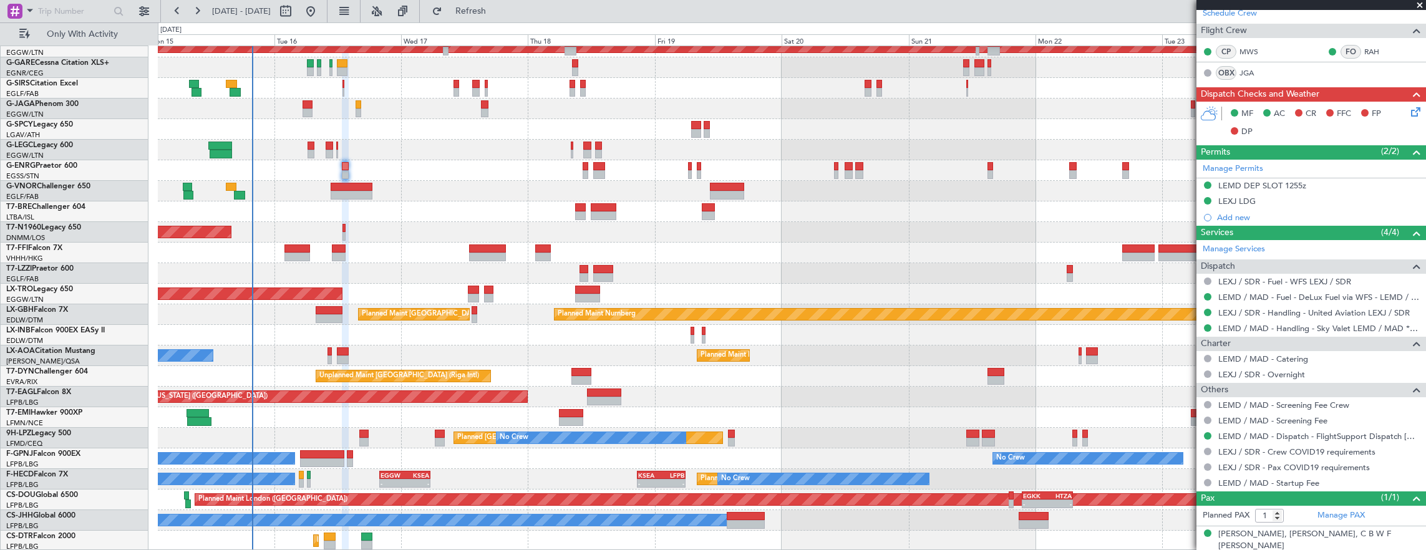
click at [1409, 109] on icon at bounding box center [1414, 110] width 10 height 10
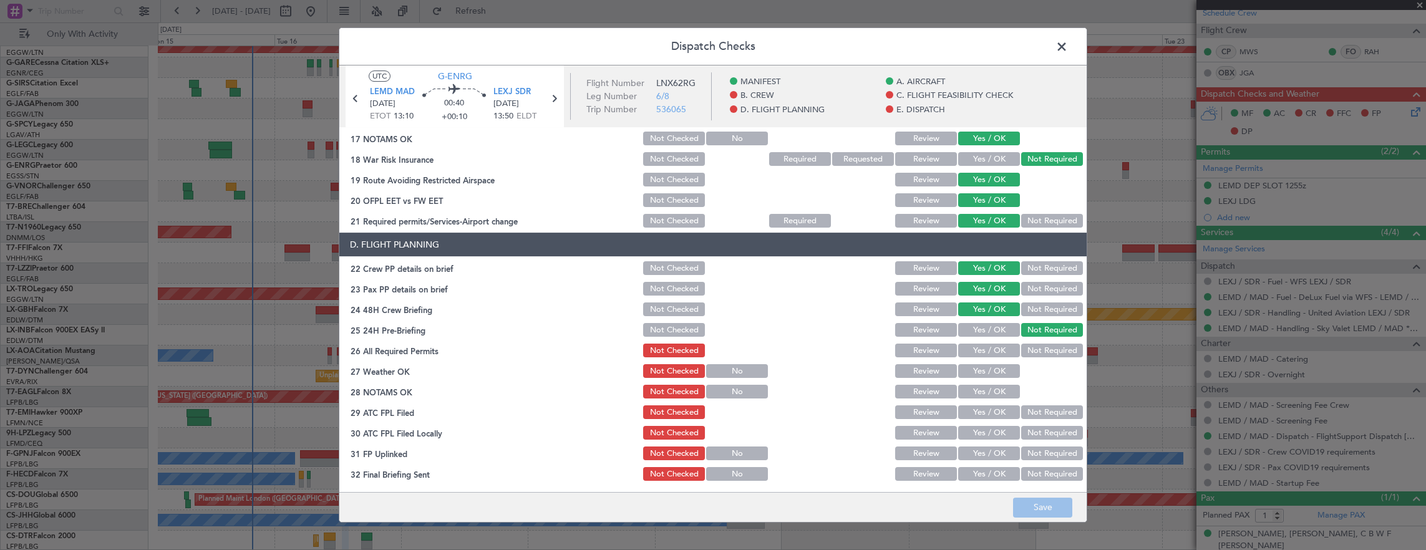
scroll to position [499, 0]
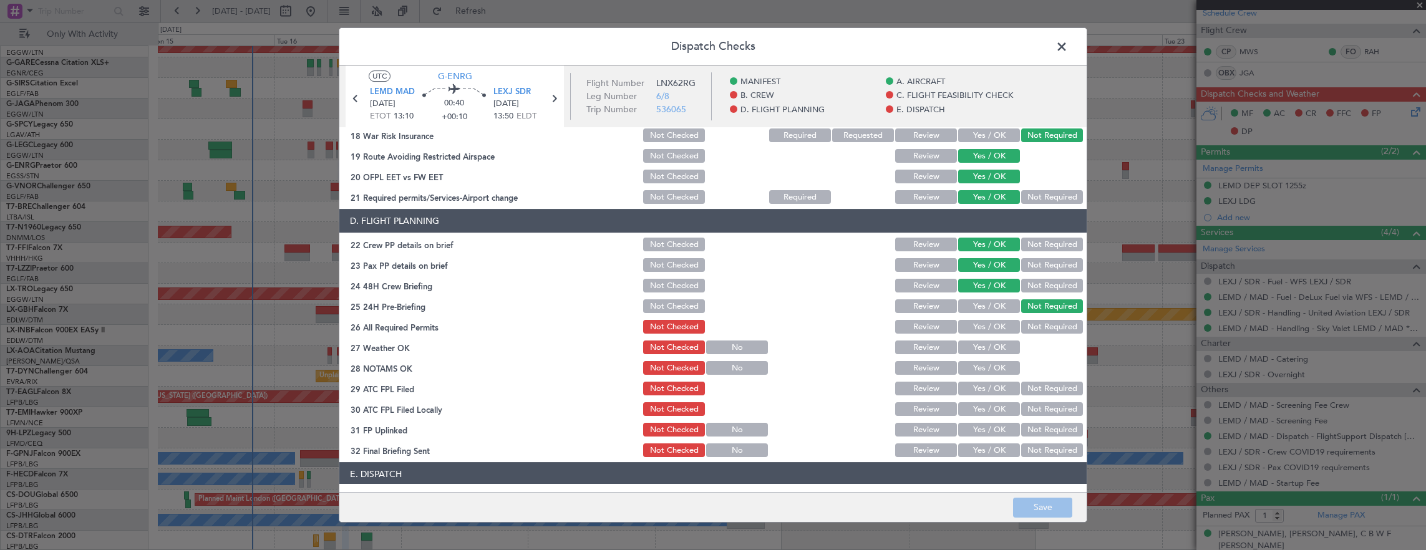
click at [982, 318] on section "D. FLIGHT PLANNING 22 Crew PP details on brief Not Checked Review Yes / OK Not …" at bounding box center [712, 334] width 747 height 250
click at [982, 323] on button "Yes / OK" at bounding box center [989, 327] width 62 height 14
click at [983, 346] on button "Yes / OK" at bounding box center [989, 348] width 62 height 14
click at [983, 366] on button "Yes / OK" at bounding box center [989, 368] width 62 height 14
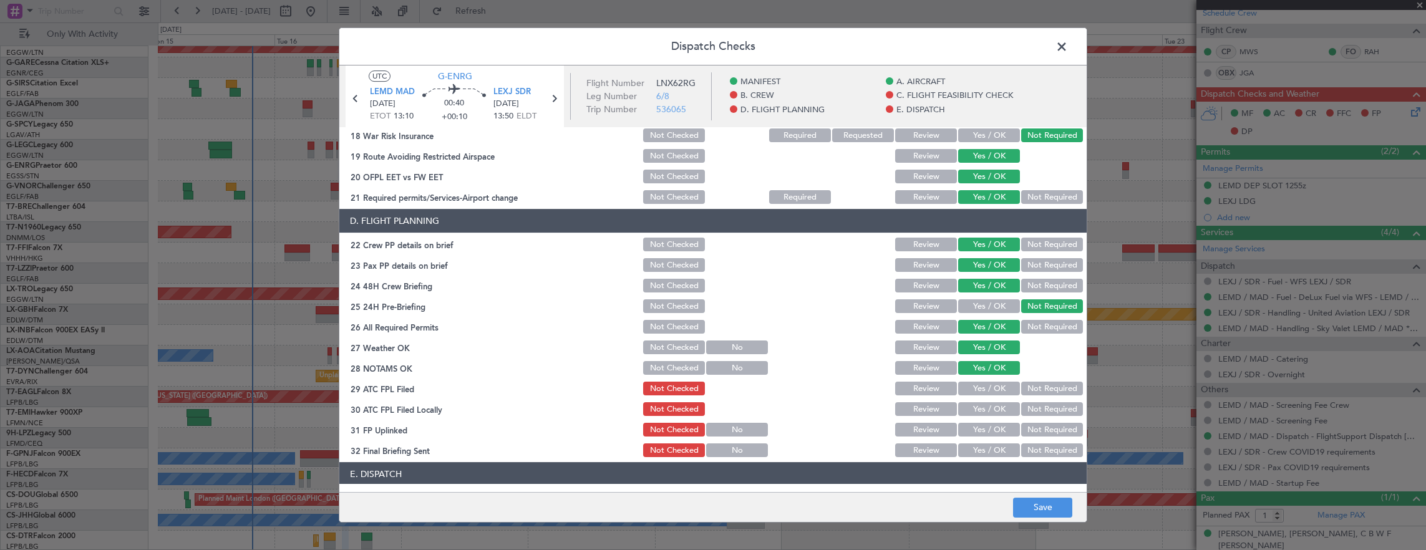
click at [981, 381] on div "Yes / OK" at bounding box center [987, 388] width 63 height 17
drag, startPoint x: 1042, startPoint y: 395, endPoint x: 1030, endPoint y: 403, distance: 14.0
click at [1040, 397] on div "Not Required" at bounding box center [1050, 388] width 63 height 17
click at [977, 391] on button "Yes / OK" at bounding box center [989, 389] width 62 height 14
drag, startPoint x: 1023, startPoint y: 398, endPoint x: 976, endPoint y: 424, distance: 53.9
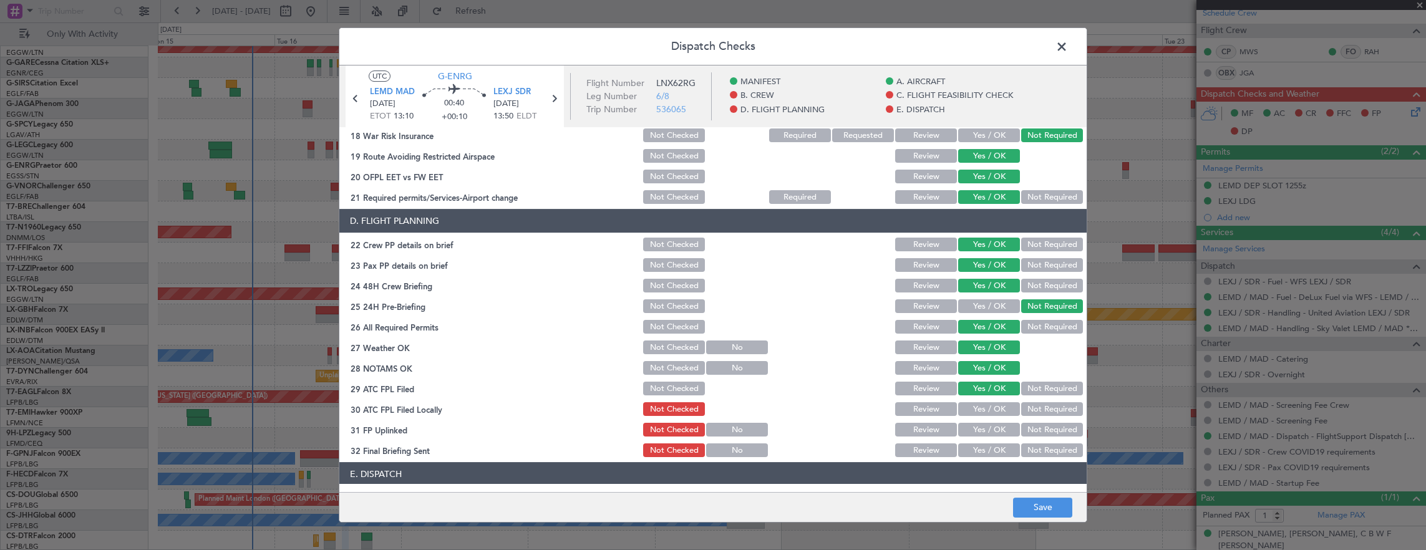
click at [1019, 404] on section "D. FLIGHT PLANNING 22 Crew PP details on brief Not Checked Review Yes / OK Not …" at bounding box center [712, 334] width 747 height 250
drag, startPoint x: 1046, startPoint y: 407, endPoint x: 1027, endPoint y: 417, distance: 21.2
click at [1027, 417] on div "Not Required" at bounding box center [1050, 408] width 63 height 17
click at [974, 429] on button "Yes / OK" at bounding box center [989, 430] width 62 height 14
click at [1021, 452] on button "Not Required" at bounding box center [1052, 451] width 62 height 14
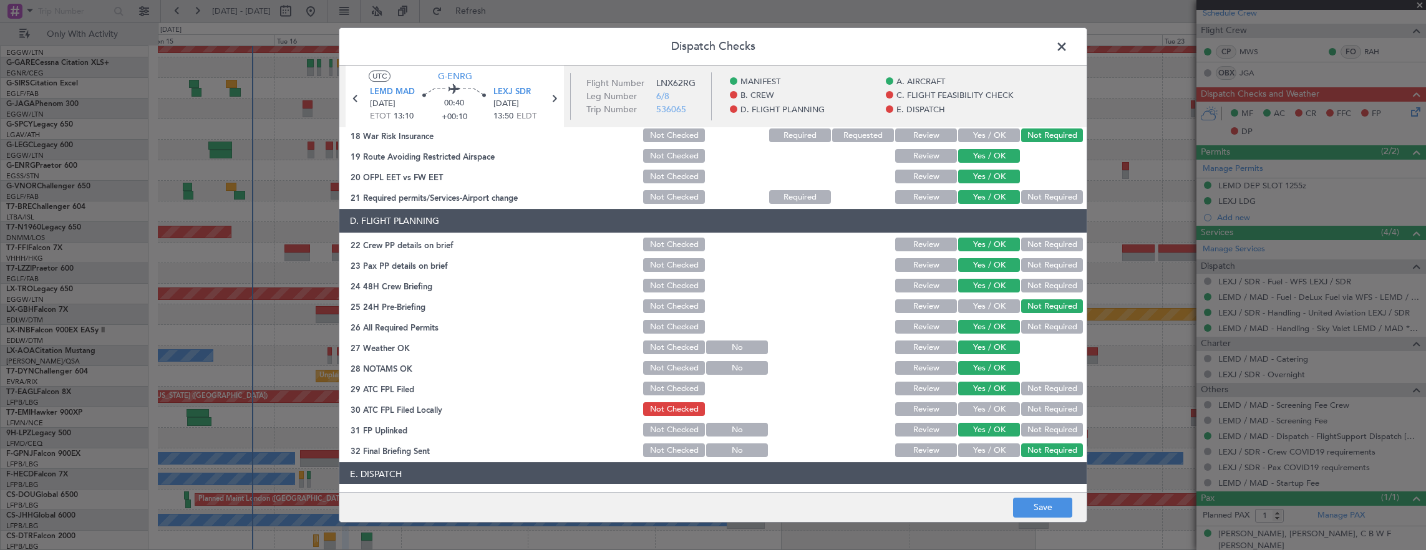
click at [1044, 414] on button "Not Required" at bounding box center [1052, 409] width 62 height 14
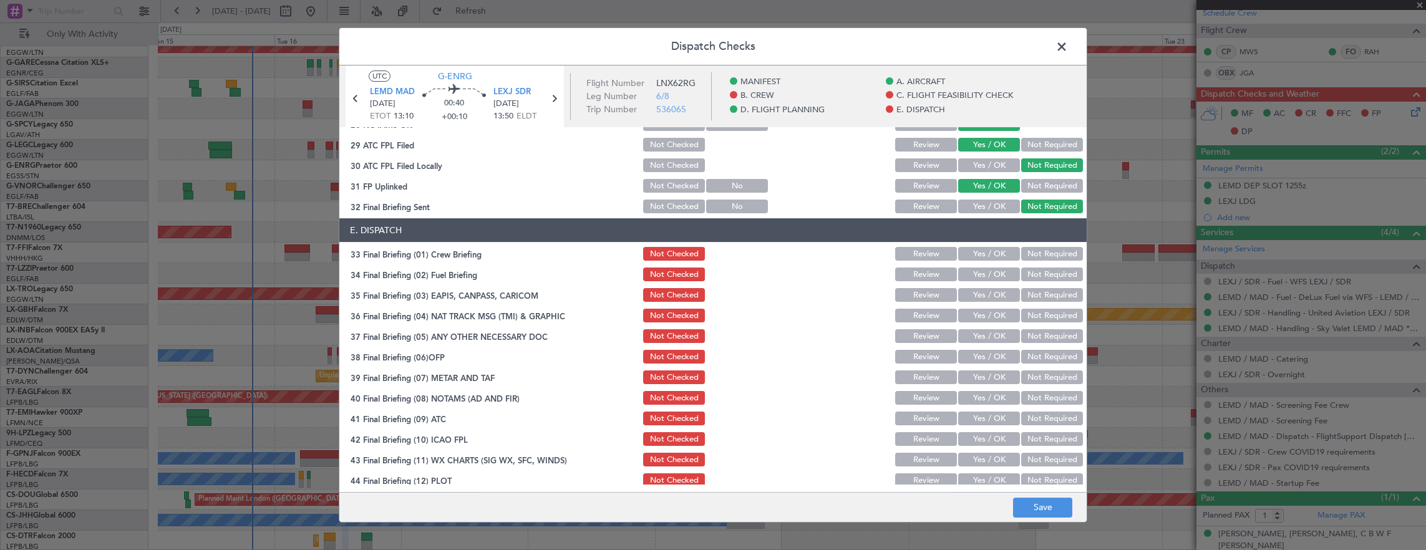
scroll to position [749, 0]
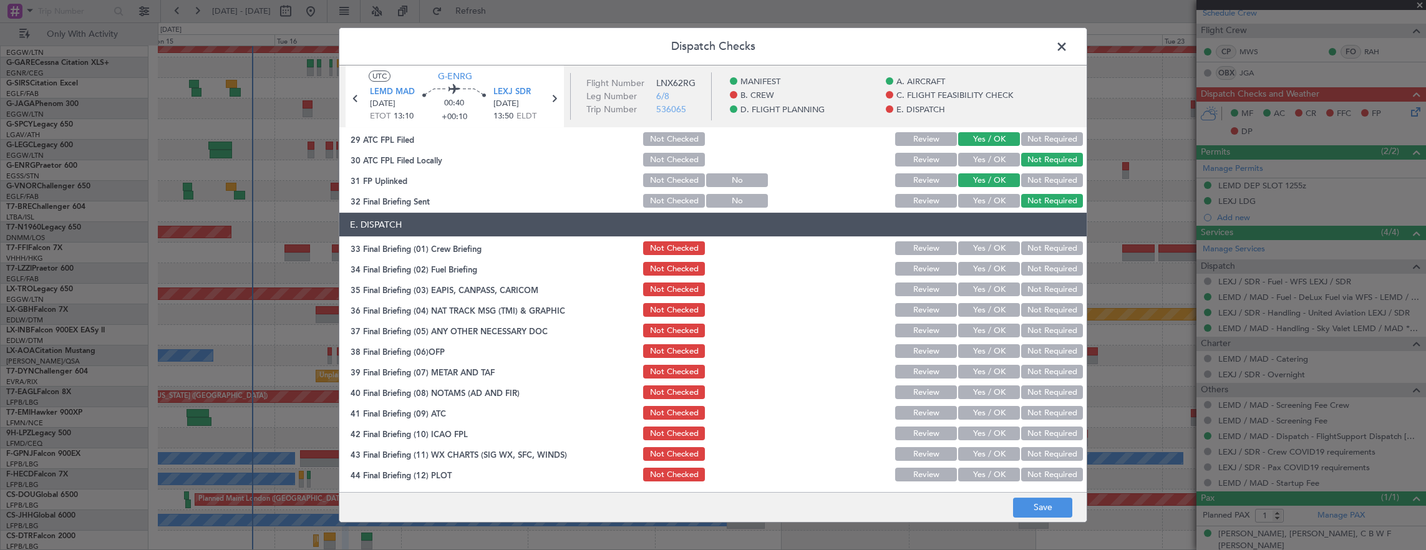
click at [988, 253] on button "Yes / OK" at bounding box center [989, 248] width 62 height 14
click at [988, 273] on button "Yes / OK" at bounding box center [989, 269] width 62 height 14
drag, startPoint x: 1052, startPoint y: 289, endPoint x: 1038, endPoint y: 312, distance: 26.6
click at [1052, 293] on button "Not Required" at bounding box center [1052, 290] width 62 height 14
click at [1038, 312] on button "Not Required" at bounding box center [1052, 310] width 62 height 14
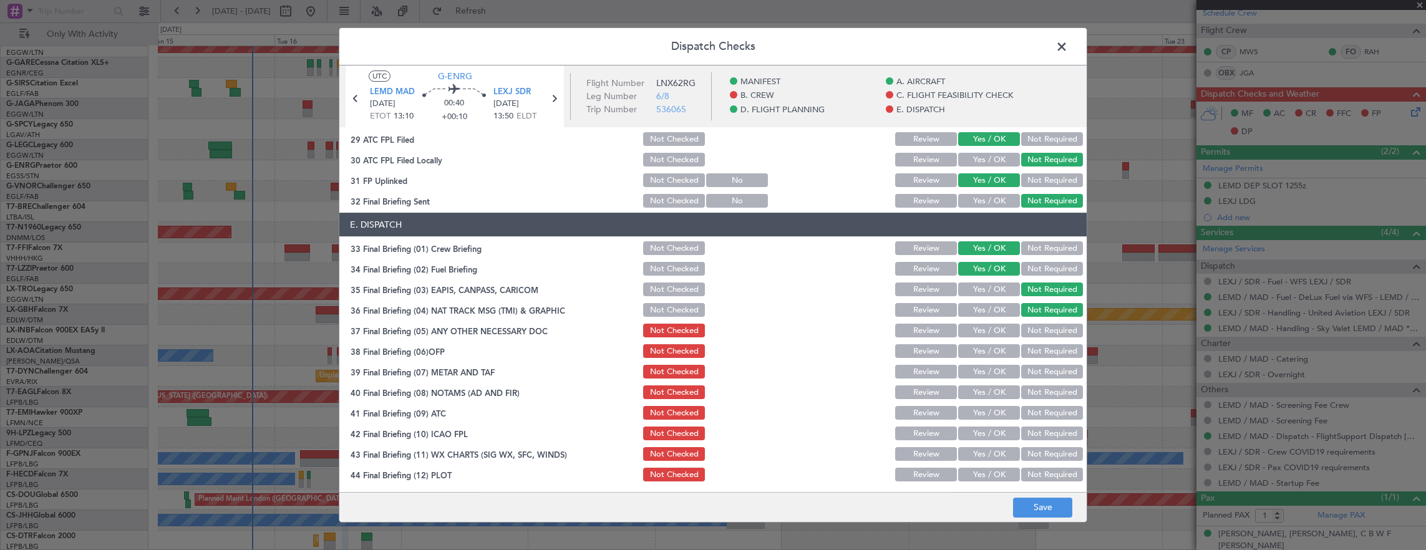
click at [989, 329] on button "Yes / OK" at bounding box center [989, 331] width 62 height 14
click at [984, 351] on button "Yes / OK" at bounding box center [989, 351] width 62 height 14
click at [982, 364] on div "Yes / OK" at bounding box center [987, 371] width 63 height 17
click at [986, 384] on div "Yes / OK" at bounding box center [987, 392] width 63 height 17
drag, startPoint x: 985, startPoint y: 374, endPoint x: 983, endPoint y: 392, distance: 18.2
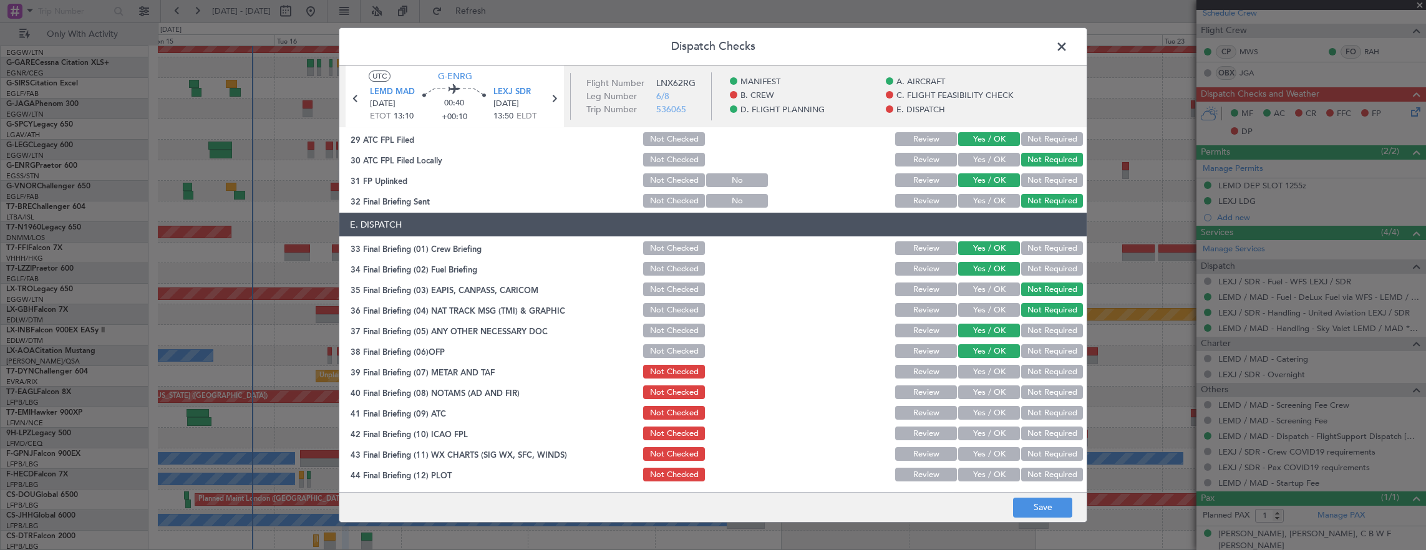
click at [986, 374] on button "Yes / OK" at bounding box center [989, 372] width 62 height 14
click at [984, 393] on button "Yes / OK" at bounding box center [989, 392] width 62 height 14
click at [984, 404] on div "Yes / OK" at bounding box center [987, 412] width 63 height 17
click at [985, 418] on button "Yes / OK" at bounding box center [989, 413] width 62 height 14
click at [982, 435] on button "Yes / OK" at bounding box center [989, 434] width 62 height 14
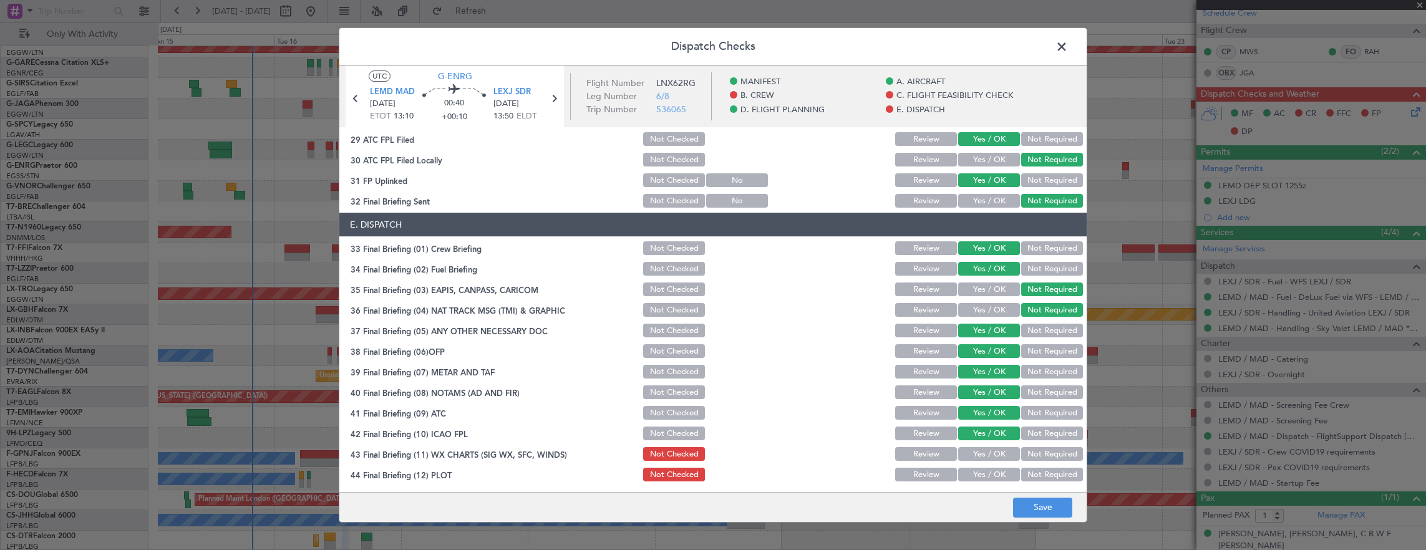
click at [982, 450] on button "Yes / OK" at bounding box center [989, 454] width 62 height 14
click at [981, 474] on button "Yes / OK" at bounding box center [989, 475] width 62 height 14
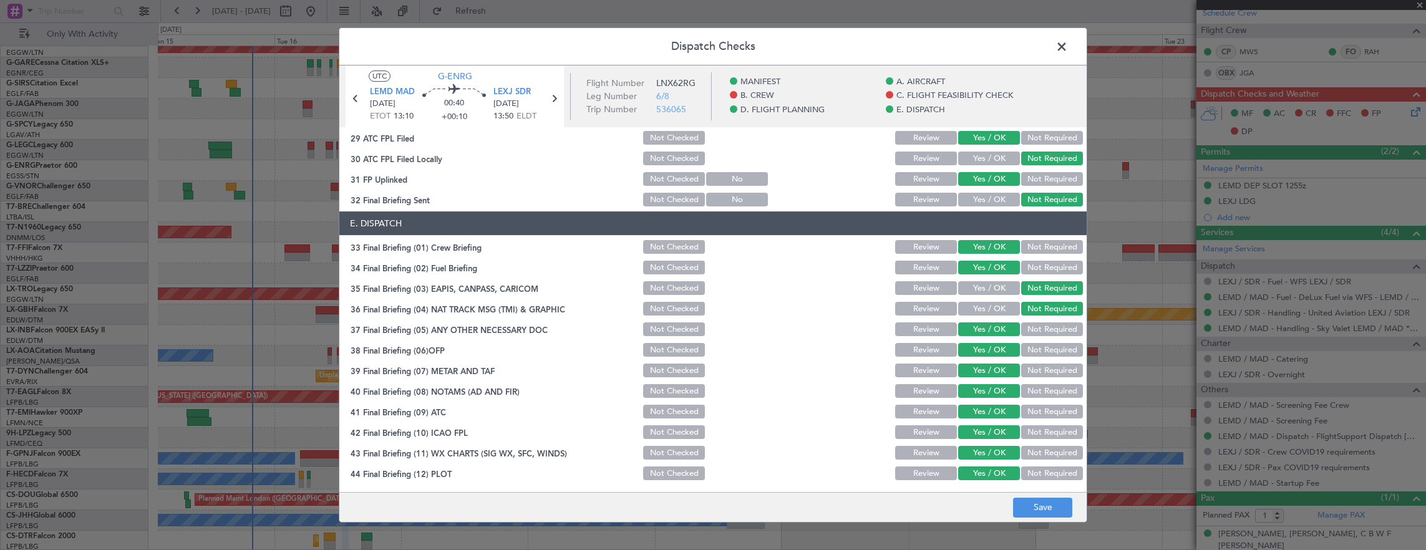
scroll to position [750, 0]
click at [1031, 515] on button "Save" at bounding box center [1042, 508] width 59 height 20
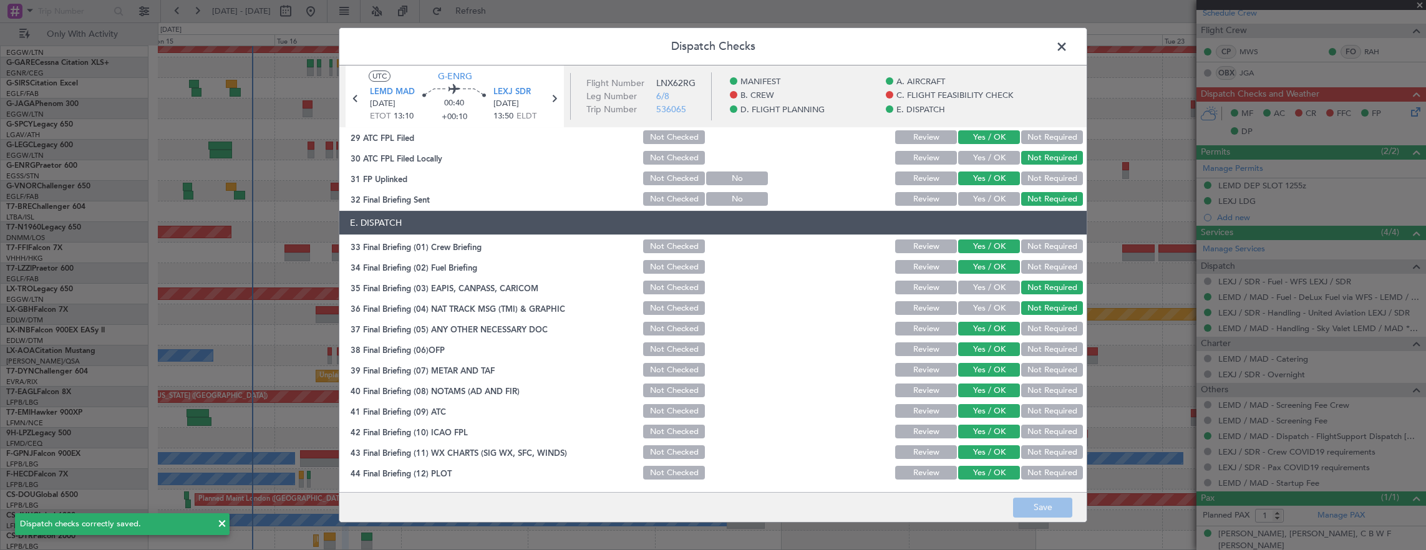
click at [1048, 51] on header "Dispatch Checks" at bounding box center [712, 46] width 747 height 37
click at [1068, 46] on span at bounding box center [1068, 49] width 0 height 25
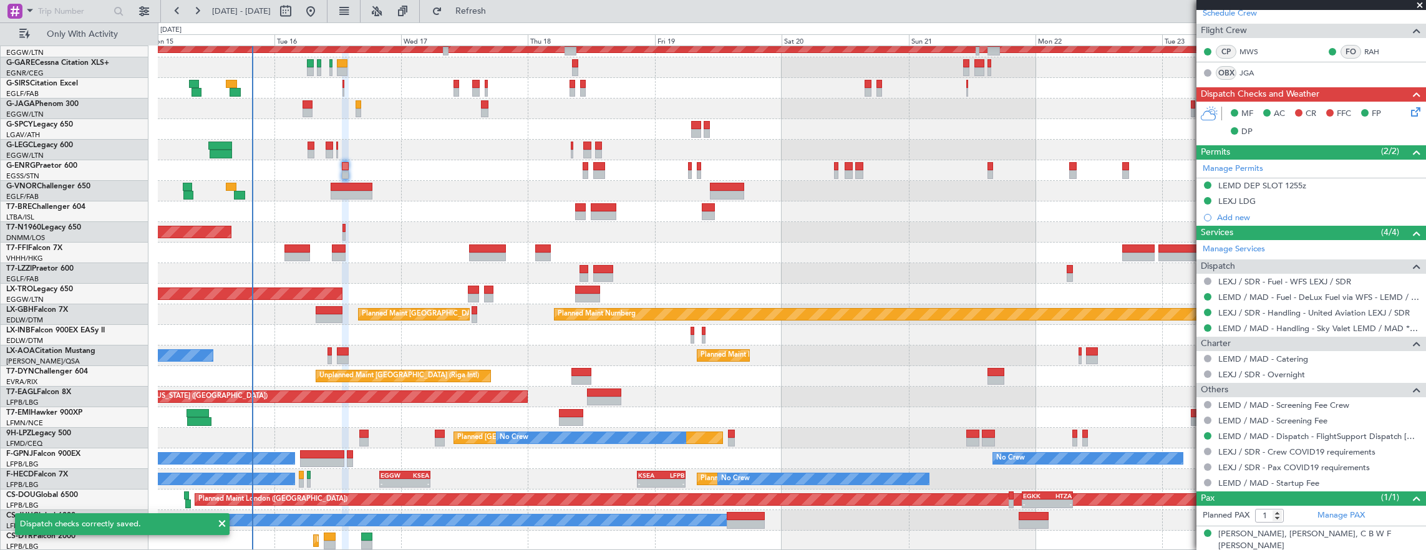
scroll to position [0, 0]
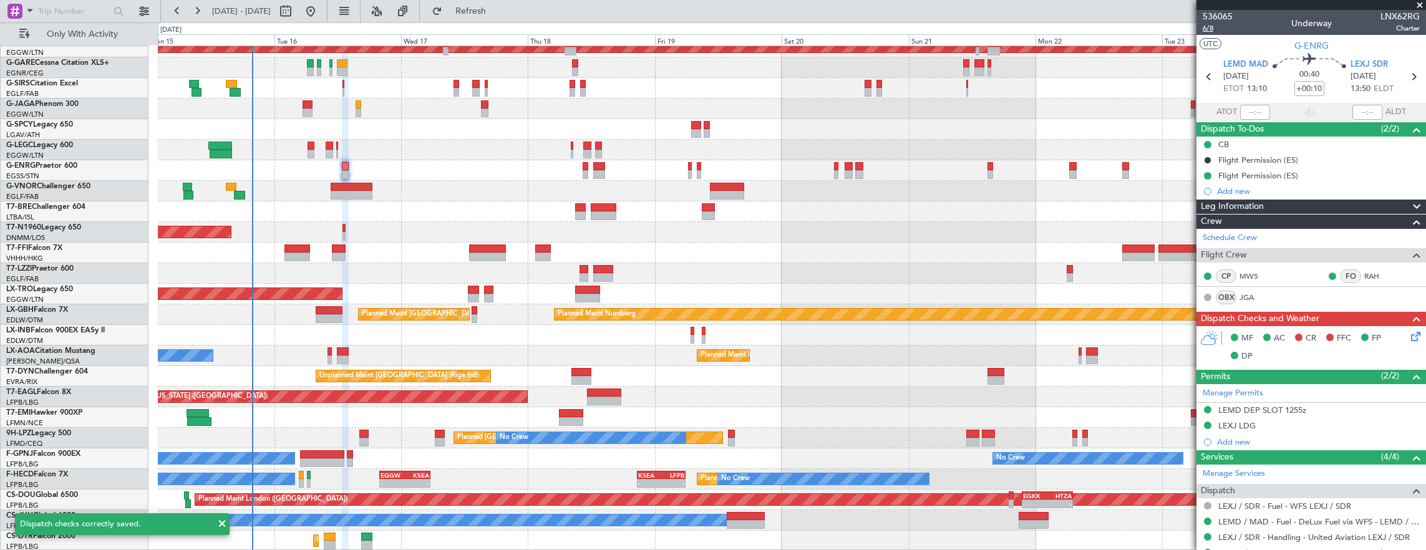
click at [1215, 32] on span "6/8" at bounding box center [1218, 28] width 30 height 11
click at [1209, 29] on span "6/8" at bounding box center [1218, 28] width 30 height 11
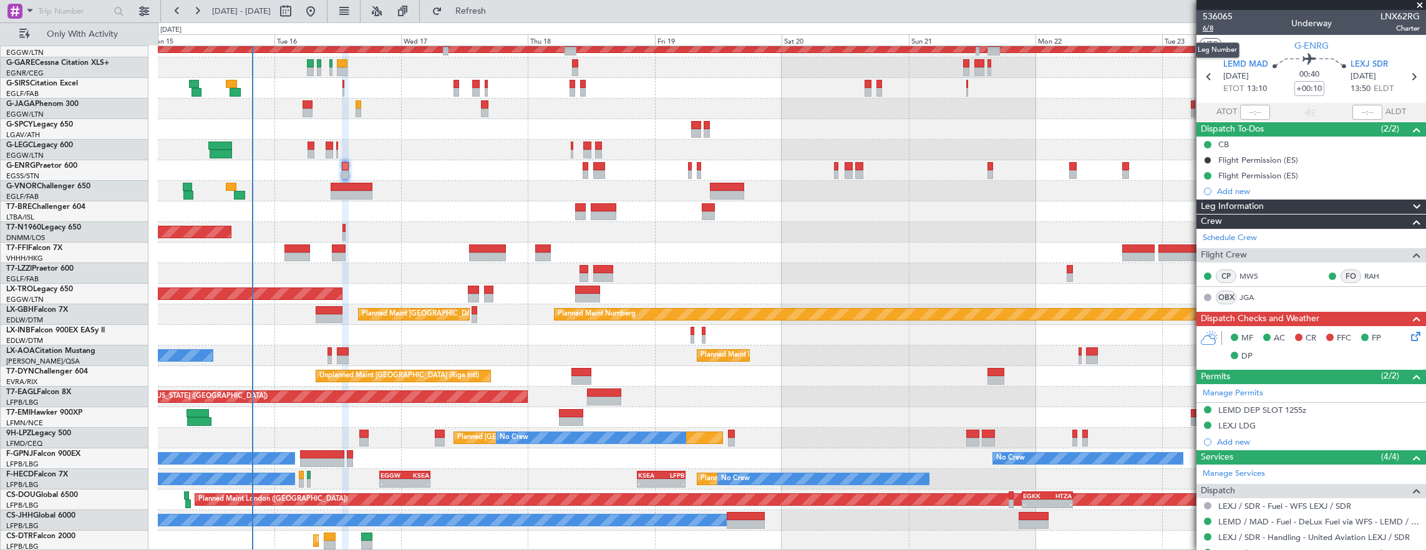
click at [1215, 27] on span "6/8" at bounding box center [1218, 28] width 30 height 11
click at [1197, 27] on div "536065 6/8 Underway LNX62RG Charter" at bounding box center [1311, 22] width 230 height 25
click at [1205, 29] on span "6/8" at bounding box center [1218, 28] width 30 height 11
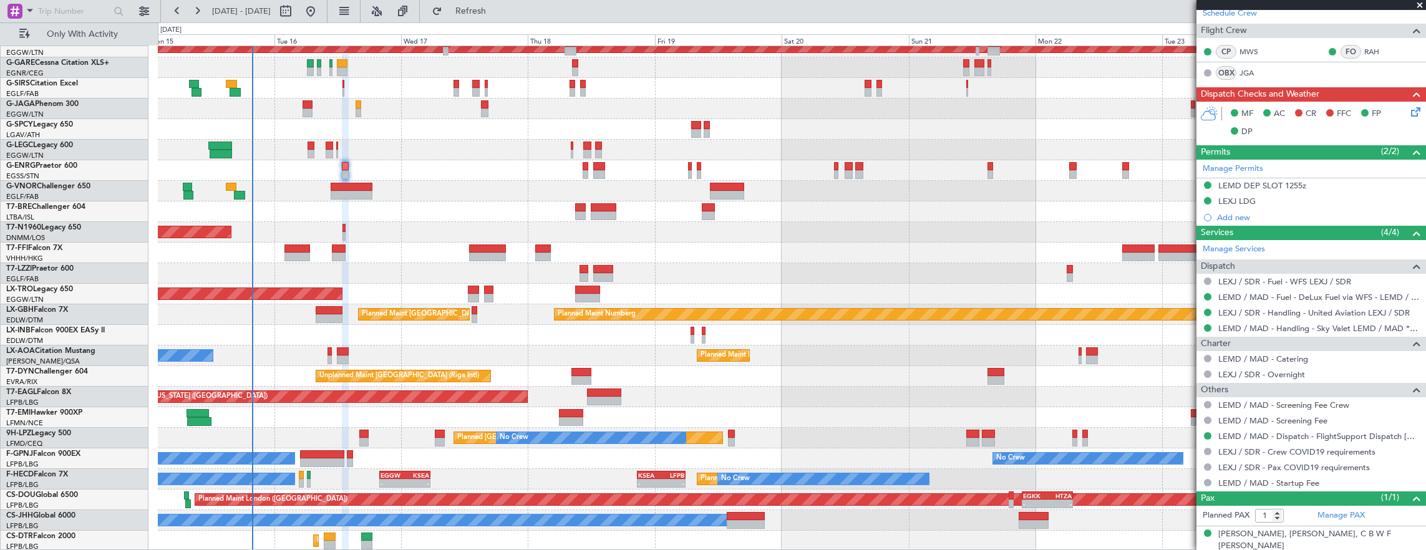
click at [1409, 114] on icon at bounding box center [1414, 110] width 10 height 10
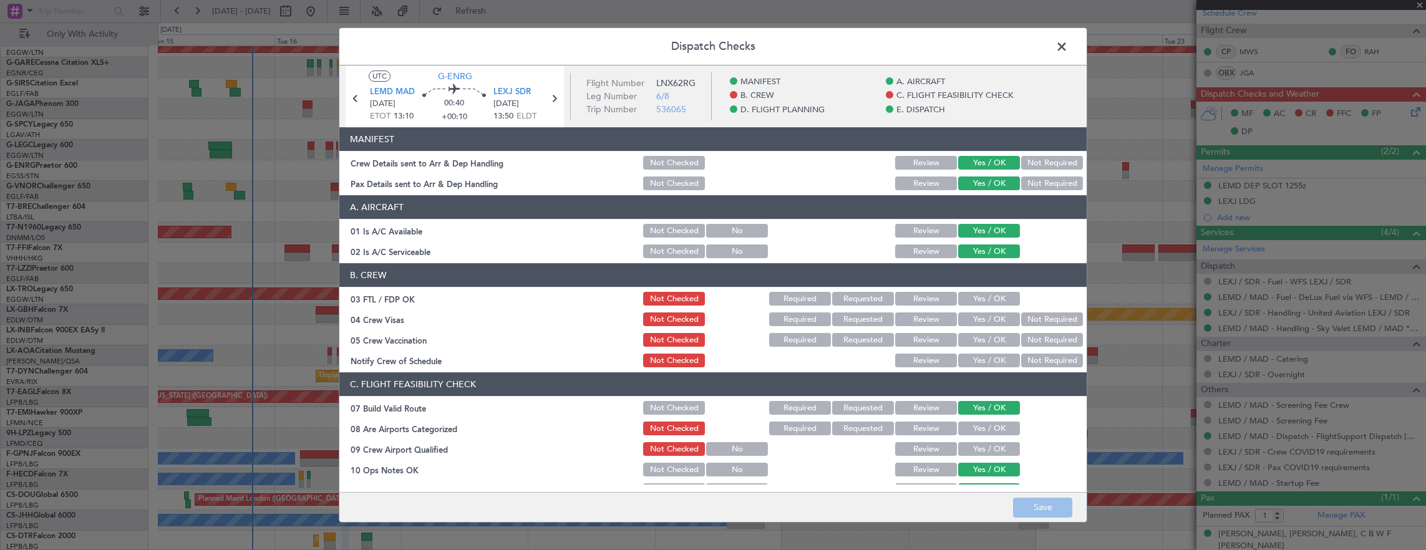
click at [1068, 41] on span at bounding box center [1068, 49] width 0 height 25
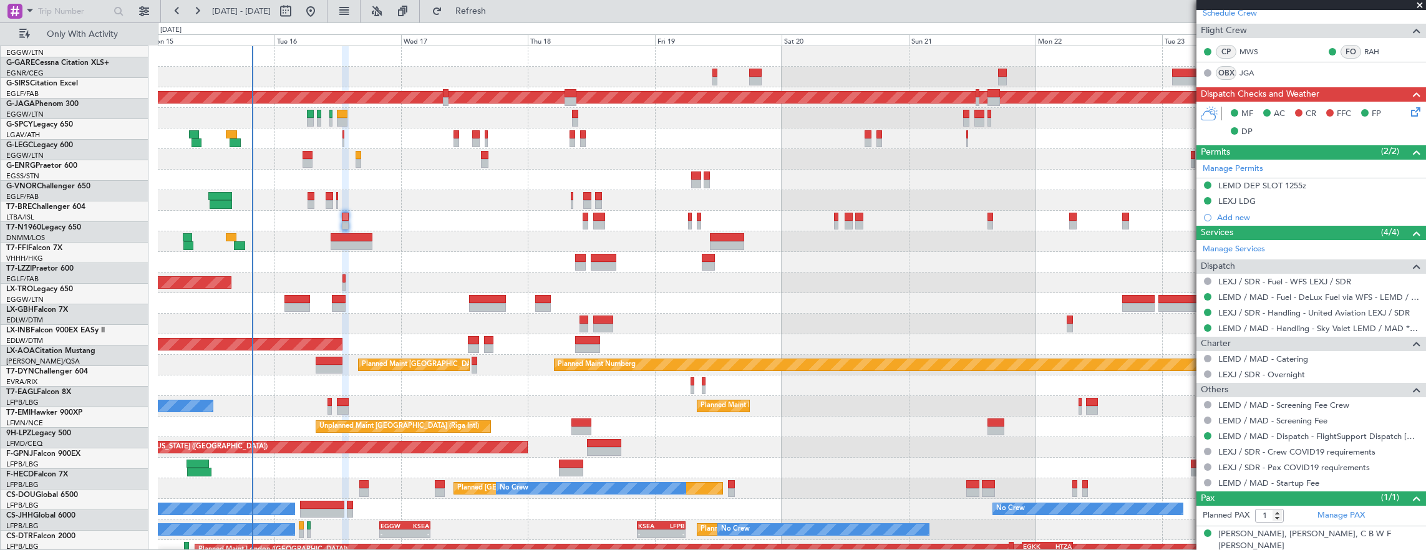
scroll to position [0, 0]
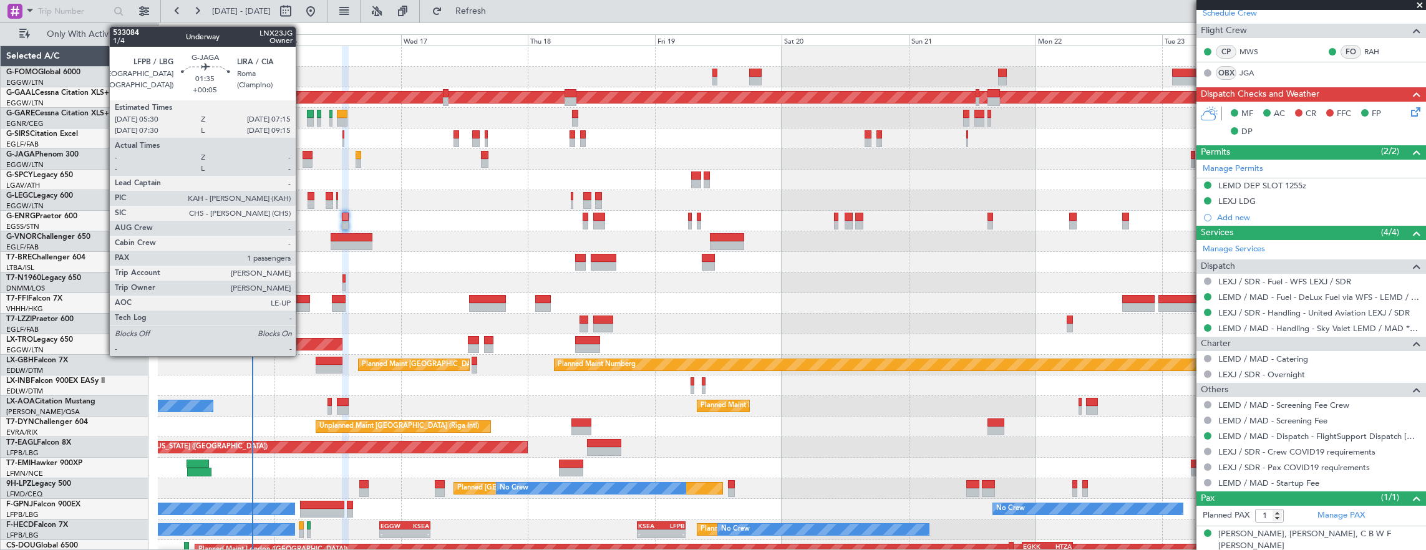
click at [303, 157] on div at bounding box center [307, 155] width 9 height 9
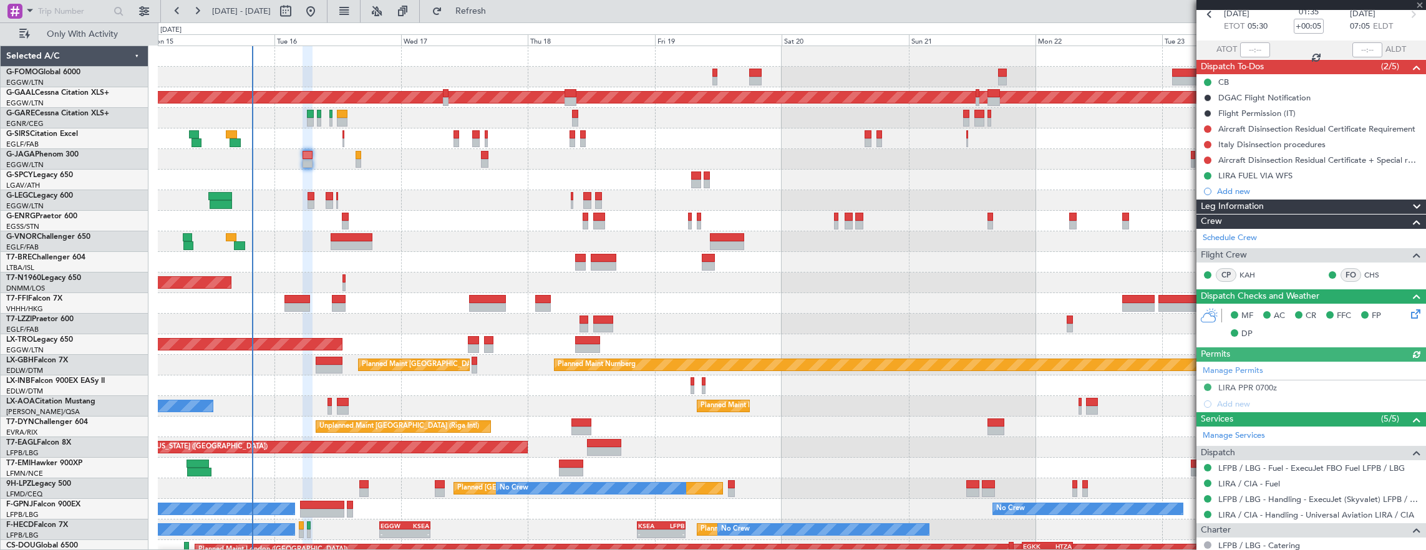
scroll to position [187, 0]
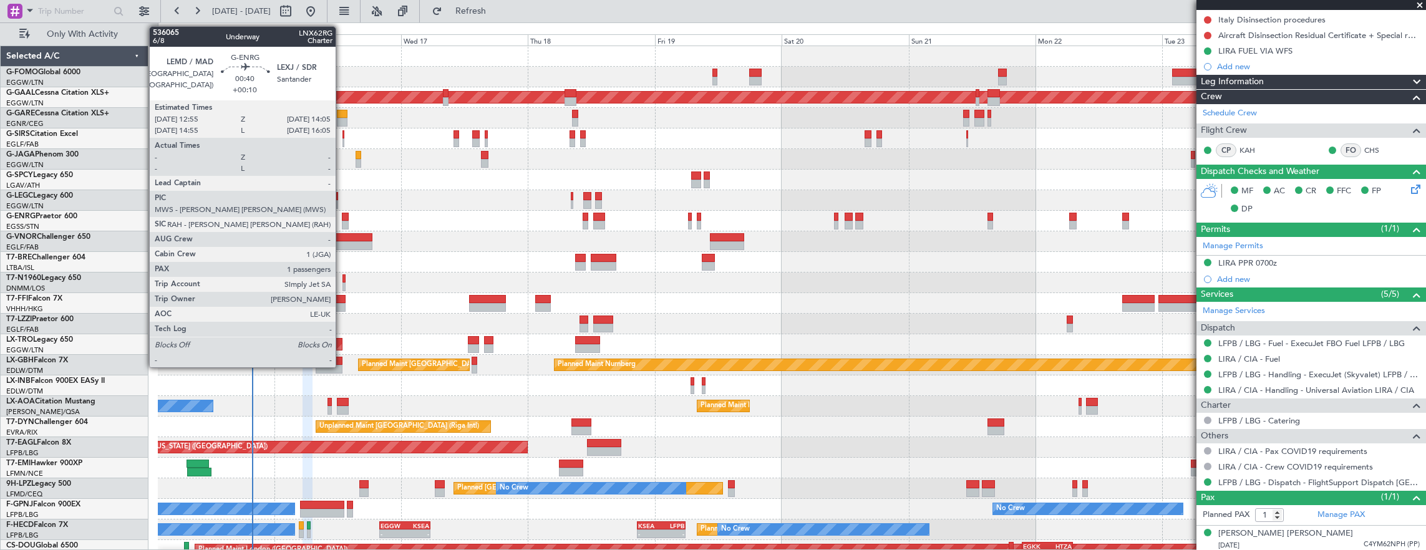
click at [342, 215] on div at bounding box center [345, 217] width 6 height 9
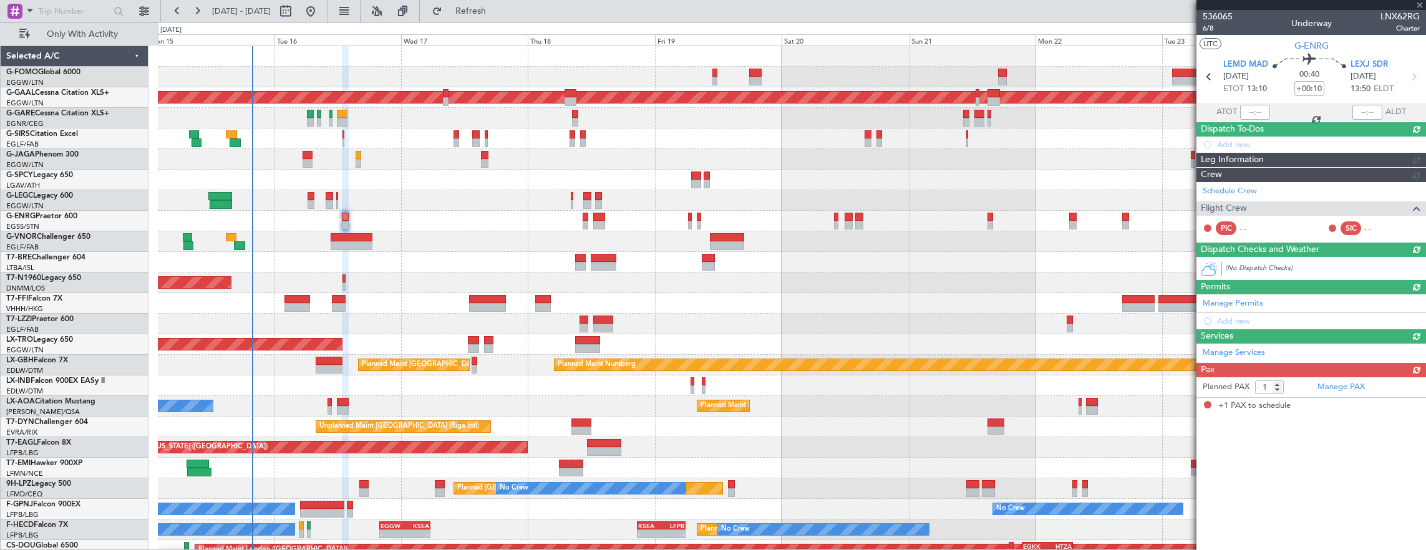
scroll to position [0, 0]
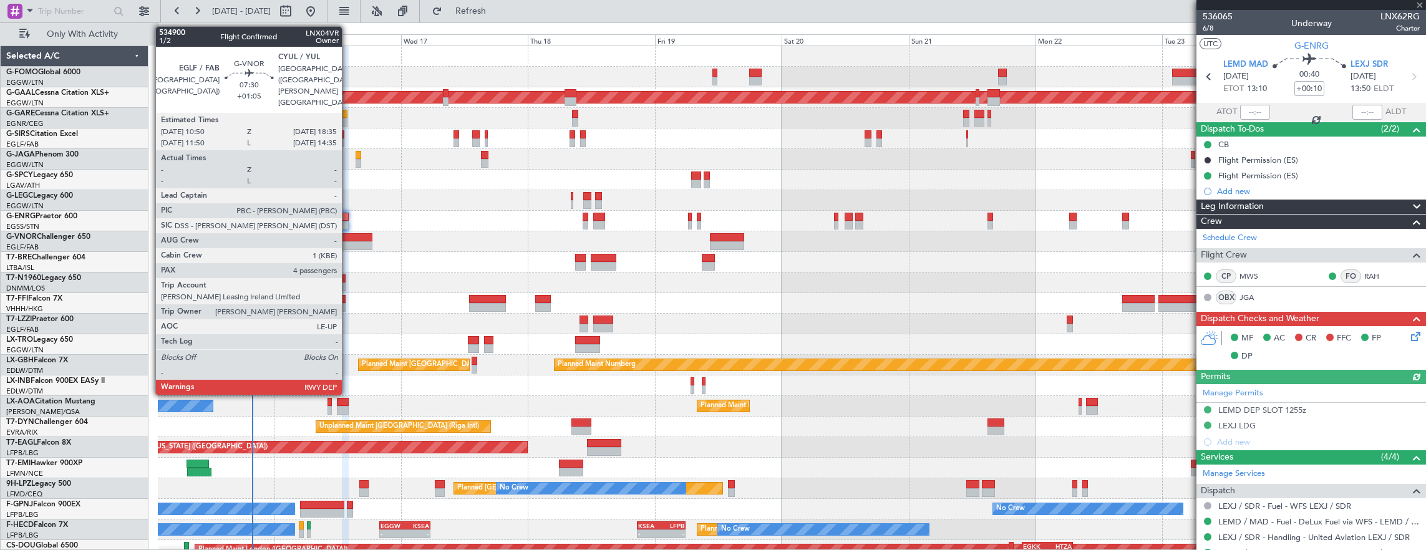
click at [348, 236] on div at bounding box center [351, 237] width 41 height 9
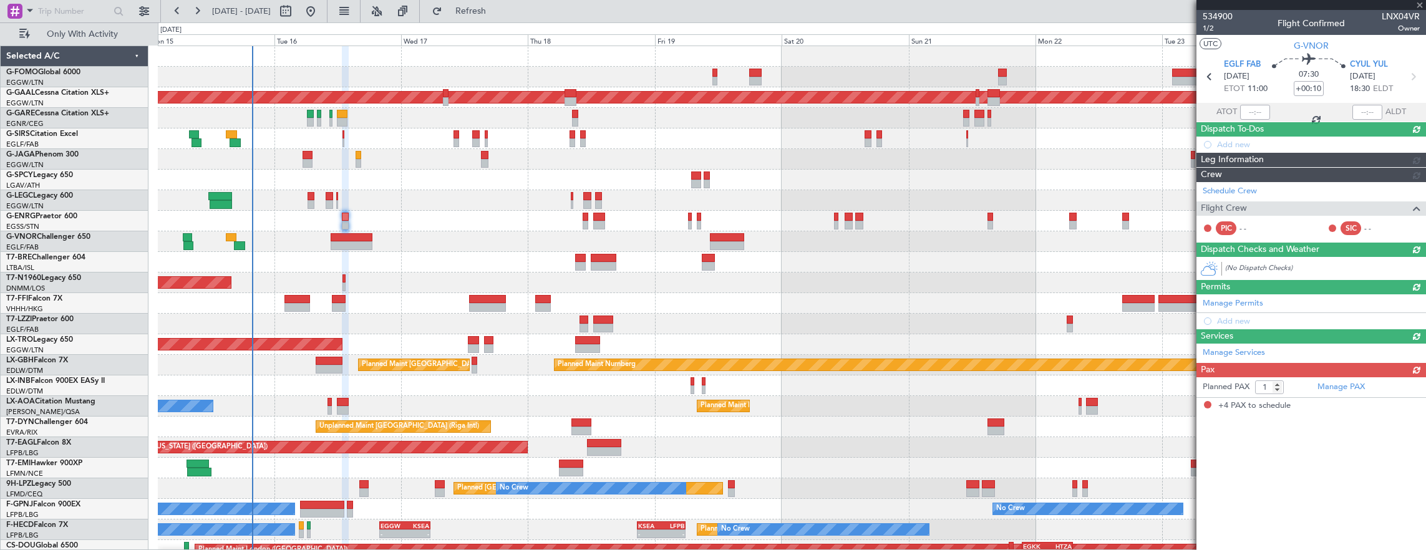
type input "+01:05"
type input "4"
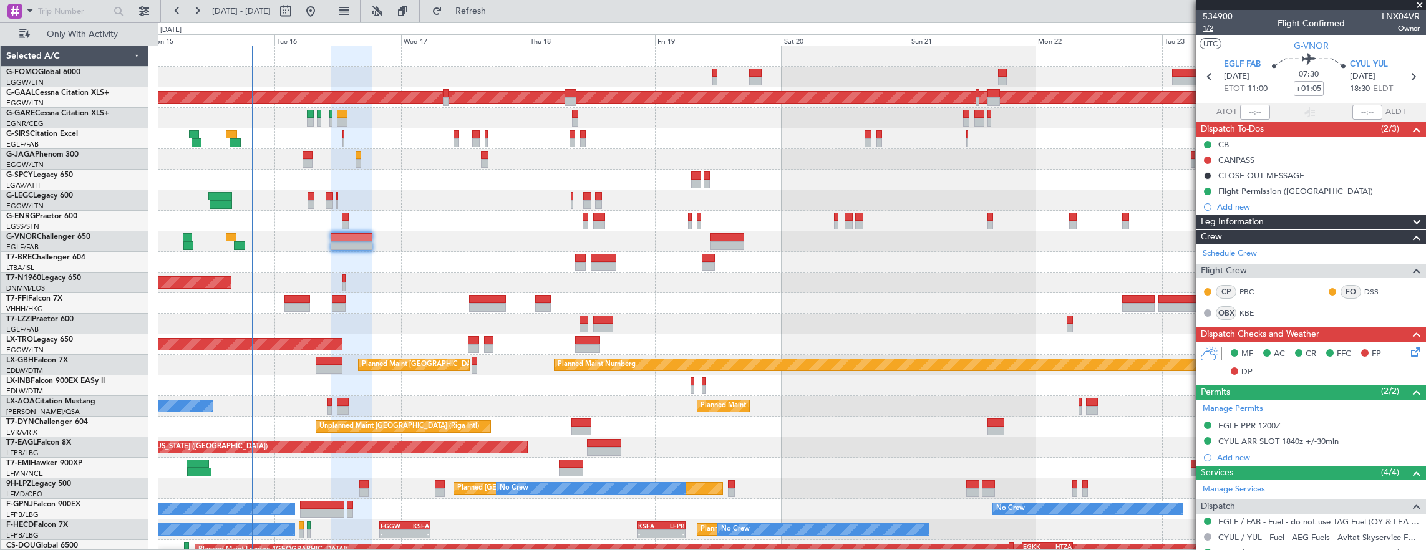
click at [1217, 28] on span "1/2" at bounding box center [1218, 28] width 30 height 11
click at [1206, 160] on button at bounding box center [1207, 160] width 7 height 7
click at [1219, 216] on span "Completed" at bounding box center [1213, 214] width 41 height 12
click at [1218, 24] on span "1/2" at bounding box center [1218, 28] width 30 height 11
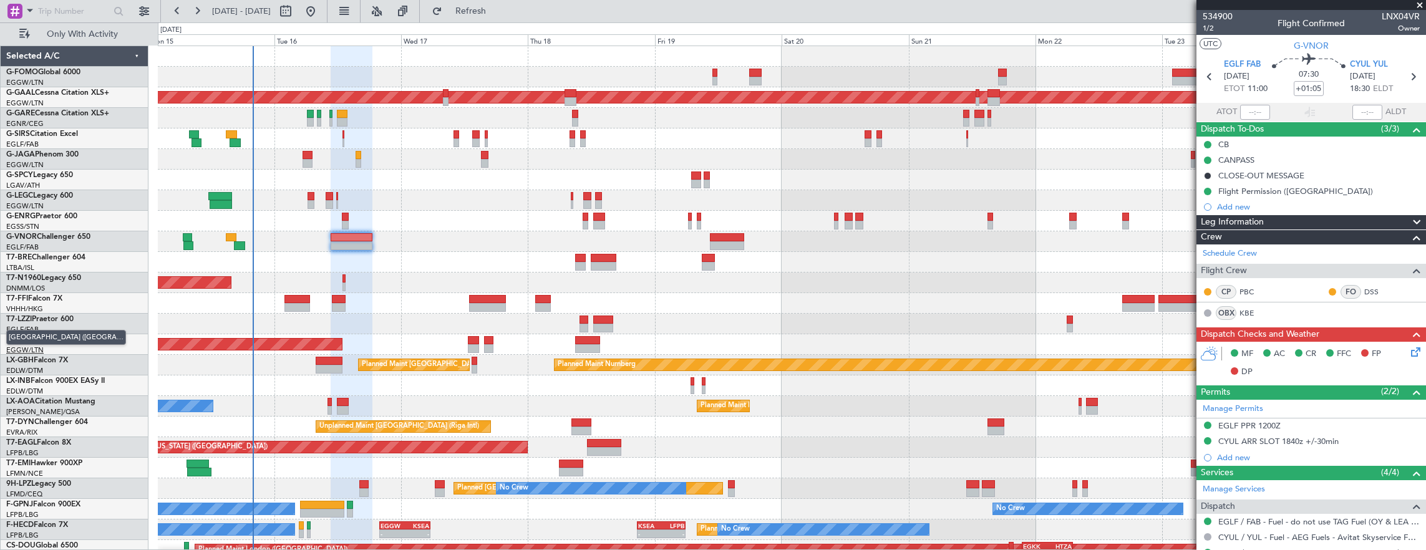
click at [21, 346] on link "EGGW/LTN London ([GEOGRAPHIC_DATA])" at bounding box center [24, 350] width 37 height 9
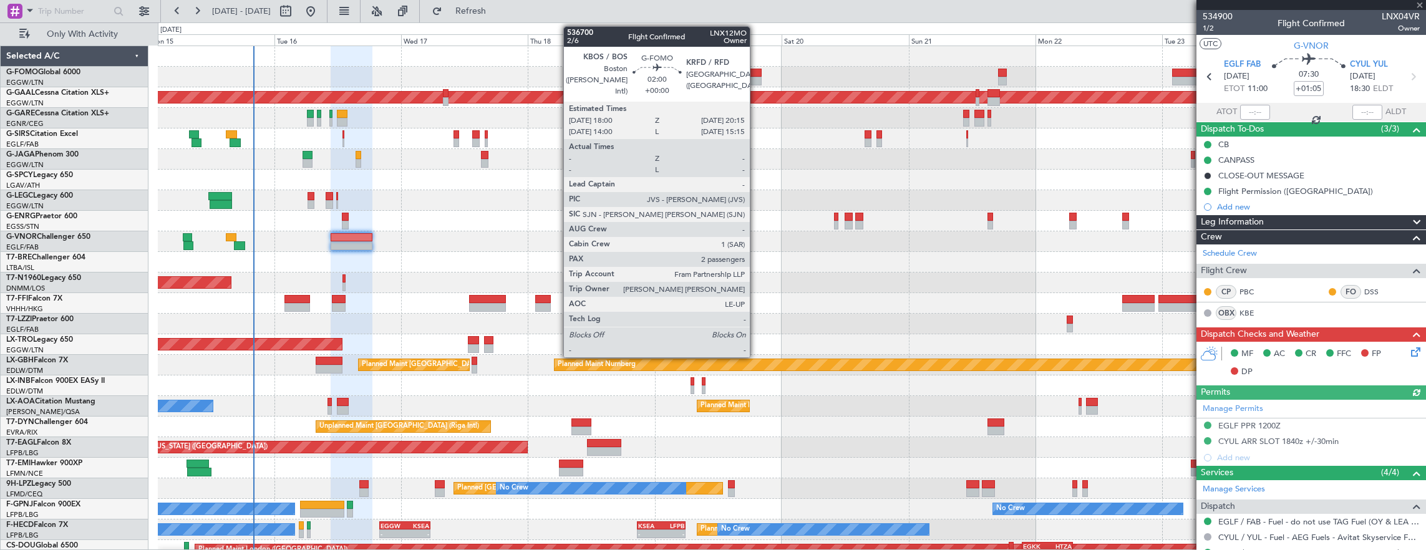
click at [756, 75] on div at bounding box center [755, 73] width 12 height 9
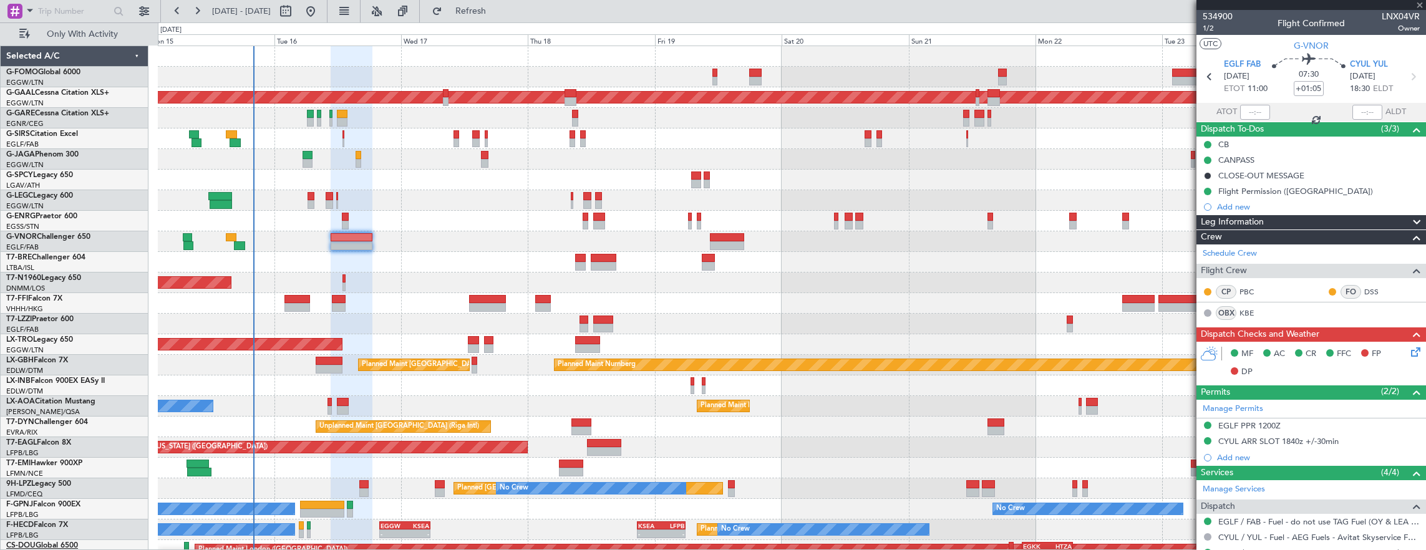
type input "2"
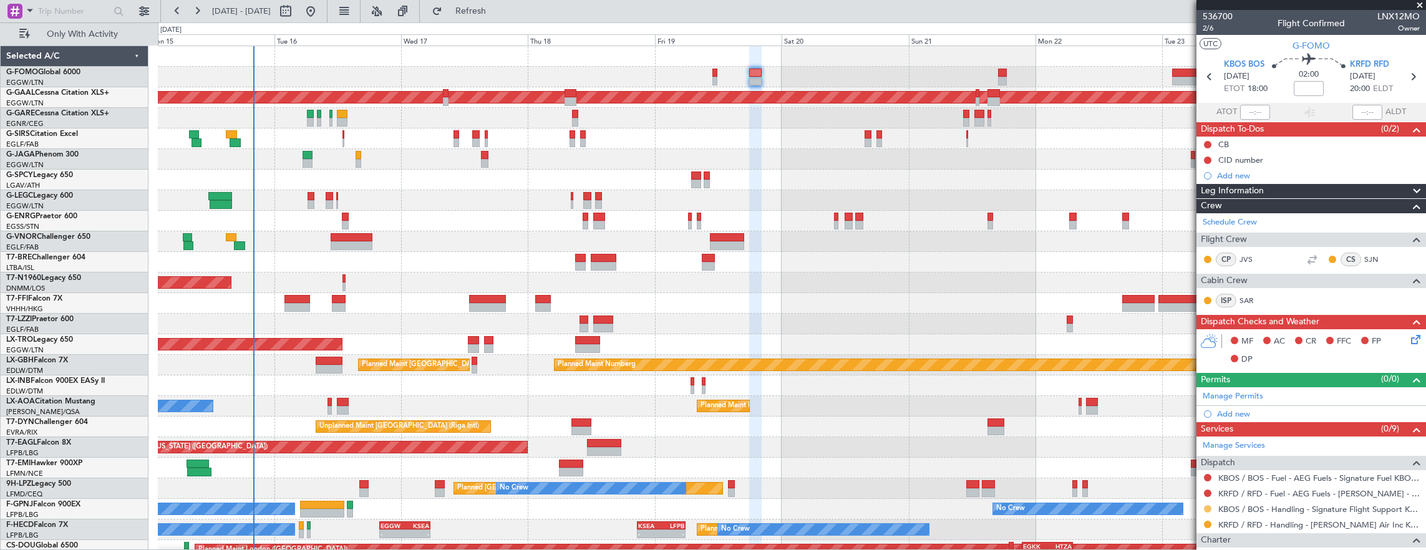
drag, startPoint x: 1211, startPoint y: 504, endPoint x: 1205, endPoint y: 507, distance: 7.3
click at [1211, 504] on div at bounding box center [1208, 509] width 10 height 10
click at [1205, 507] on button at bounding box center [1207, 508] width 7 height 7
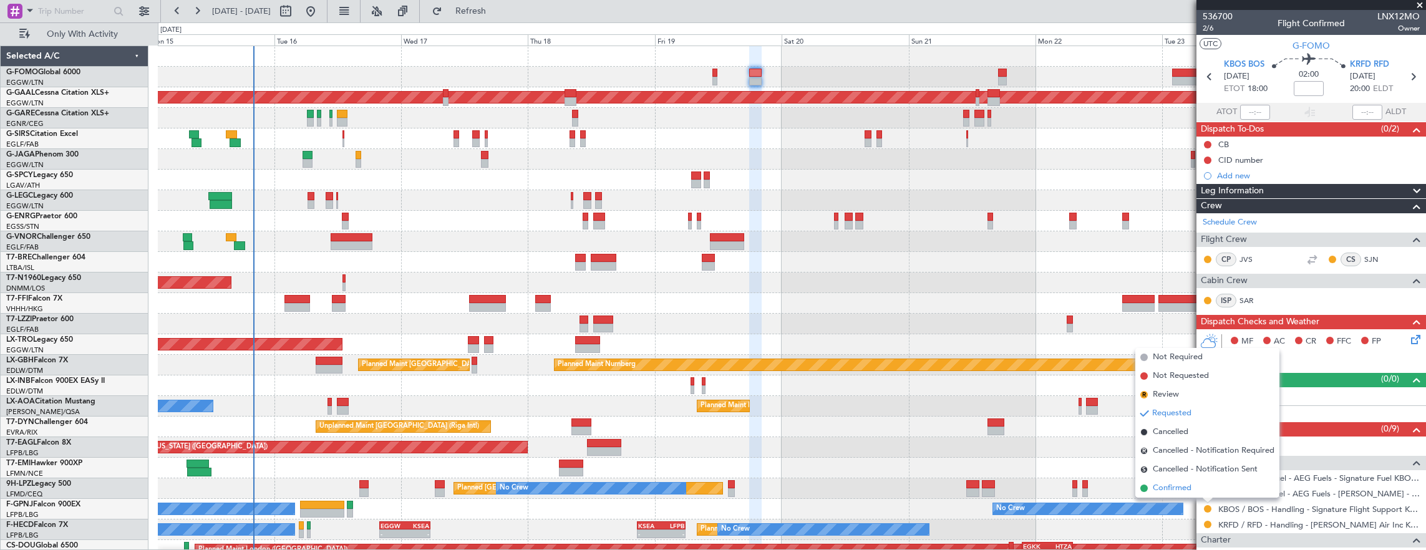
click at [1206, 497] on li "Confirmed" at bounding box center [1207, 488] width 144 height 19
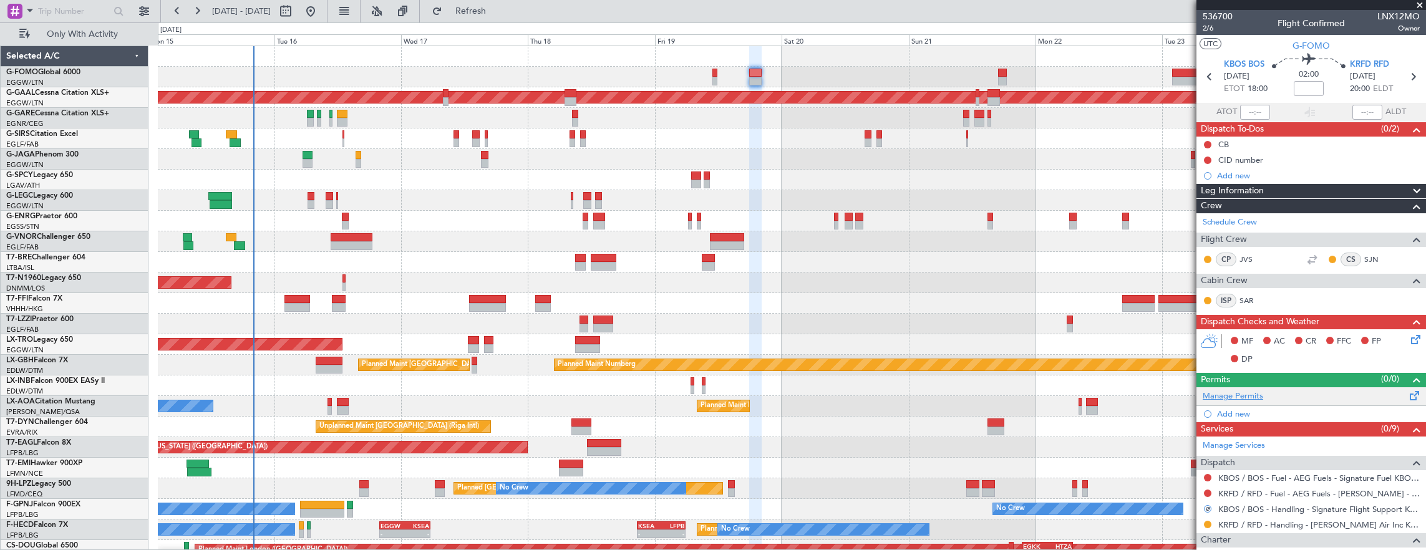
click at [1260, 394] on link "Manage Permits" at bounding box center [1233, 396] width 61 height 12
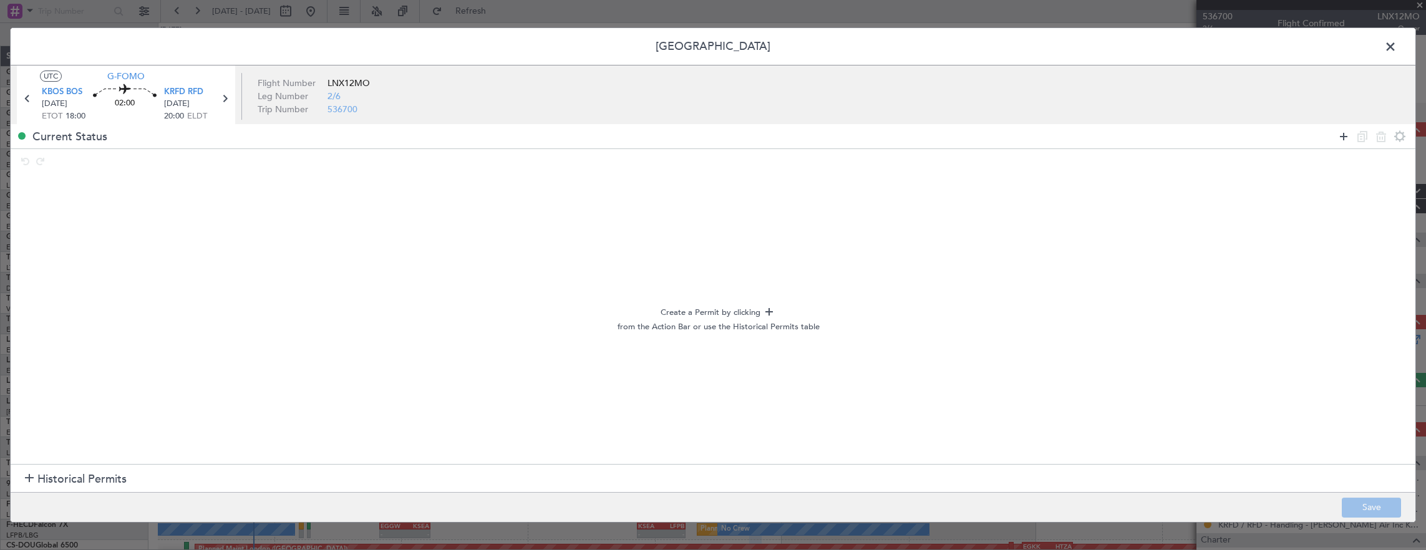
click at [1336, 138] on icon at bounding box center [1343, 136] width 15 height 15
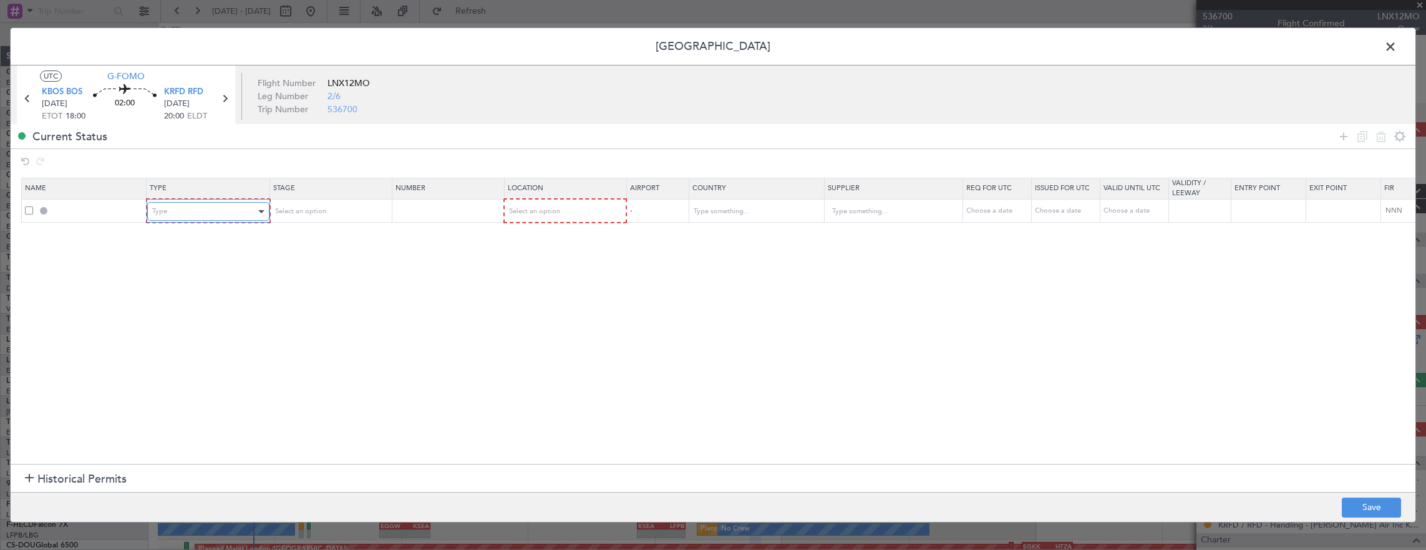
click at [241, 202] on div "Type" at bounding box center [204, 211] width 104 height 19
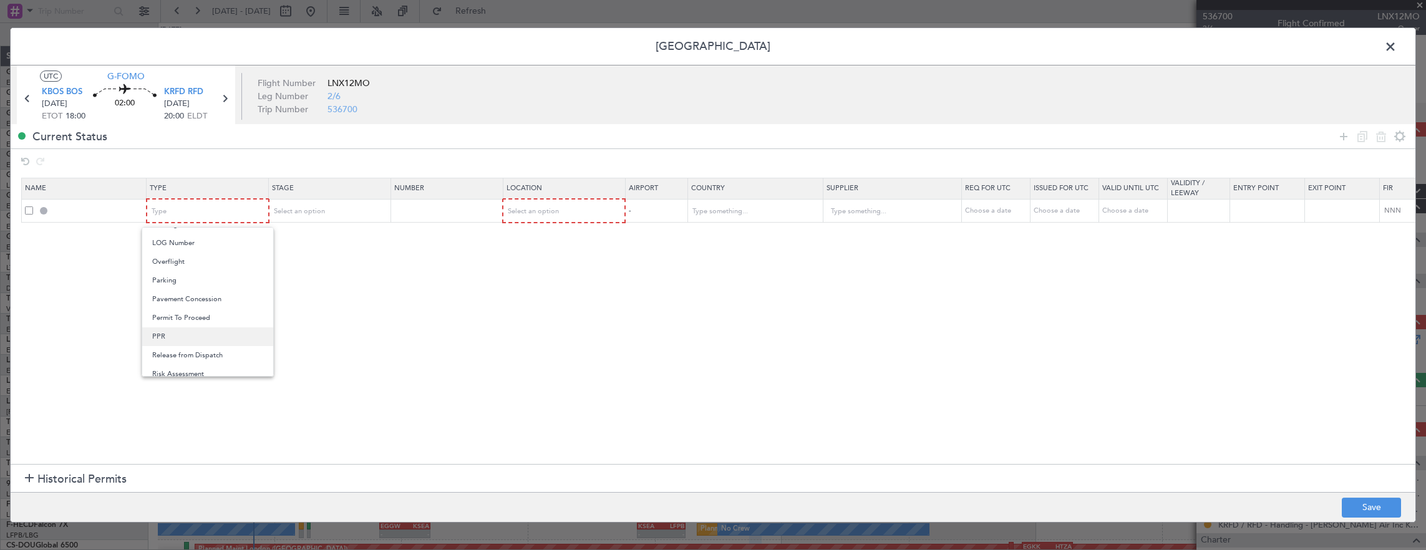
click at [181, 327] on span "PPR" at bounding box center [207, 336] width 111 height 19
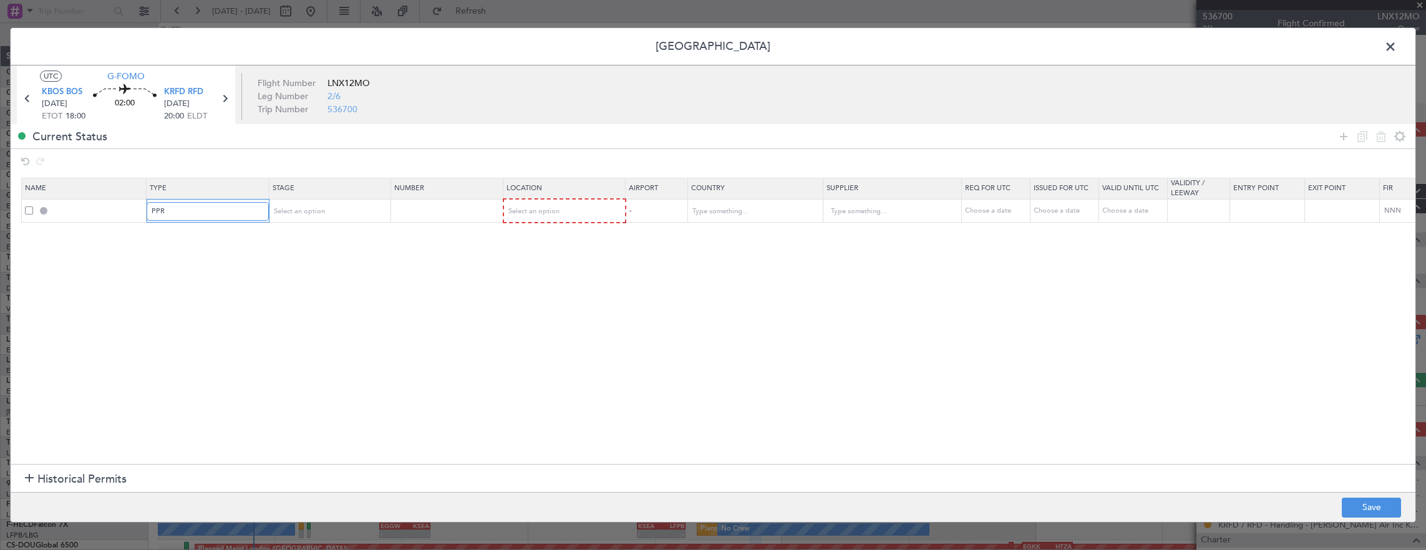
scroll to position [314, 0]
click at [314, 205] on div "Select an option" at bounding box center [325, 211] width 104 height 19
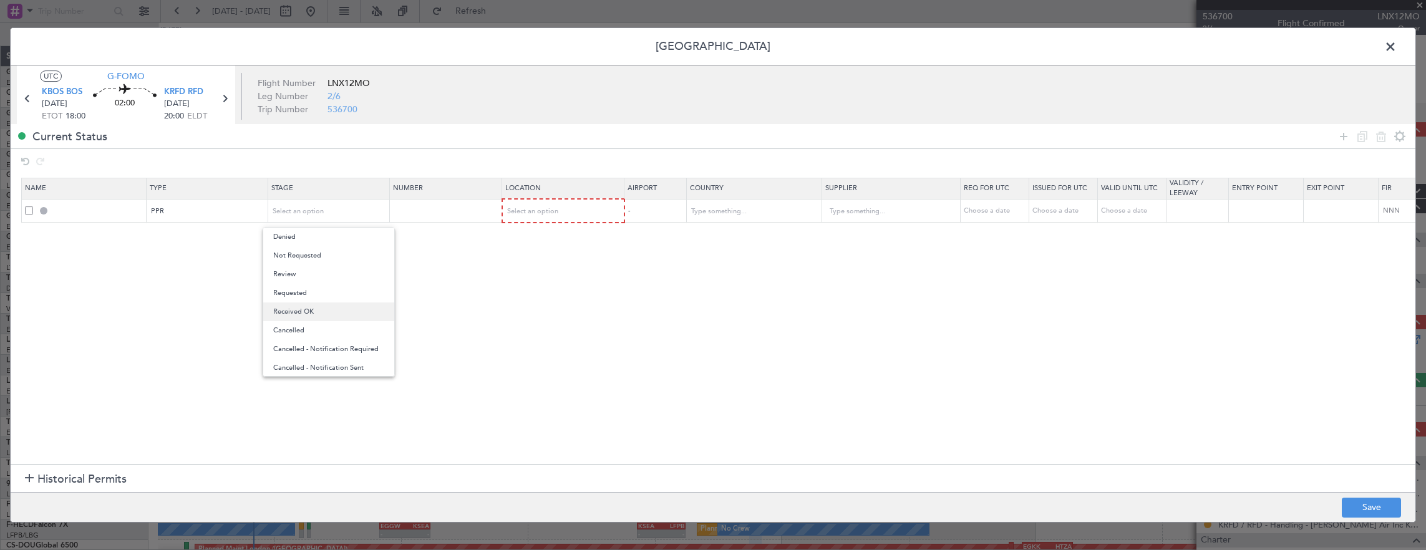
click at [301, 315] on span "Received OK" at bounding box center [328, 312] width 111 height 19
click at [430, 209] on input "text" at bounding box center [447, 210] width 109 height 11
paste input "9300249"
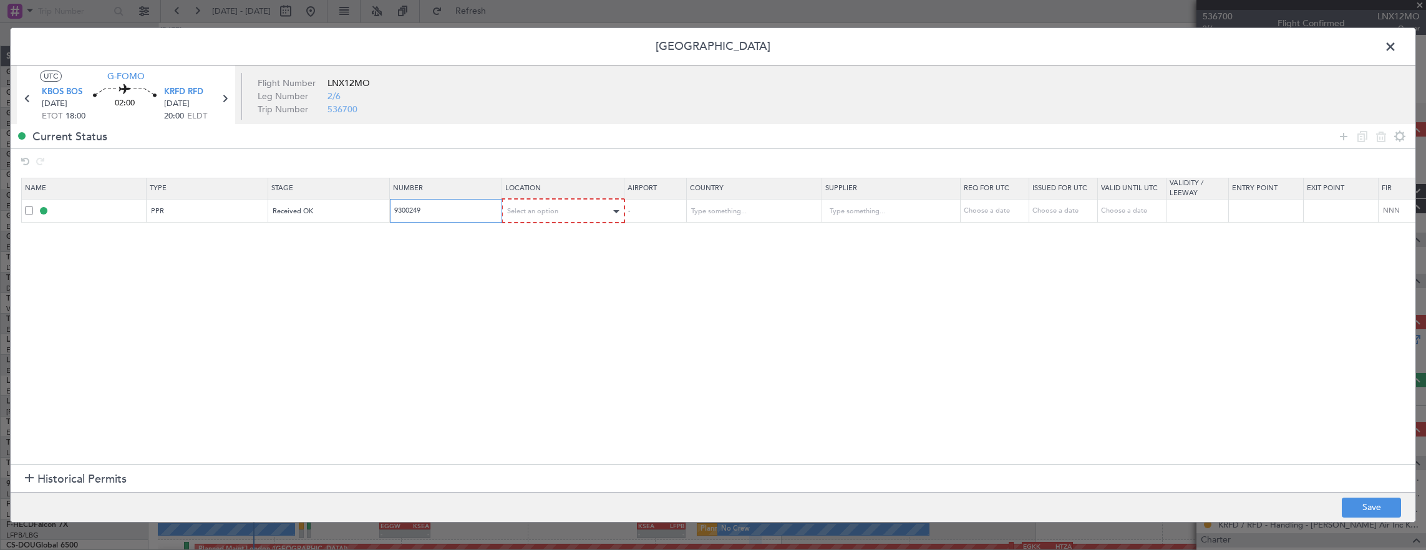
type input "9300249"
click at [530, 213] on span "Select an option" at bounding box center [533, 210] width 51 height 9
click at [525, 237] on span "Departure" at bounding box center [562, 237] width 111 height 19
click at [1367, 505] on button "Save" at bounding box center [1371, 508] width 59 height 20
type input "KBOS PPR"
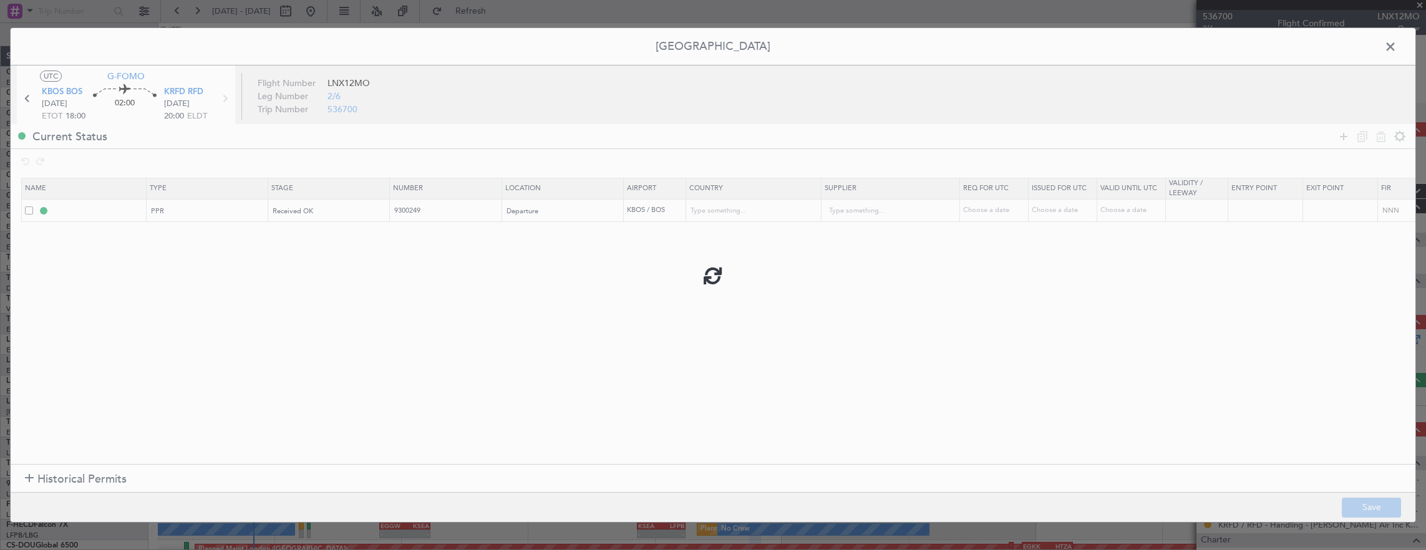
type input "[GEOGRAPHIC_DATA]"
type input "NNN"
type input "5"
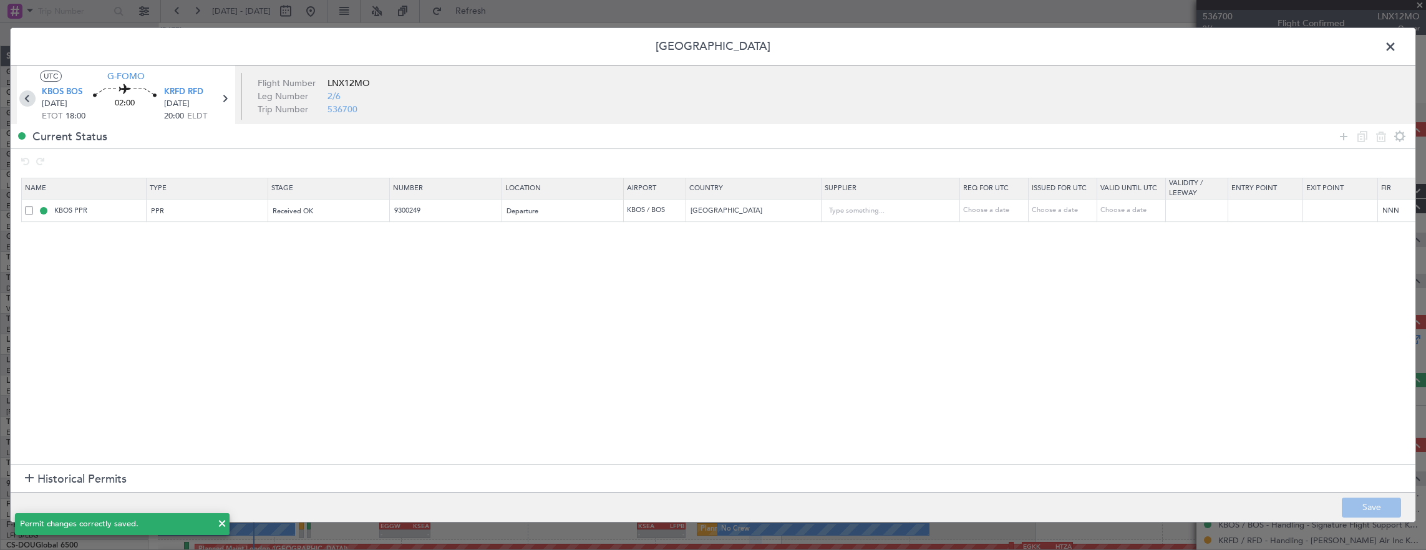
click at [26, 99] on icon at bounding box center [27, 98] width 16 height 16
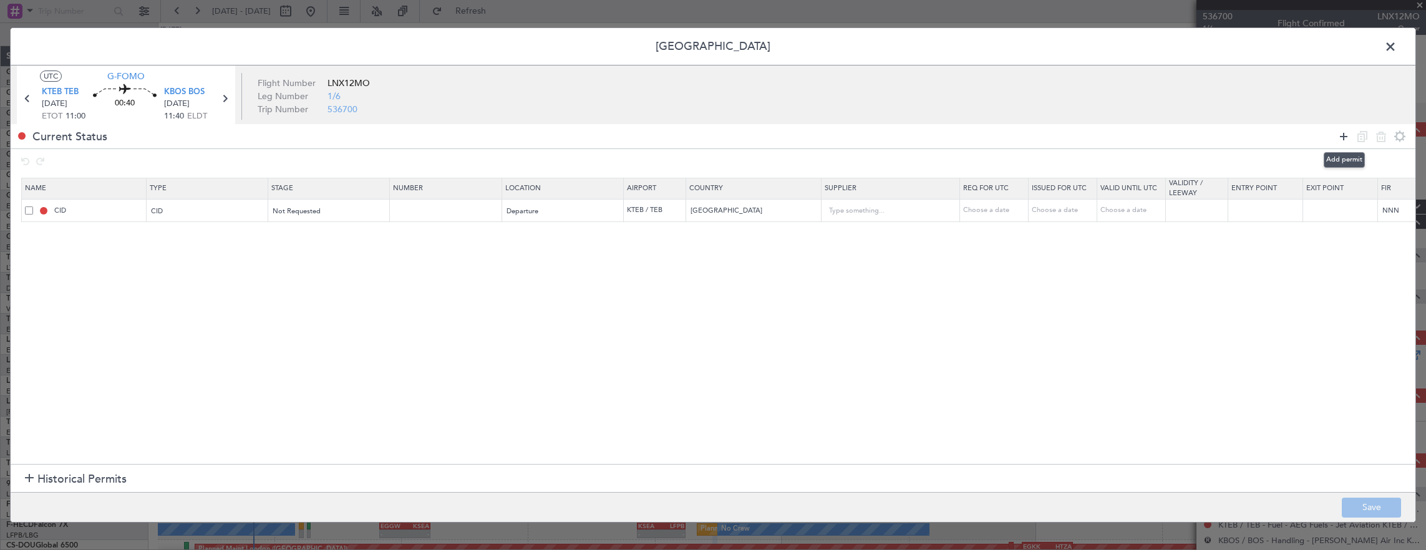
click at [1344, 140] on icon at bounding box center [1343, 136] width 15 height 15
click at [200, 223] on mat-form-field "Type" at bounding box center [207, 234] width 121 height 22
click at [206, 234] on div "Type" at bounding box center [204, 234] width 104 height 19
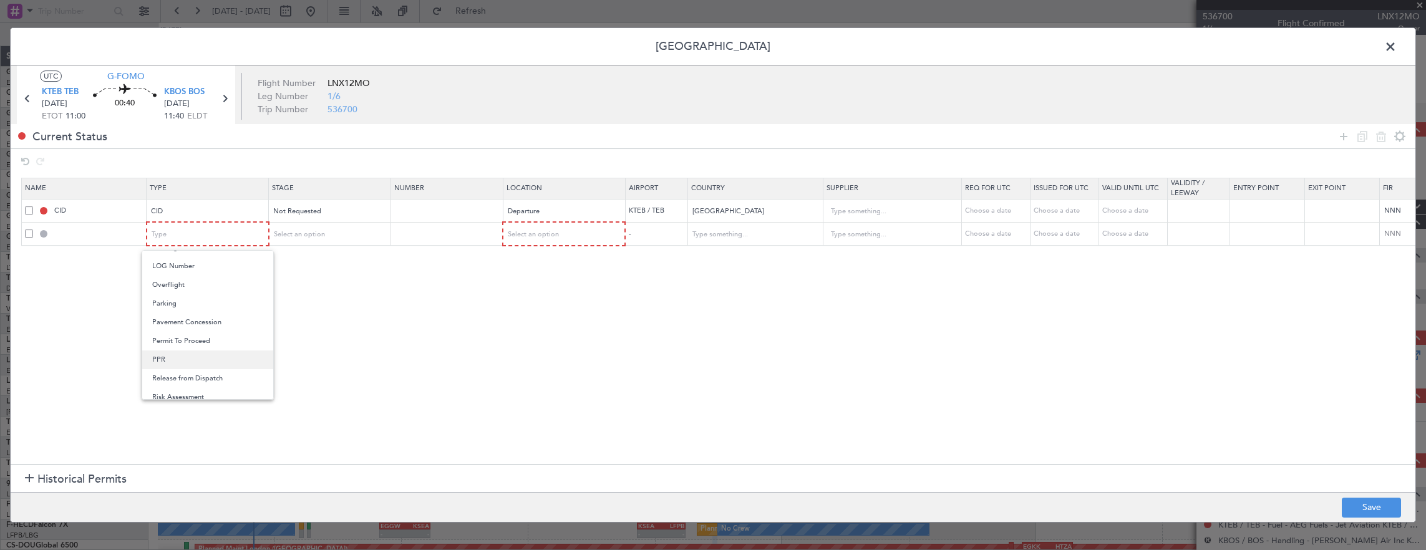
click at [164, 357] on span "PPR" at bounding box center [207, 360] width 111 height 19
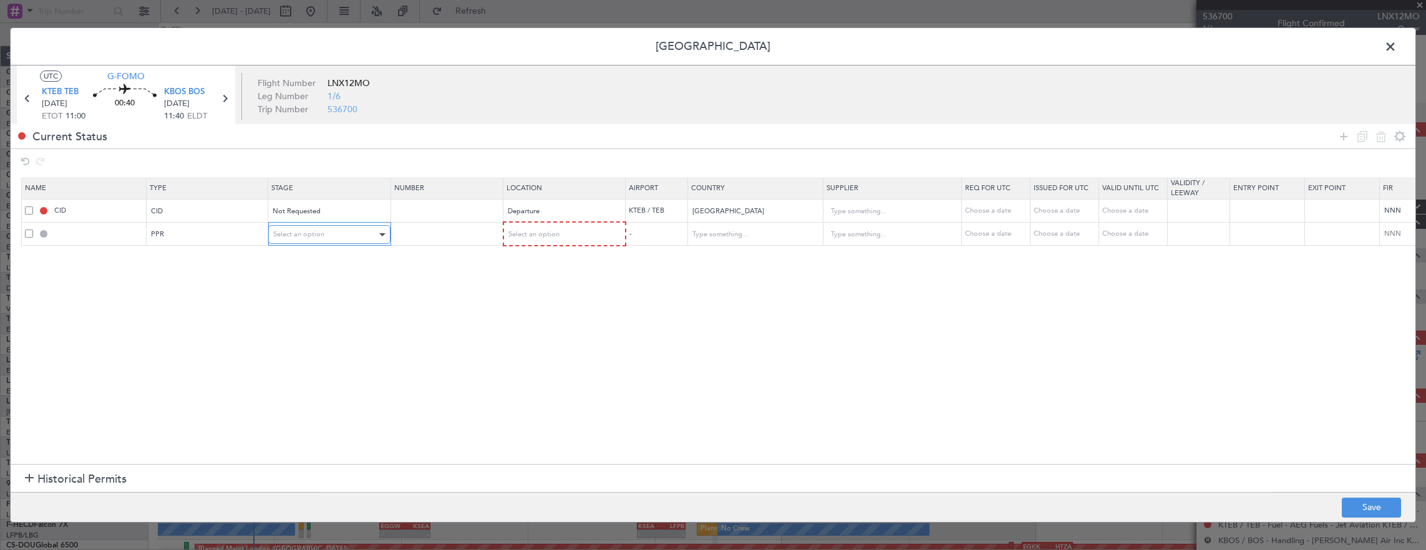
click at [319, 233] on span "Select an option" at bounding box center [298, 234] width 51 height 9
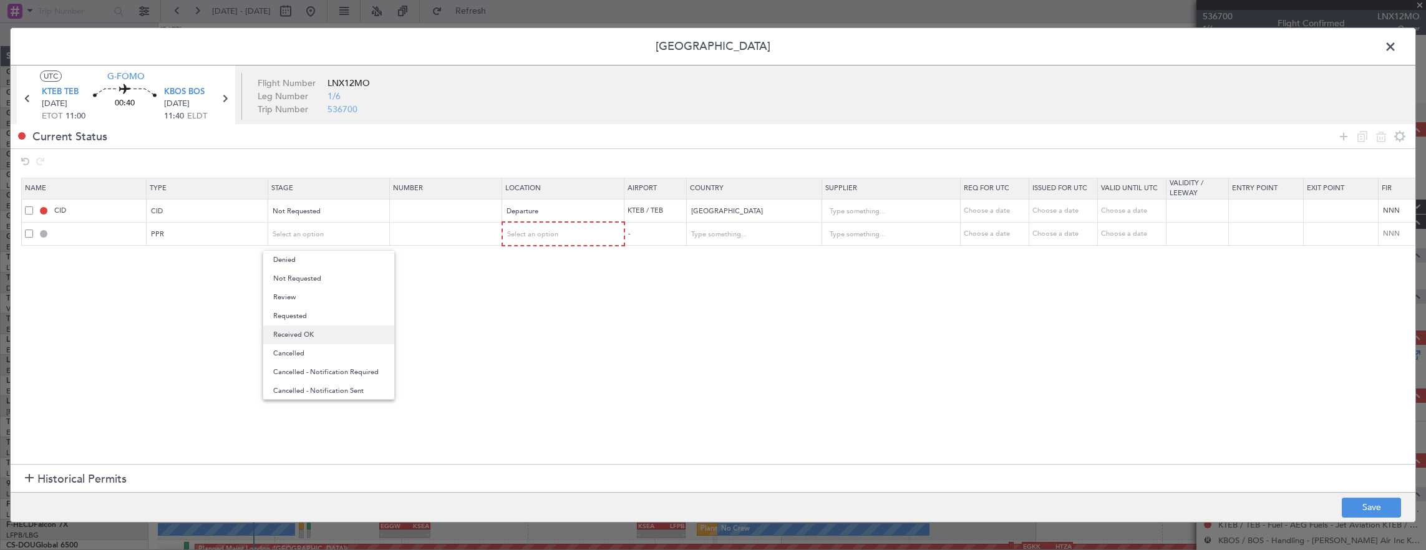
click at [313, 329] on span "Received OK" at bounding box center [328, 335] width 111 height 19
click at [455, 226] on td at bounding box center [446, 234] width 112 height 24
click at [475, 232] on input "text" at bounding box center [447, 233] width 109 height 11
paste input "9300249"
type input "9300249"
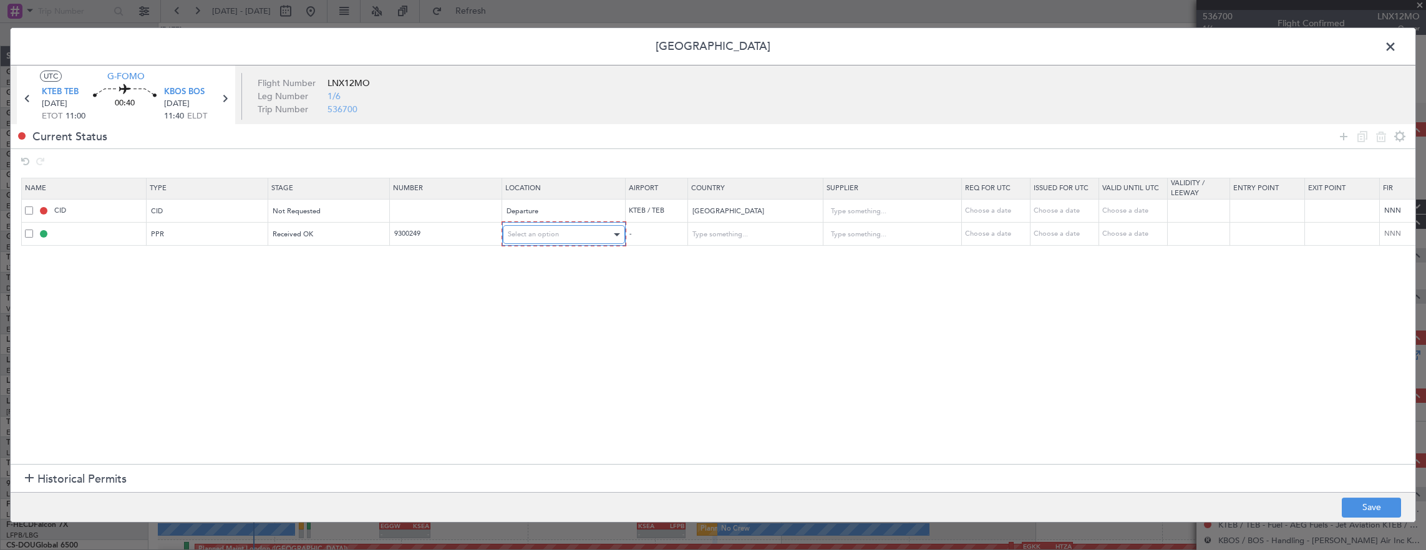
click at [523, 238] on span "Select an option" at bounding box center [533, 234] width 51 height 9
click at [523, 298] on span "Arrival" at bounding box center [562, 297] width 111 height 19
click at [1372, 508] on button "Save" at bounding box center [1371, 508] width 59 height 20
type input "KBOS PPR"
type input "[GEOGRAPHIC_DATA]"
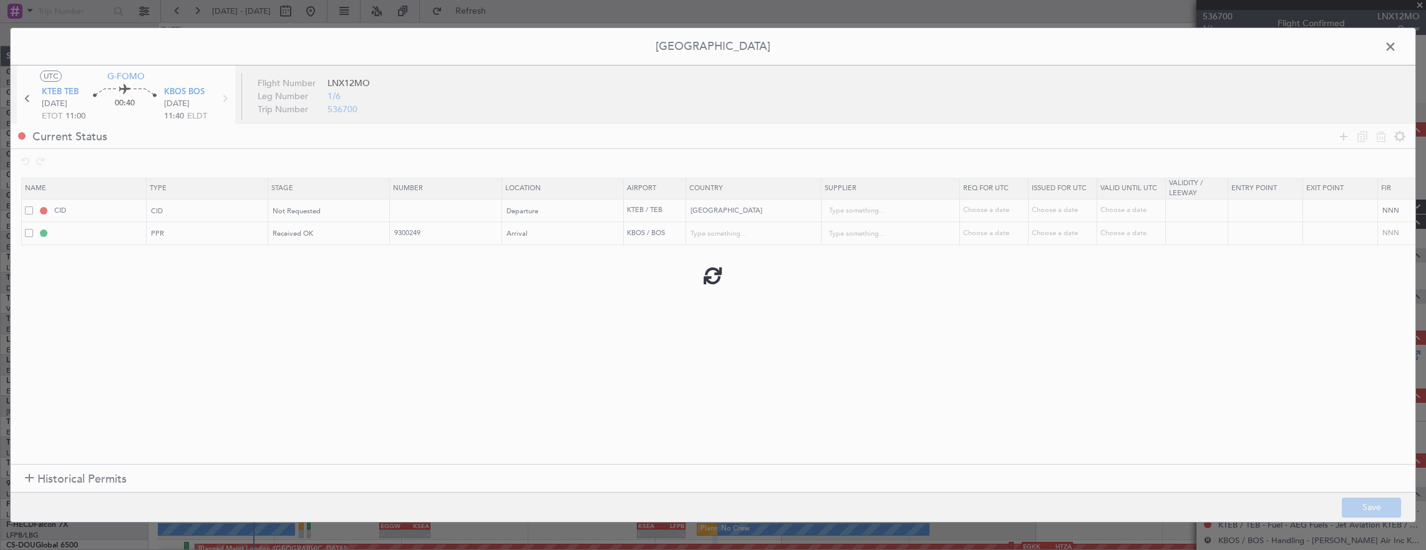
type input "NNN"
type input "5"
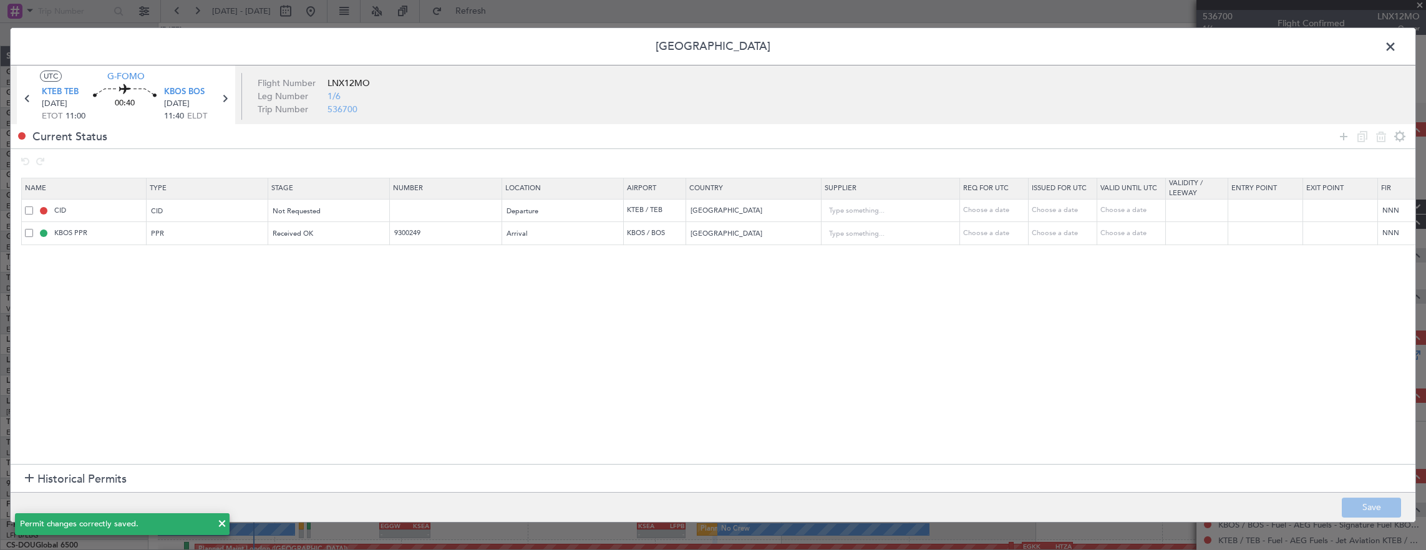
click at [1397, 51] on span at bounding box center [1397, 49] width 0 height 25
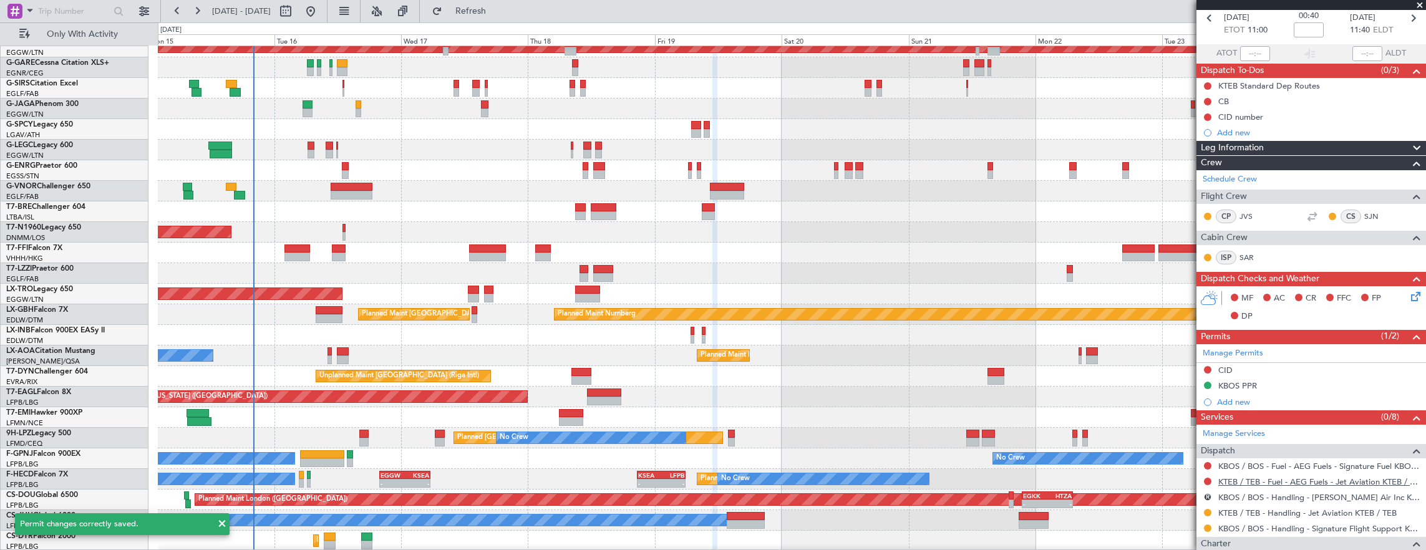
scroll to position [62, 0]
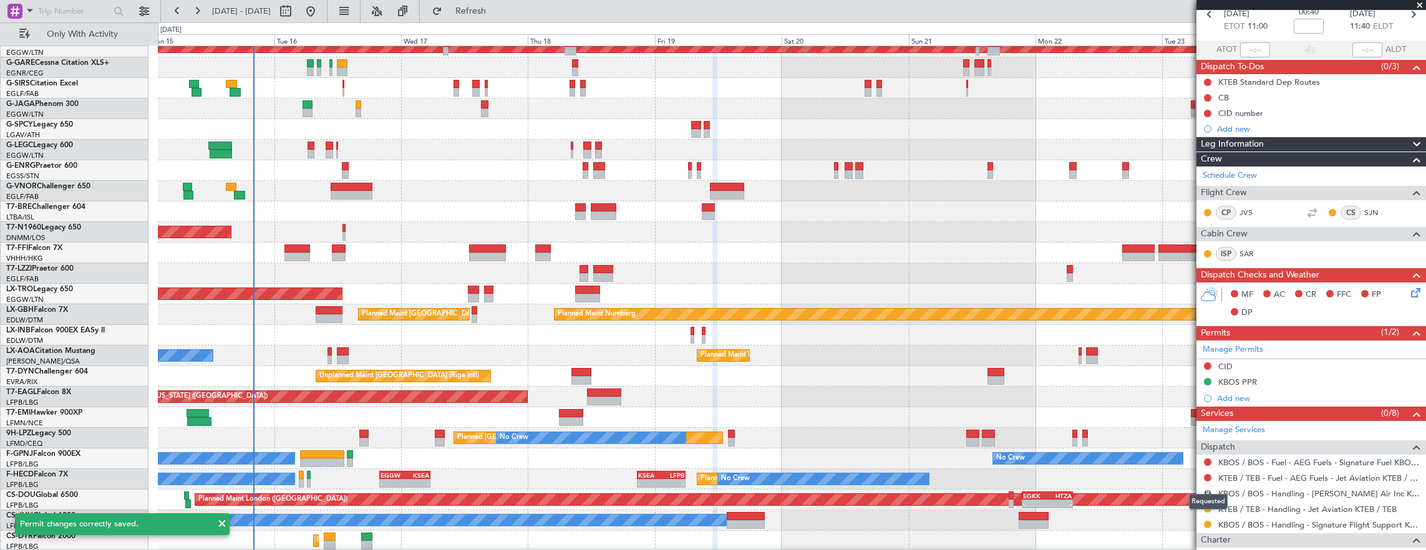
click at [1204, 489] on mat-tooltip-component "Requested" at bounding box center [1208, 501] width 56 height 33
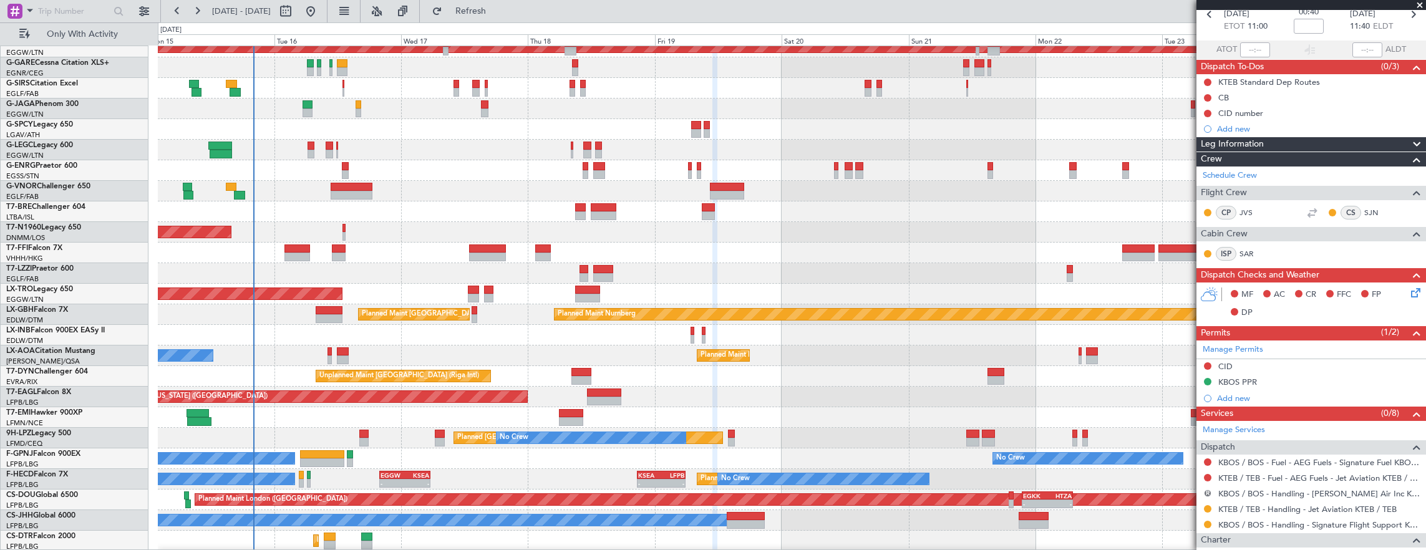
click at [1211, 490] on button "R" at bounding box center [1207, 493] width 7 height 7
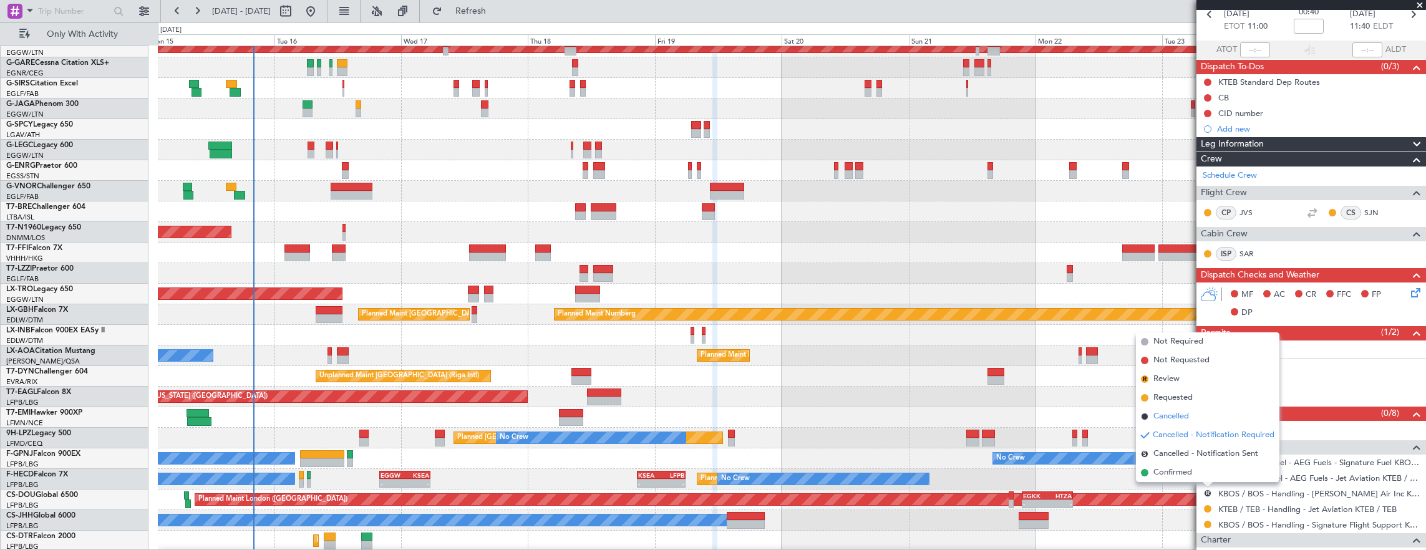
click at [1200, 418] on li "Cancelled" at bounding box center [1207, 416] width 143 height 19
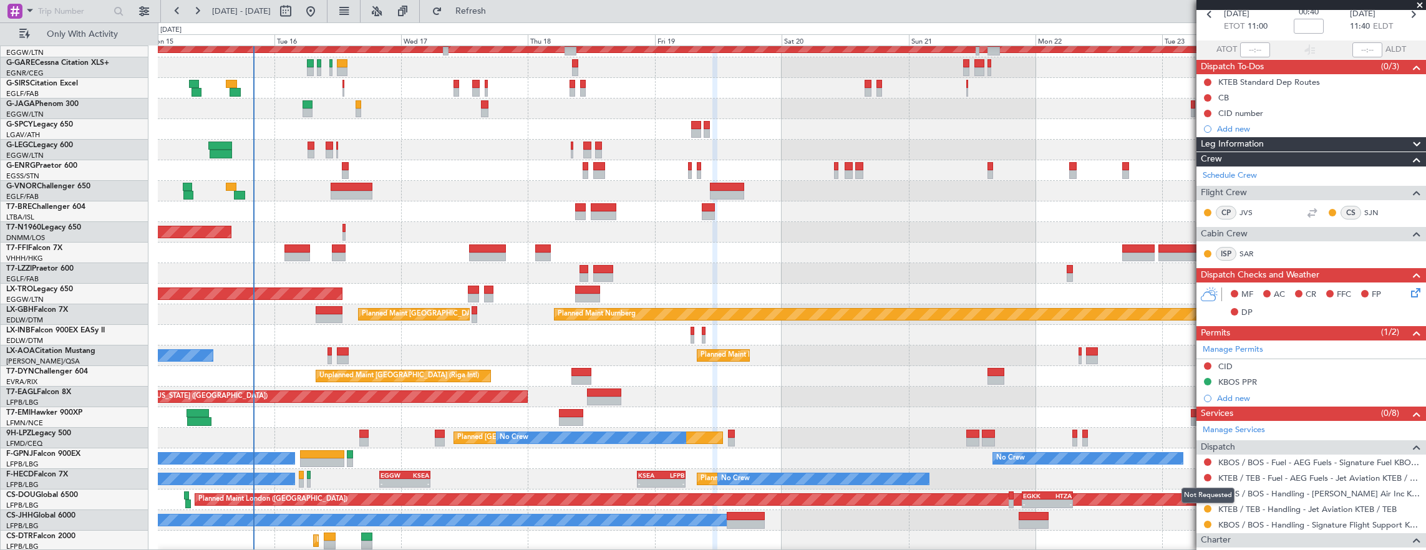
click at [1208, 505] on mat-tooltip-component "Not Requested" at bounding box center [1208, 495] width 70 height 33
click at [1206, 505] on button at bounding box center [1207, 508] width 7 height 7
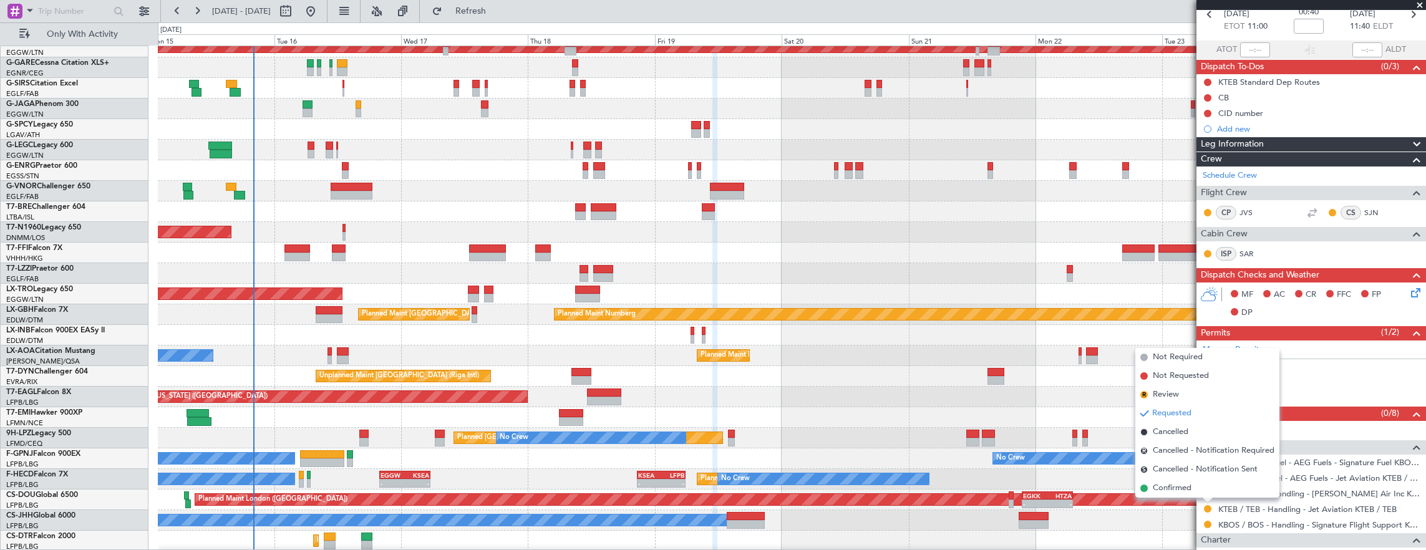
drag, startPoint x: 1137, startPoint y: 489, endPoint x: 1152, endPoint y: 487, distance: 15.1
click at [1146, 488] on li "Confirmed" at bounding box center [1207, 488] width 144 height 19
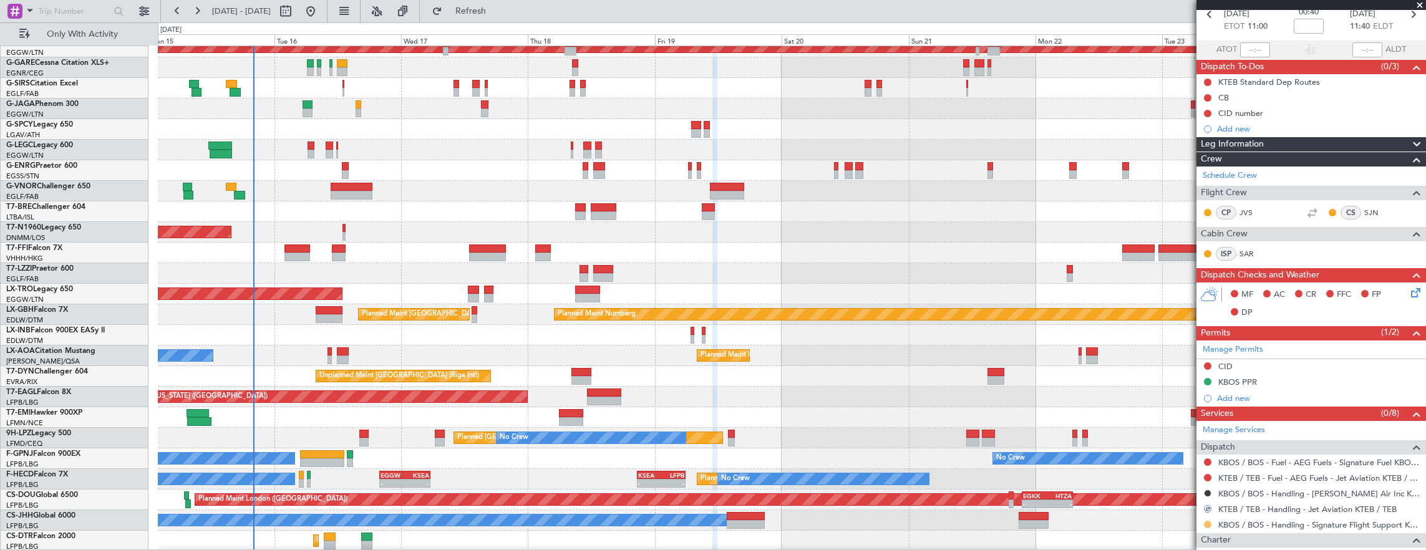
click at [1206, 521] on button at bounding box center [1207, 524] width 7 height 7
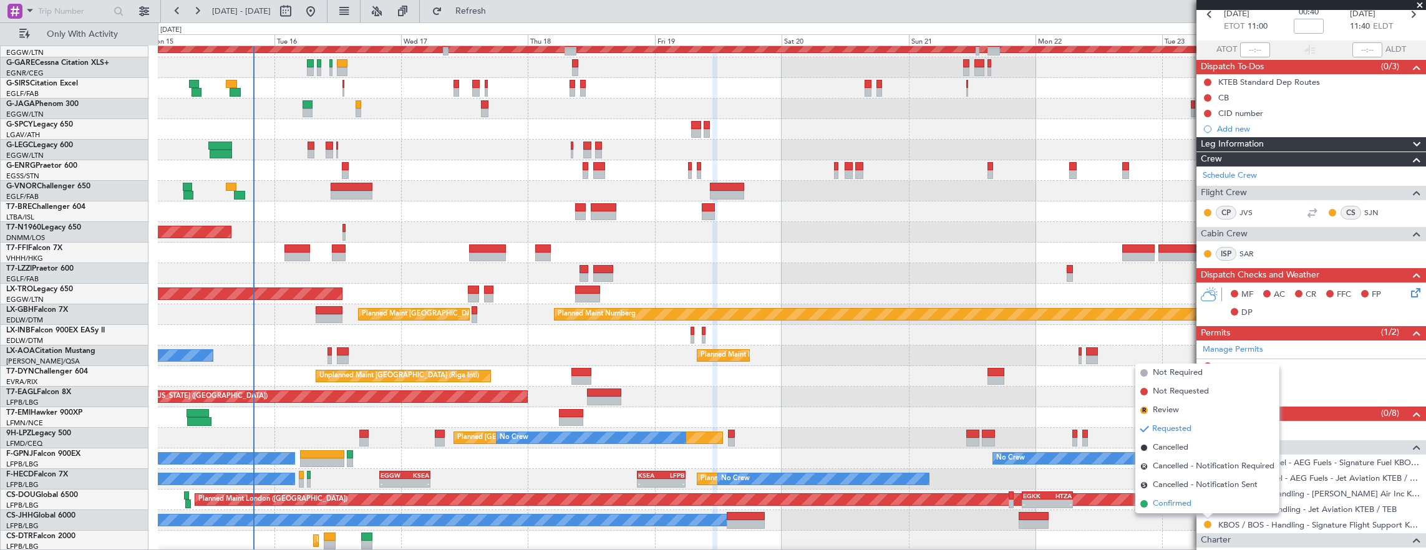
click at [1197, 503] on li "Confirmed" at bounding box center [1207, 504] width 144 height 19
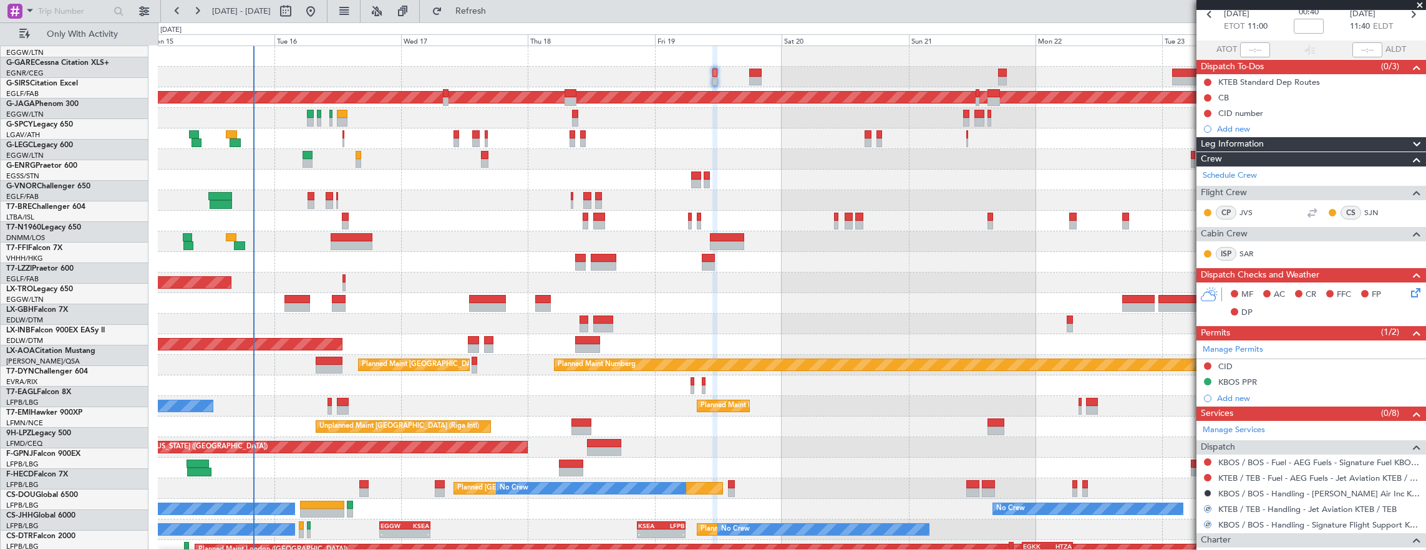
scroll to position [0, 0]
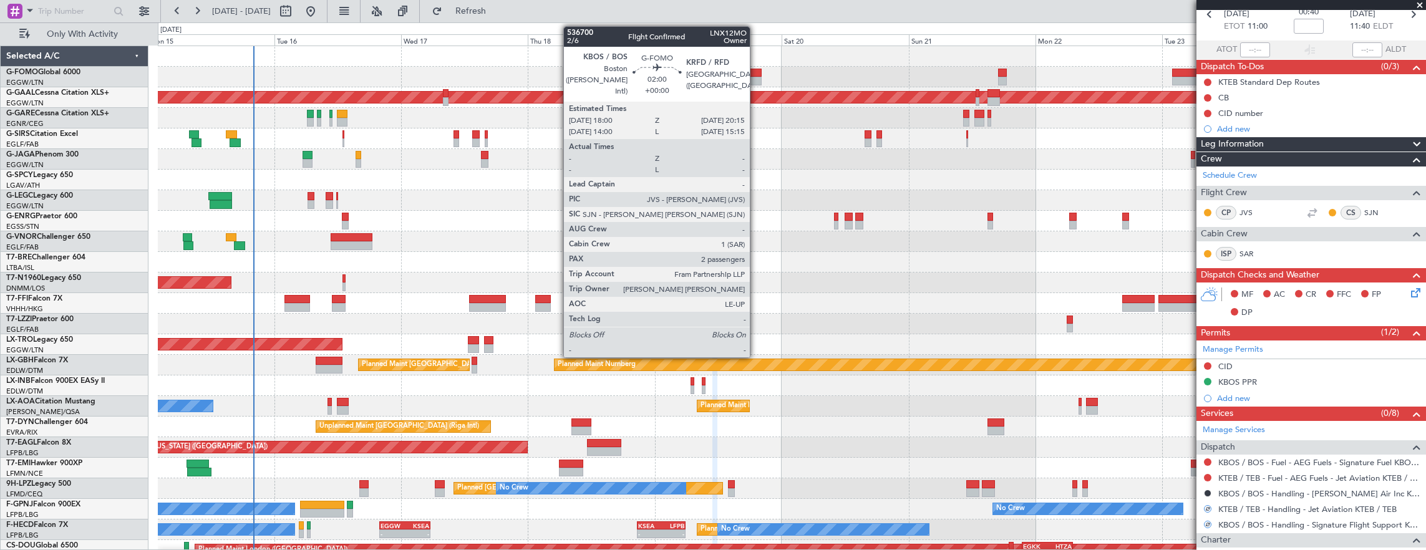
click at [754, 74] on div at bounding box center [755, 73] width 12 height 9
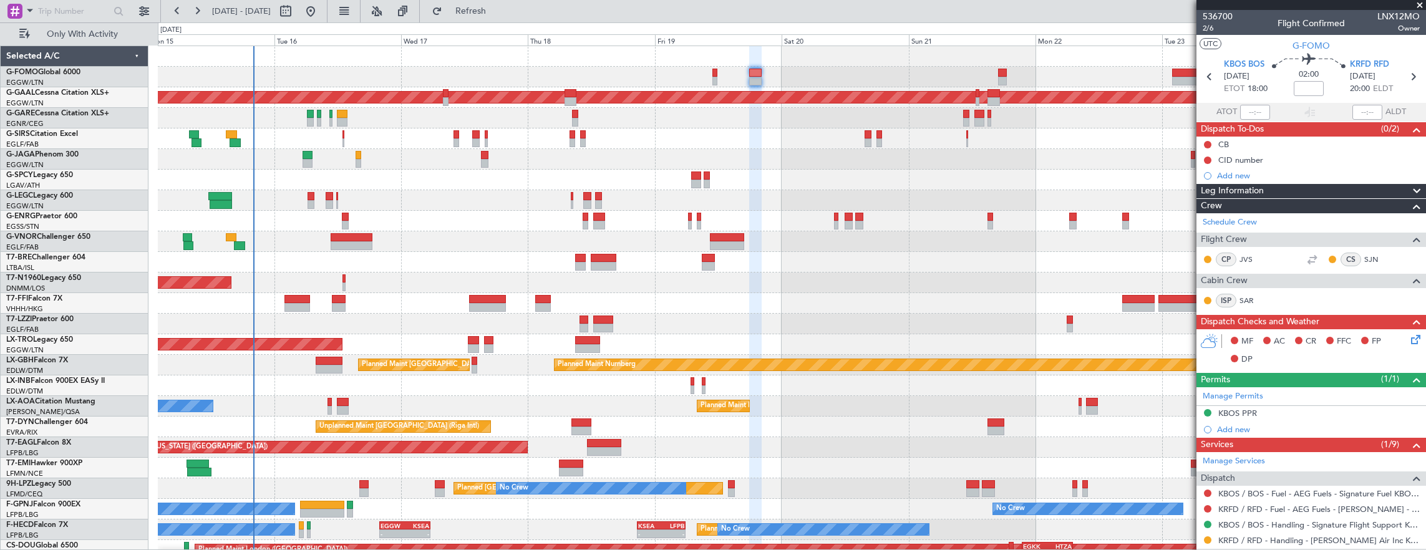
click at [362, 158] on div at bounding box center [792, 159] width 1268 height 21
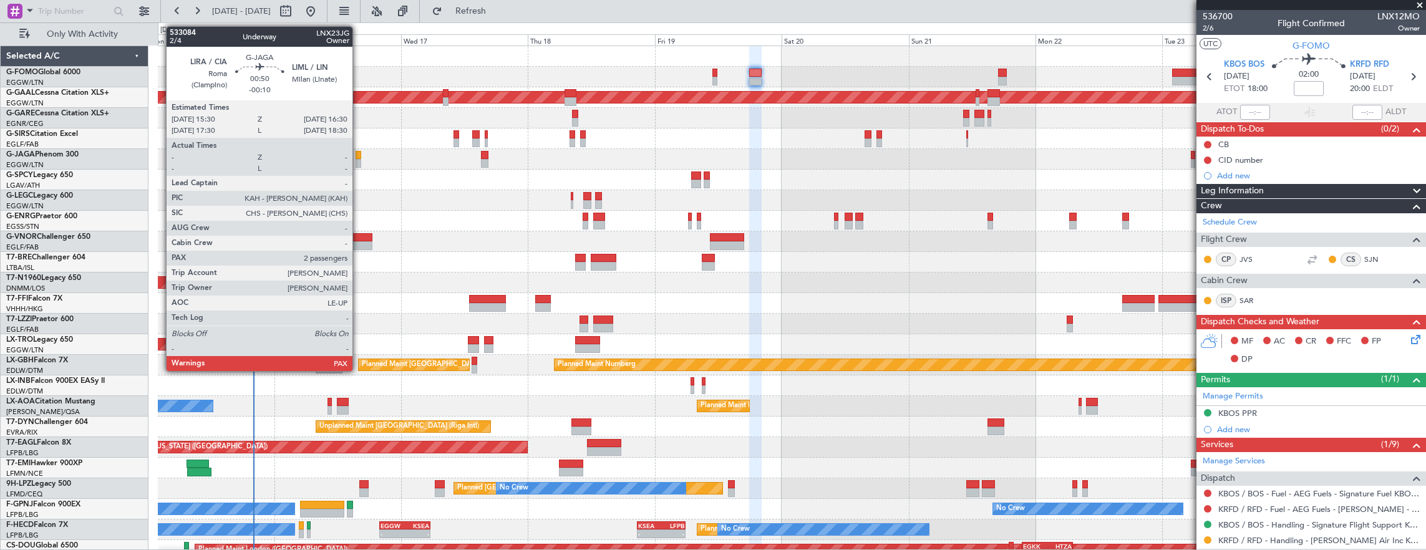
click at [359, 157] on div at bounding box center [359, 155] width 6 height 9
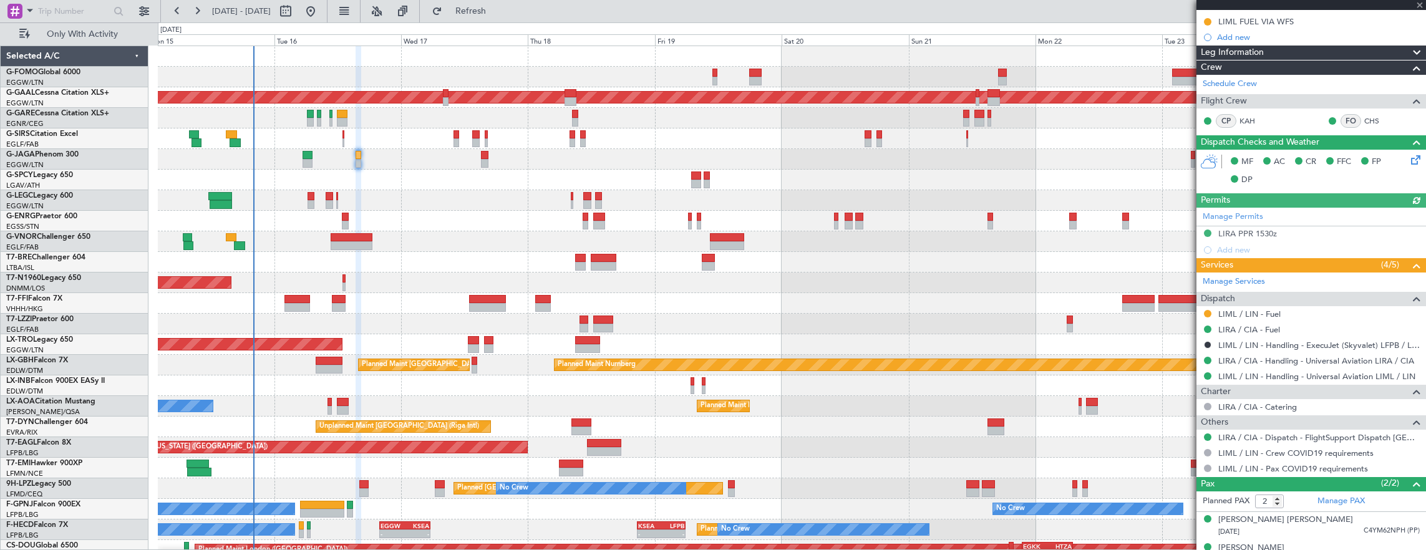
scroll to position [215, 0]
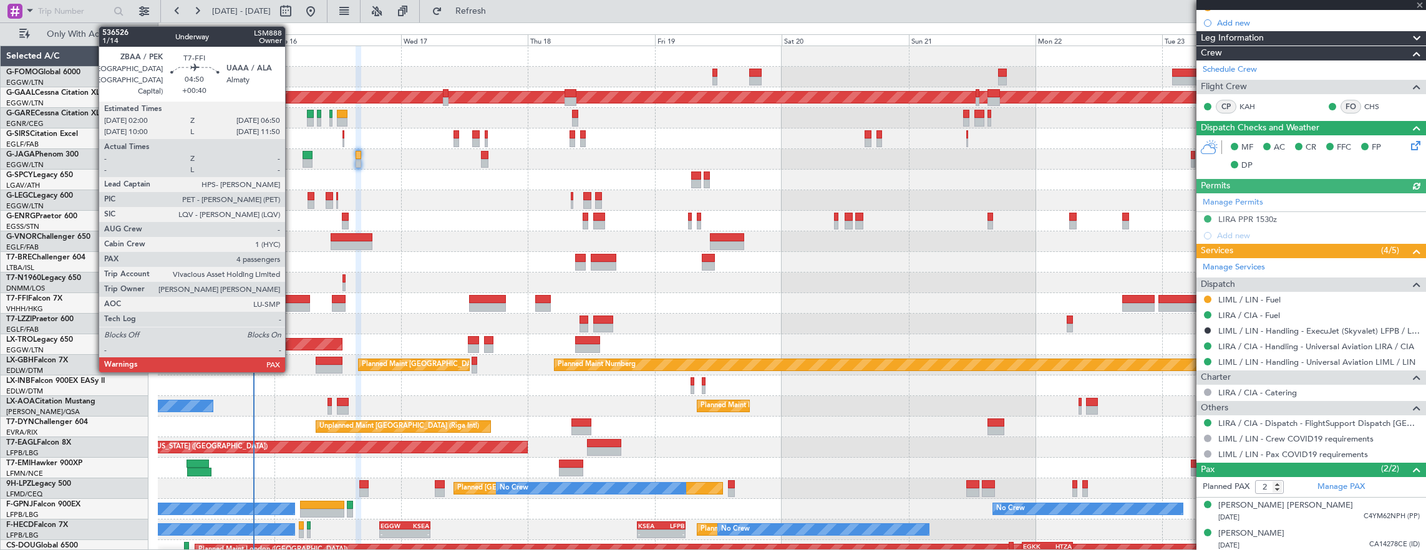
click at [291, 295] on div at bounding box center [297, 299] width 26 height 9
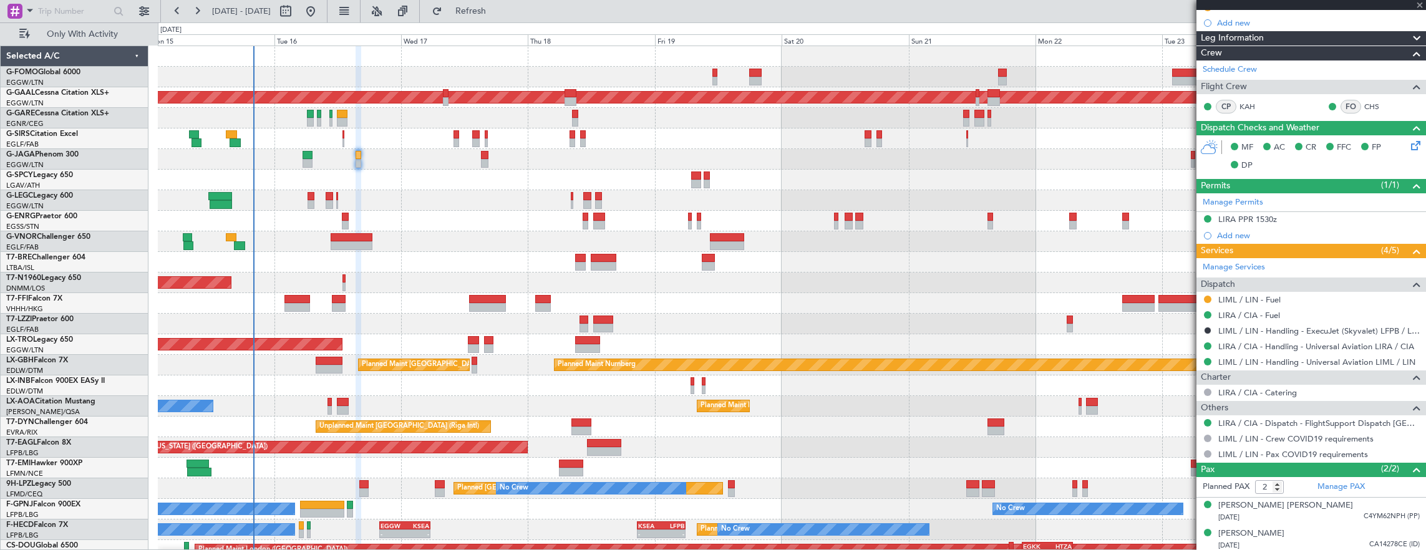
type input "+00:40"
type input "4"
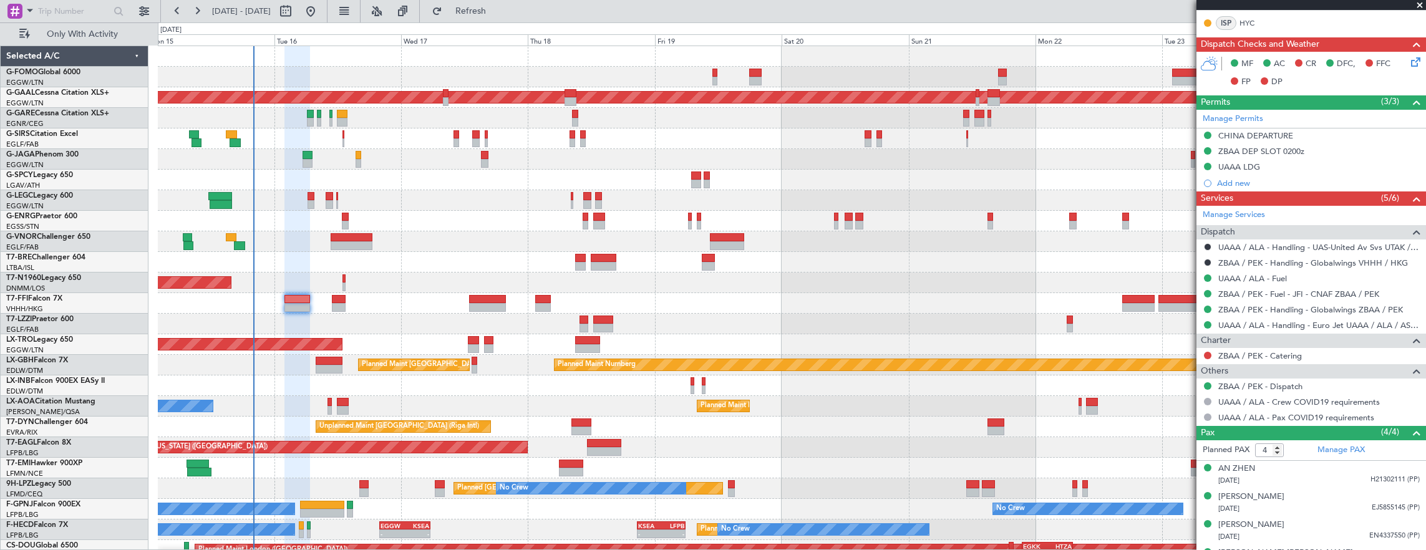
scroll to position [312, 0]
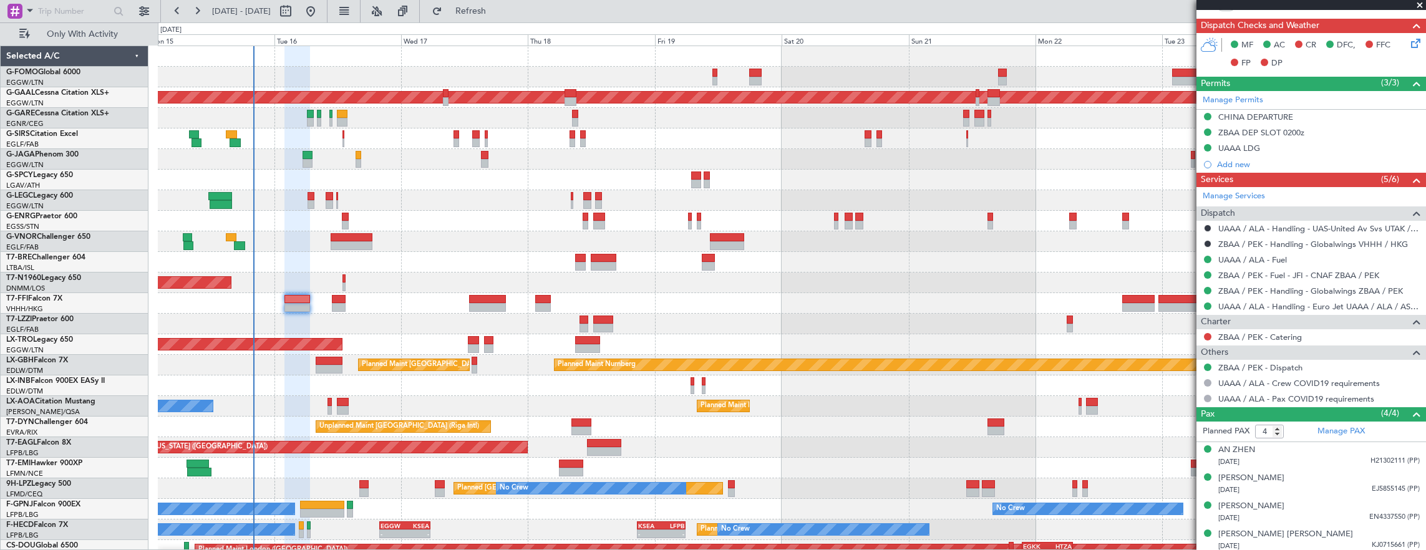
click at [329, 243] on div at bounding box center [792, 241] width 1268 height 21
click at [334, 245] on div at bounding box center [351, 245] width 41 height 9
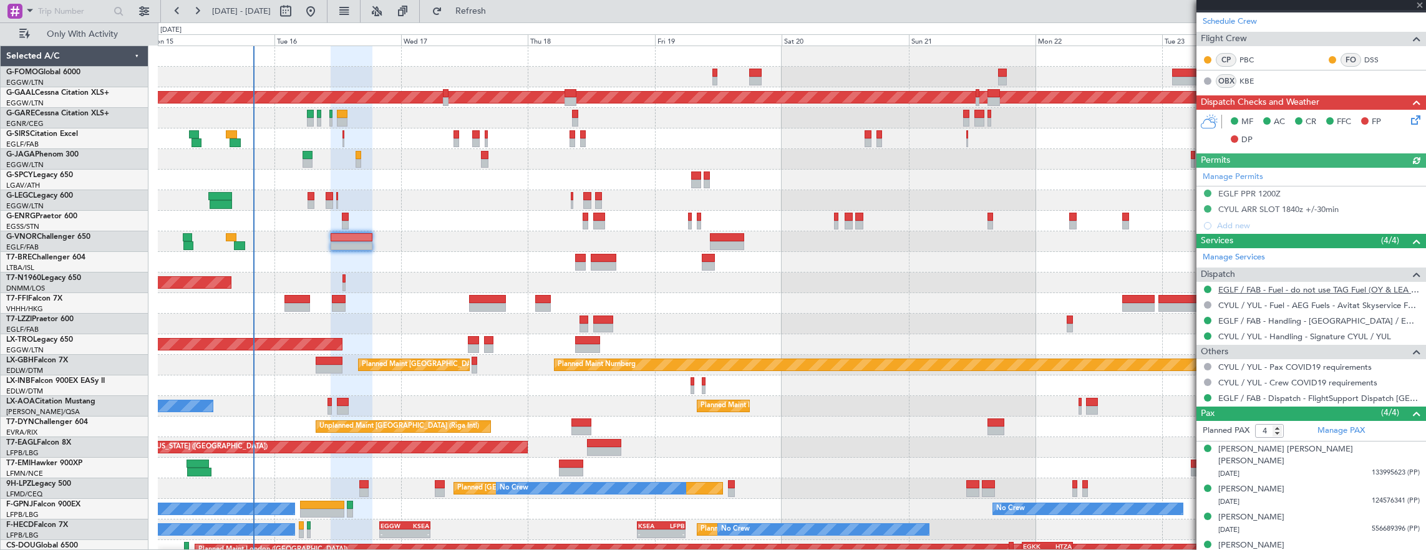
scroll to position [0, 0]
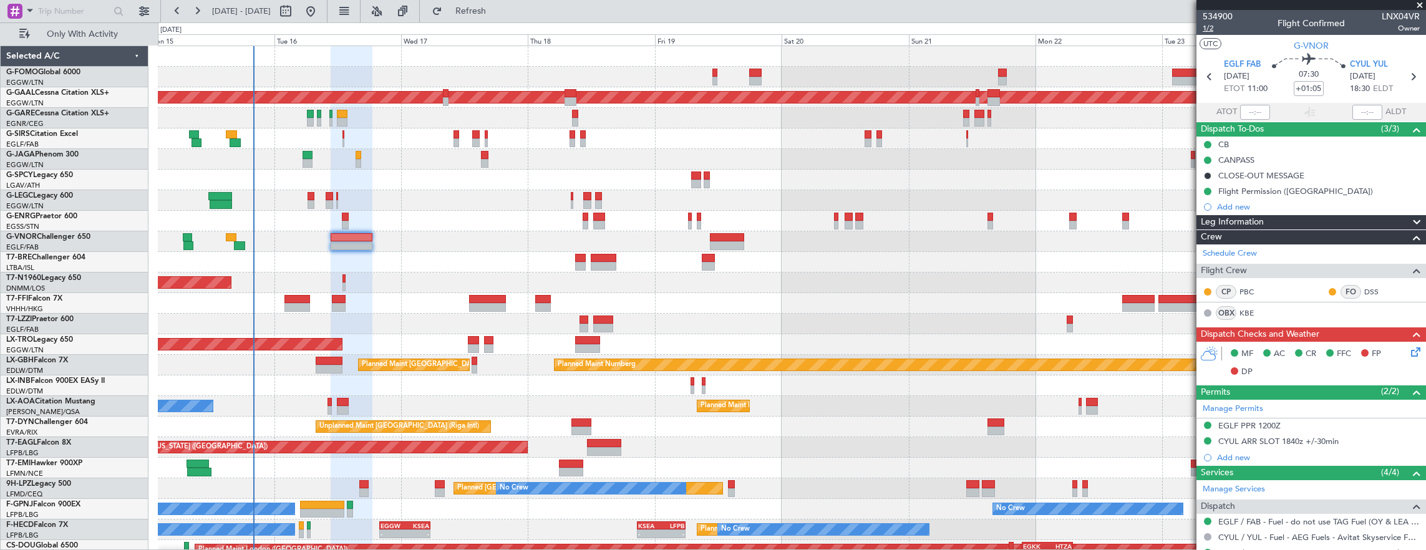
click at [1213, 31] on span "1/2" at bounding box center [1218, 28] width 30 height 11
click at [1211, 30] on span "1/2" at bounding box center [1218, 28] width 30 height 11
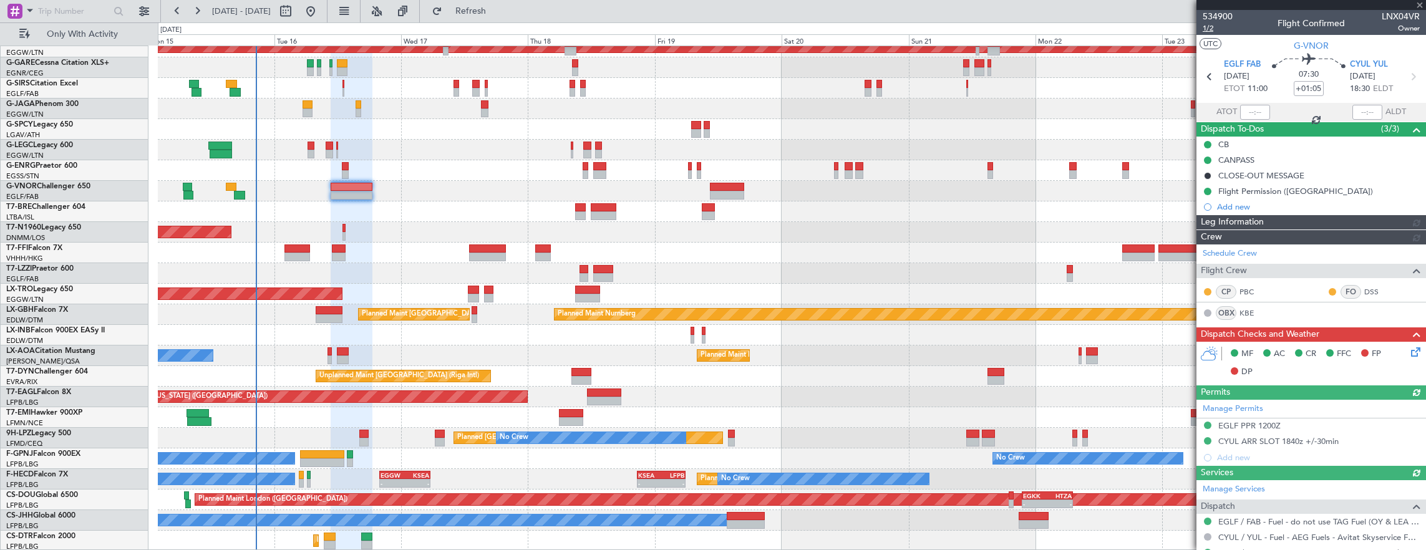
click at [1225, 27] on span "1/2" at bounding box center [1218, 28] width 30 height 11
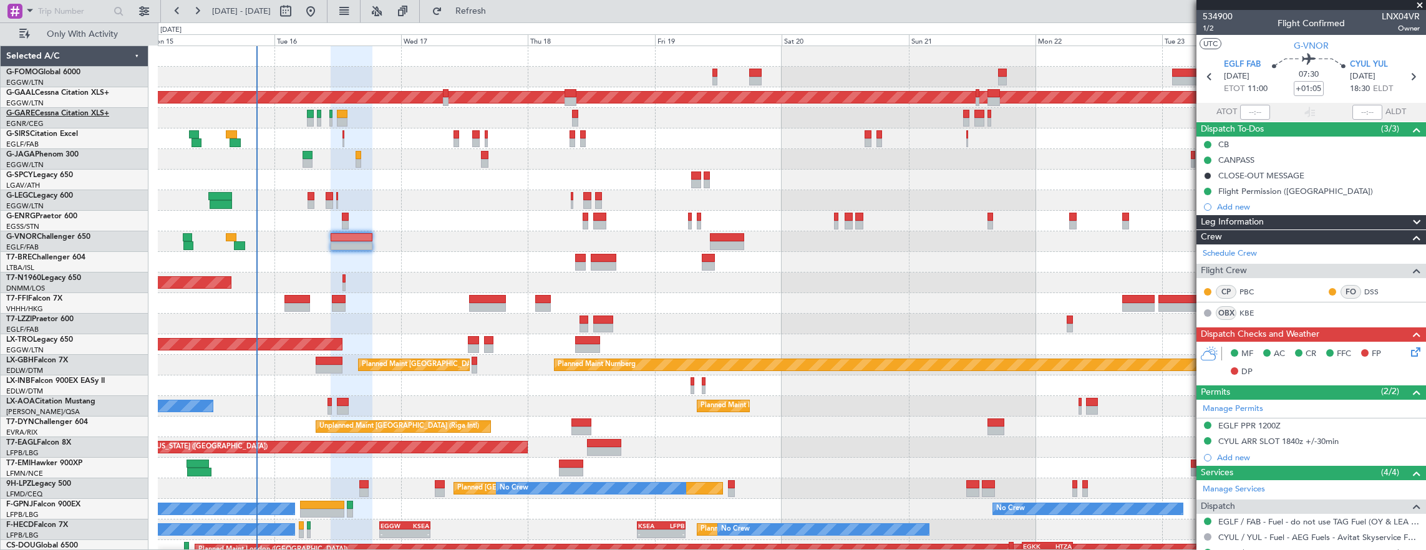
click at [74, 116] on link "G-GARE Cessna Citation XLS+" at bounding box center [57, 113] width 103 height 7
click at [102, 89] on link "G-GAAL Cessna Citation XLS+" at bounding box center [57, 92] width 103 height 7
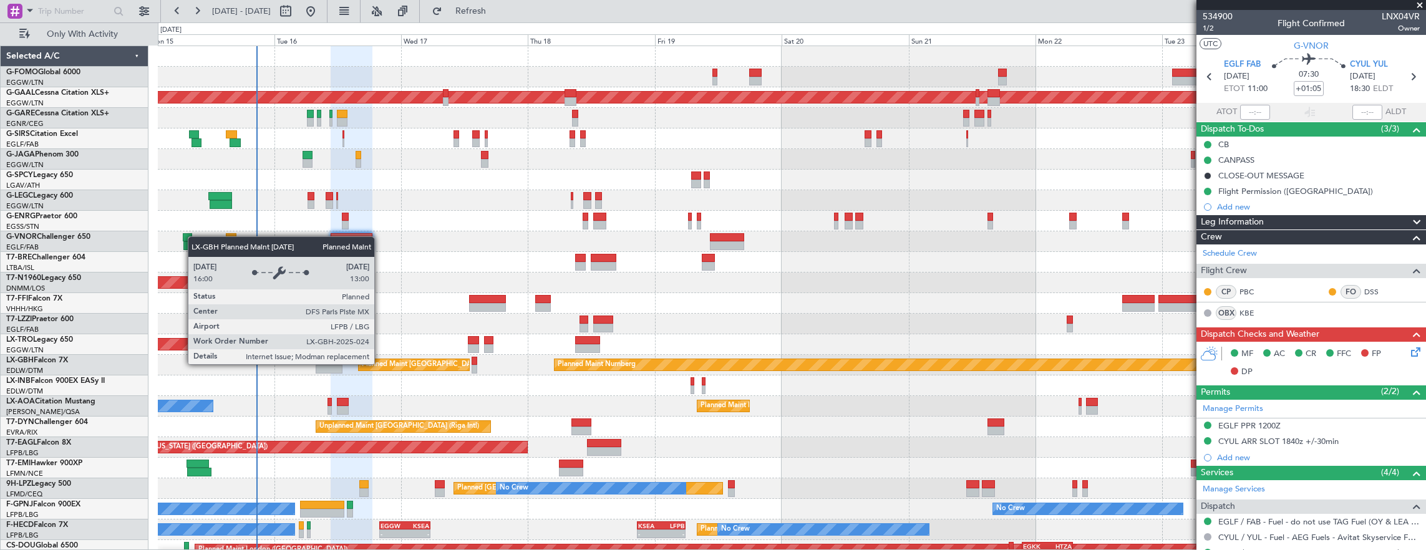
scroll to position [51, 0]
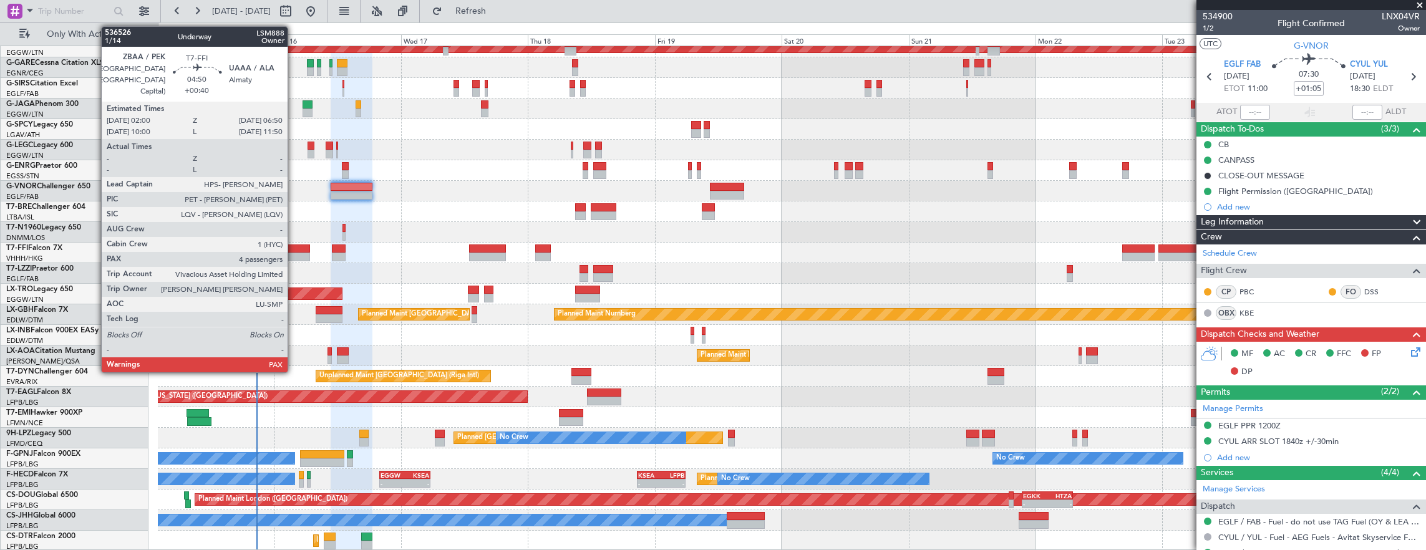
click at [293, 256] on div at bounding box center [297, 257] width 26 height 9
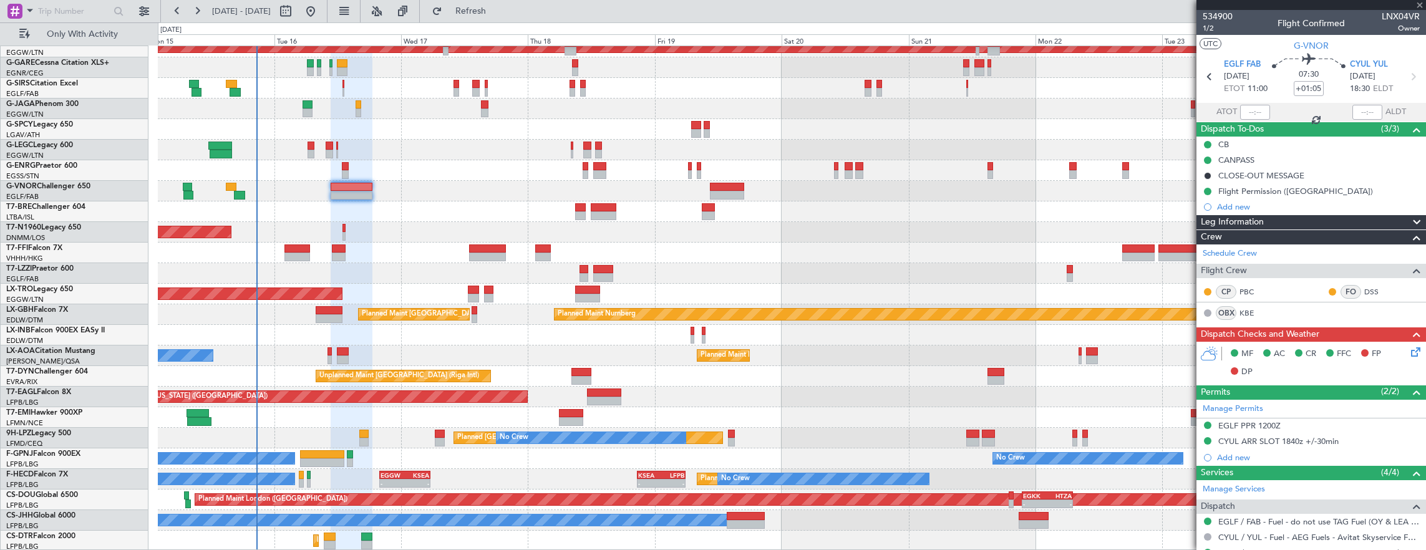
type input "+00:40"
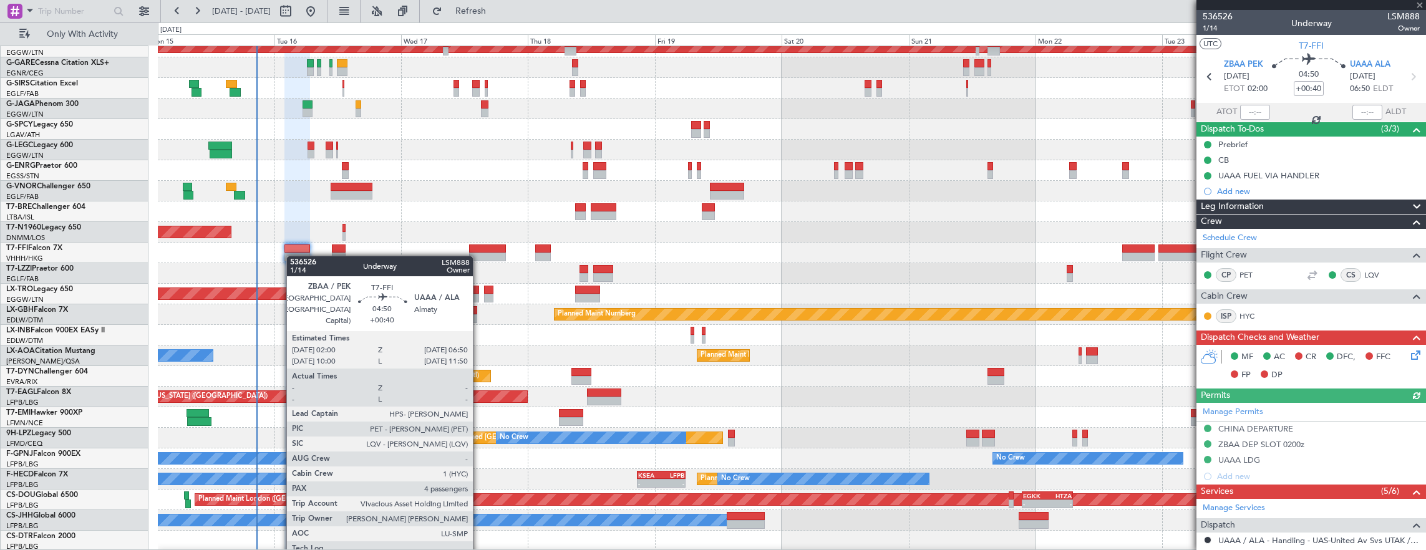
click at [292, 233] on div "AOG Maint London ([GEOGRAPHIC_DATA])" at bounding box center [792, 232] width 1268 height 21
